Goal: Task Accomplishment & Management: Use online tool/utility

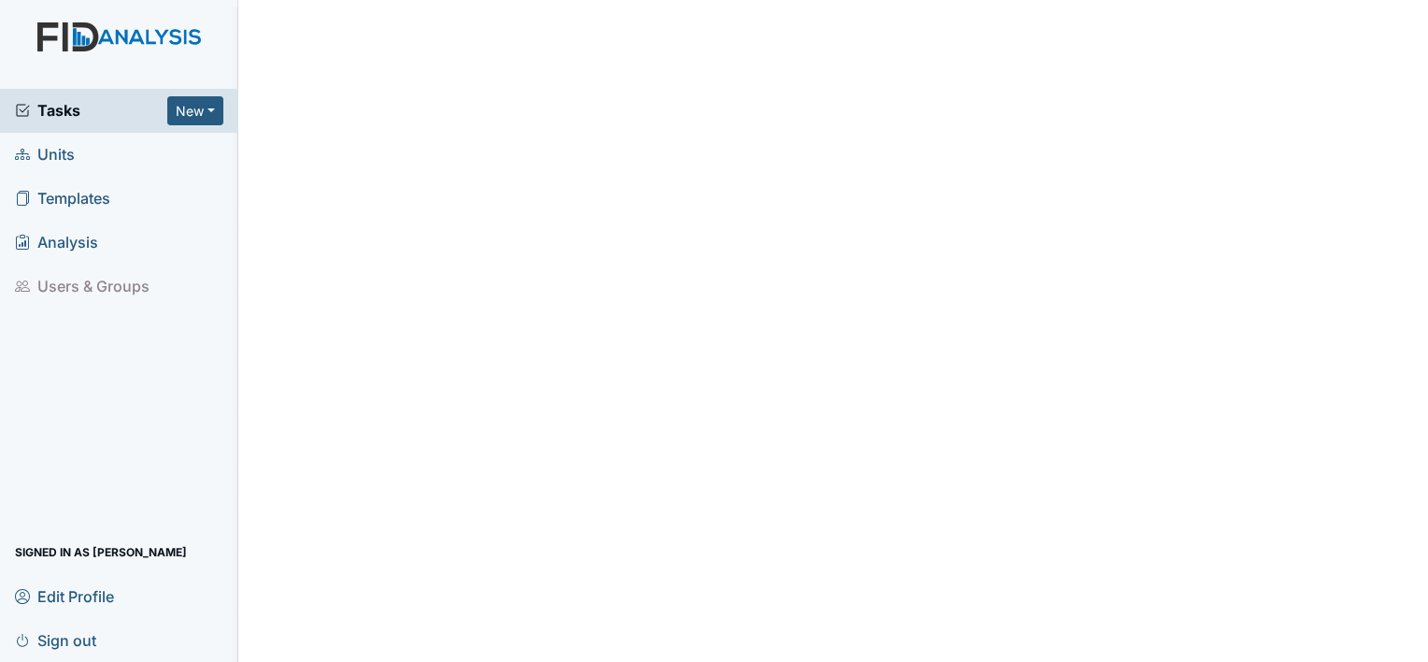
click at [60, 142] on span "Units" at bounding box center [45, 154] width 60 height 29
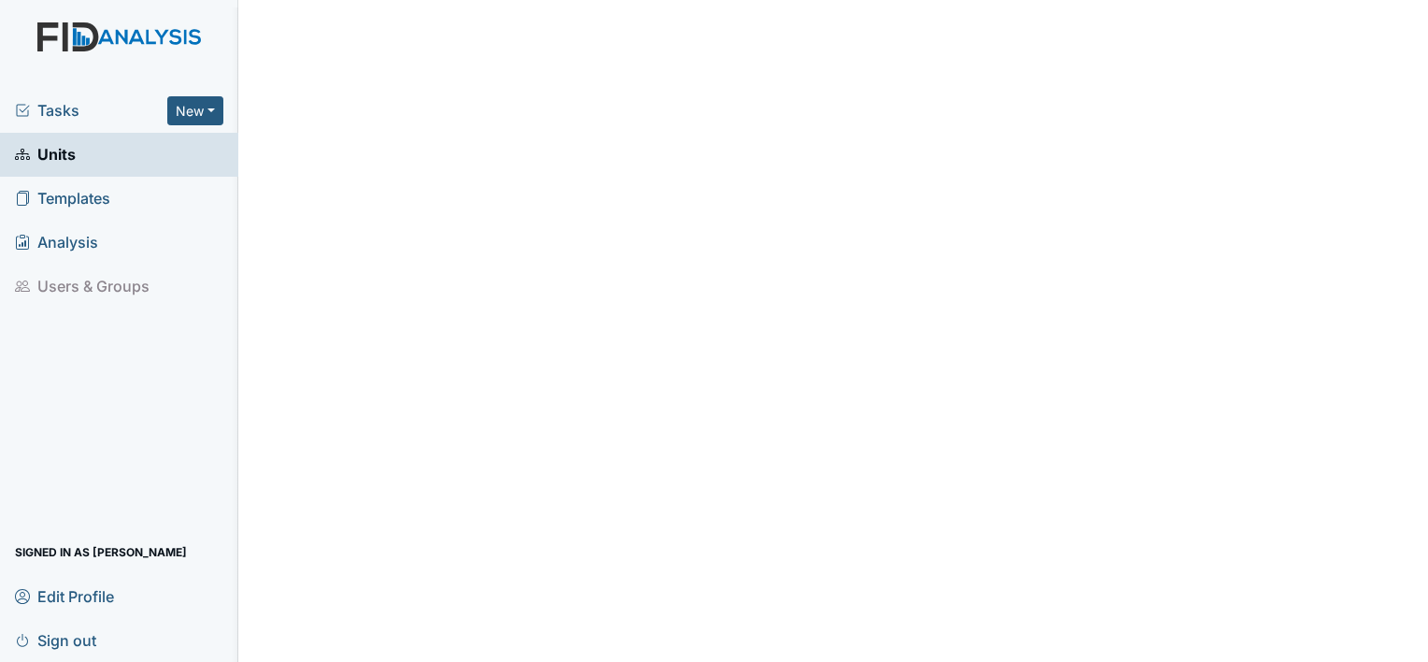
click at [61, 156] on span "Units" at bounding box center [45, 154] width 61 height 29
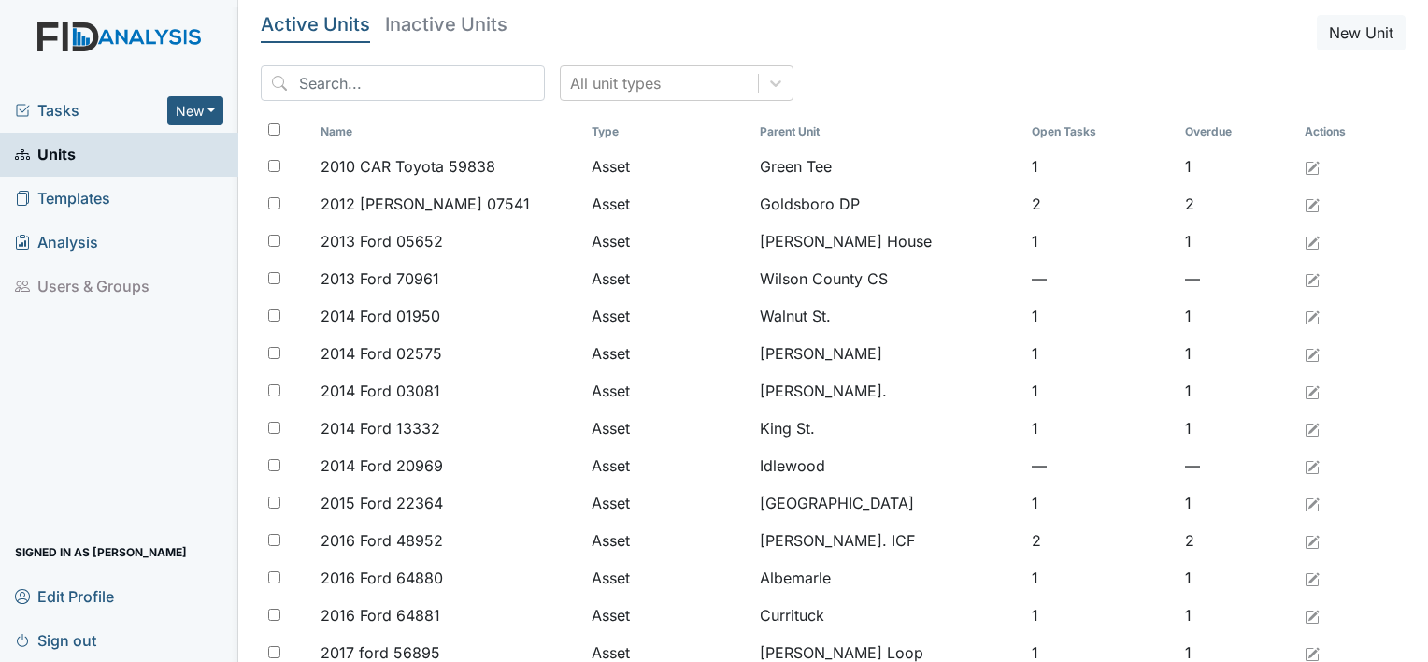
click at [43, 104] on span "Tasks" at bounding box center [91, 110] width 152 height 22
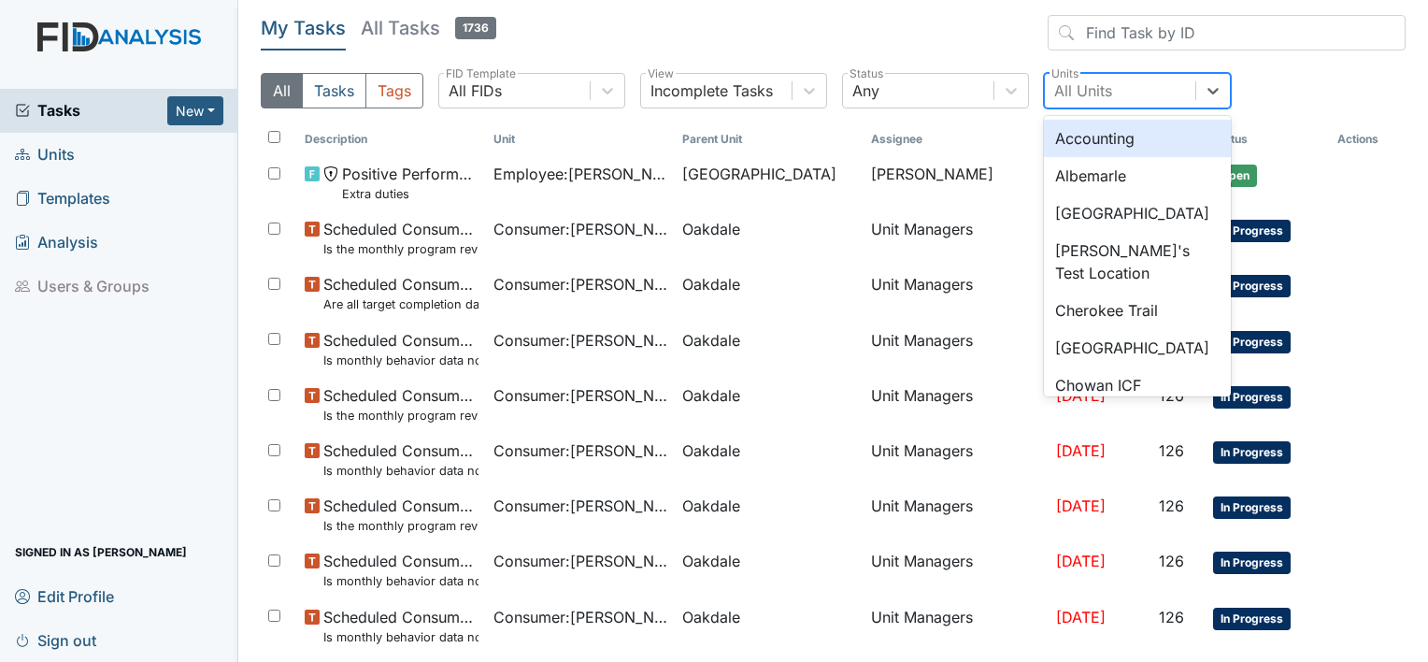
click at [1102, 80] on div "All Units" at bounding box center [1083, 90] width 58 height 22
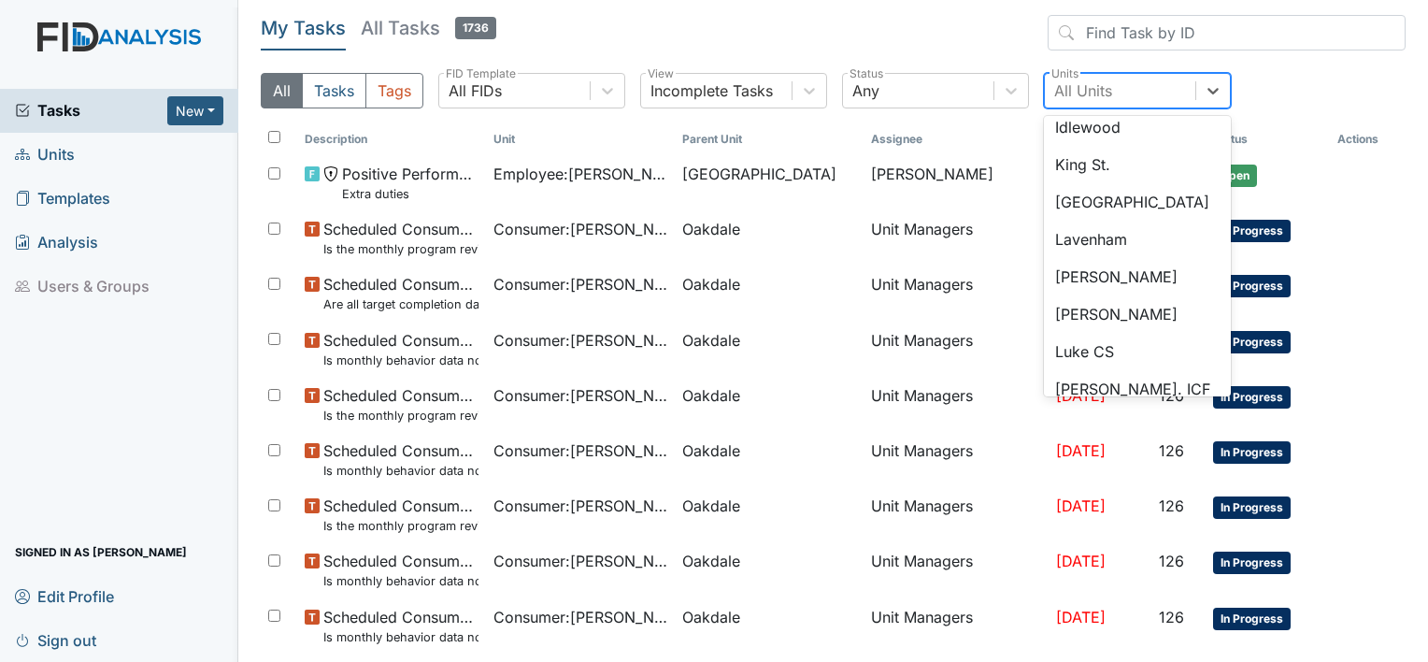
scroll to position [896, 0]
click at [1067, 249] on div "Lavenham" at bounding box center [1137, 236] width 187 height 37
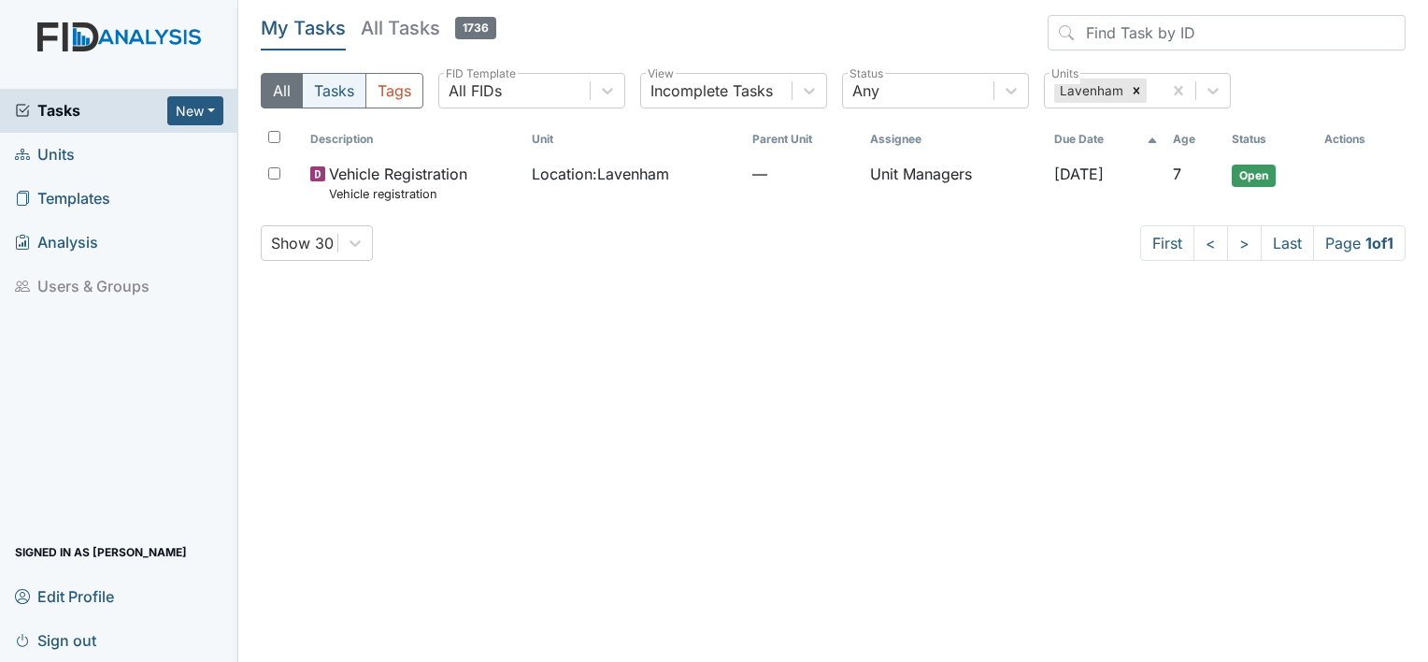
click at [349, 88] on button "Tasks" at bounding box center [334, 91] width 64 height 36
click at [386, 88] on button "Tags" at bounding box center [394, 91] width 58 height 36
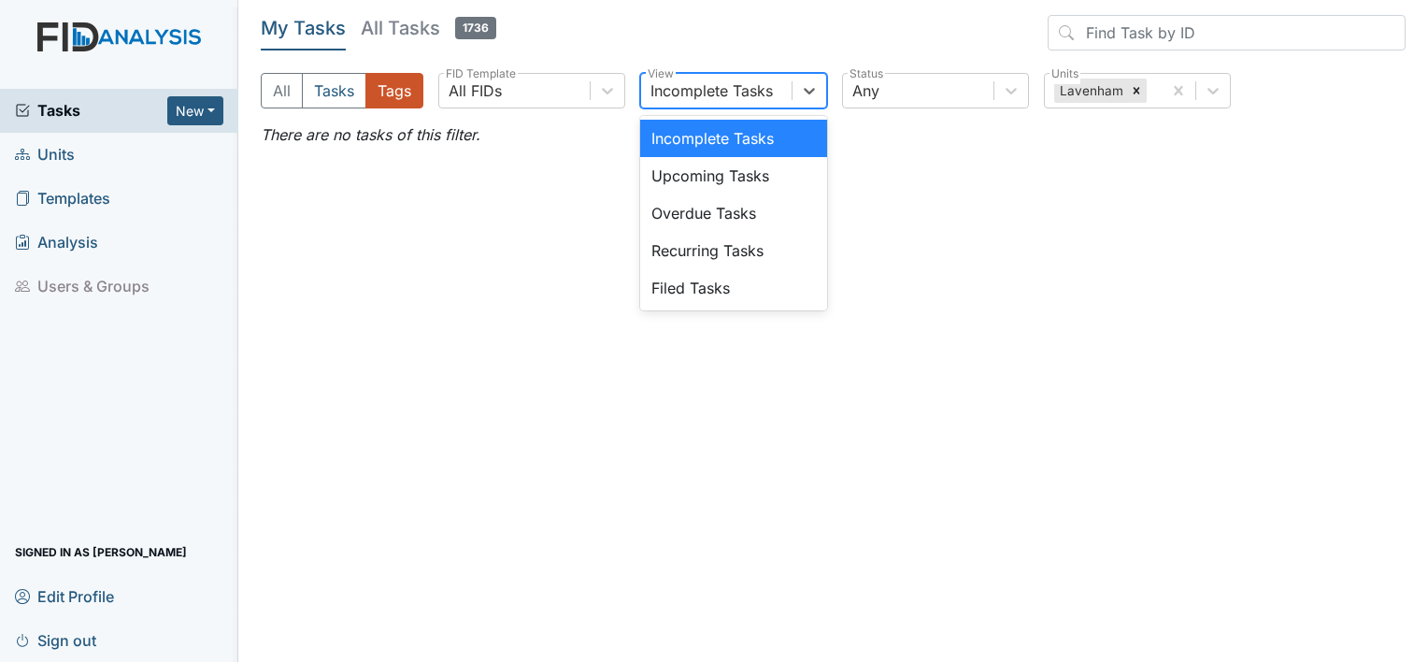
click at [730, 90] on div "Incomplete Tasks" at bounding box center [711, 90] width 122 height 22
click at [711, 175] on div "Upcoming Tasks" at bounding box center [733, 175] width 187 height 37
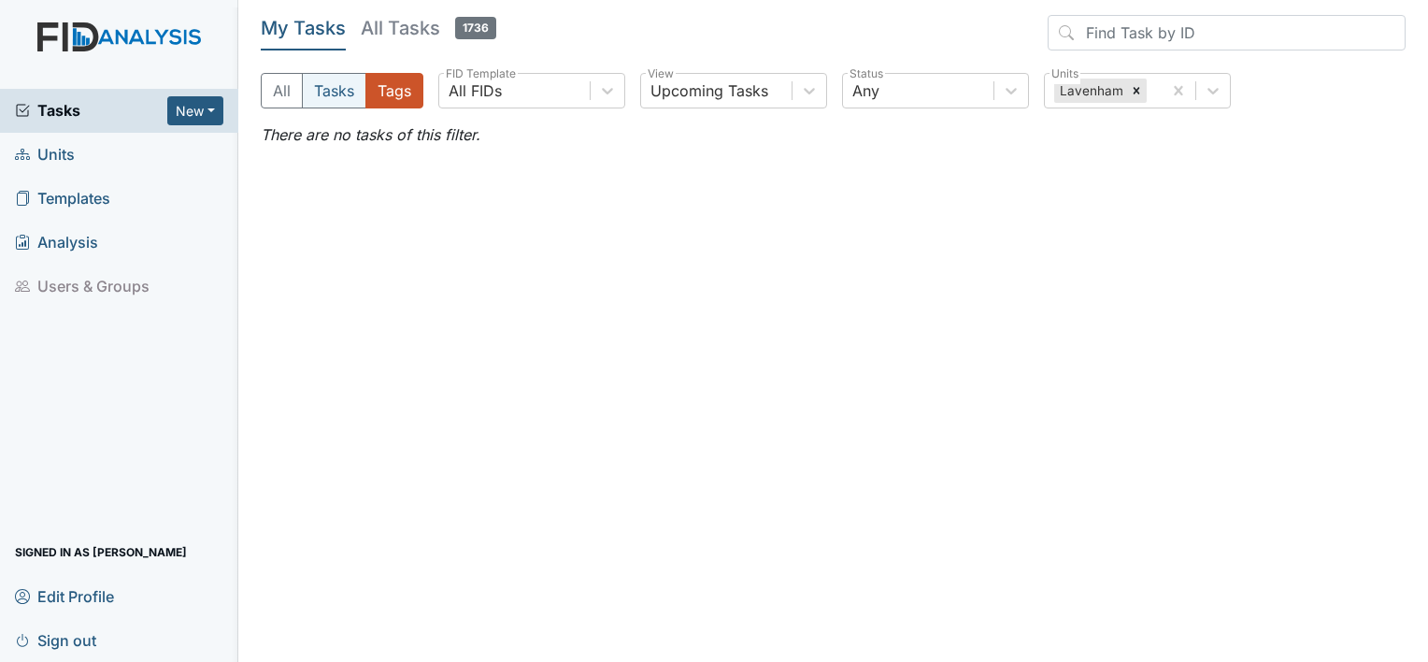
click at [344, 80] on button "Tasks" at bounding box center [334, 91] width 64 height 36
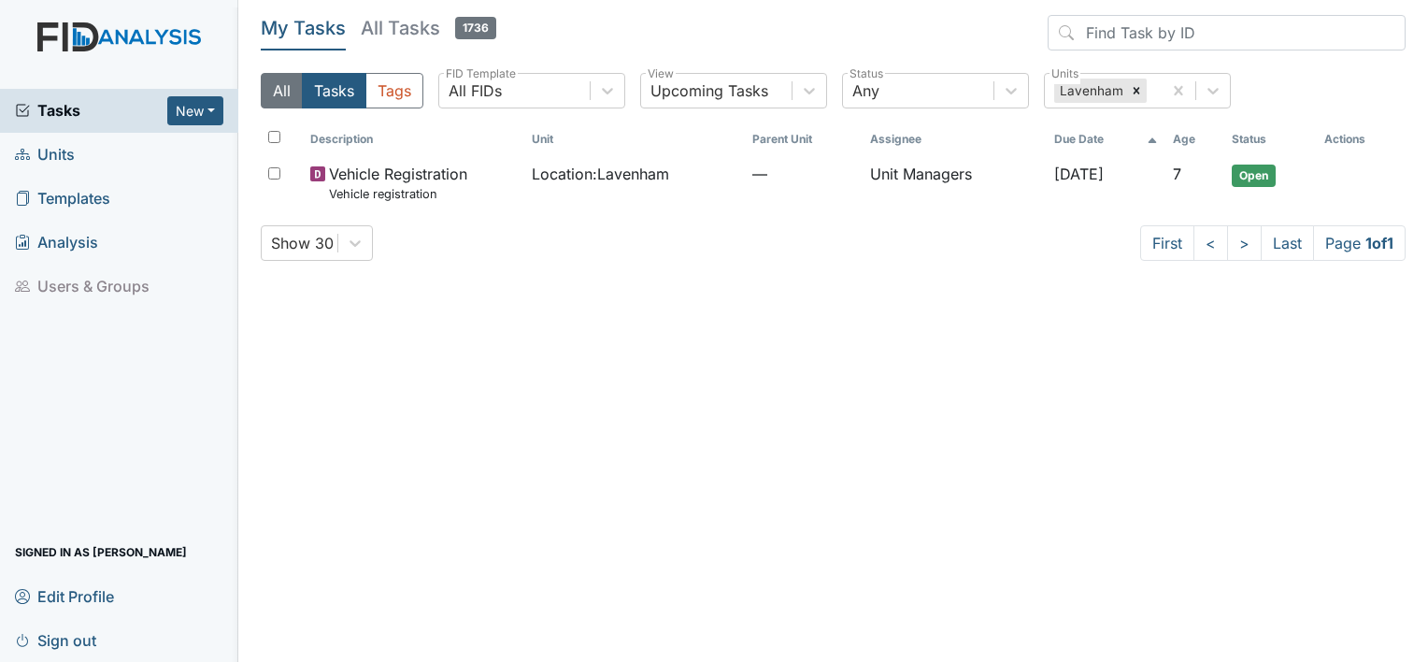
click at [284, 93] on button "All" at bounding box center [282, 91] width 42 height 36
drag, startPoint x: 284, startPoint y: 93, endPoint x: 932, endPoint y: 21, distance: 651.5
click at [932, 21] on div "My Tasks All Tasks 1736 All Tasks Tags All FIDs FID Template Upcoming Tasks Vie…" at bounding box center [833, 69] width 1145 height 108
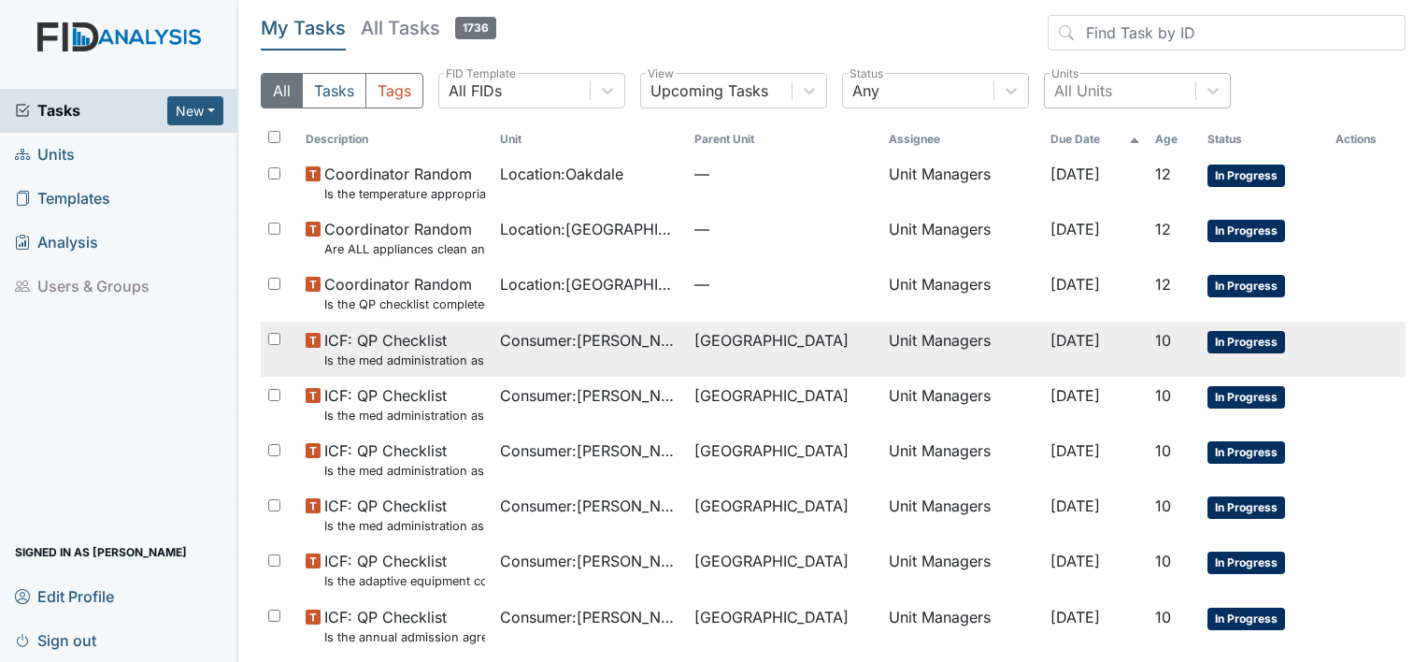
click at [392, 351] on small "Is the med administration assessment current? (document the date in the comment…" at bounding box center [404, 360] width 161 height 18
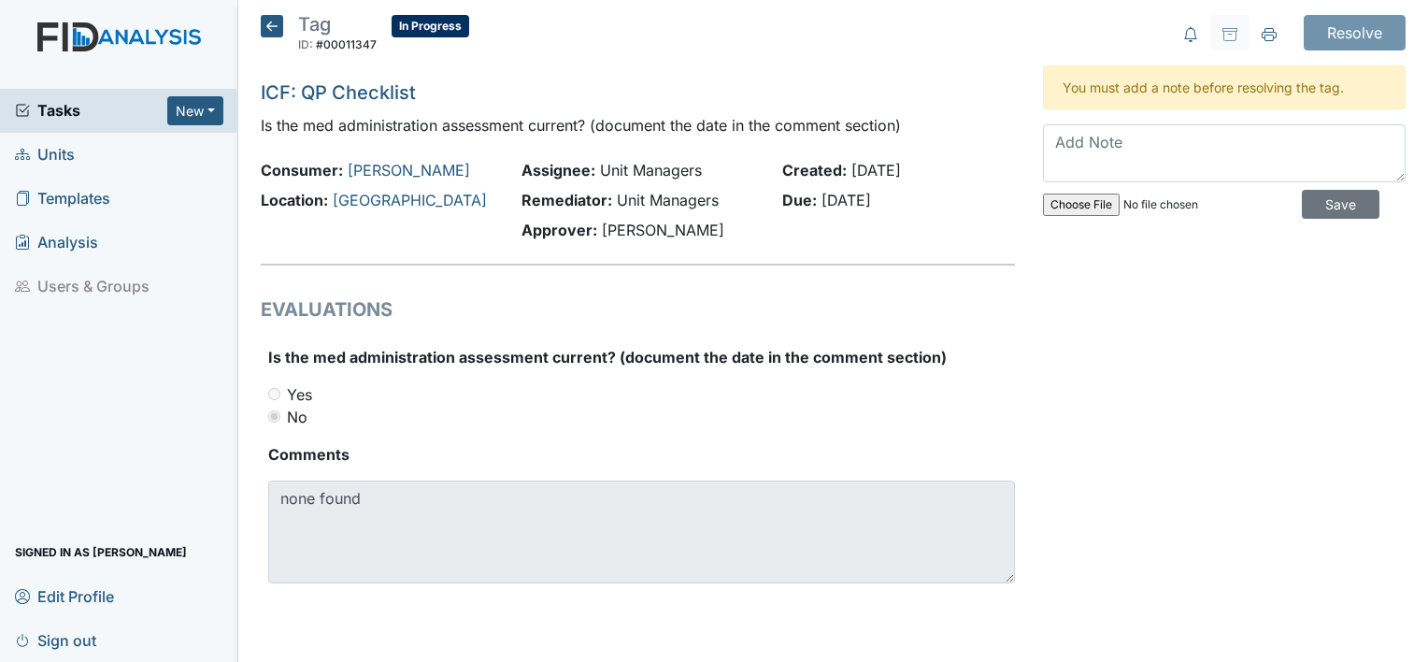
click at [258, 17] on div "Tag ID: #00011347 In Progress Autosaving... ICF: QP Checklist Is the med admini…" at bounding box center [638, 321] width 782 height 613
click at [270, 20] on icon at bounding box center [272, 26] width 22 height 22
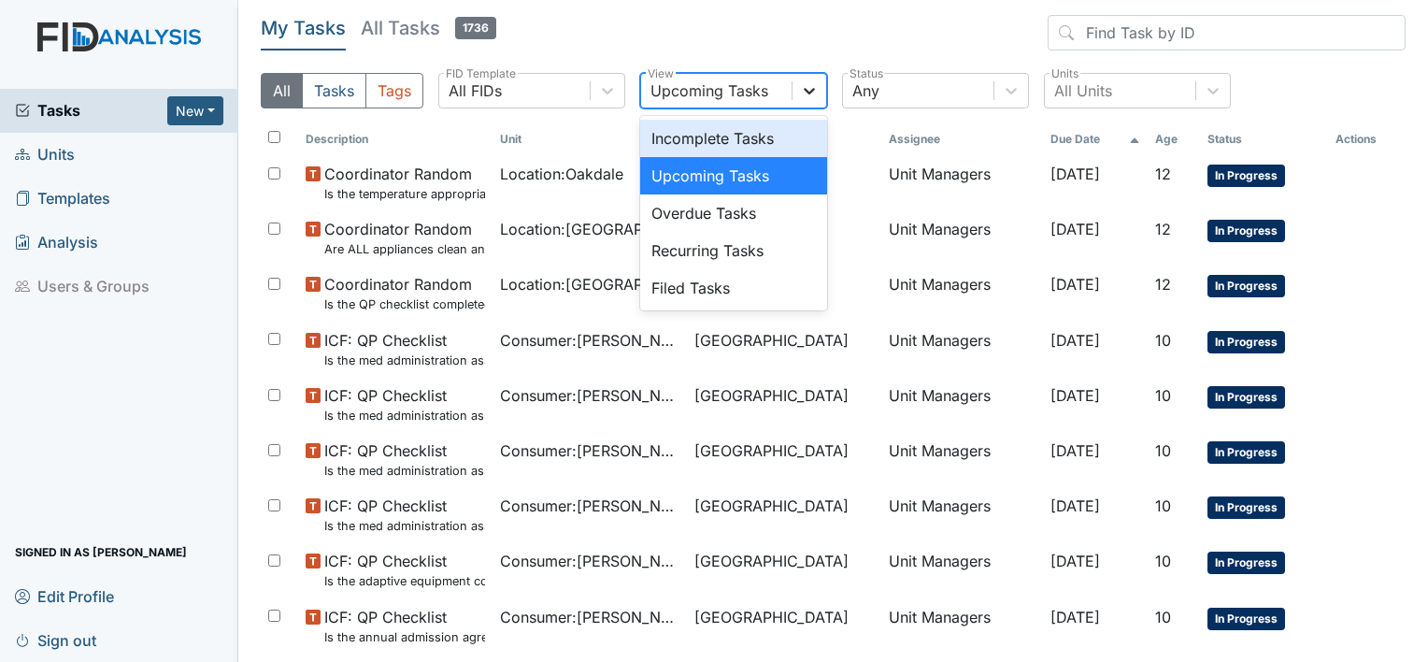
click at [810, 92] on icon at bounding box center [809, 91] width 11 height 7
click at [768, 173] on div "Upcoming Tasks" at bounding box center [733, 175] width 187 height 37
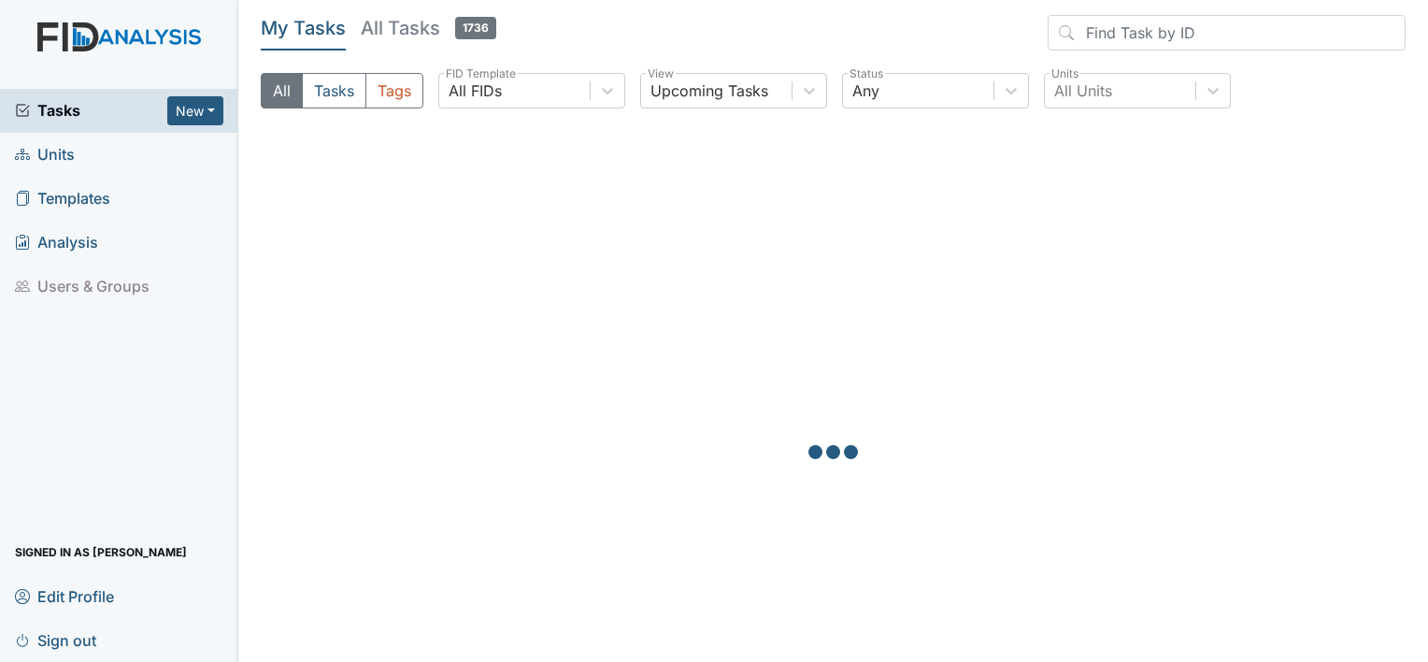
click at [768, 173] on div at bounding box center [833, 454] width 1145 height 662
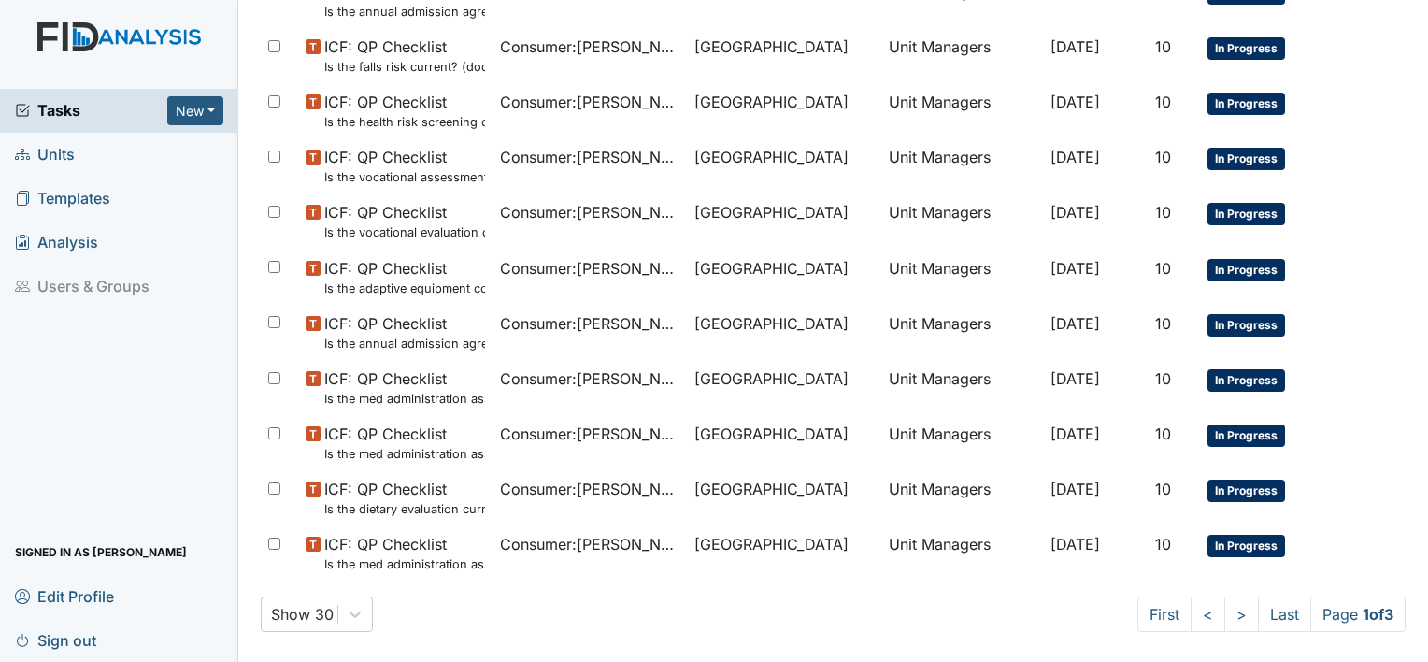
scroll to position [1233, 0]
click at [1226, 608] on link ">" at bounding box center [1241, 614] width 35 height 36
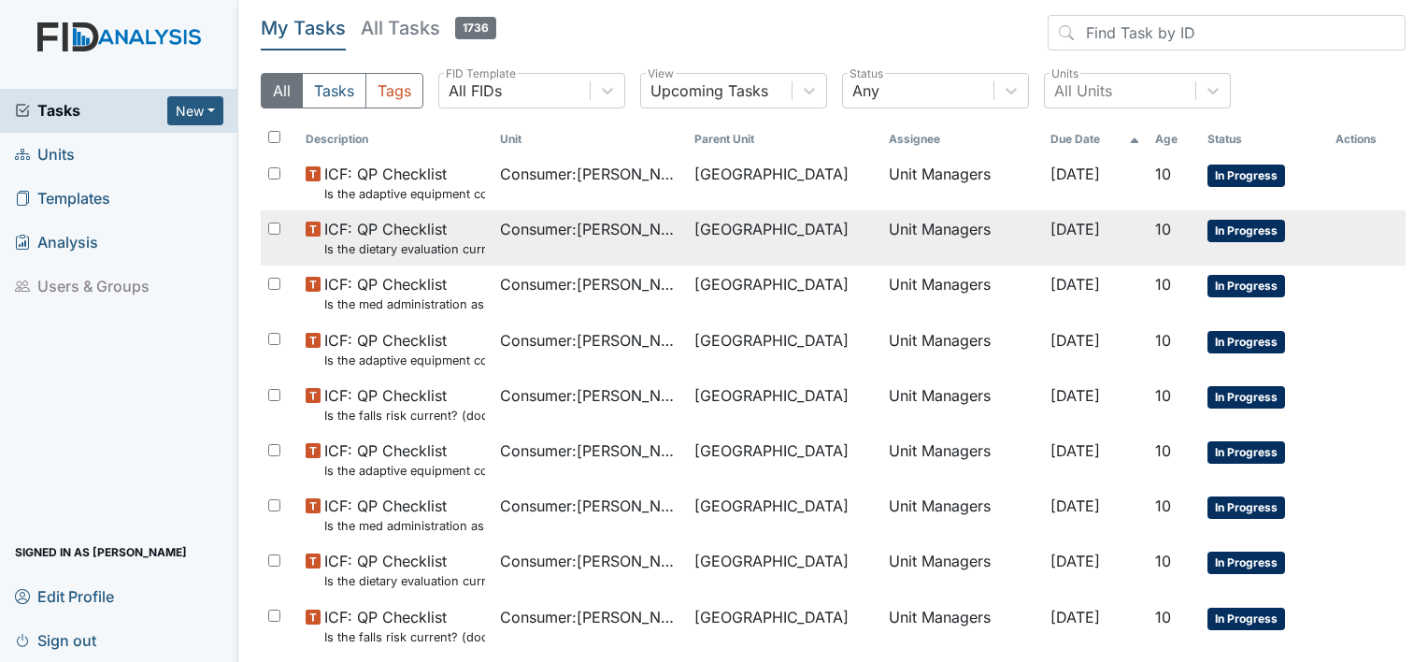
click at [677, 261] on td "Consumer : Harrison, Edward" at bounding box center [589, 237] width 194 height 55
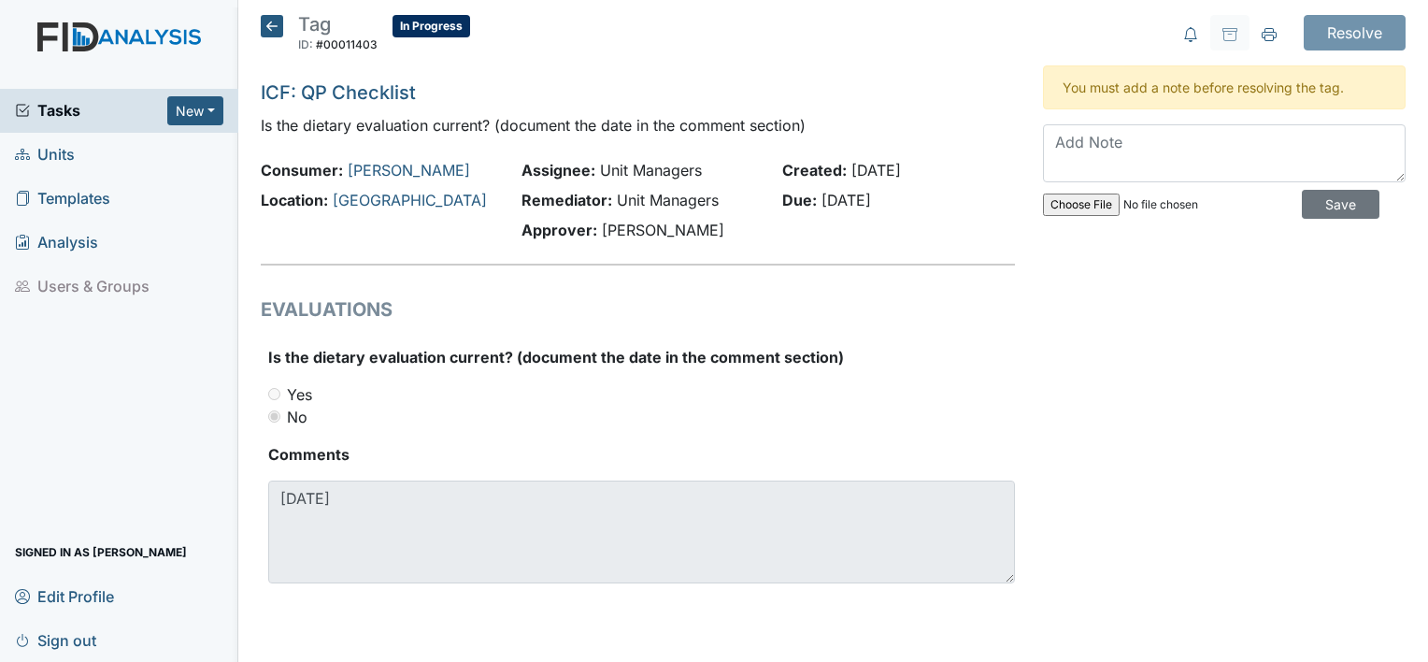
click at [266, 26] on icon at bounding box center [272, 26] width 22 height 22
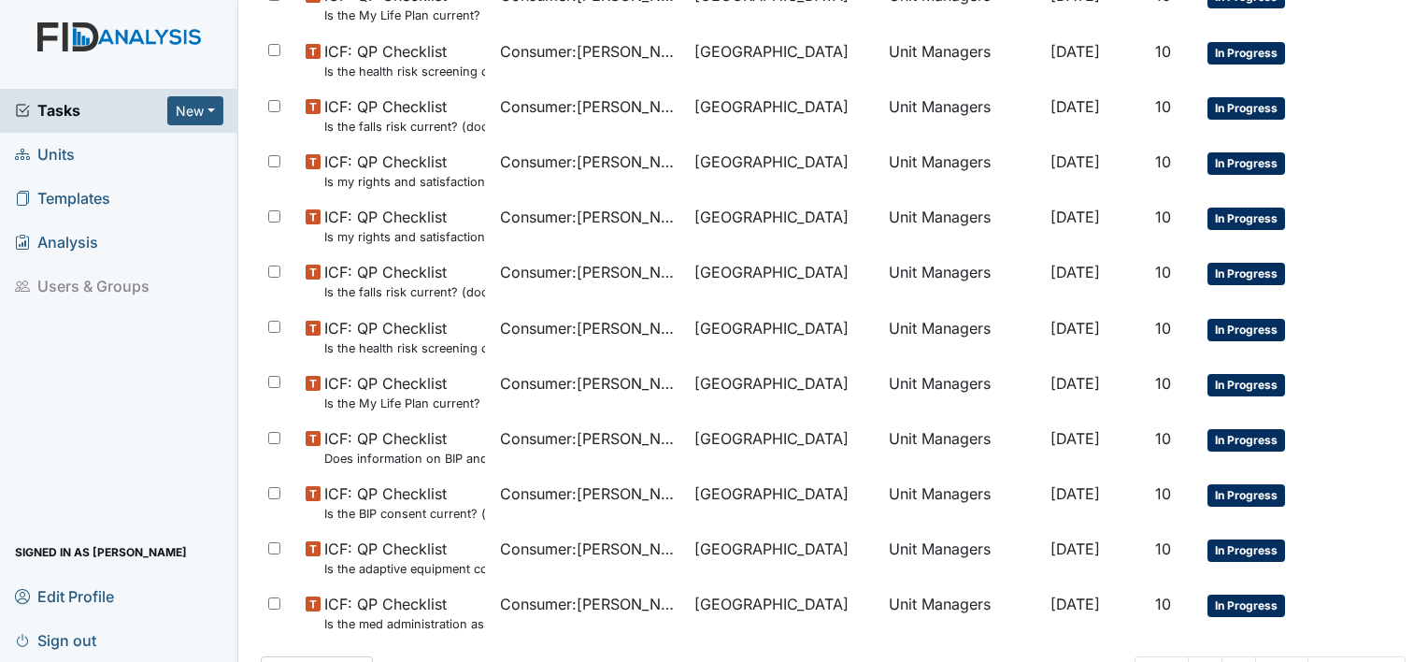
scroll to position [1233, 0]
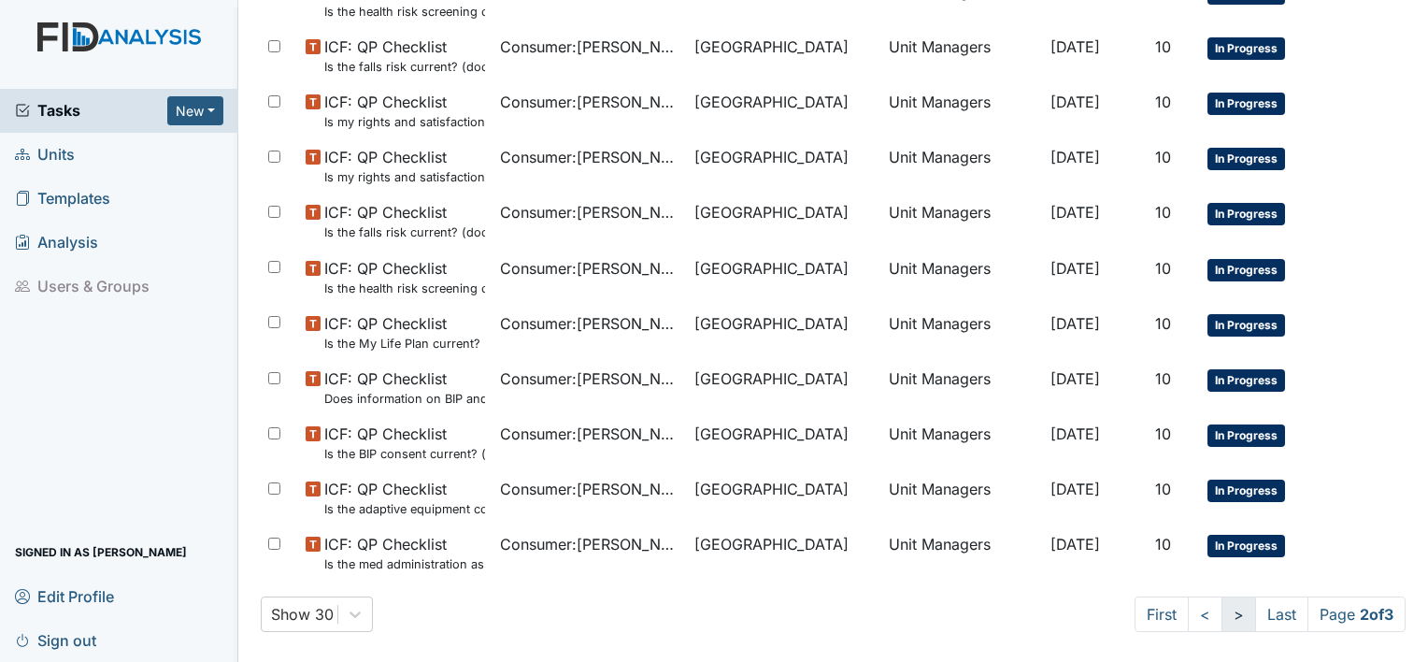
click at [1222, 617] on link ">" at bounding box center [1238, 614] width 35 height 36
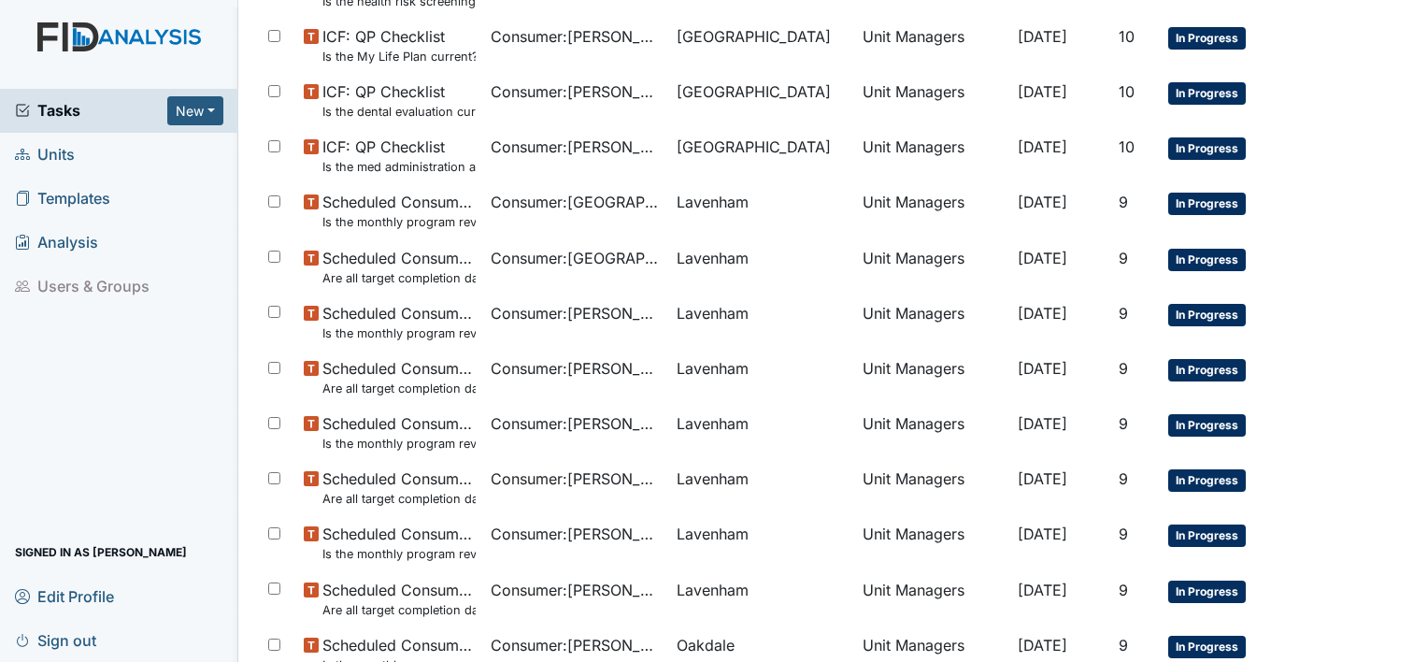
scroll to position [363, 0]
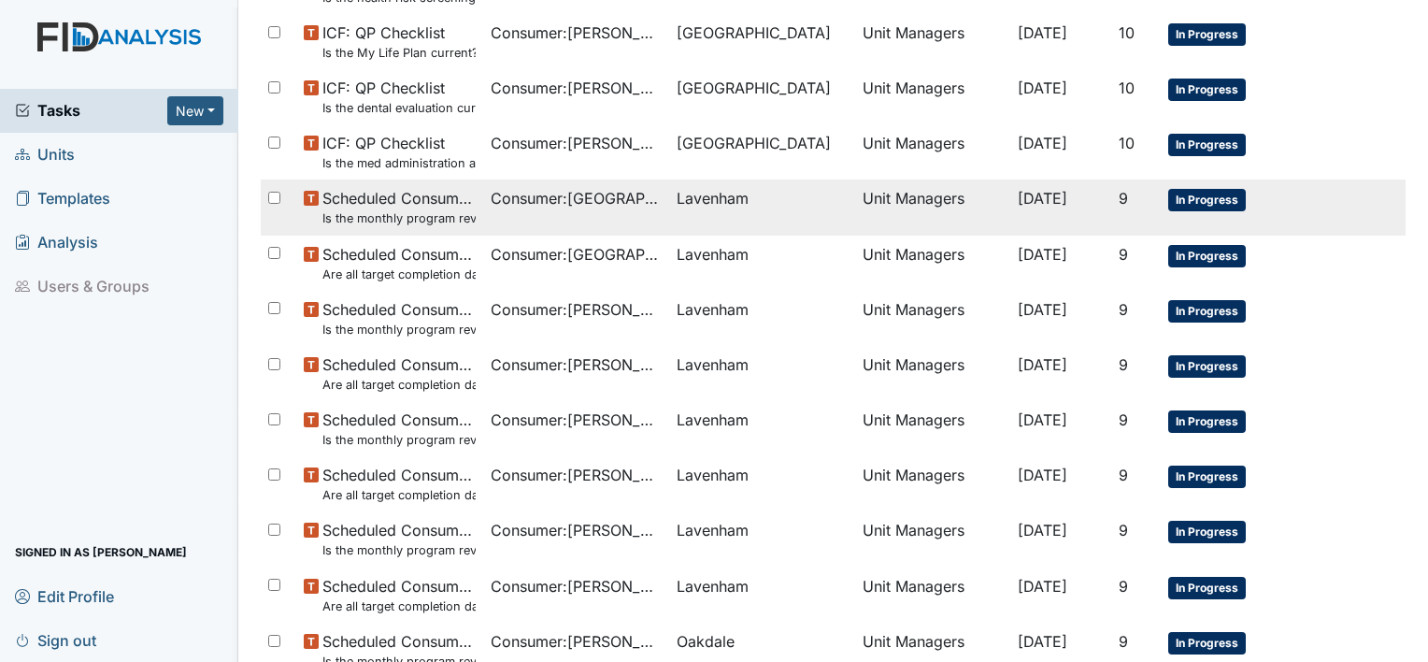
click at [625, 206] on span "Consumer : Henderson, Rochelle" at bounding box center [576, 198] width 171 height 22
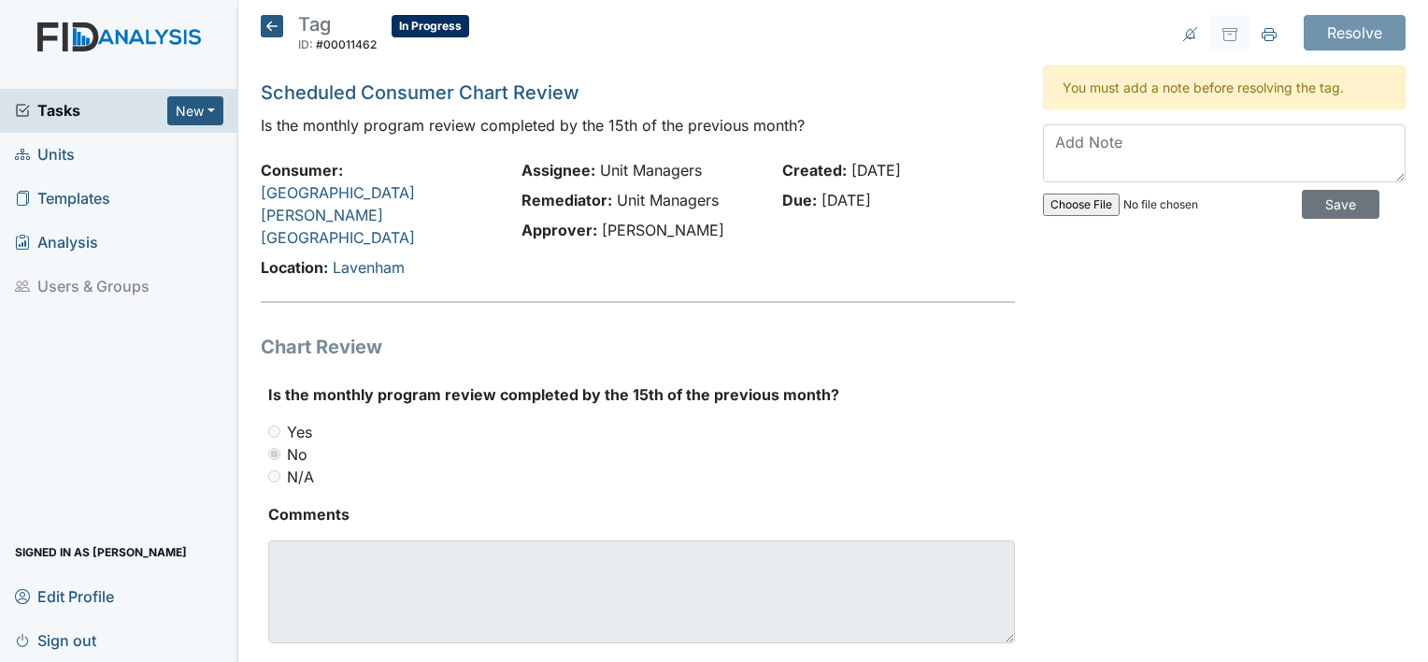
scroll to position [3, 0]
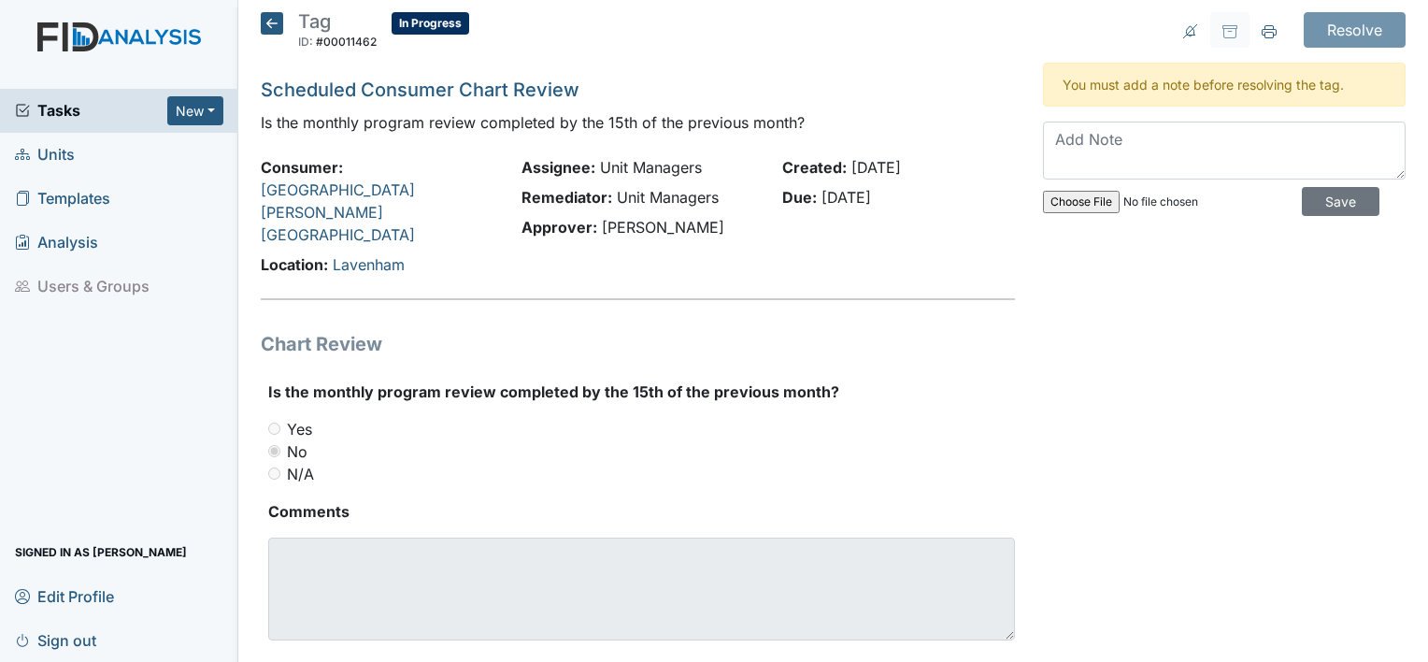
click at [502, 452] on div "Is the monthly program review completed by the 15th of the previous month? You …" at bounding box center [641, 517] width 747 height 275
click at [264, 19] on icon at bounding box center [272, 23] width 22 height 22
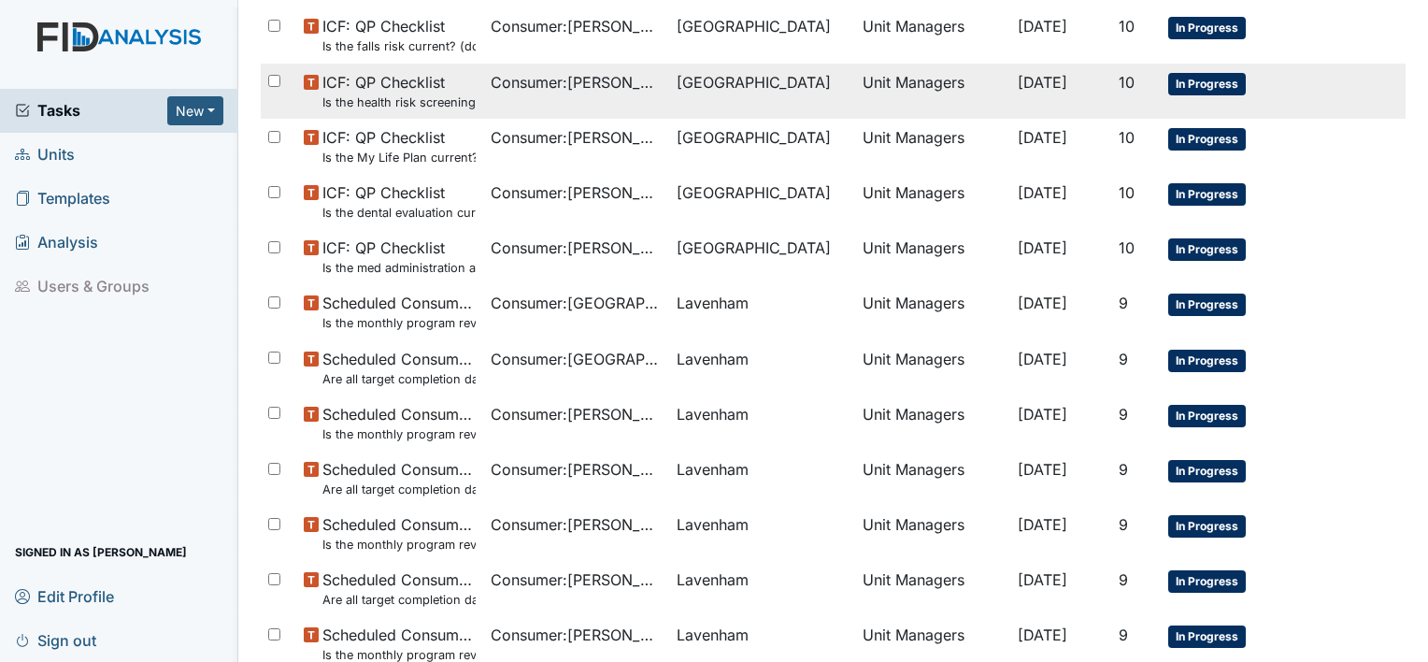
scroll to position [265, 0]
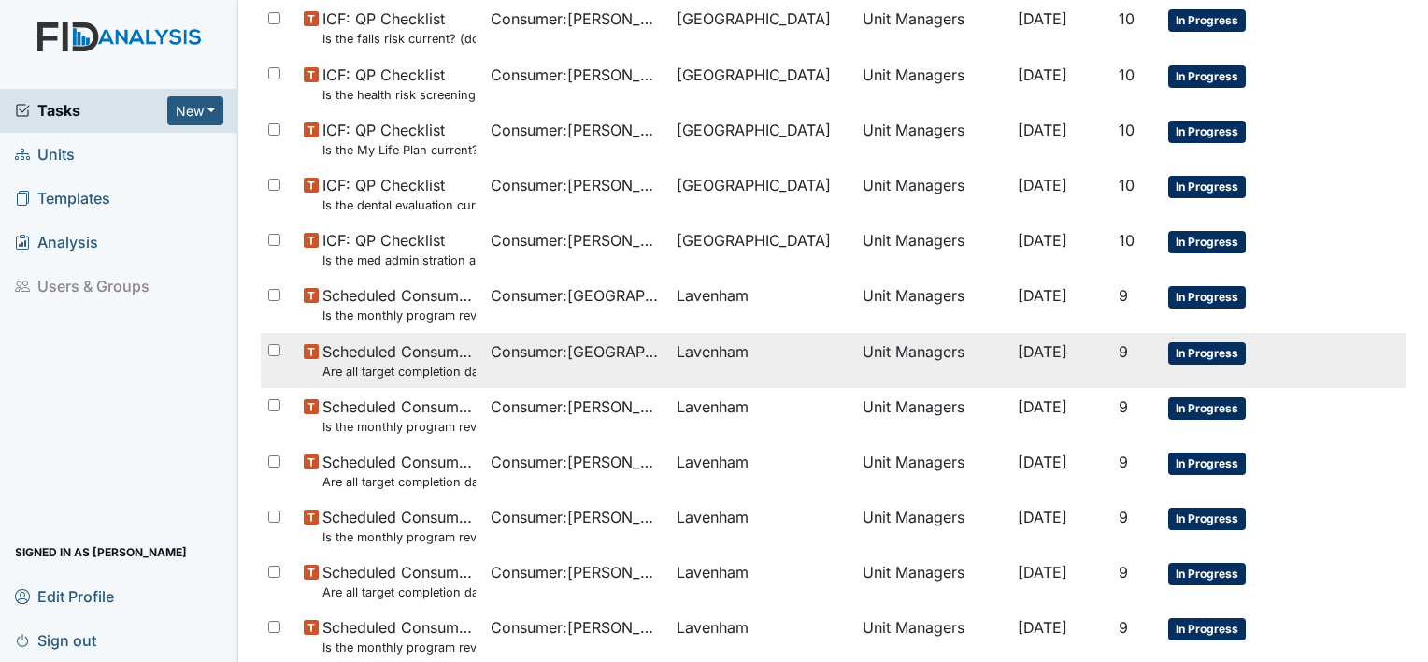
click at [593, 353] on span "Consumer : [GEOGRAPHIC_DATA][PERSON_NAME][GEOGRAPHIC_DATA]" at bounding box center [576, 351] width 171 height 22
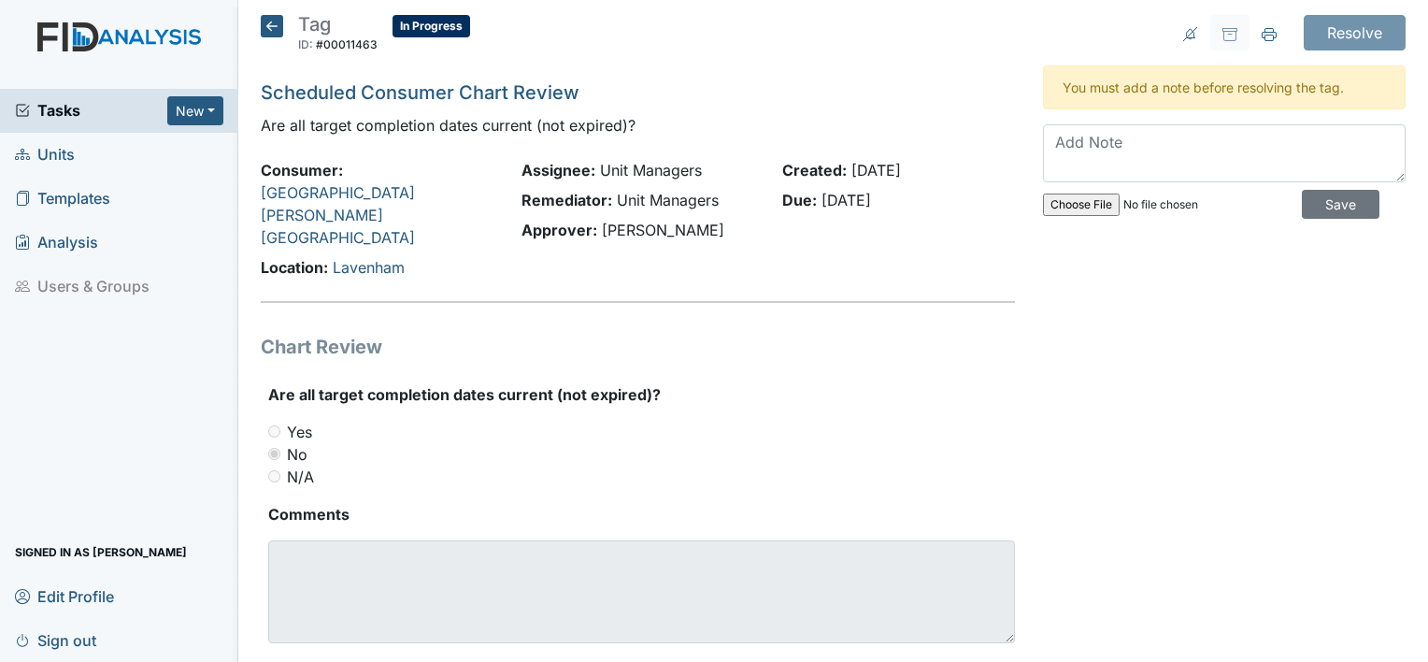
scroll to position [3, 0]
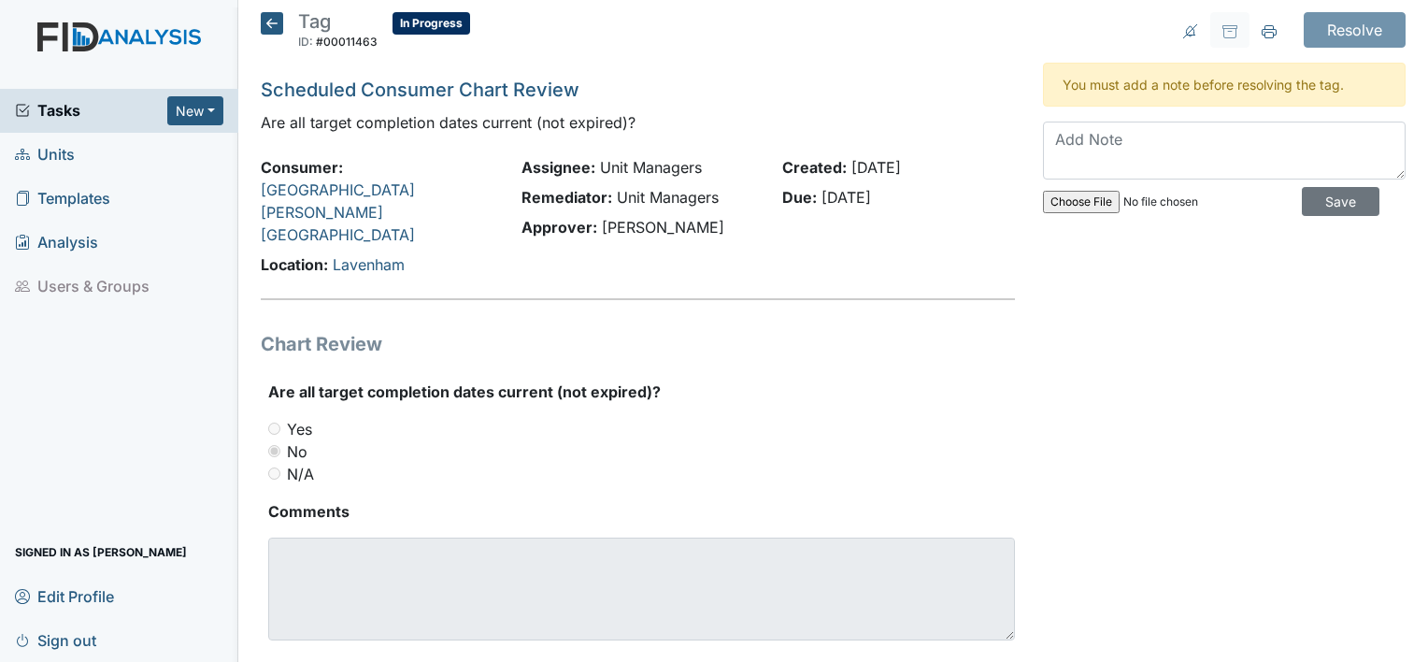
click at [268, 19] on icon at bounding box center [272, 23] width 22 height 22
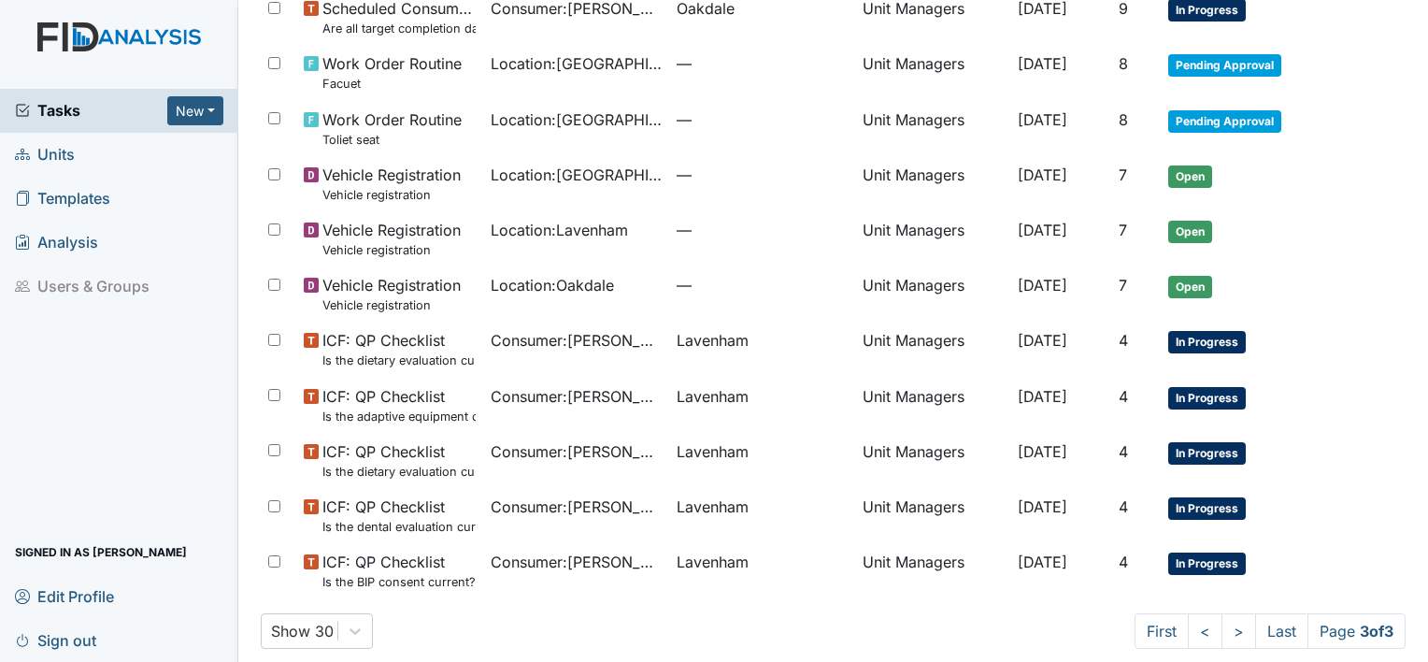
scroll to position [1114, 0]
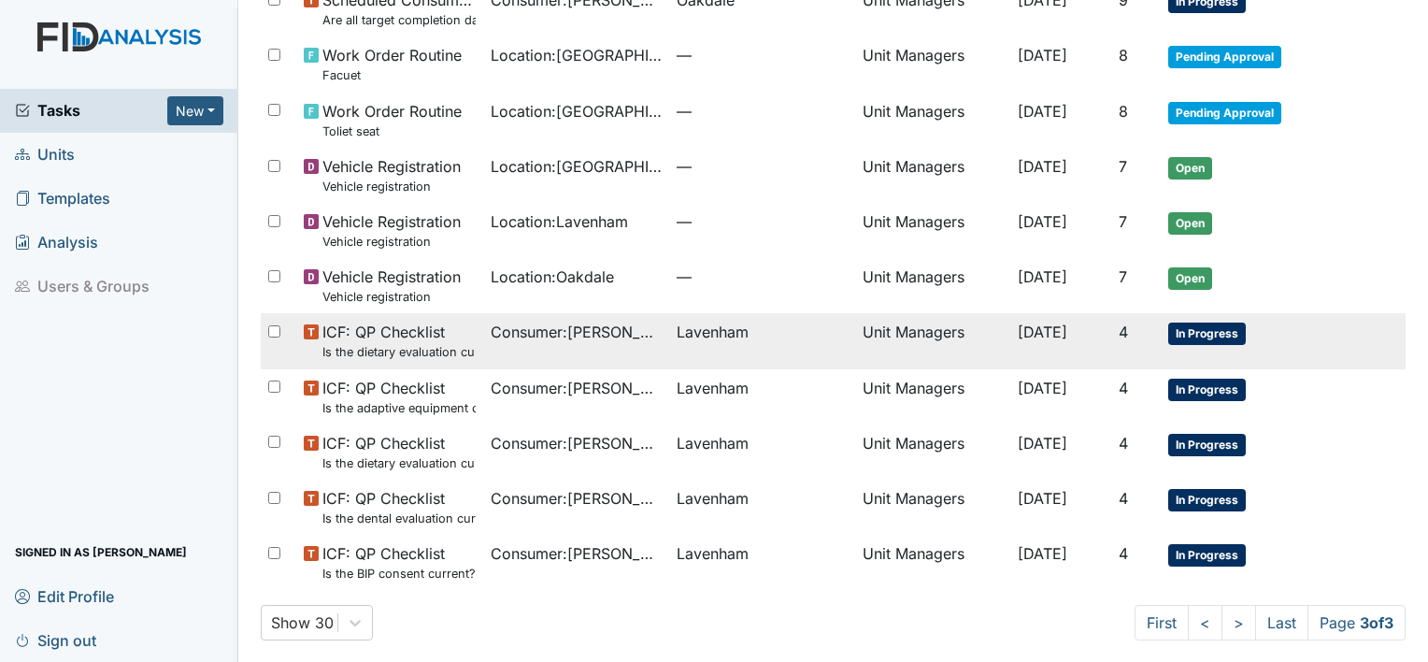
click at [430, 349] on small "Is the dietary evaluation current? (document the date in the comment section)" at bounding box center [398, 352] width 152 height 18
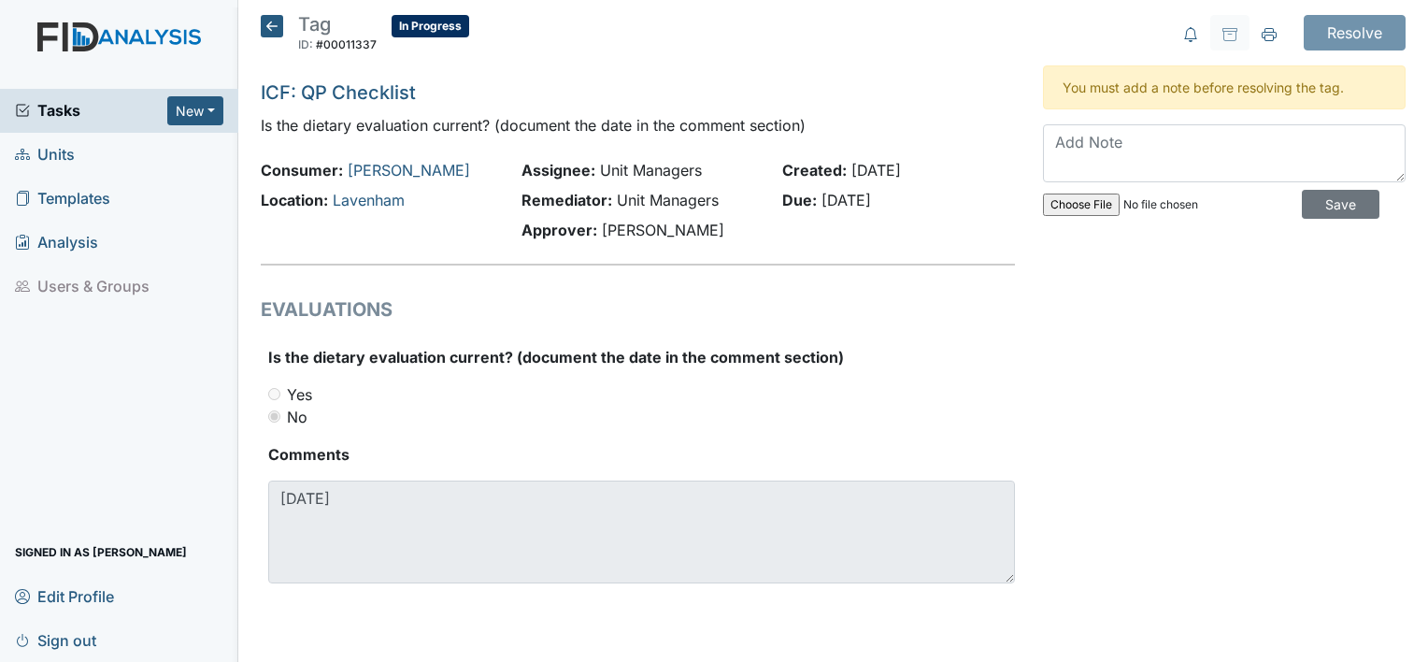
click at [276, 31] on icon at bounding box center [272, 26] width 22 height 22
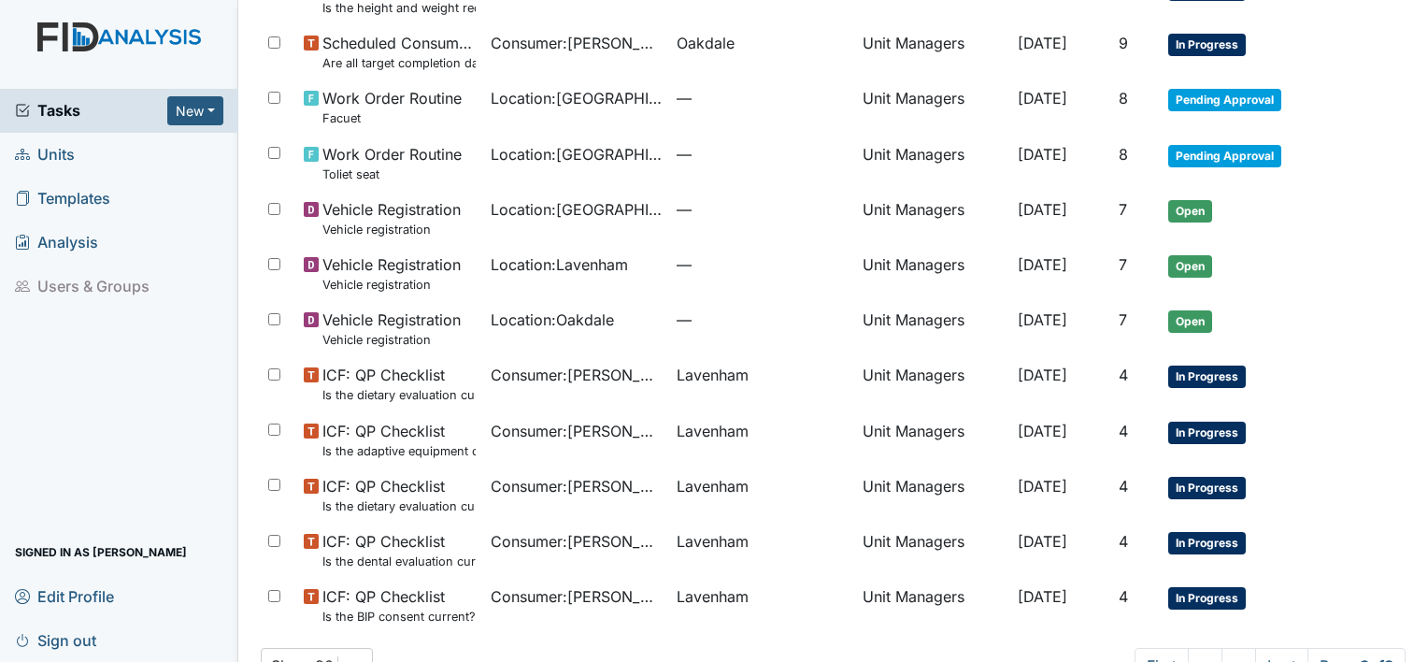
scroll to position [1122, 0]
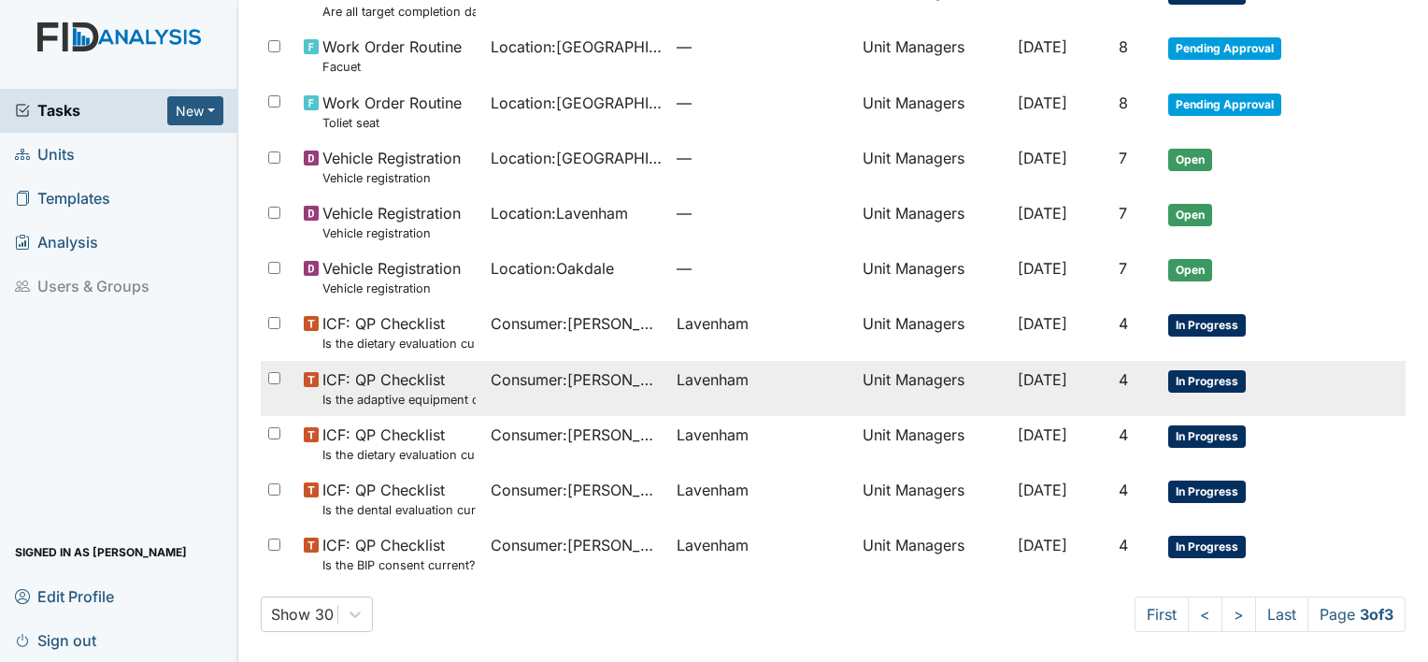
click at [435, 385] on span "ICF: QP Checklist Is the adaptive equipment consent current? (document the date…" at bounding box center [398, 388] width 152 height 40
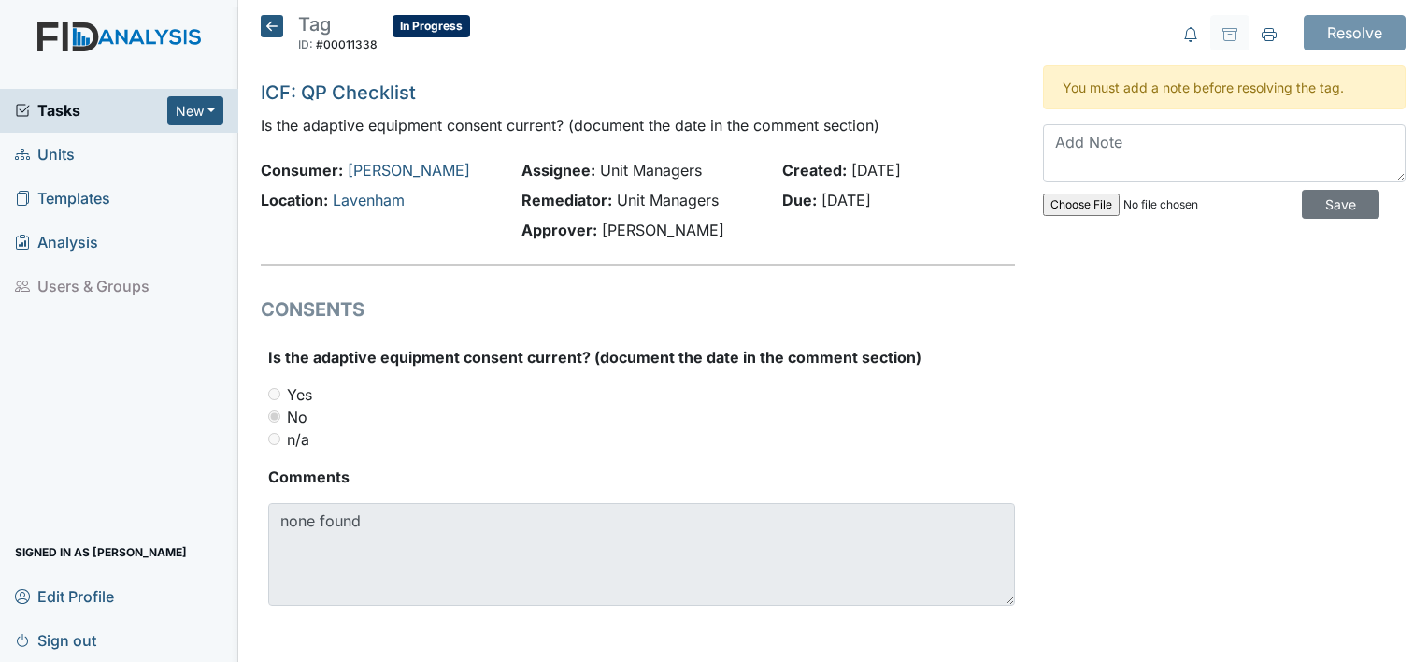
click at [269, 26] on icon at bounding box center [272, 26] width 22 height 22
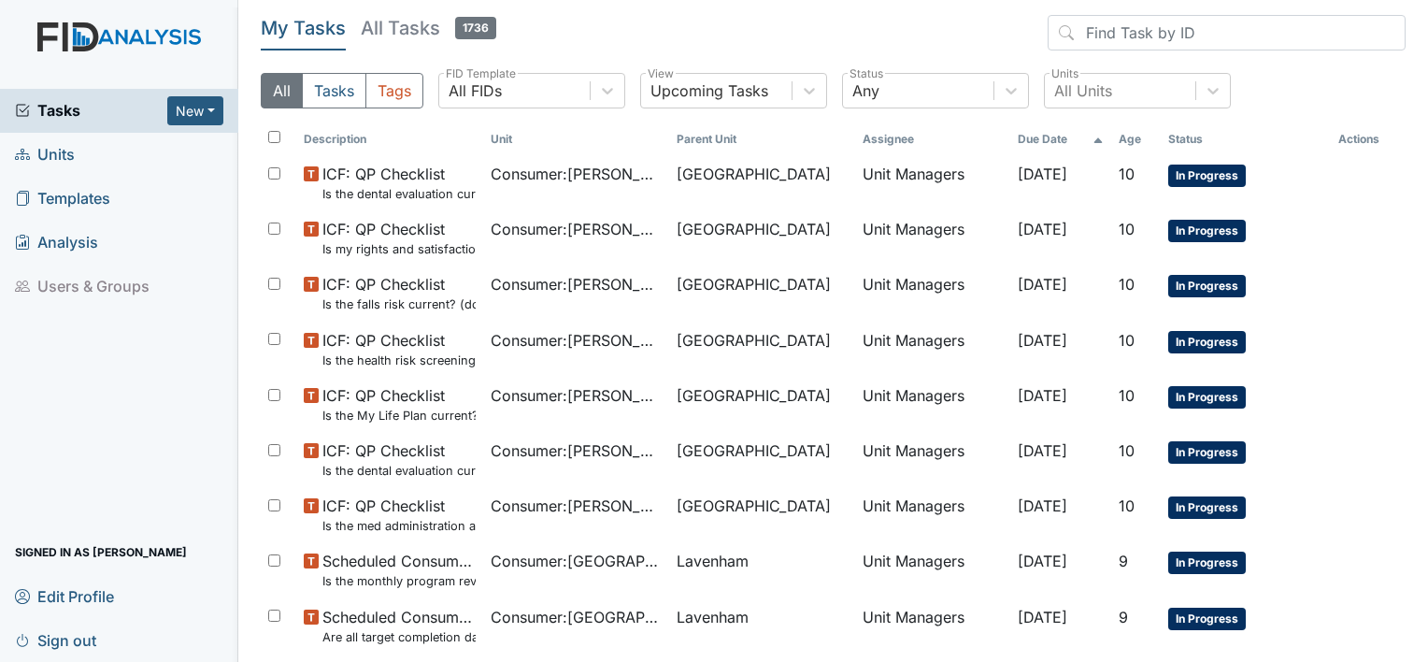
click at [67, 155] on span "Units" at bounding box center [45, 154] width 60 height 29
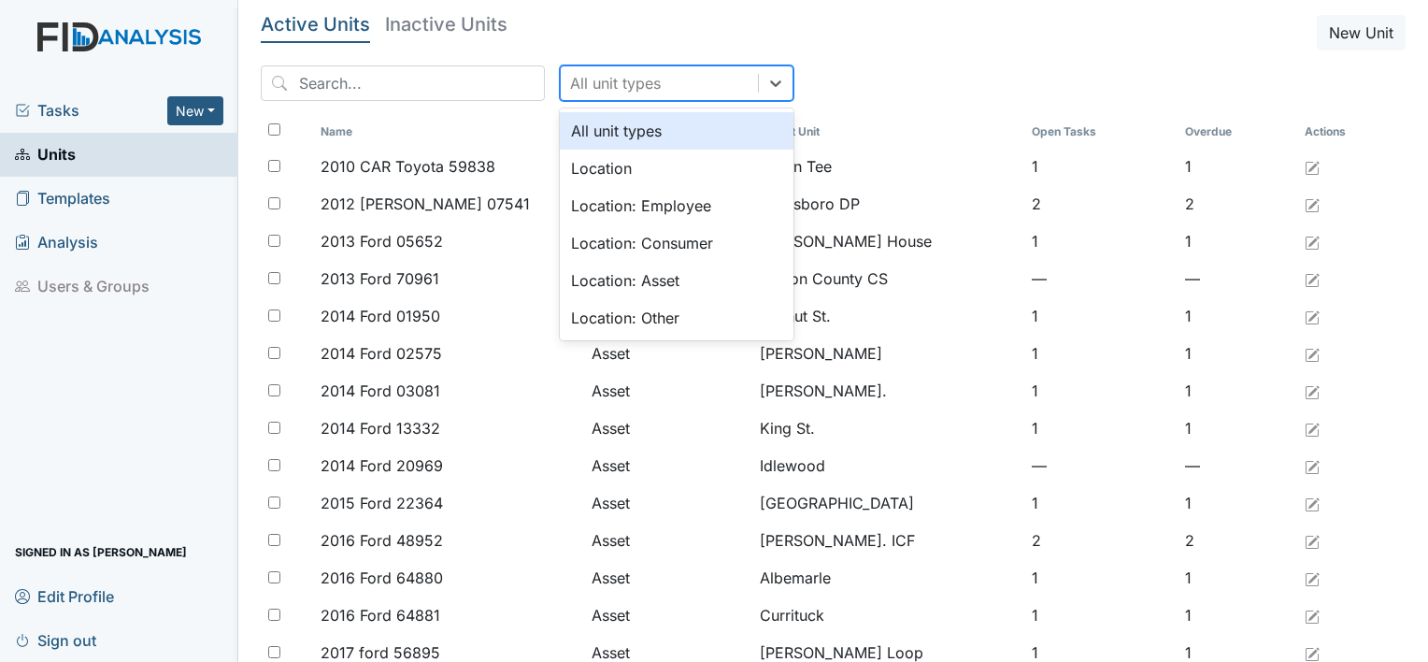
click at [647, 88] on div "All unit types" at bounding box center [659, 83] width 197 height 34
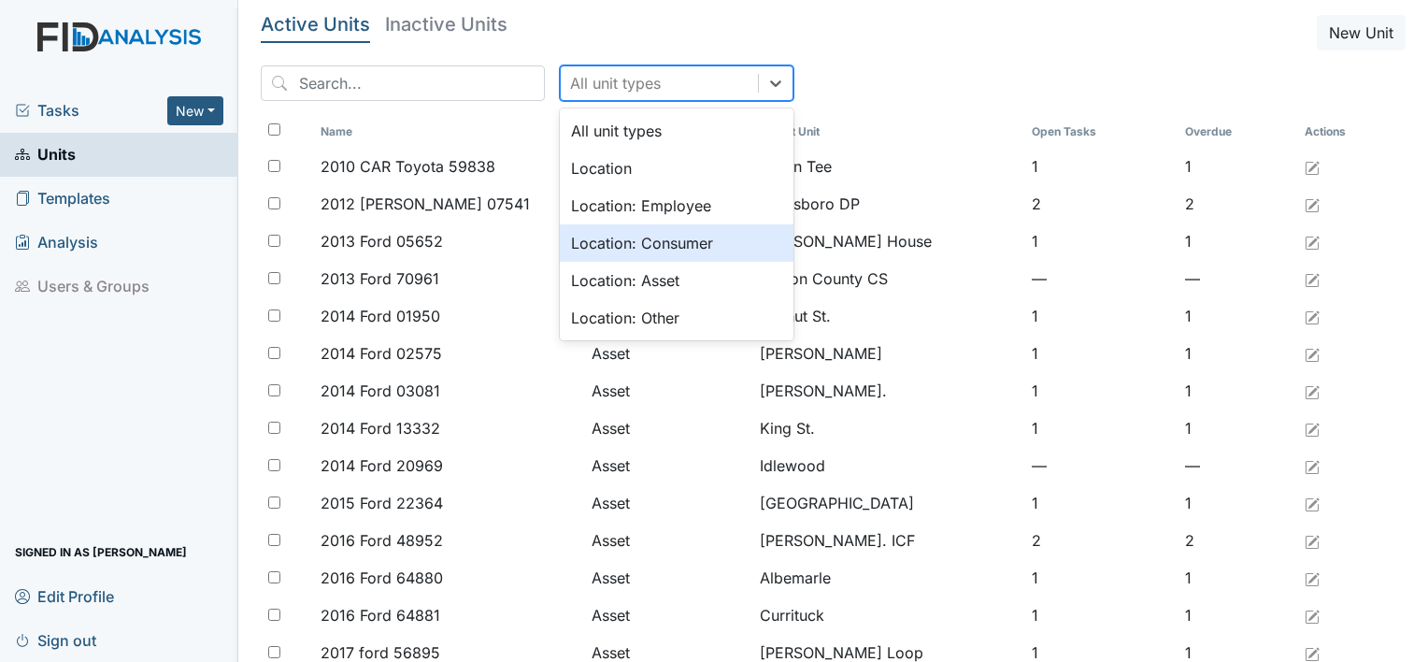
click at [624, 239] on div "Location: Consumer" at bounding box center [677, 242] width 234 height 37
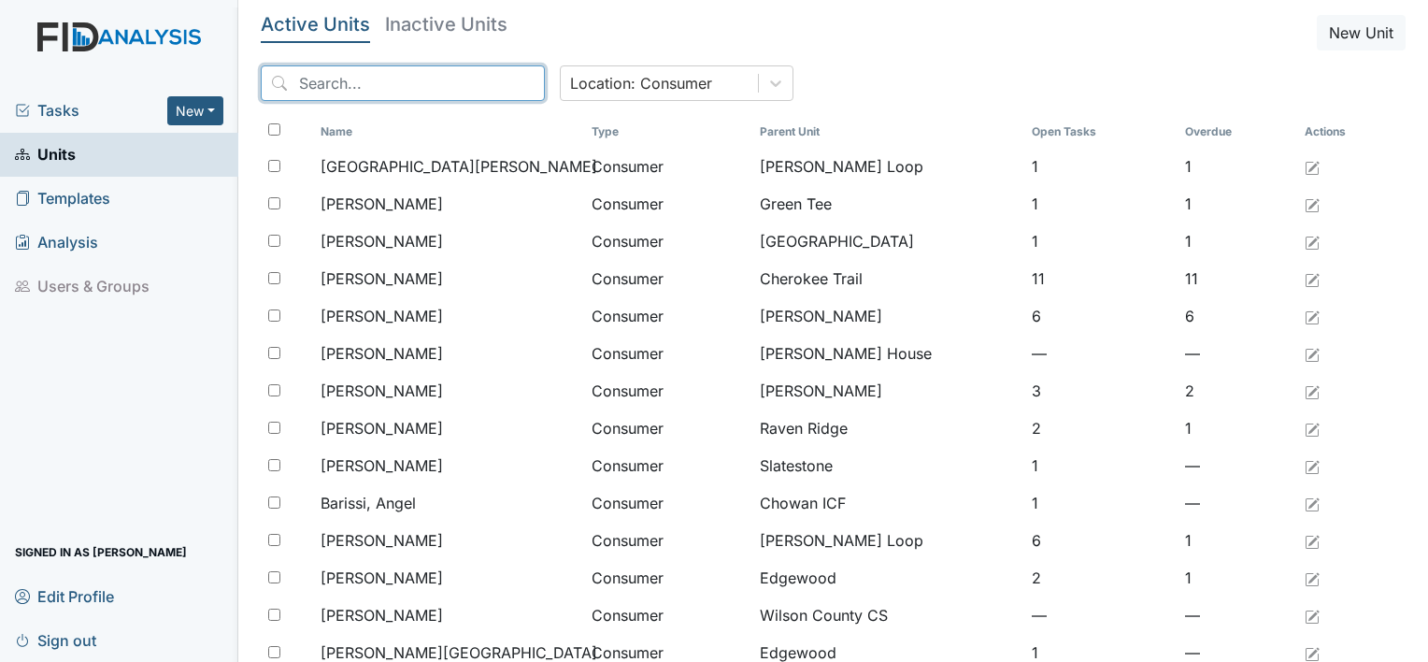
click at [452, 93] on input "search" at bounding box center [403, 83] width 284 height 36
click at [452, 95] on input "search" at bounding box center [403, 83] width 284 height 36
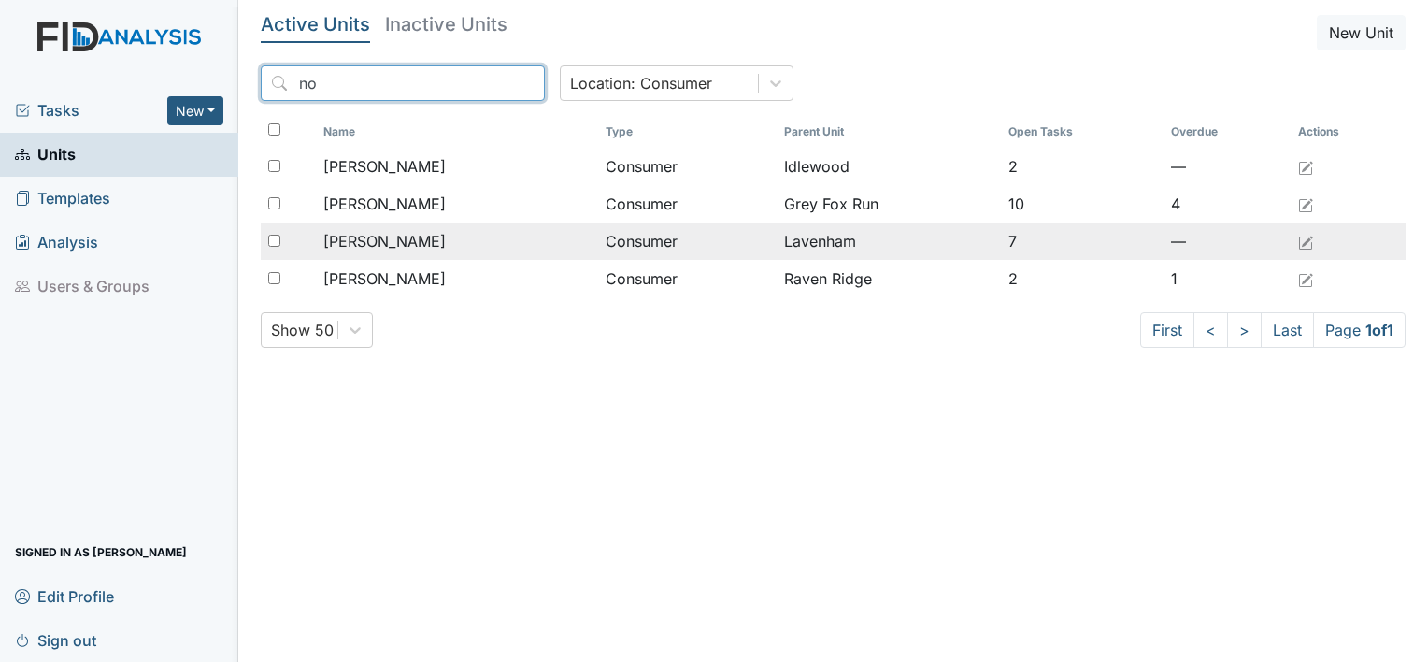
type input "no"
click at [392, 244] on span "[PERSON_NAME]" at bounding box center [384, 241] width 122 height 22
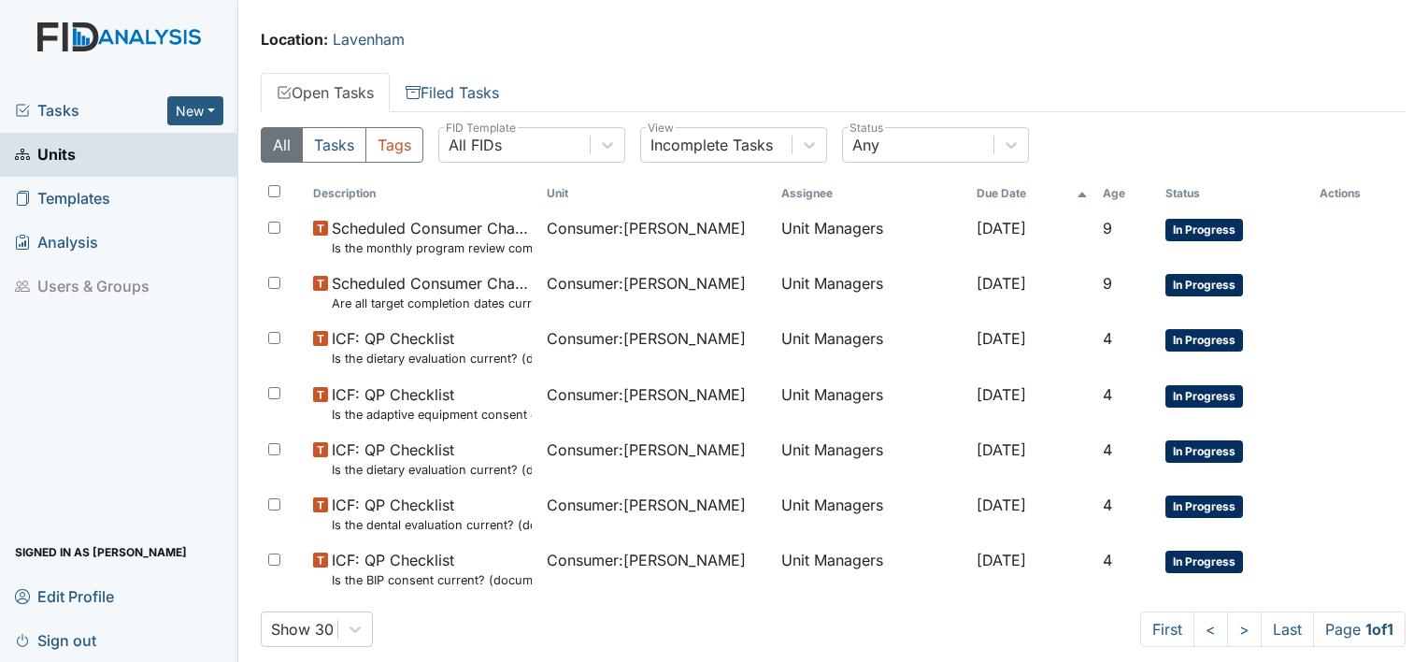
scroll to position [90, 0]
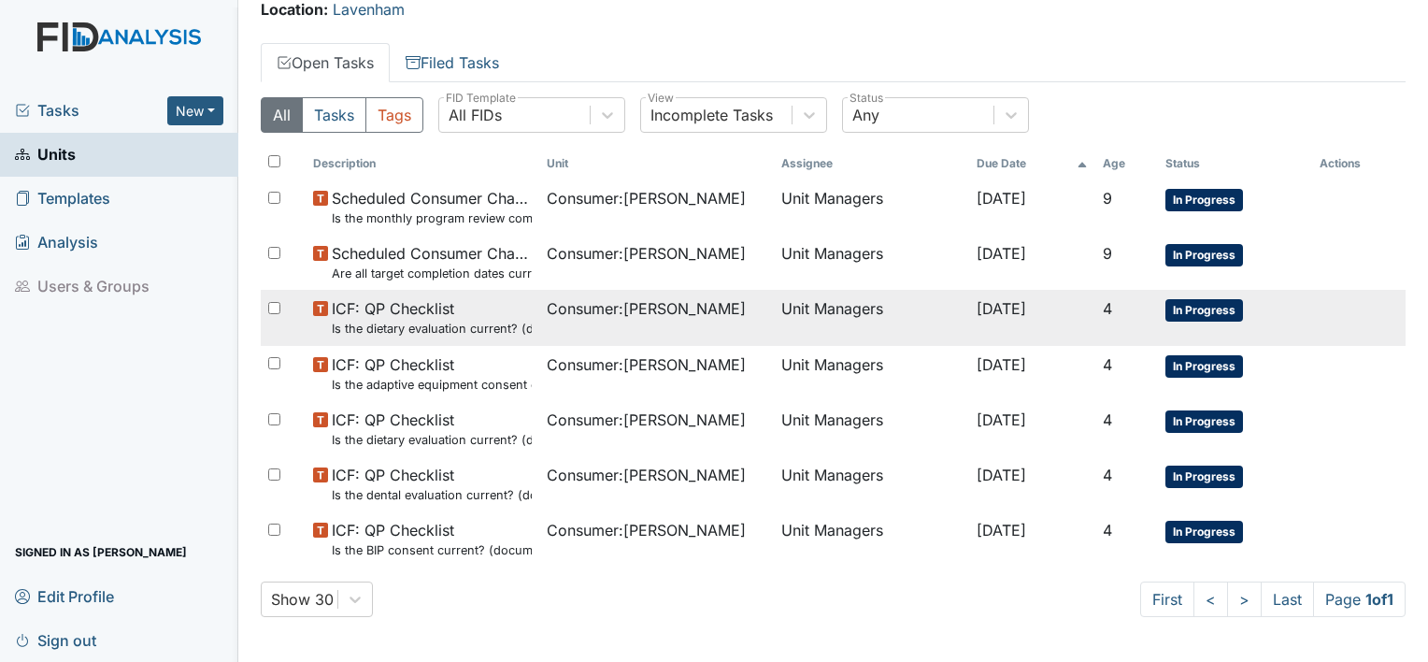
click at [613, 314] on span "Consumer : [PERSON_NAME]" at bounding box center [646, 308] width 199 height 22
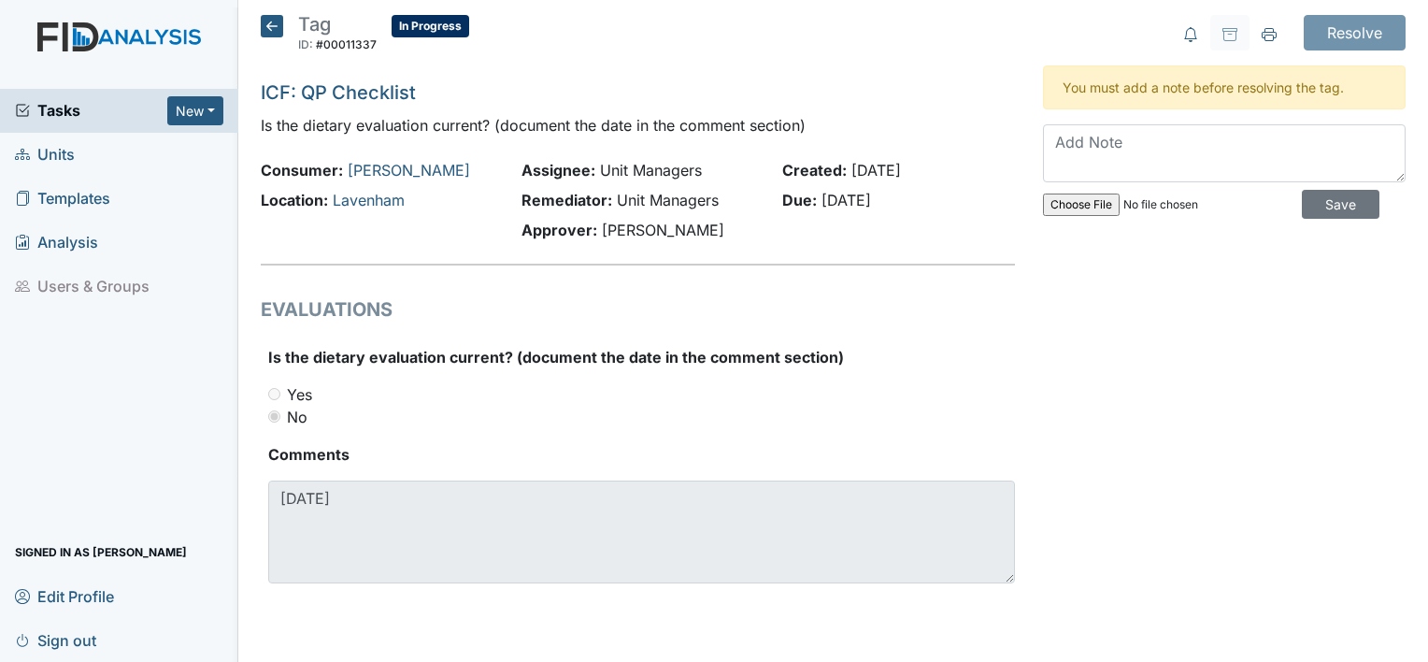
click at [277, 24] on icon at bounding box center [272, 26] width 22 height 22
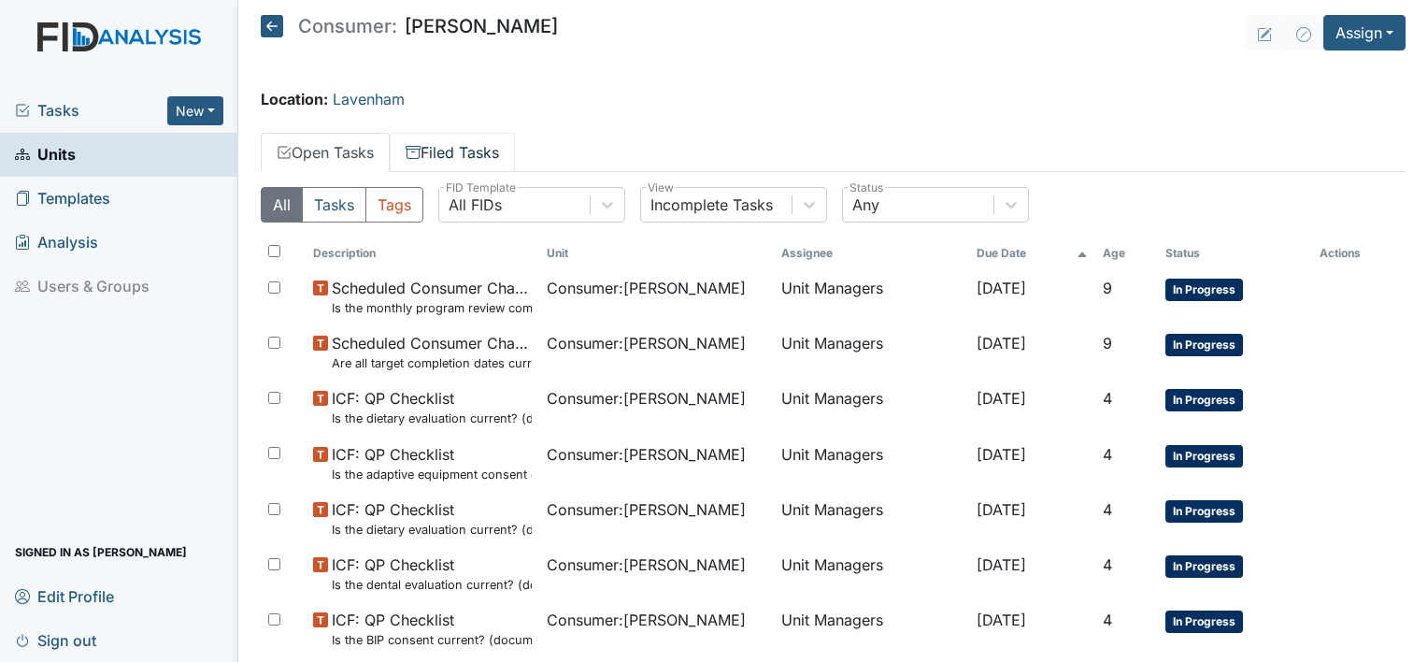
click at [478, 143] on link "Filed Tasks" at bounding box center [452, 152] width 125 height 39
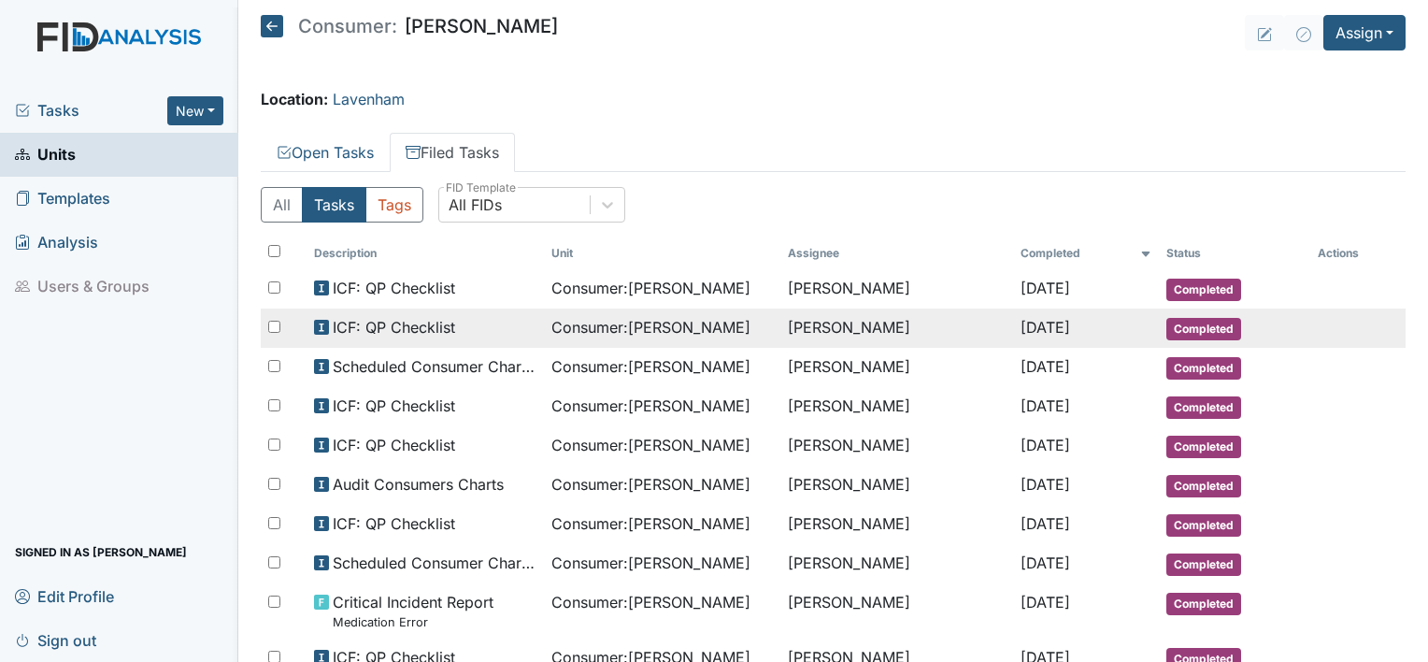
click at [471, 320] on div "ICF: QP Checklist" at bounding box center [425, 327] width 222 height 22
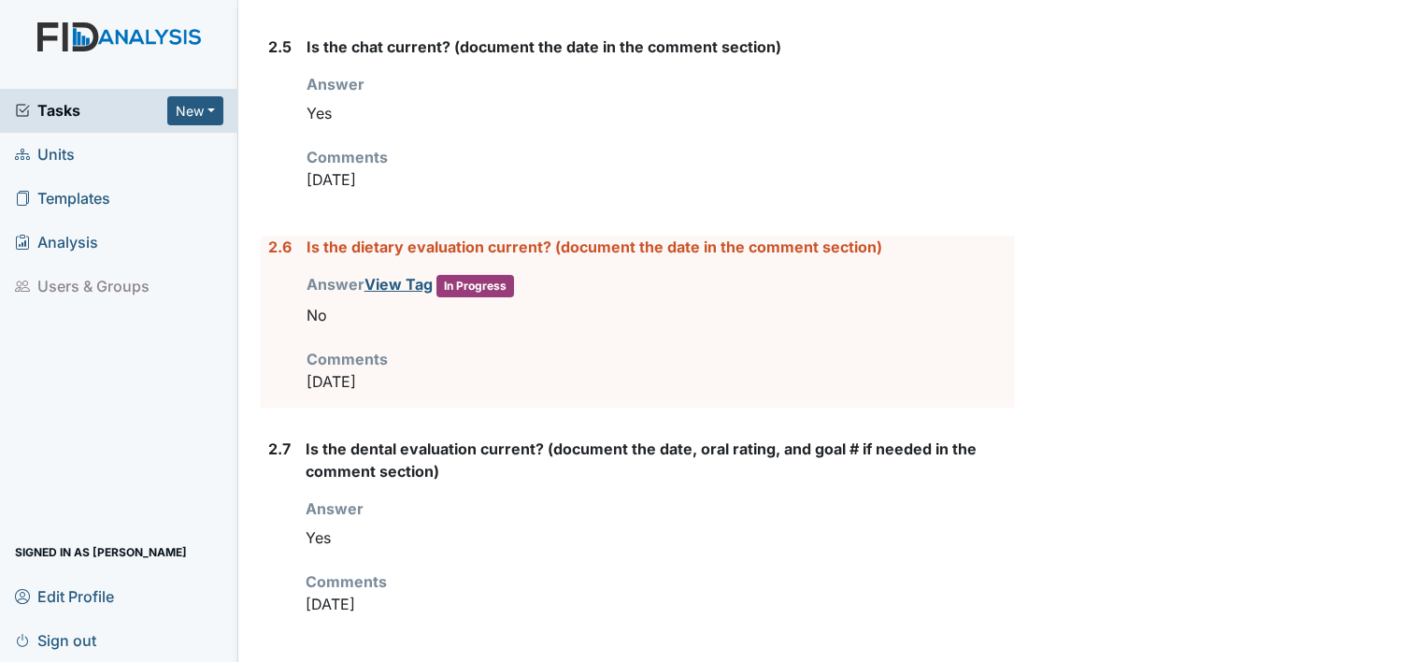
scroll to position [2403, 0]
click at [403, 279] on link "View Tag" at bounding box center [398, 286] width 68 height 19
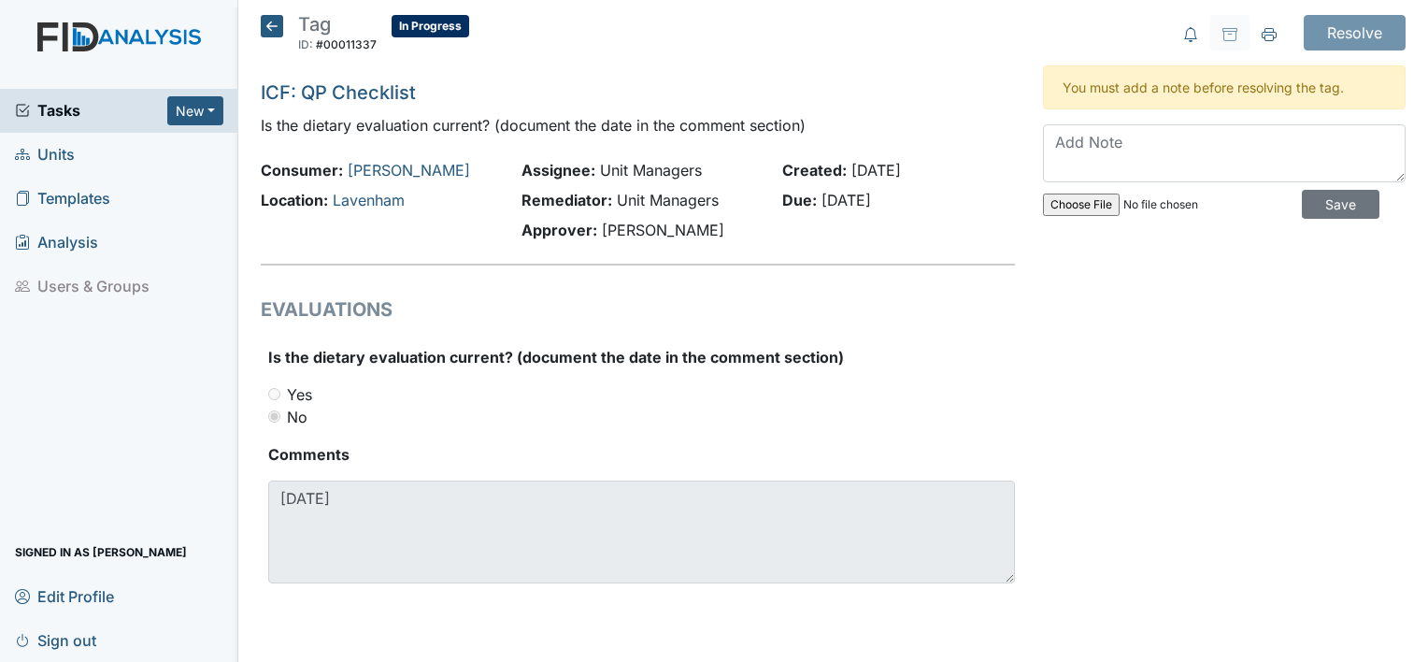
click at [277, 23] on icon at bounding box center [272, 26] width 22 height 22
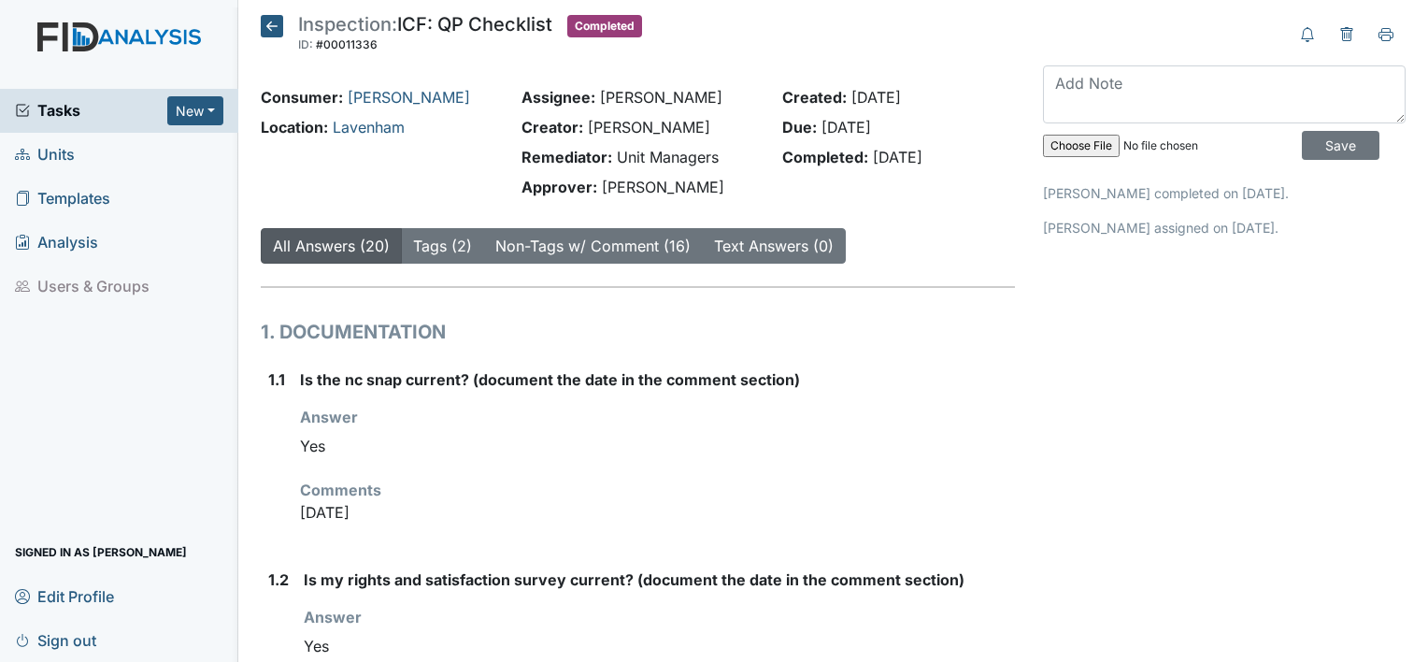
click at [273, 20] on icon at bounding box center [272, 26] width 22 height 22
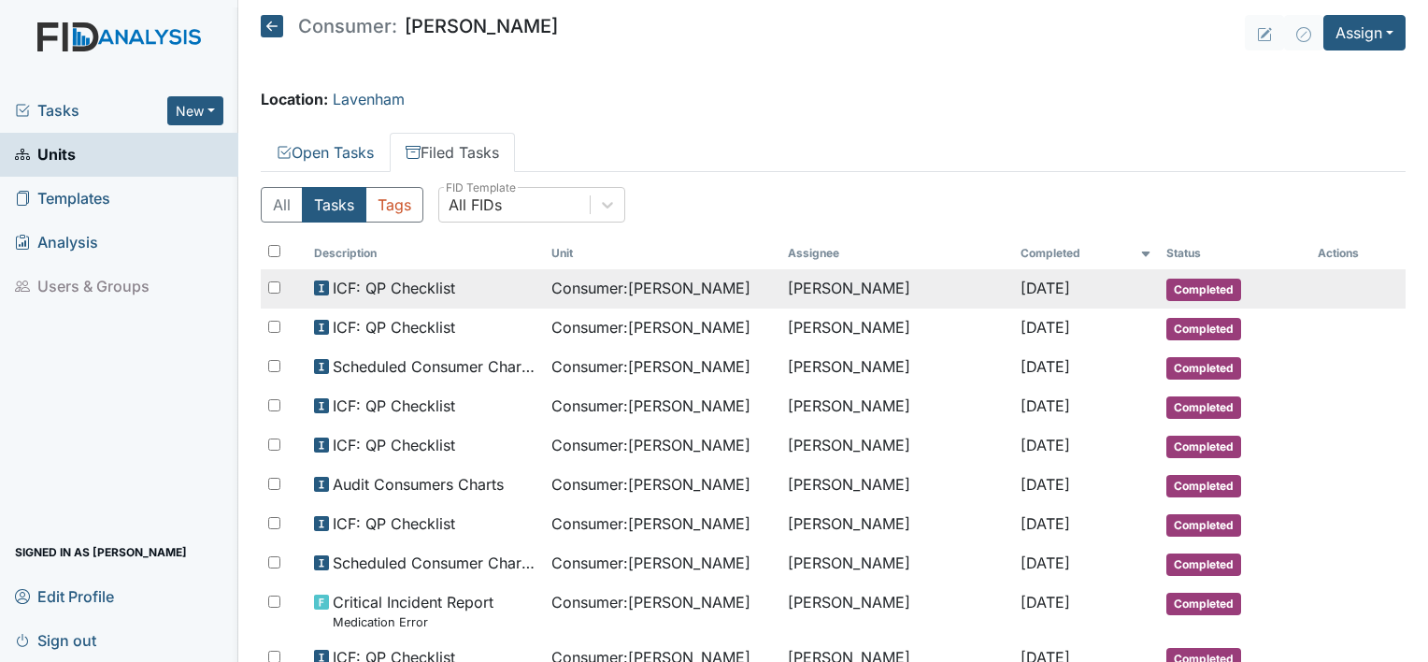
click at [500, 278] on div "ICF: QP Checklist" at bounding box center [425, 288] width 222 height 22
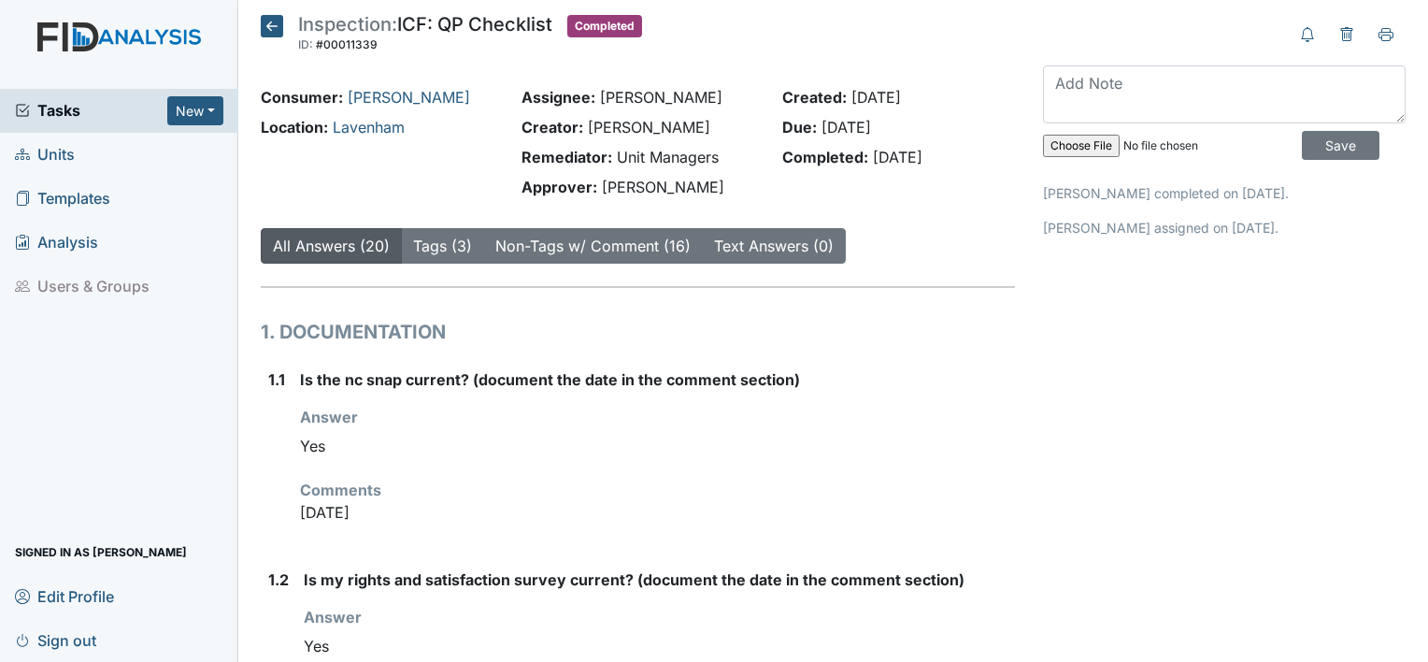
click at [266, 24] on icon at bounding box center [272, 26] width 22 height 22
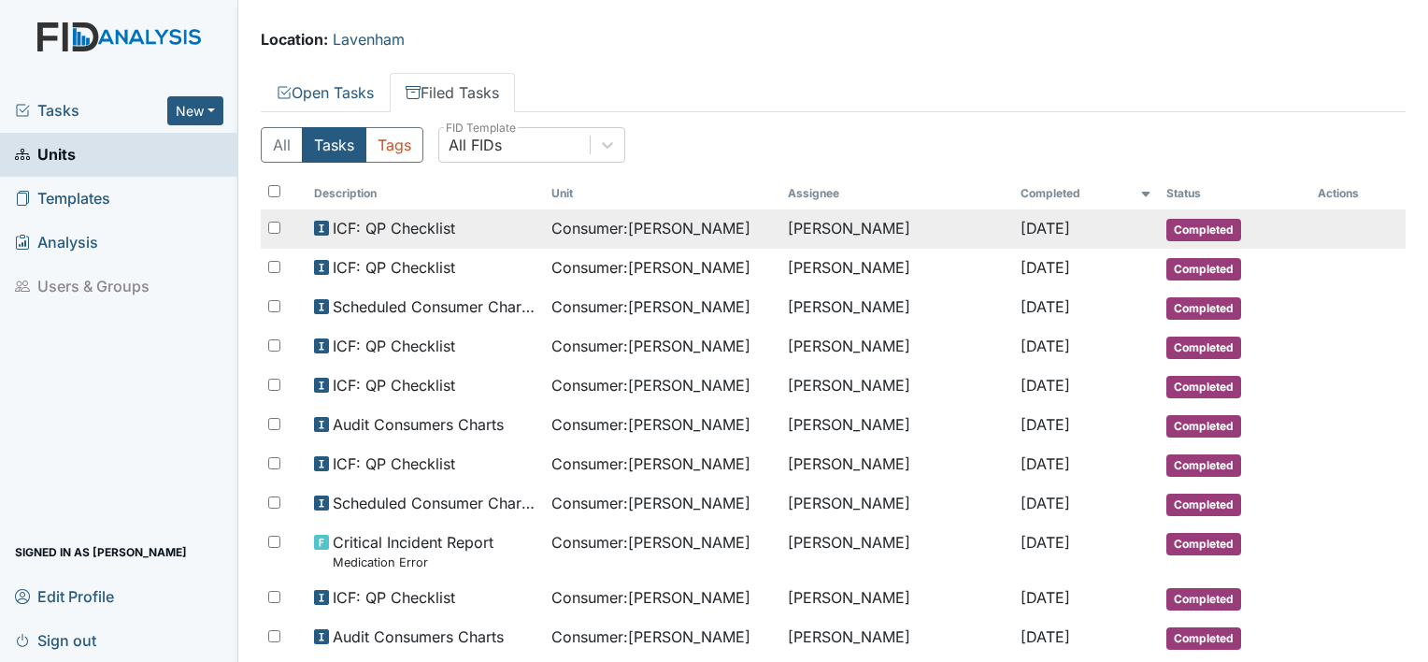
scroll to position [60, 0]
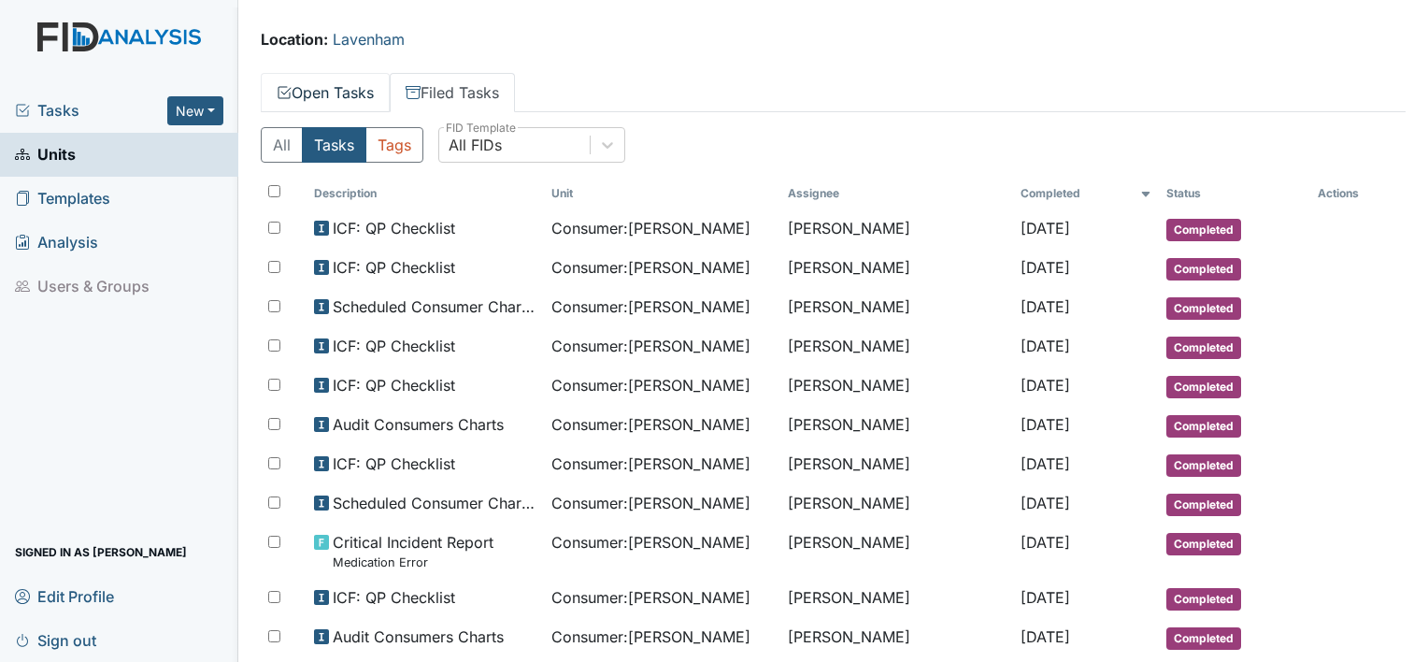
click at [362, 86] on link "Open Tasks" at bounding box center [325, 92] width 129 height 39
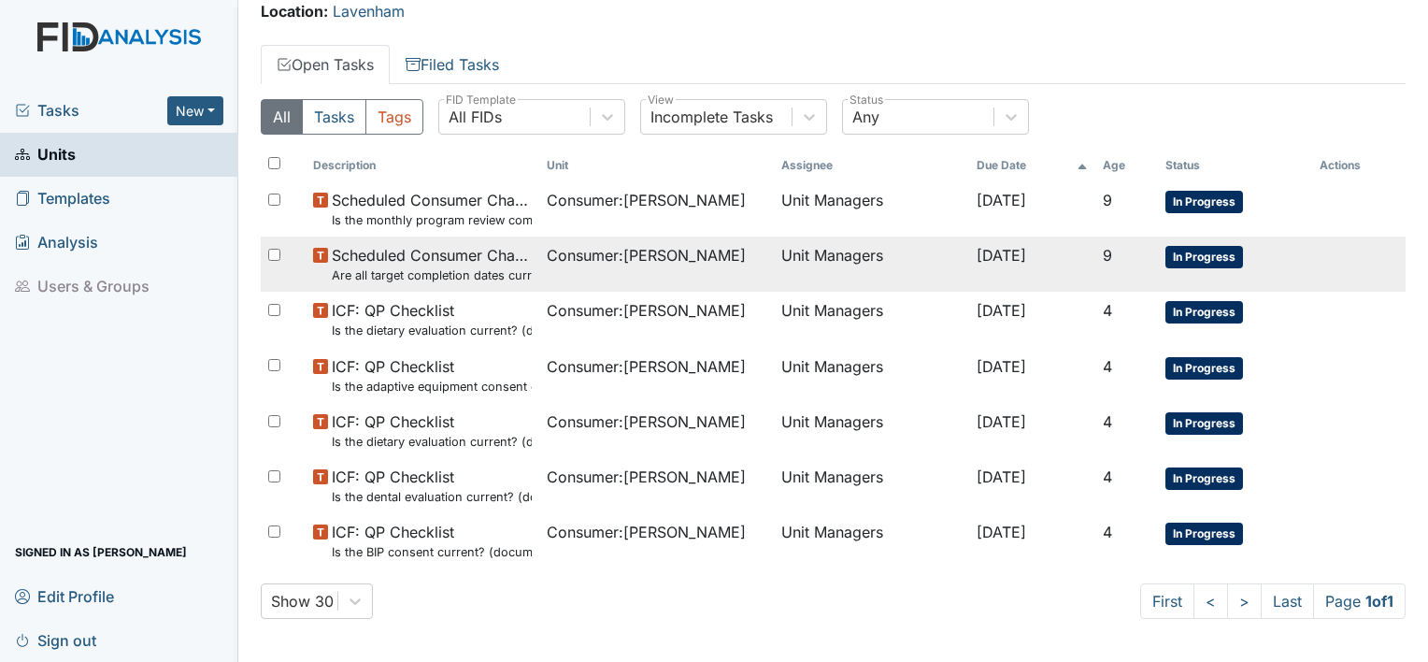
scroll to position [90, 0]
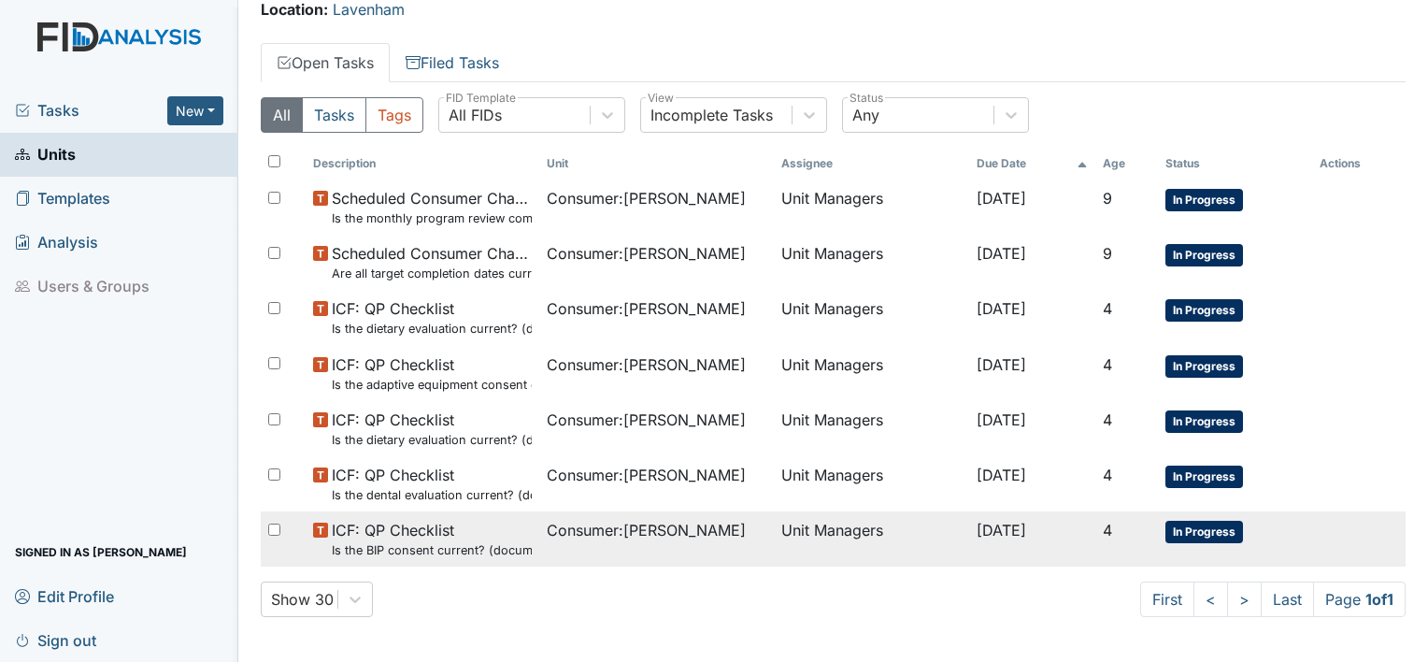
click at [408, 549] on small "Is the BIP consent current? (document the date, BIP number in the comment secti…" at bounding box center [432, 550] width 200 height 18
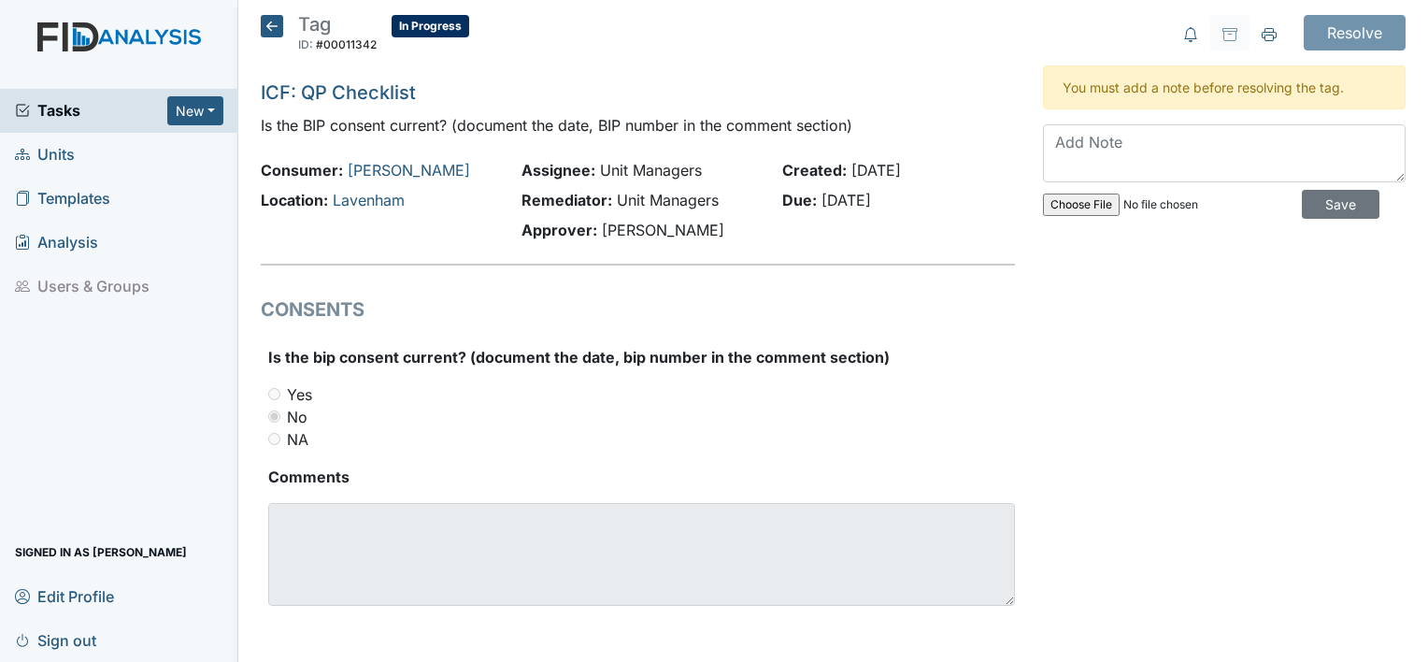
click at [271, 27] on icon at bounding box center [272, 26] width 22 height 22
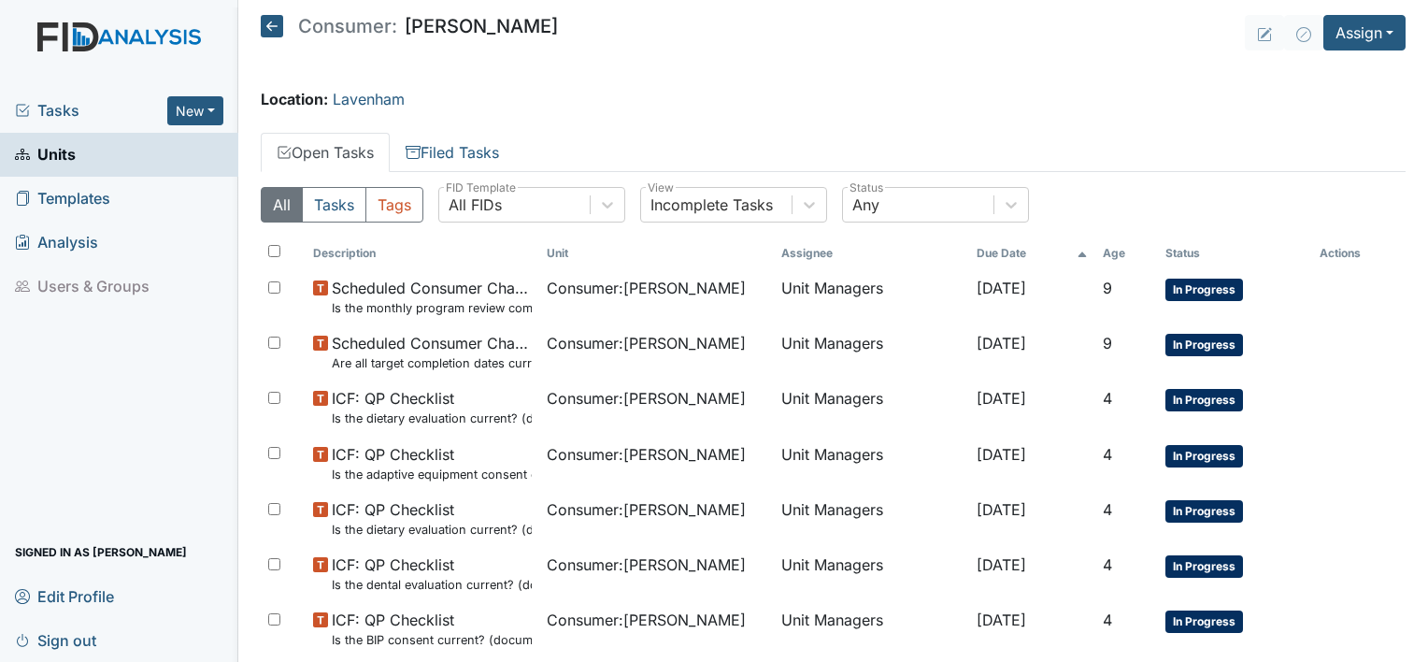
click at [277, 21] on icon at bounding box center [272, 26] width 22 height 22
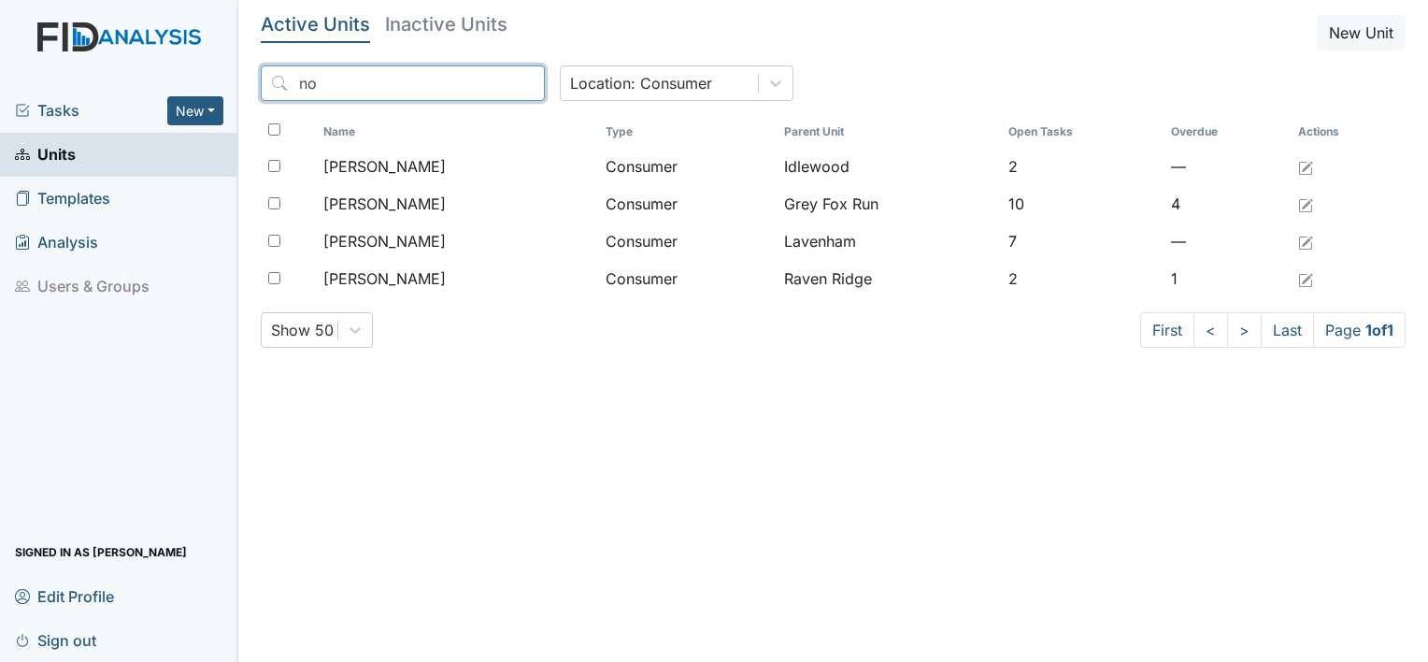
click at [487, 84] on input "no" at bounding box center [403, 83] width 284 height 36
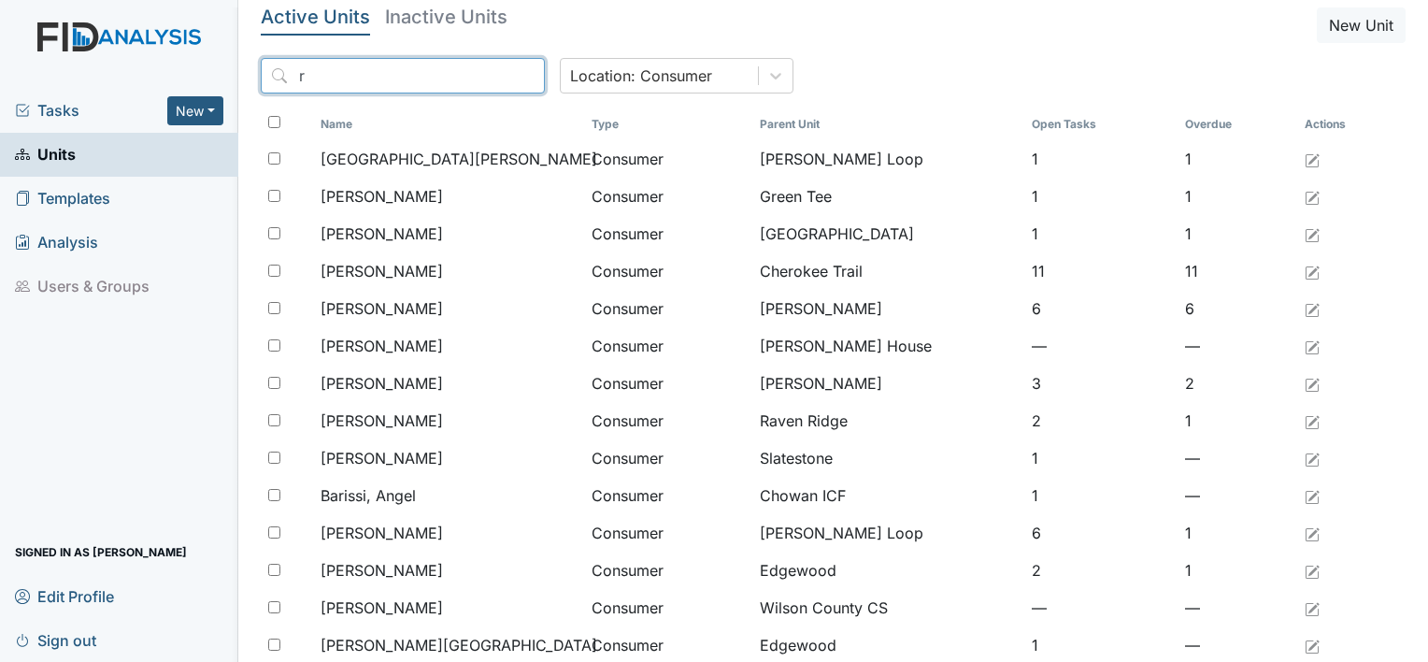
scroll to position [11, 0]
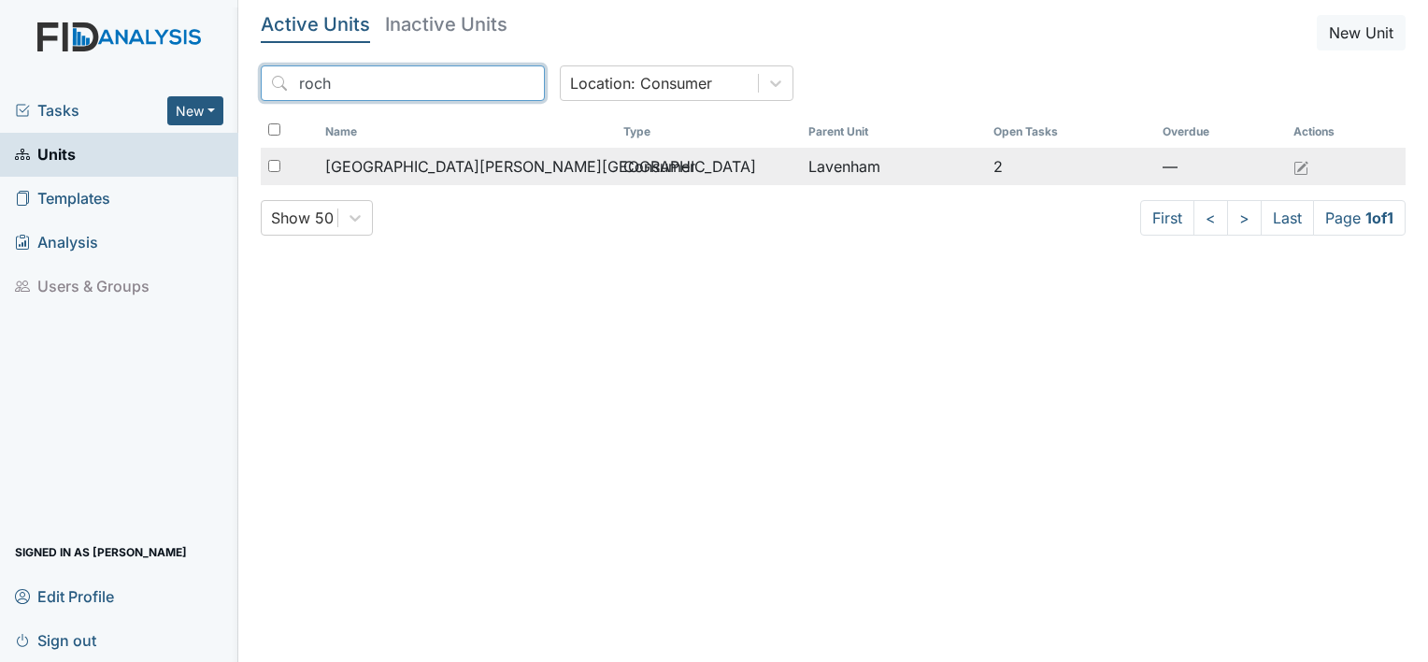
type input "roch"
click at [406, 166] on span "[GEOGRAPHIC_DATA][PERSON_NAME][GEOGRAPHIC_DATA]" at bounding box center [540, 166] width 431 height 22
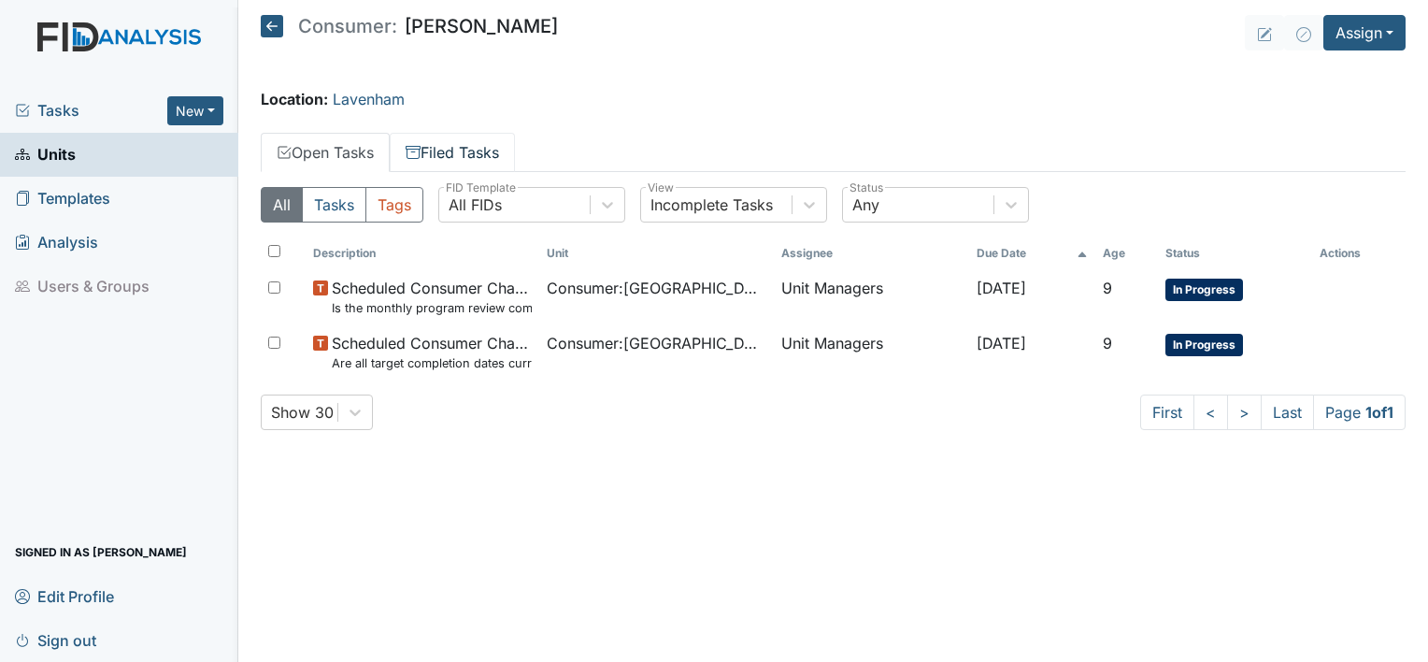
click at [472, 149] on link "Filed Tasks" at bounding box center [452, 152] width 125 height 39
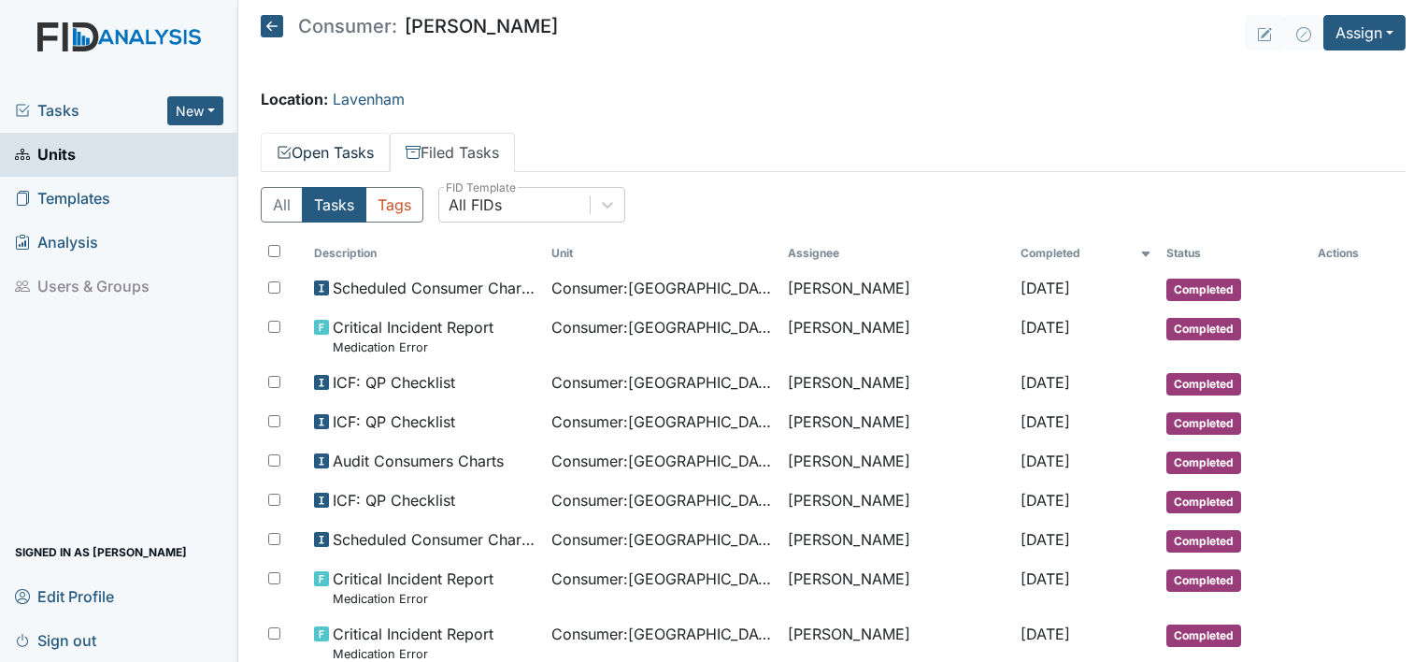
click at [323, 150] on link "Open Tasks" at bounding box center [325, 152] width 129 height 39
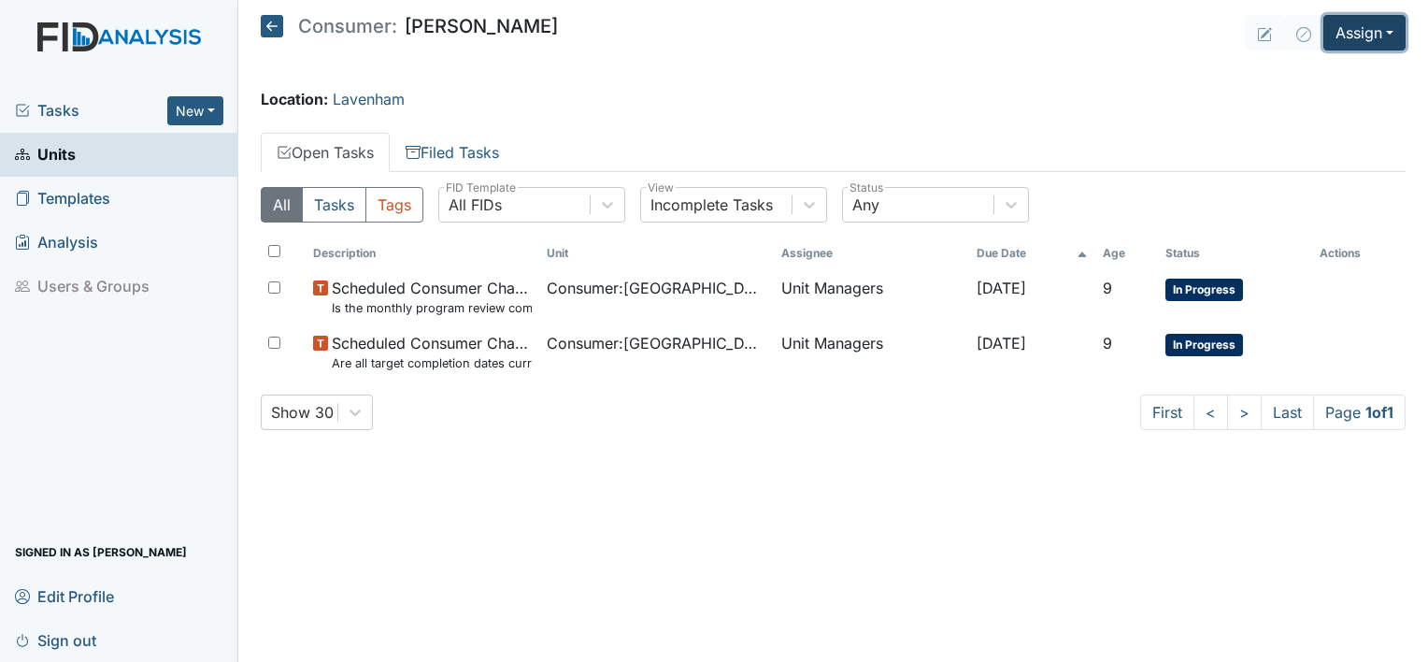
click at [1335, 38] on button "Assign" at bounding box center [1364, 33] width 82 height 36
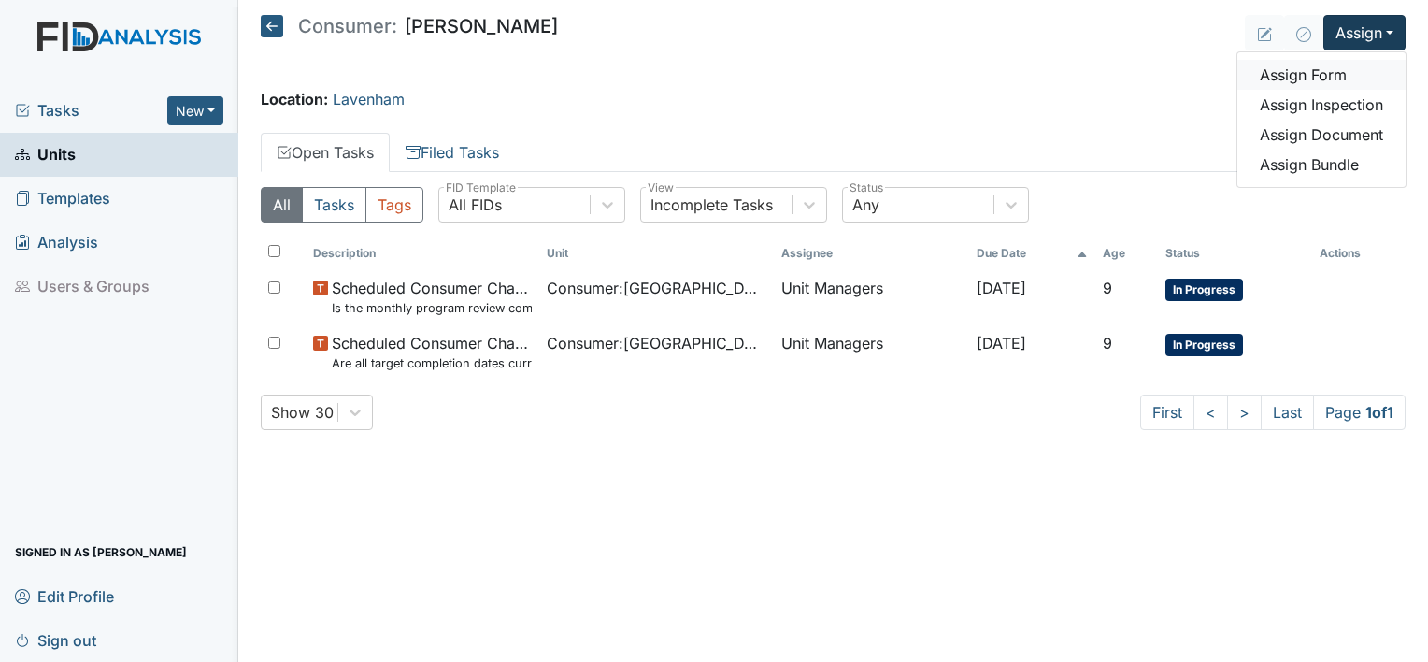
click at [1325, 85] on link "Assign Form" at bounding box center [1321, 75] width 168 height 30
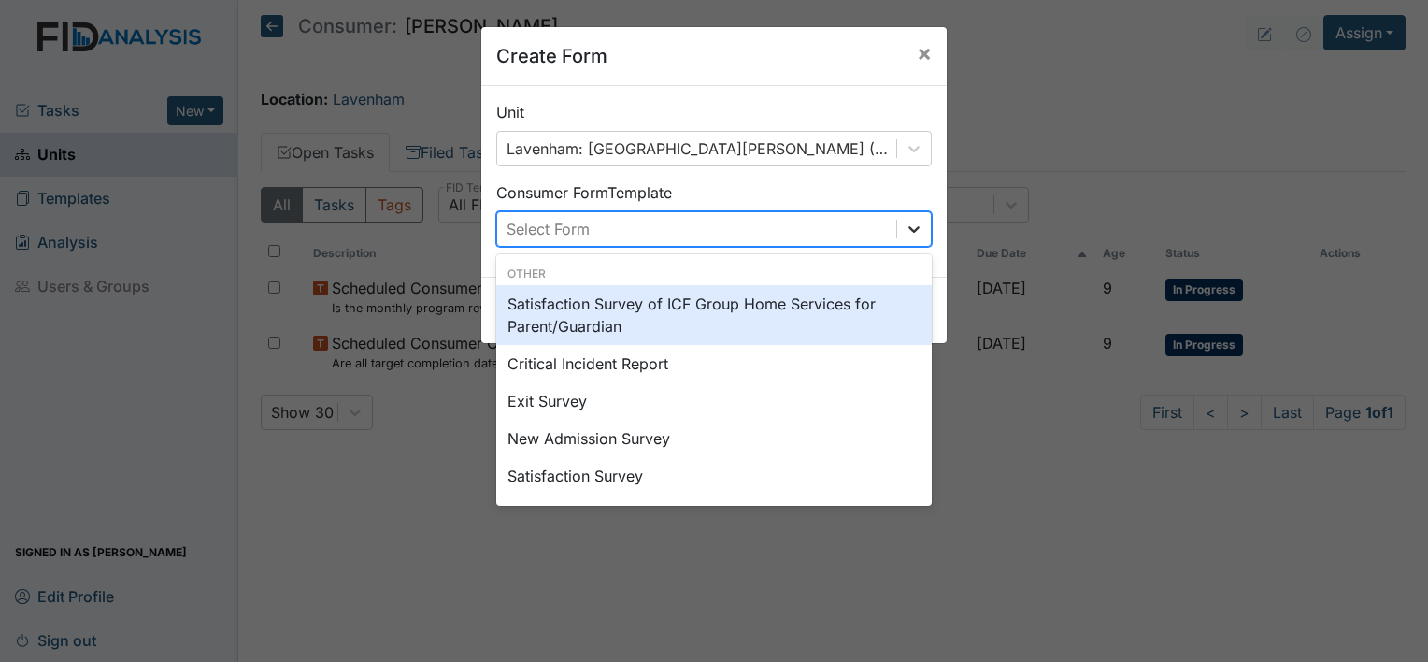
click at [915, 221] on icon at bounding box center [914, 229] width 19 height 19
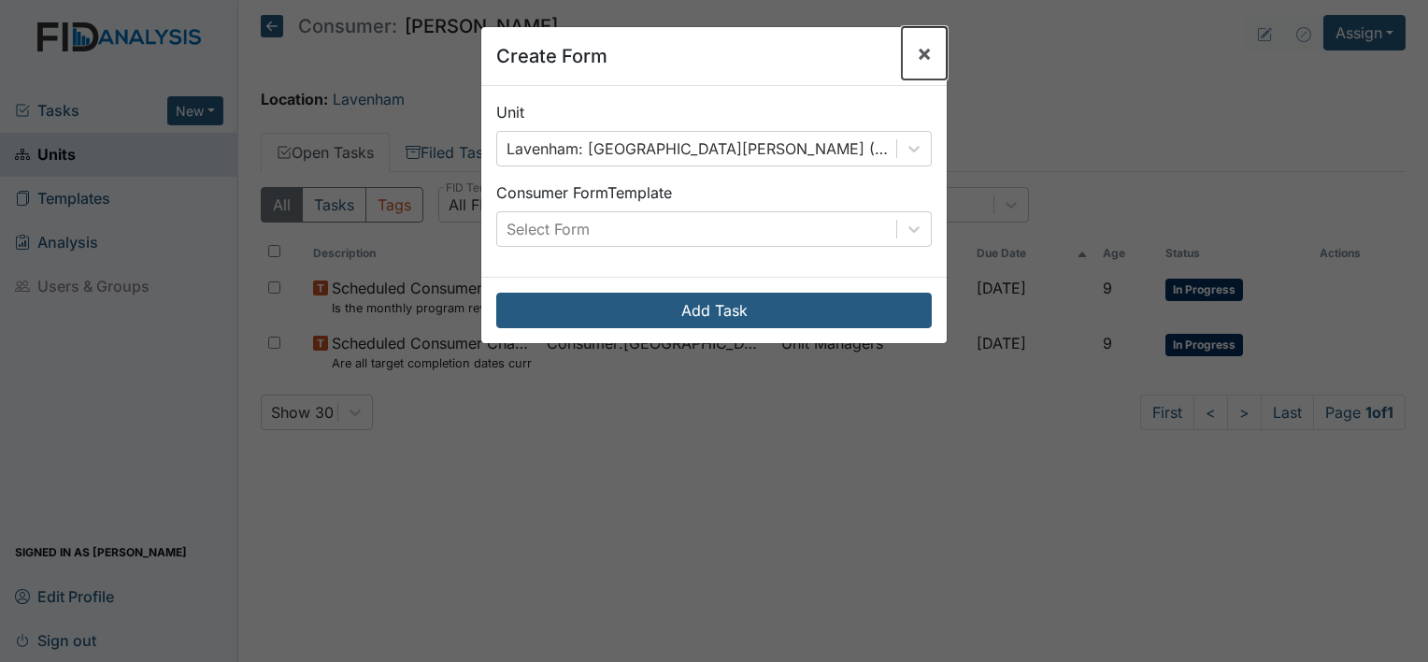
click at [917, 60] on span "×" at bounding box center [924, 52] width 15 height 27
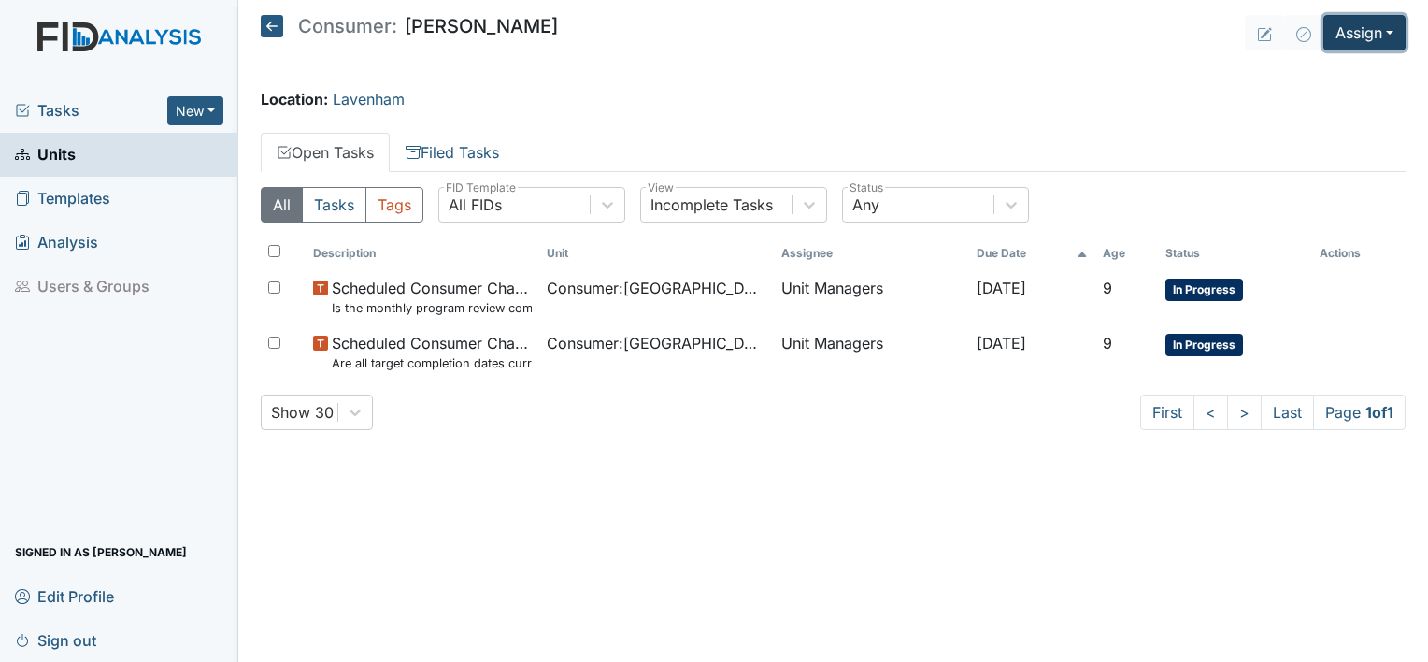
click at [1362, 35] on button "Assign" at bounding box center [1364, 33] width 82 height 36
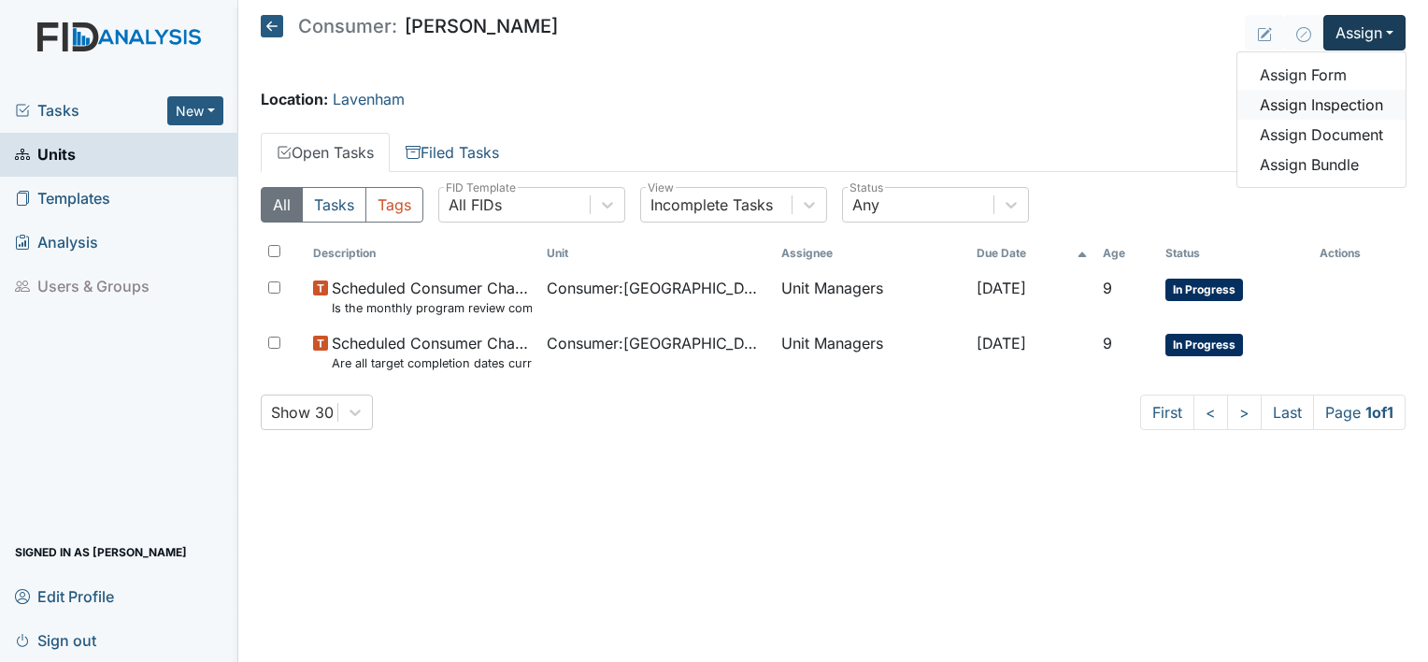
click at [1331, 100] on link "Assign Inspection" at bounding box center [1321, 105] width 168 height 30
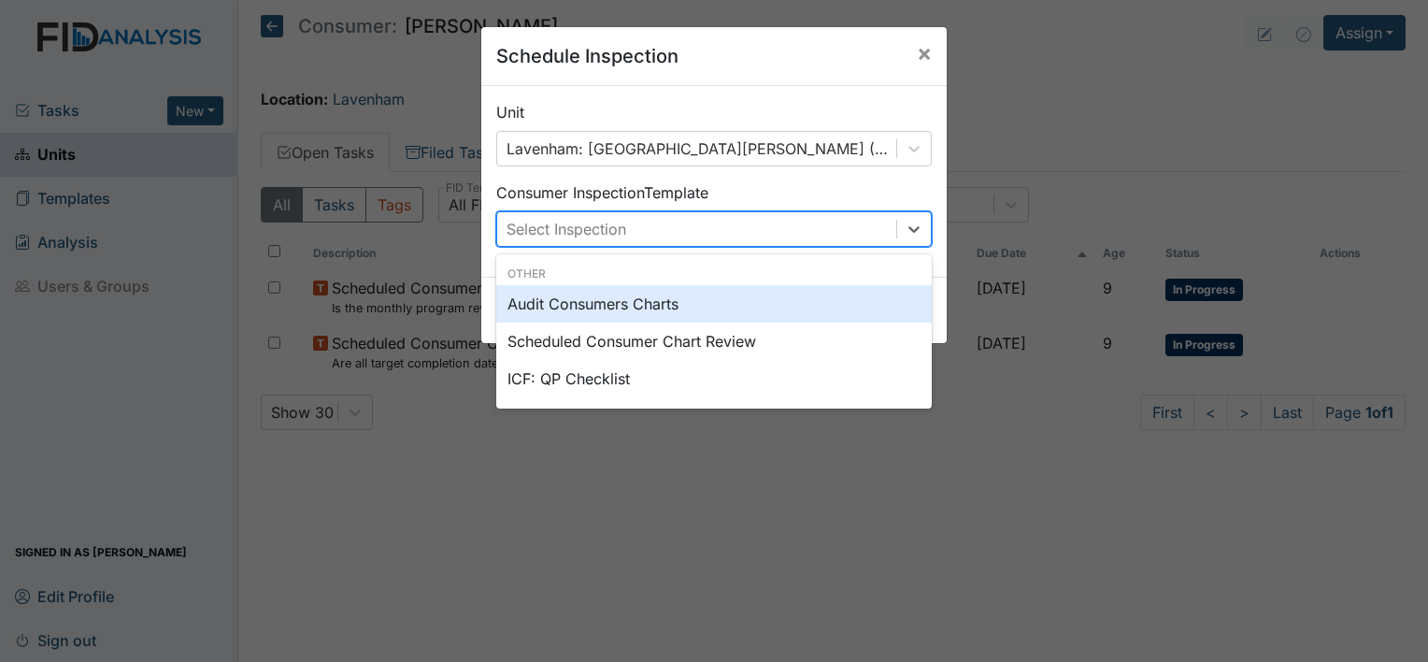
click at [754, 235] on div "Select Inspection" at bounding box center [696, 229] width 399 height 34
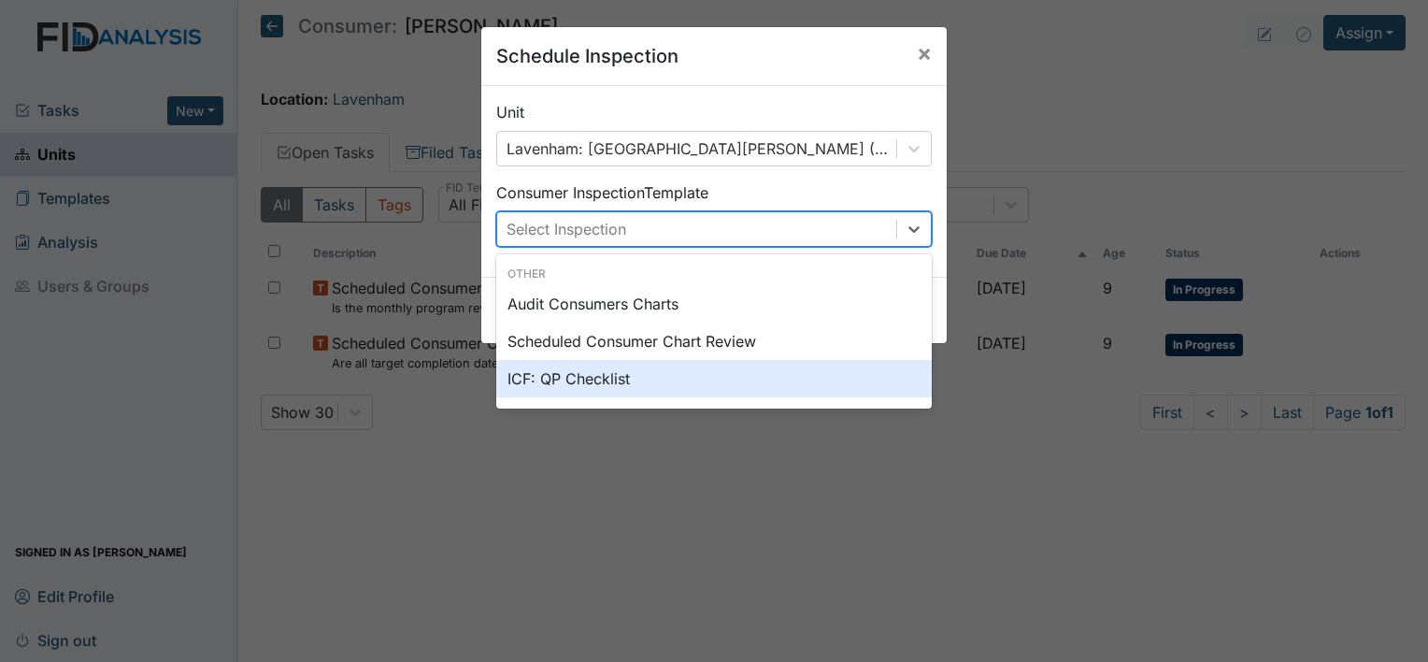
click at [683, 383] on div "ICF: QP Checklist" at bounding box center [713, 378] width 435 height 37
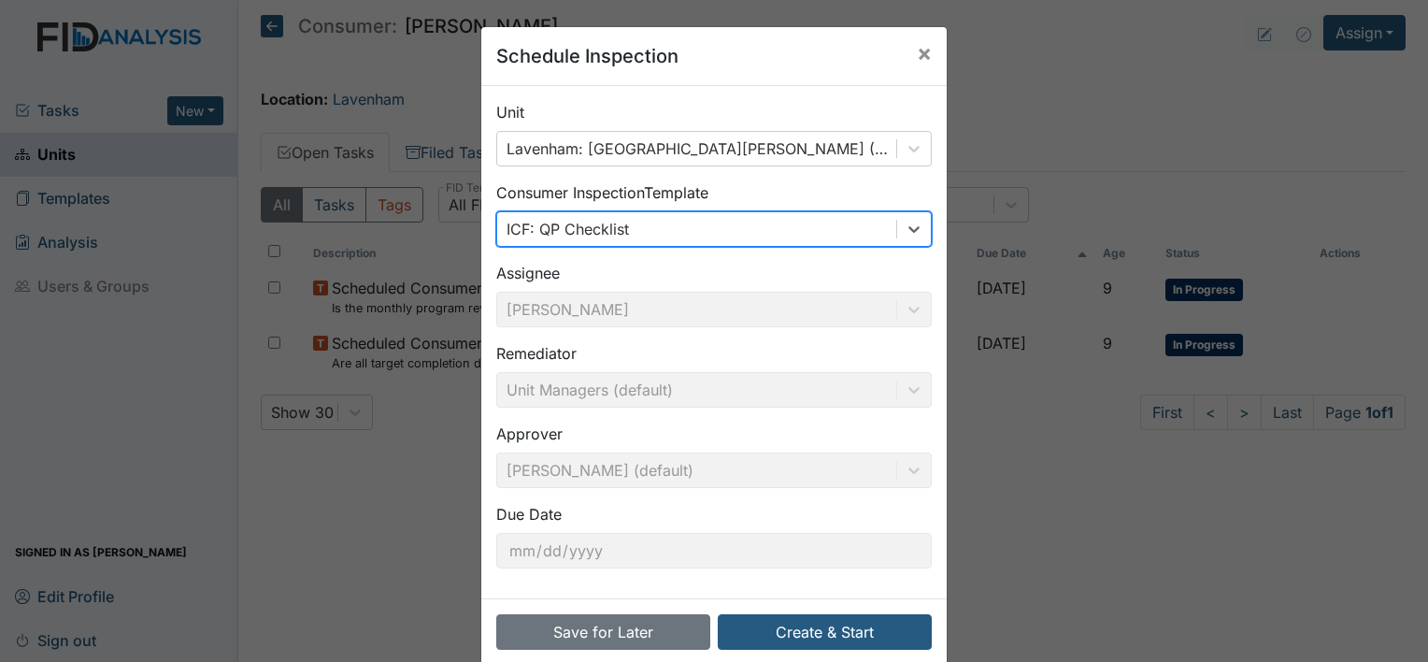
scroll to position [29, 0]
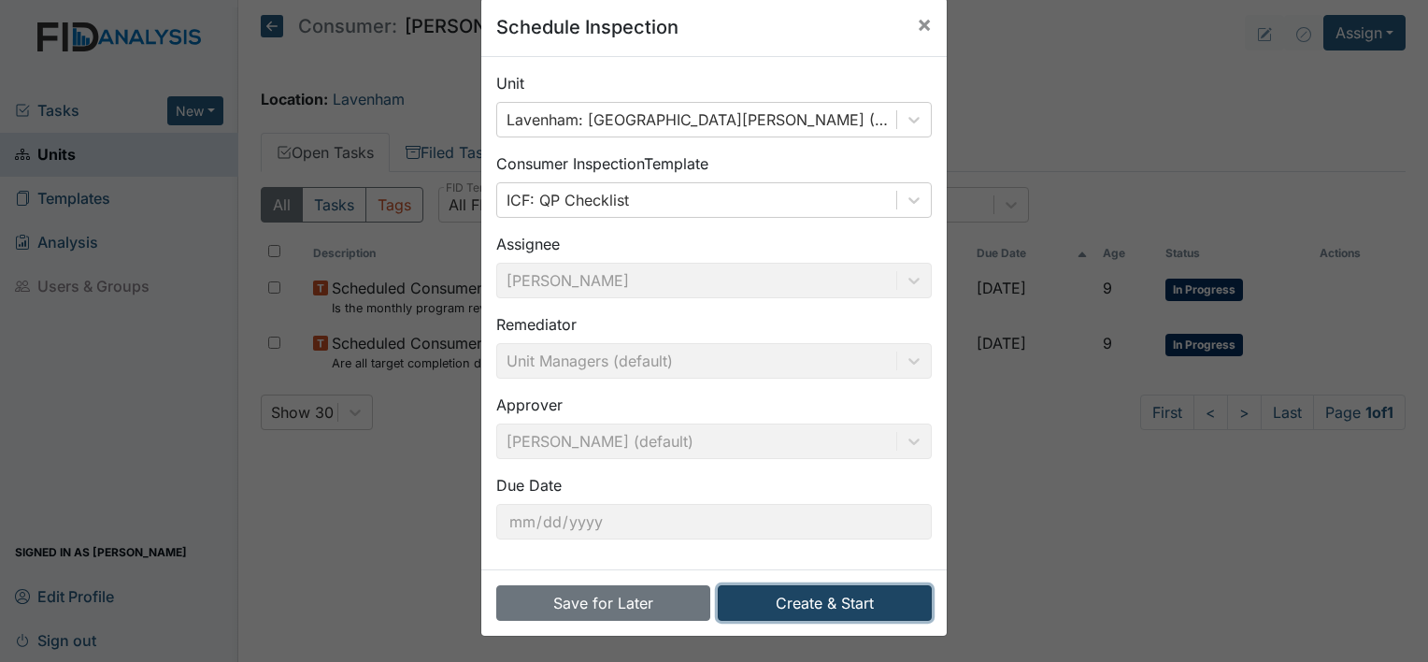
click at [755, 601] on button "Create & Start" at bounding box center [825, 603] width 214 height 36
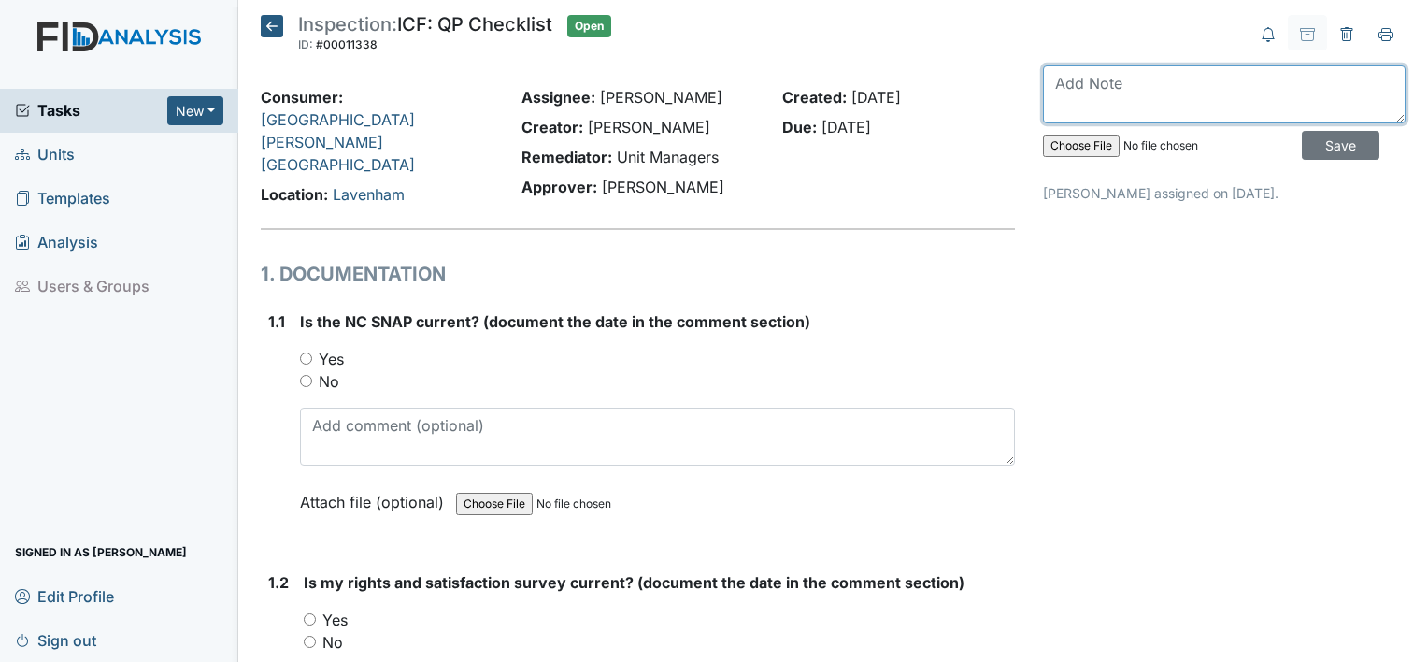
click at [1176, 90] on textarea at bounding box center [1224, 94] width 363 height 58
type textarea "July 2025"
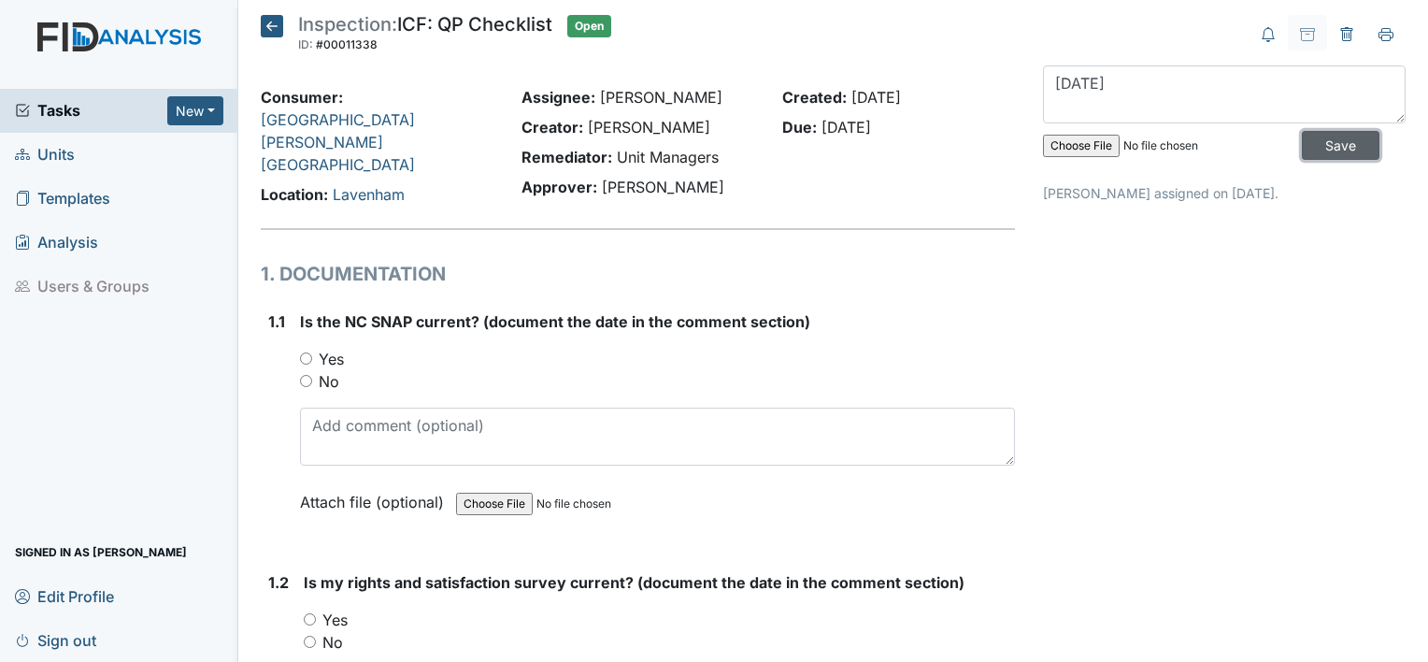
click at [1353, 142] on input "Save" at bounding box center [1341, 145] width 78 height 29
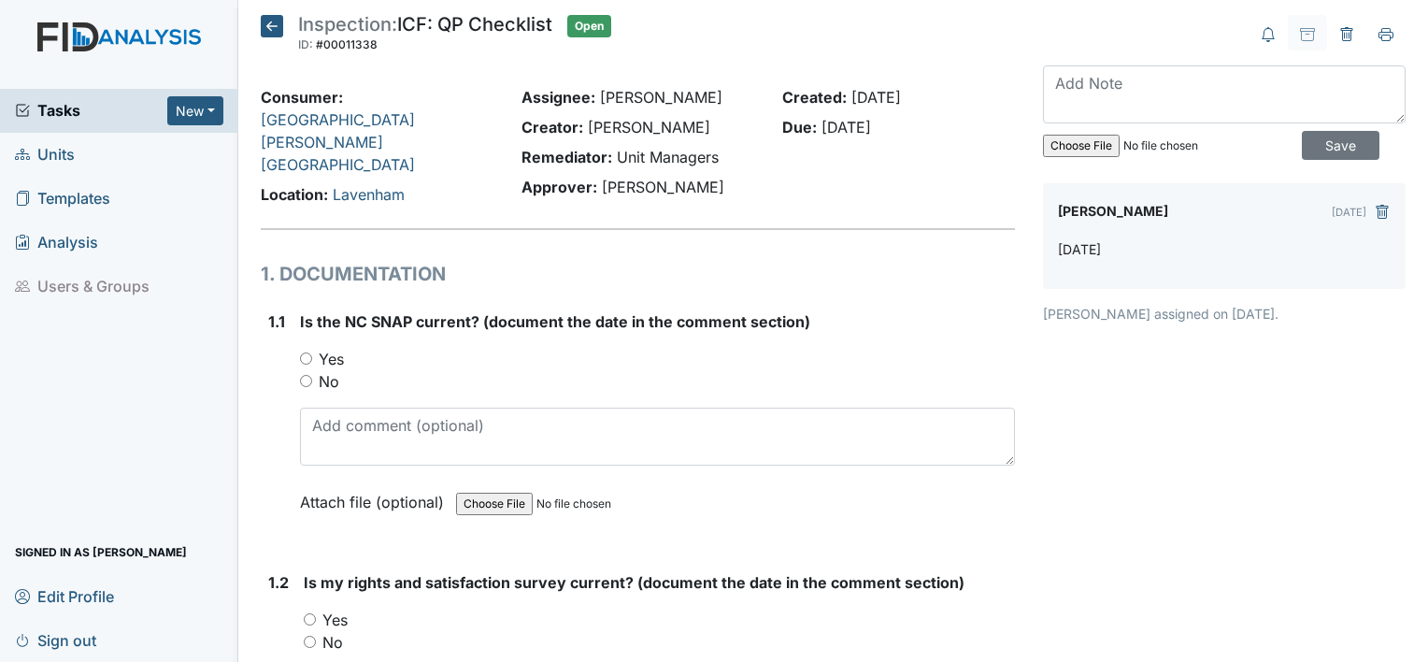
click at [269, 25] on icon at bounding box center [272, 26] width 22 height 22
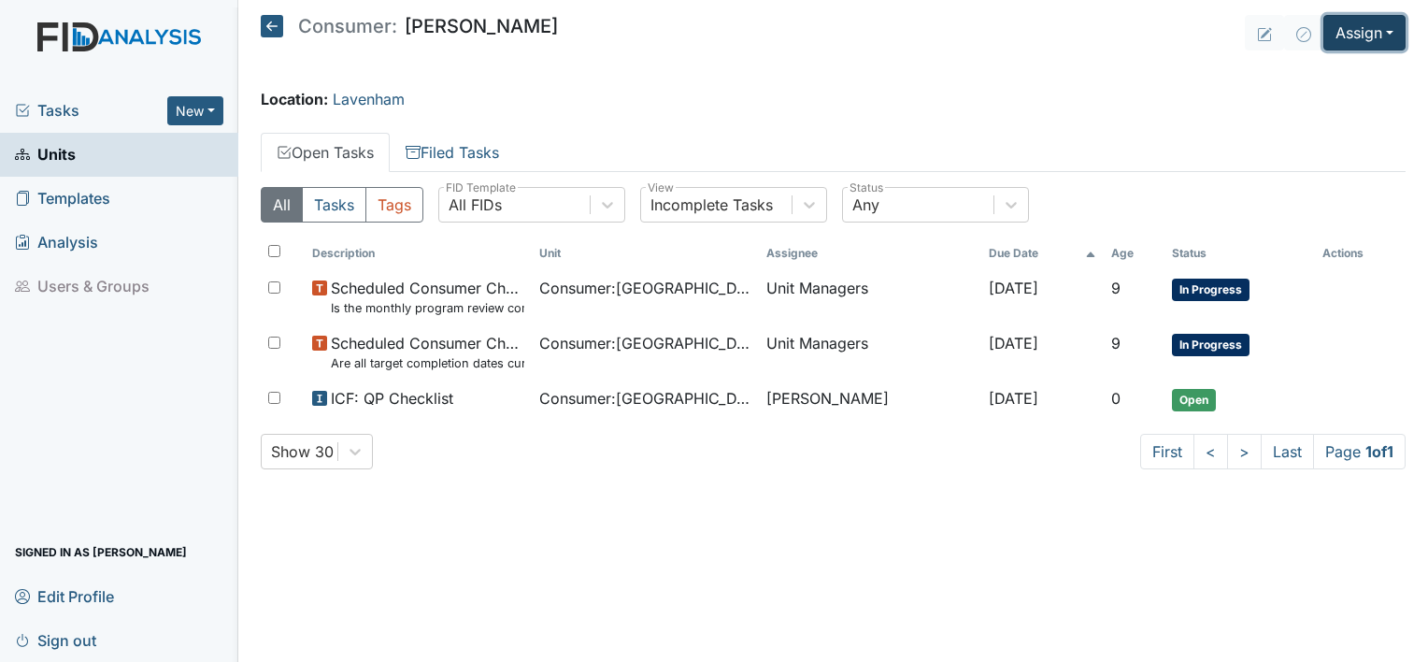
click at [1368, 30] on button "Assign" at bounding box center [1364, 33] width 82 height 36
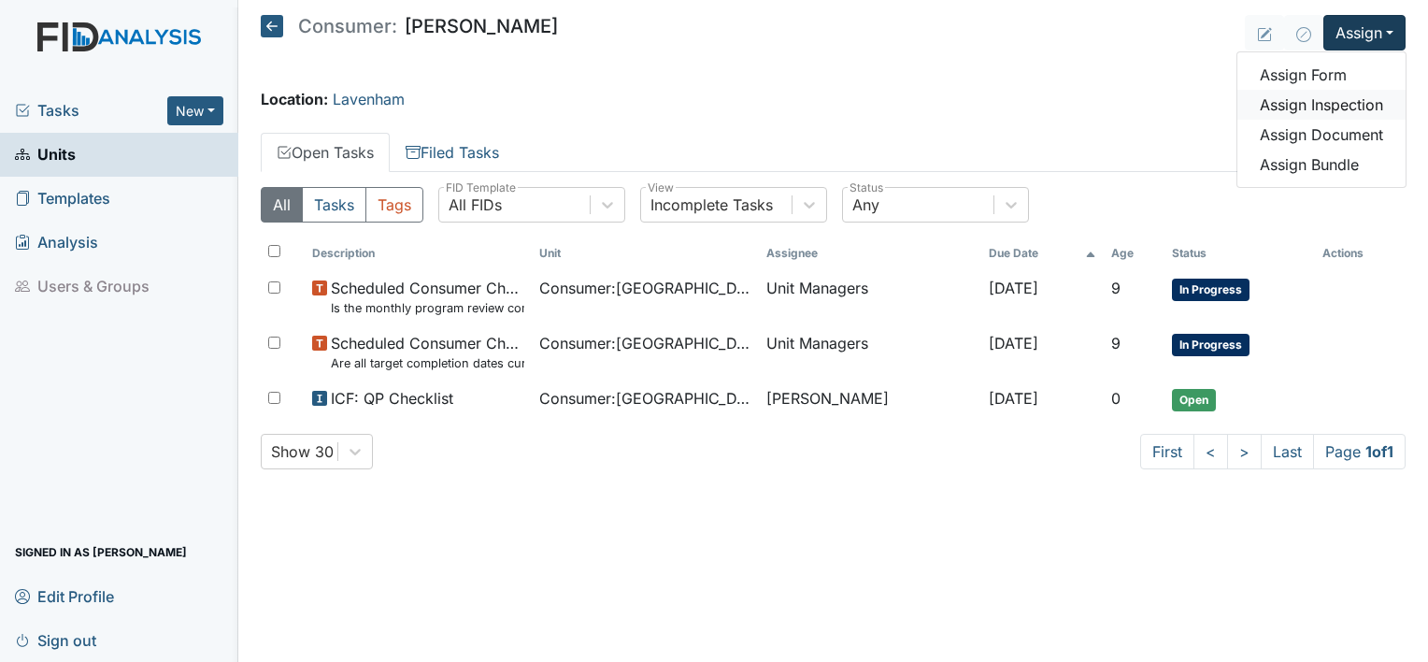
click at [1336, 101] on link "Assign Inspection" at bounding box center [1321, 105] width 168 height 30
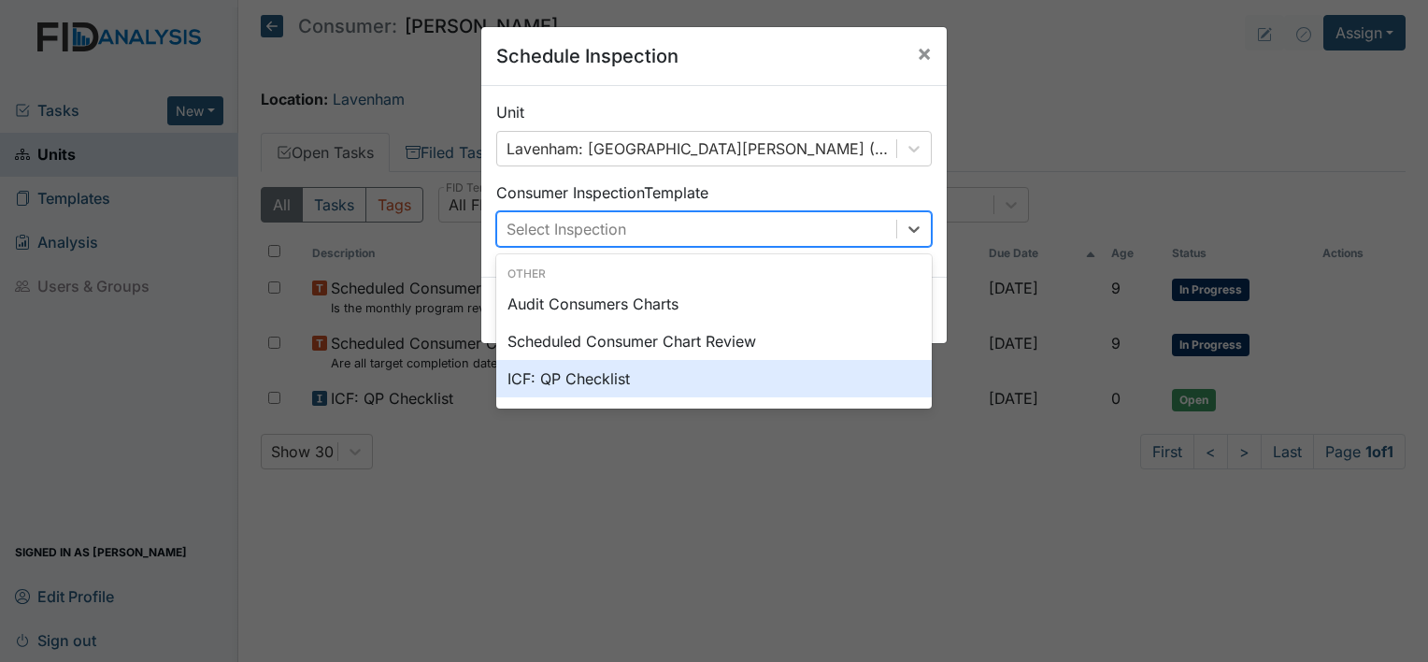
drag, startPoint x: 699, startPoint y: 234, endPoint x: 657, endPoint y: 392, distance: 163.4
click at [657, 247] on div "option ICF: QP Checklist focused, 0 of 2. 3 results available. Use Up and Down …" at bounding box center [713, 229] width 435 height 36
click at [657, 392] on div "ICF: QP Checklist" at bounding box center [713, 378] width 435 height 37
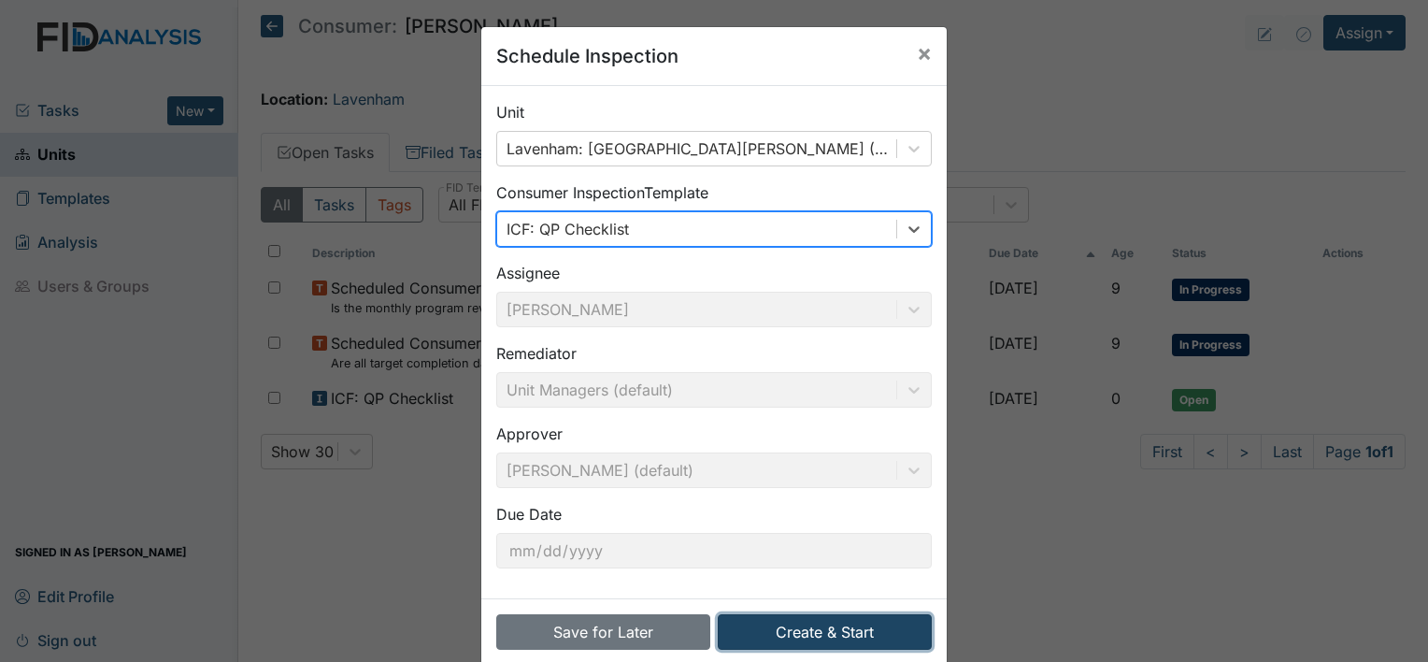
click at [781, 625] on button "Create & Start" at bounding box center [825, 632] width 214 height 36
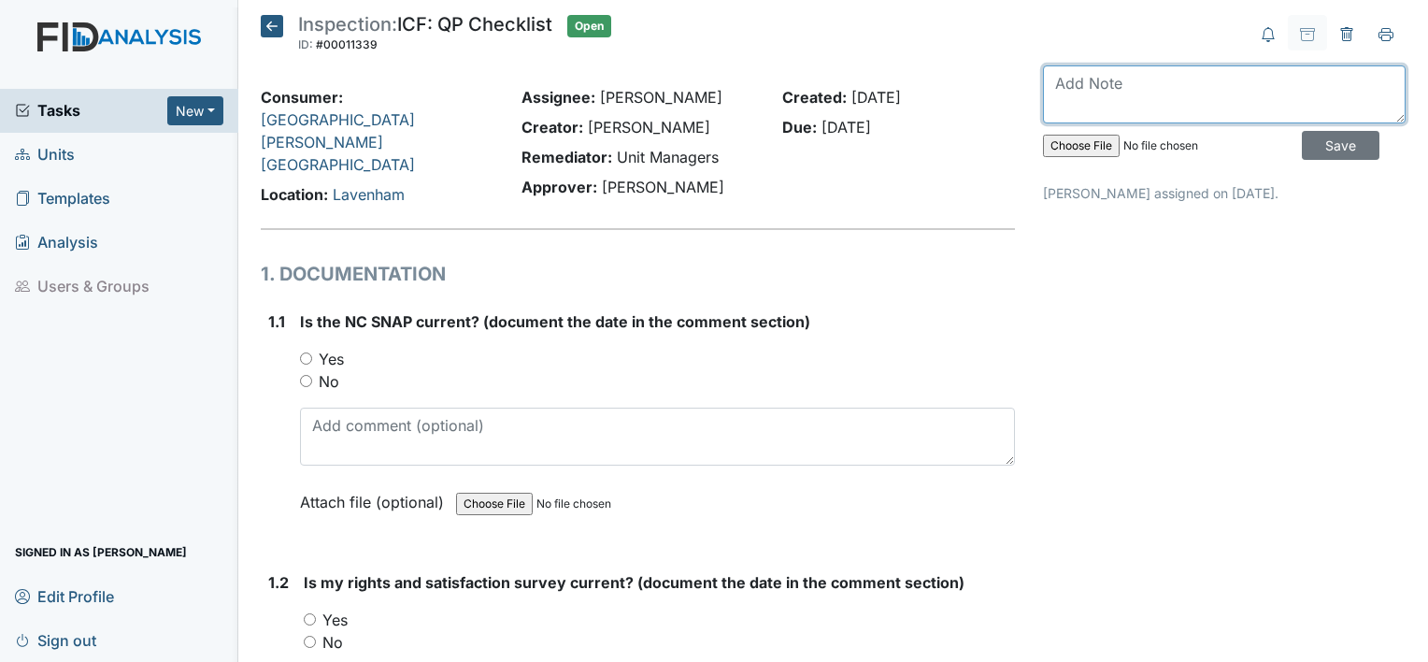
click at [1109, 98] on textarea at bounding box center [1224, 94] width 363 height 58
type textarea "August 2025"
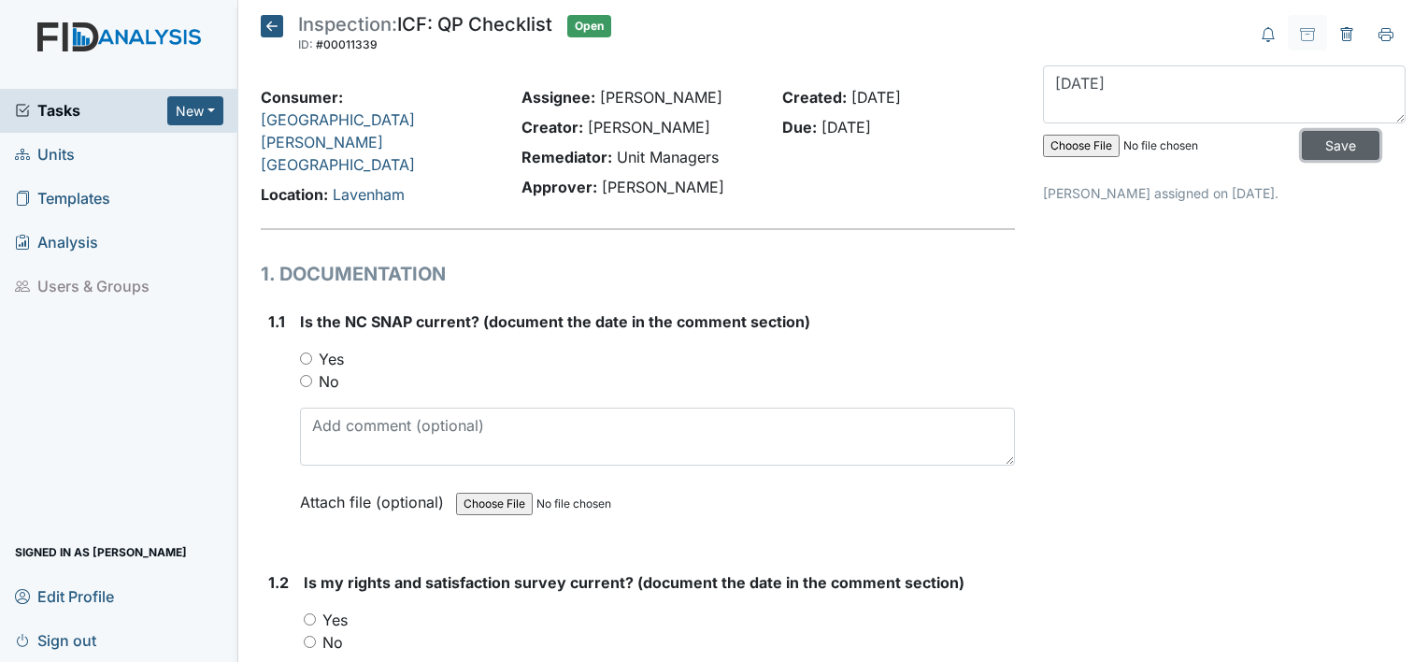
click at [1332, 137] on input "Save" at bounding box center [1341, 145] width 78 height 29
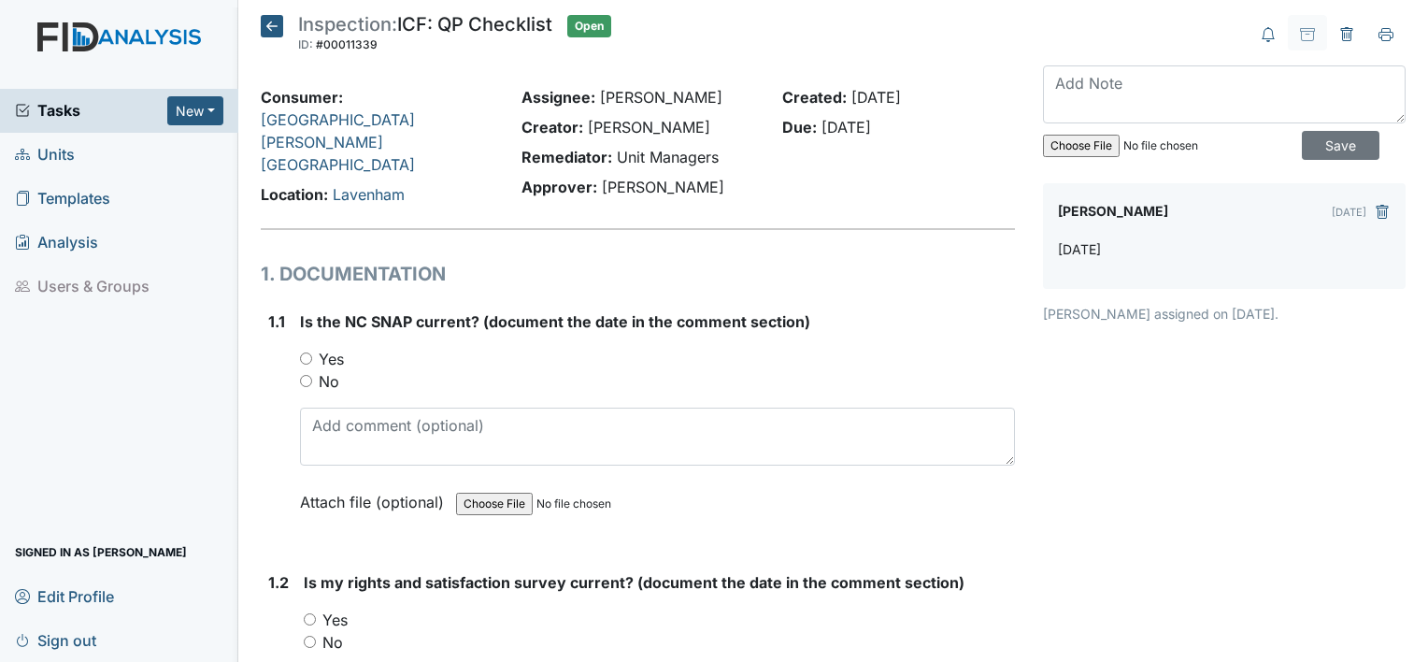
click at [267, 31] on icon at bounding box center [272, 26] width 22 height 22
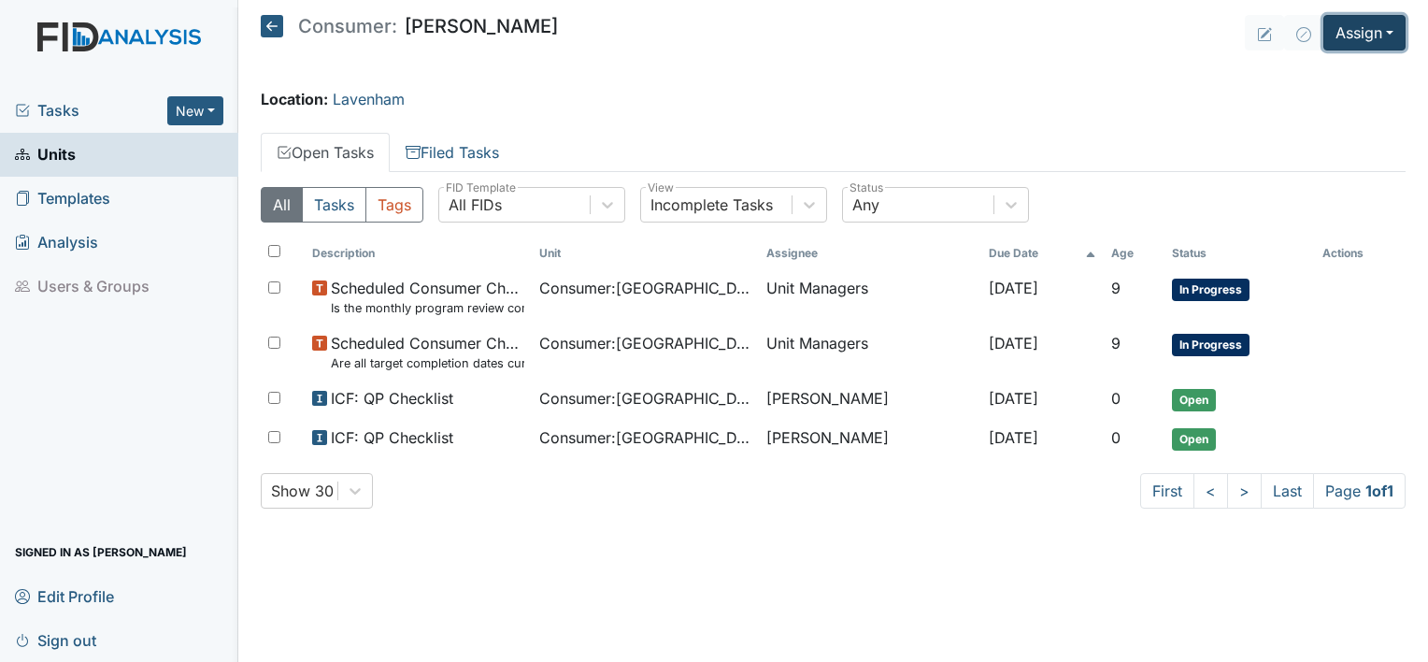
click at [1368, 24] on button "Assign" at bounding box center [1364, 33] width 82 height 36
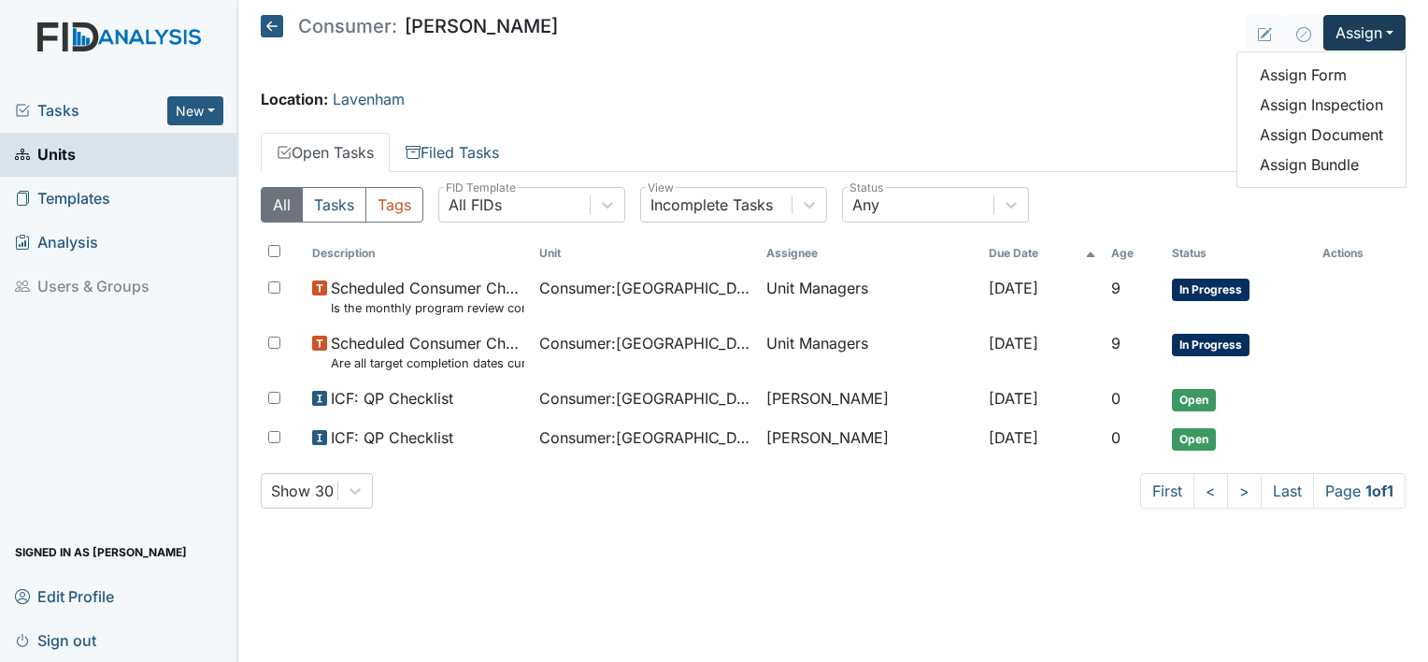
click at [1072, 56] on main "Consumer: Rochelle Henderson Assign Assign Form Assign Inspection Assign Docume…" at bounding box center [833, 331] width 1190 height 662
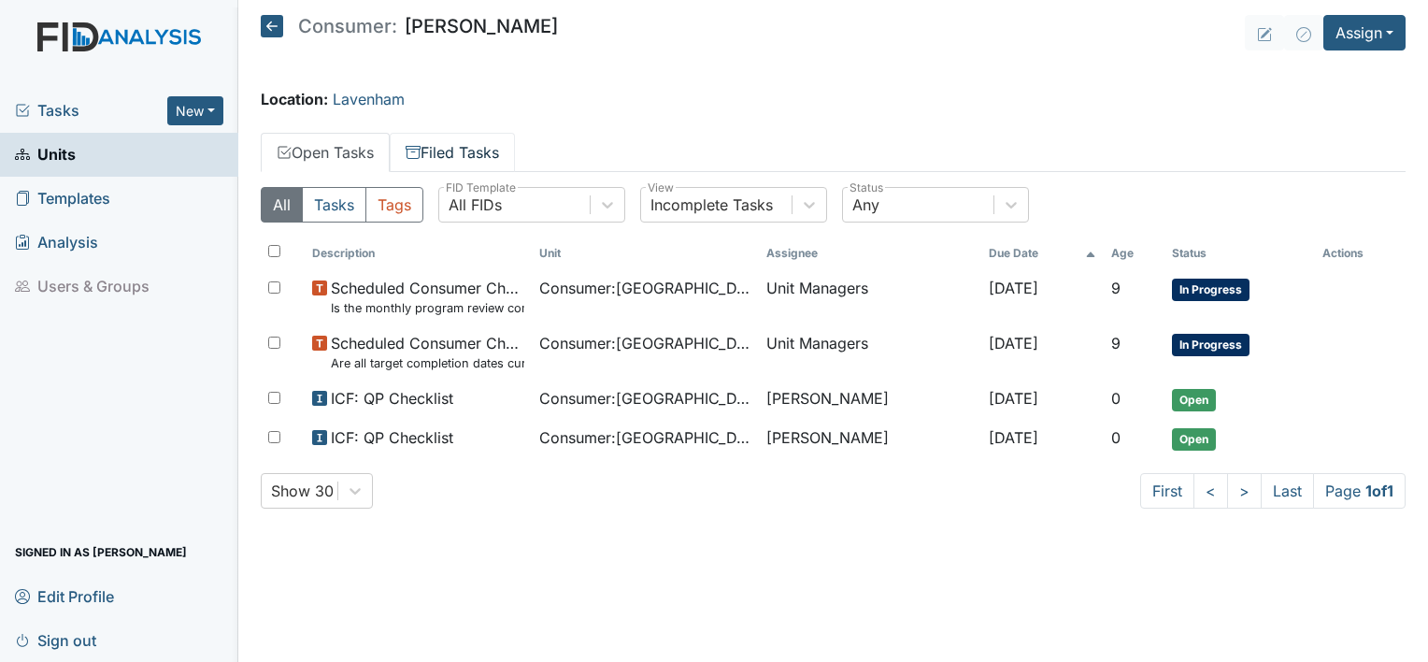
click at [452, 157] on link "Filed Tasks" at bounding box center [452, 152] width 125 height 39
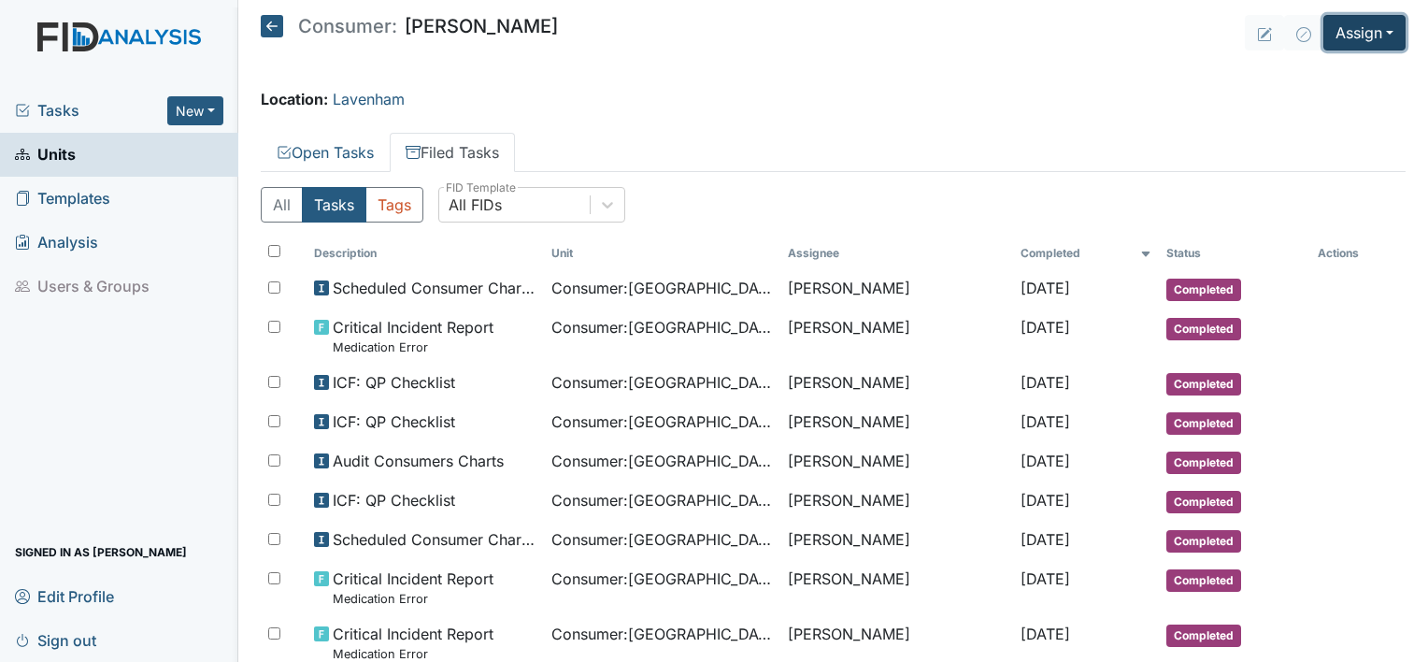
click at [1354, 29] on button "Assign" at bounding box center [1364, 33] width 82 height 36
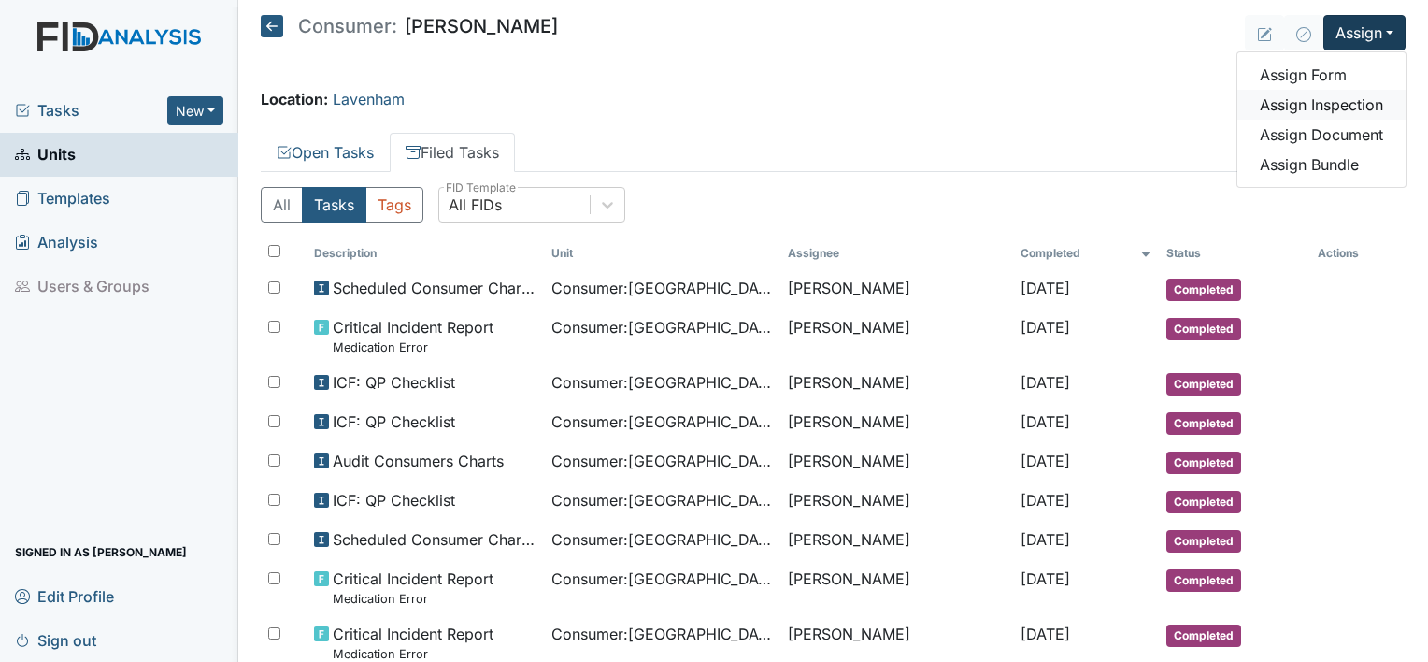
click at [1326, 99] on link "Assign Inspection" at bounding box center [1321, 105] width 168 height 30
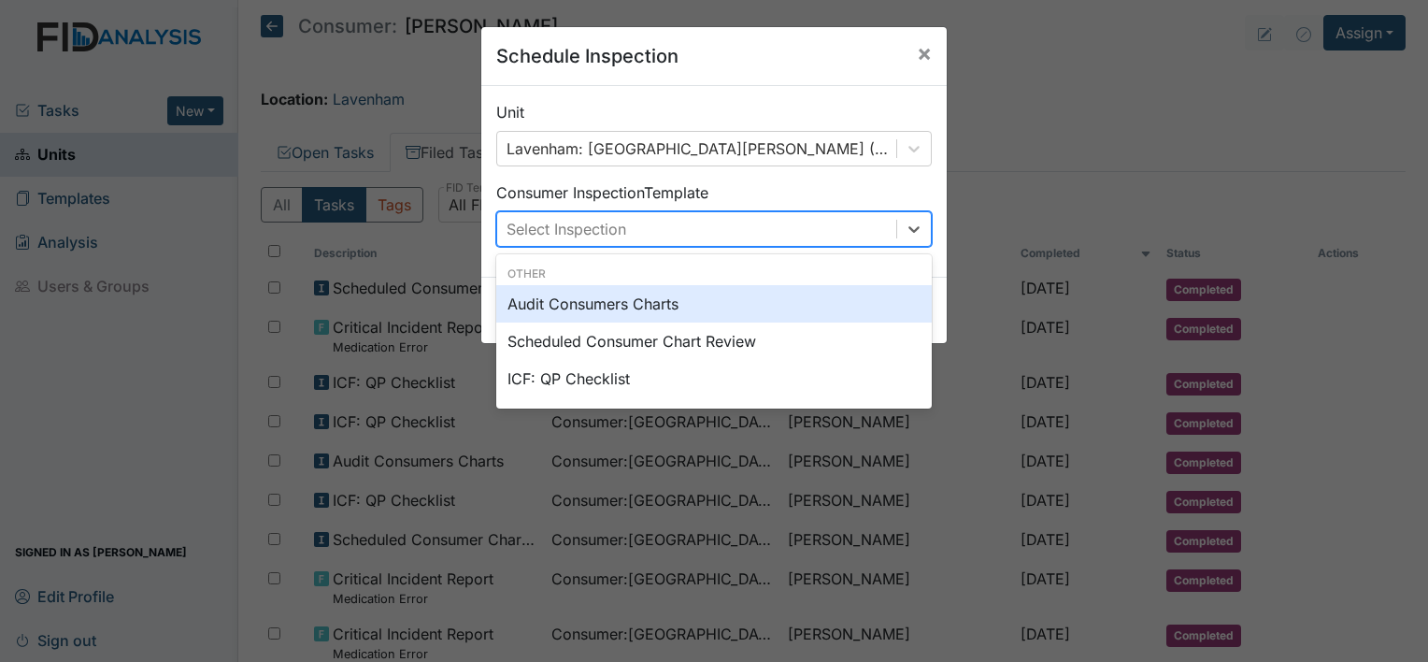
click at [815, 230] on div "Select Inspection" at bounding box center [696, 229] width 399 height 34
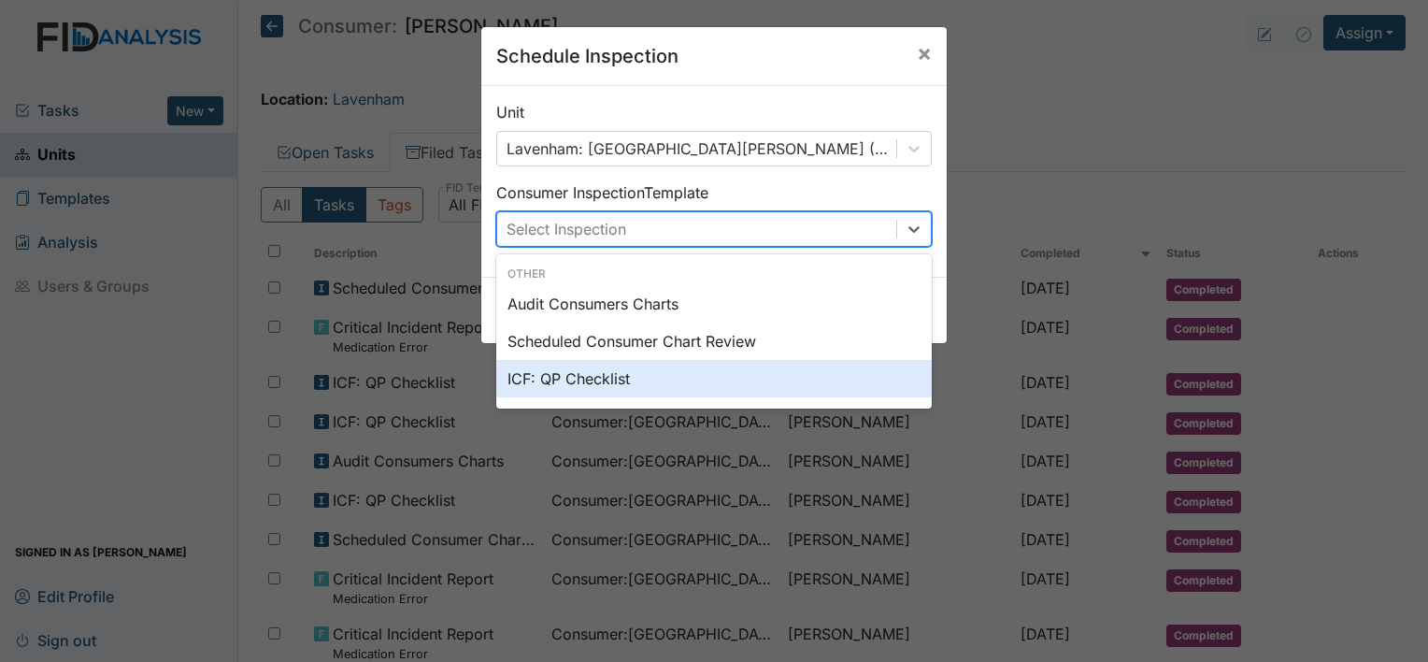
click at [751, 392] on div "ICF: QP Checklist" at bounding box center [713, 378] width 435 height 37
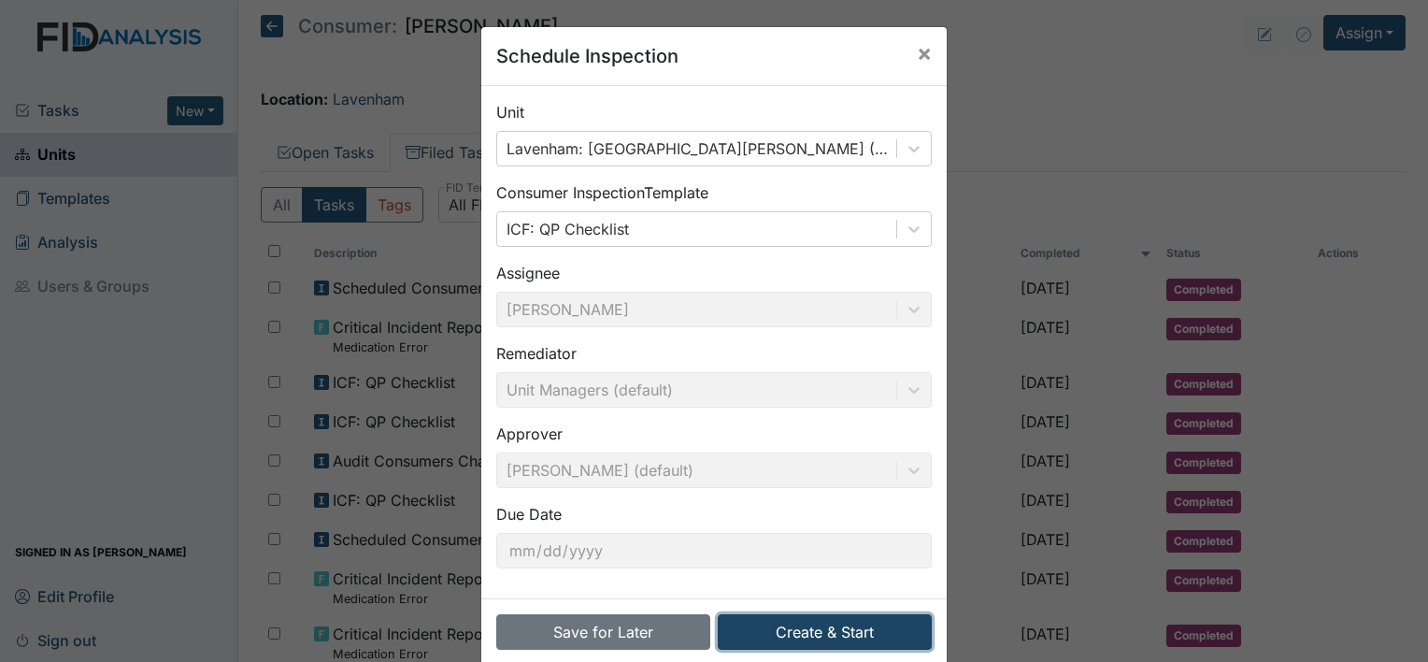
click at [769, 622] on button "Create & Start" at bounding box center [825, 632] width 214 height 36
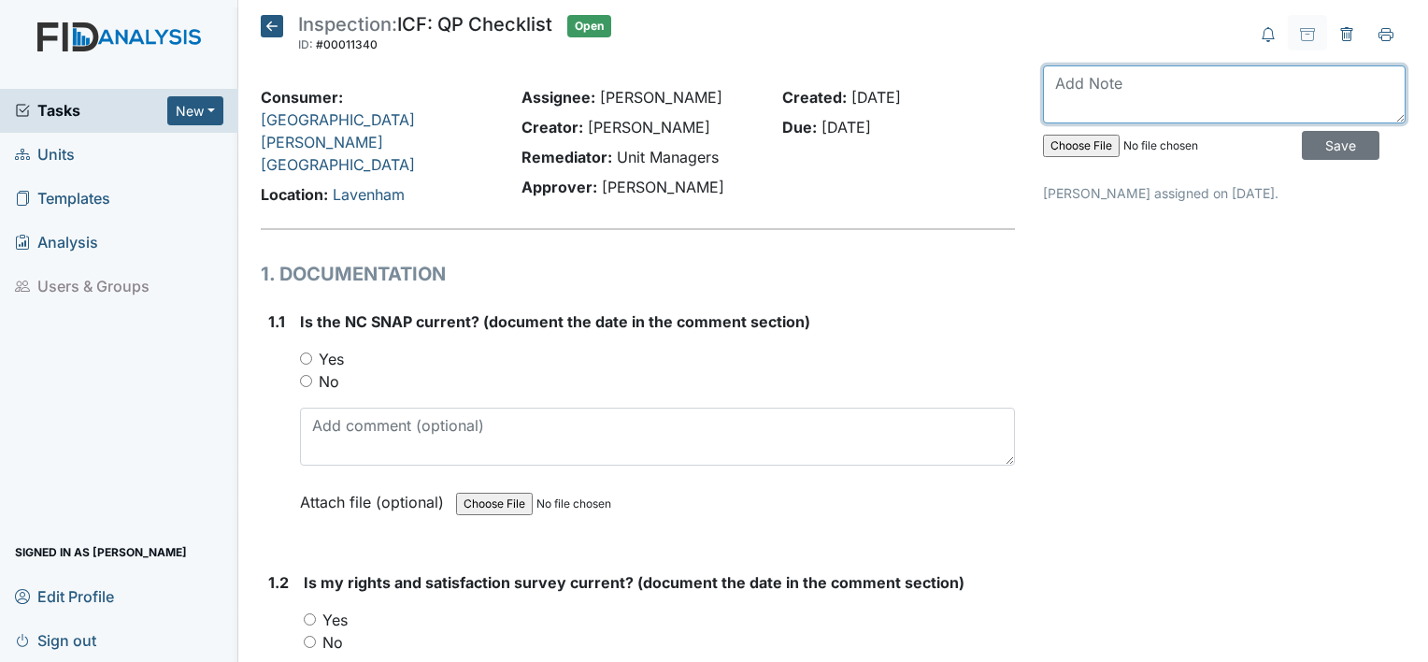
click at [1220, 106] on textarea at bounding box center [1224, 94] width 363 height 58
type textarea "[DATE]"
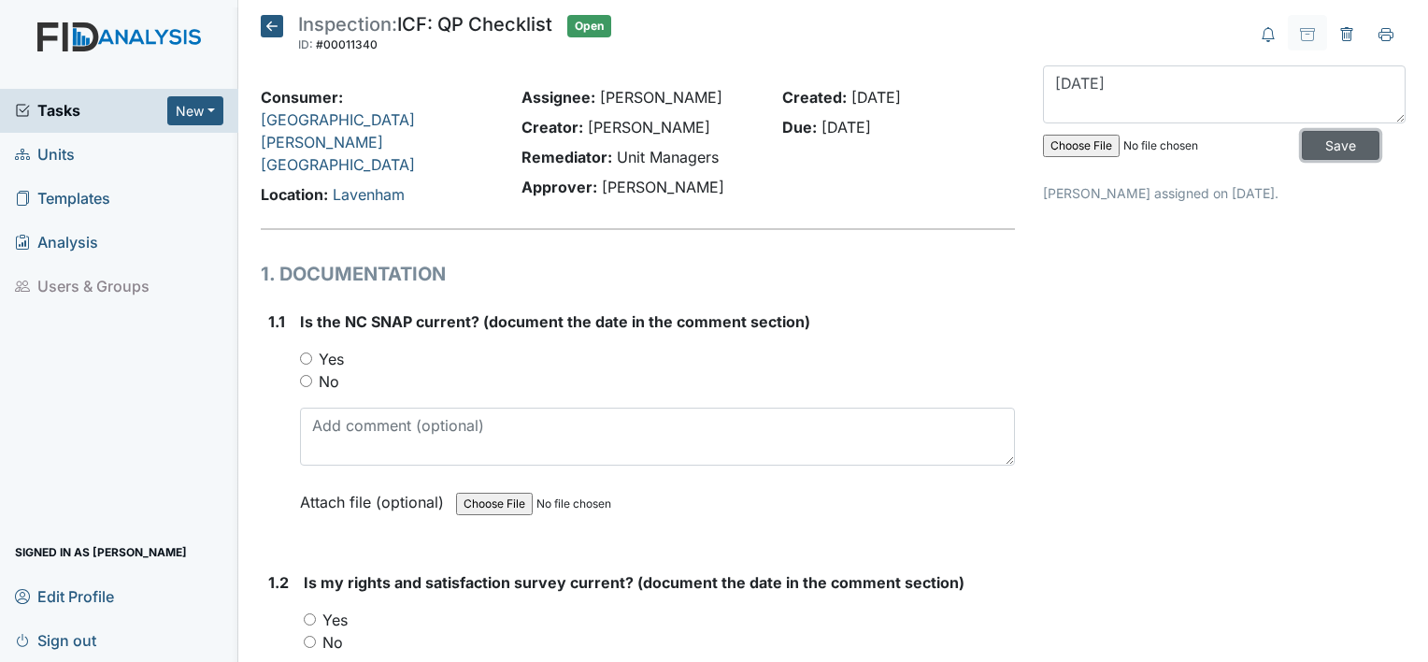
click at [1302, 141] on input "Save" at bounding box center [1341, 145] width 78 height 29
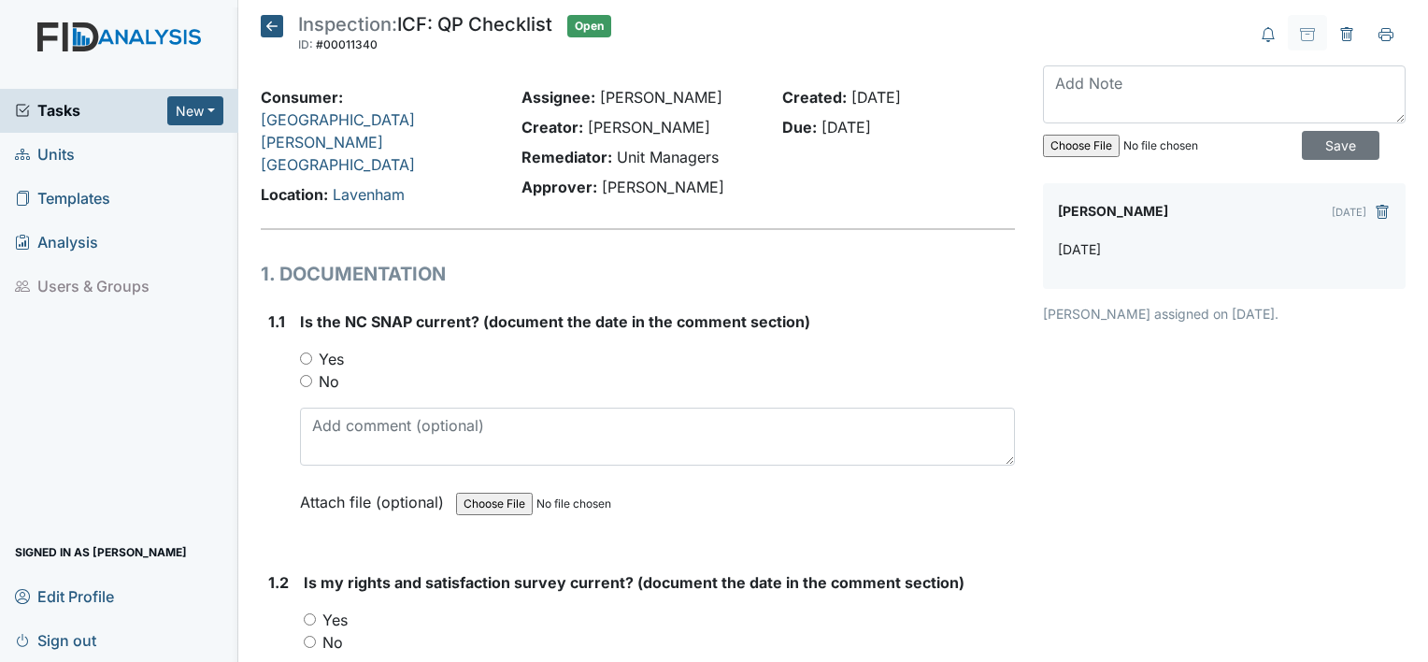
click at [272, 21] on icon at bounding box center [272, 26] width 22 height 22
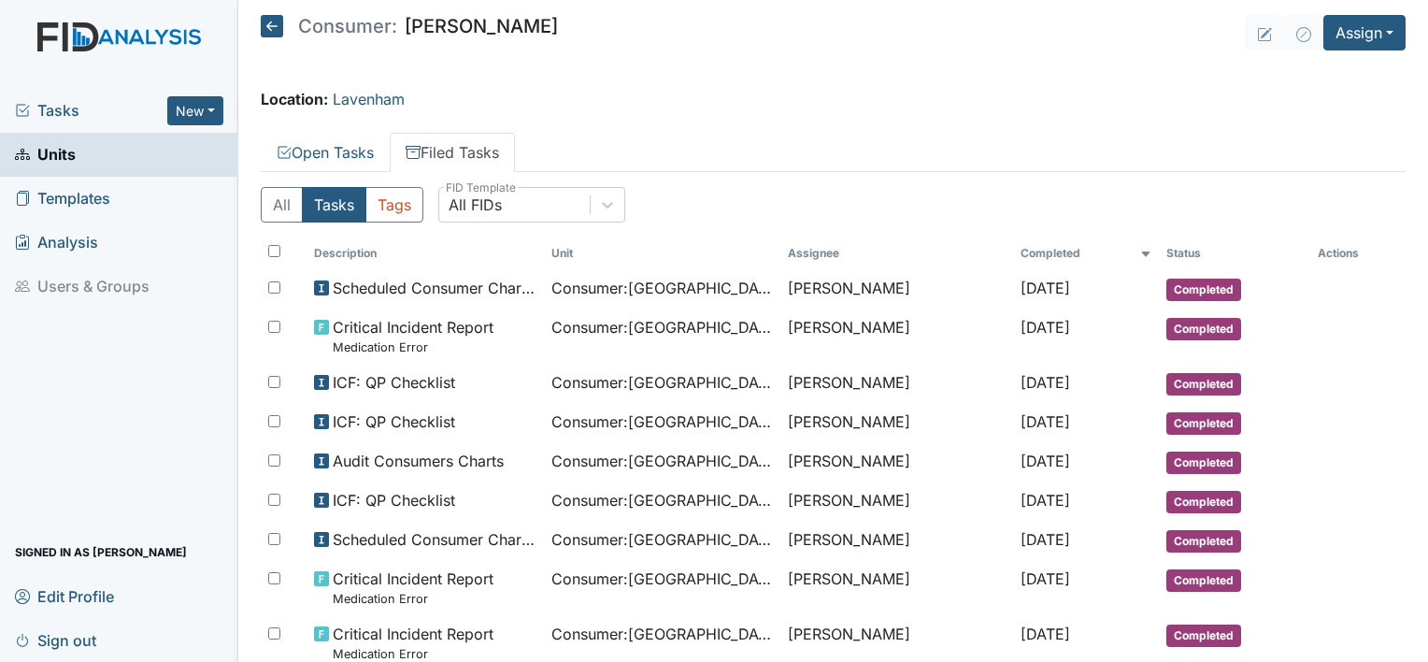
click at [272, 21] on icon at bounding box center [272, 26] width 22 height 22
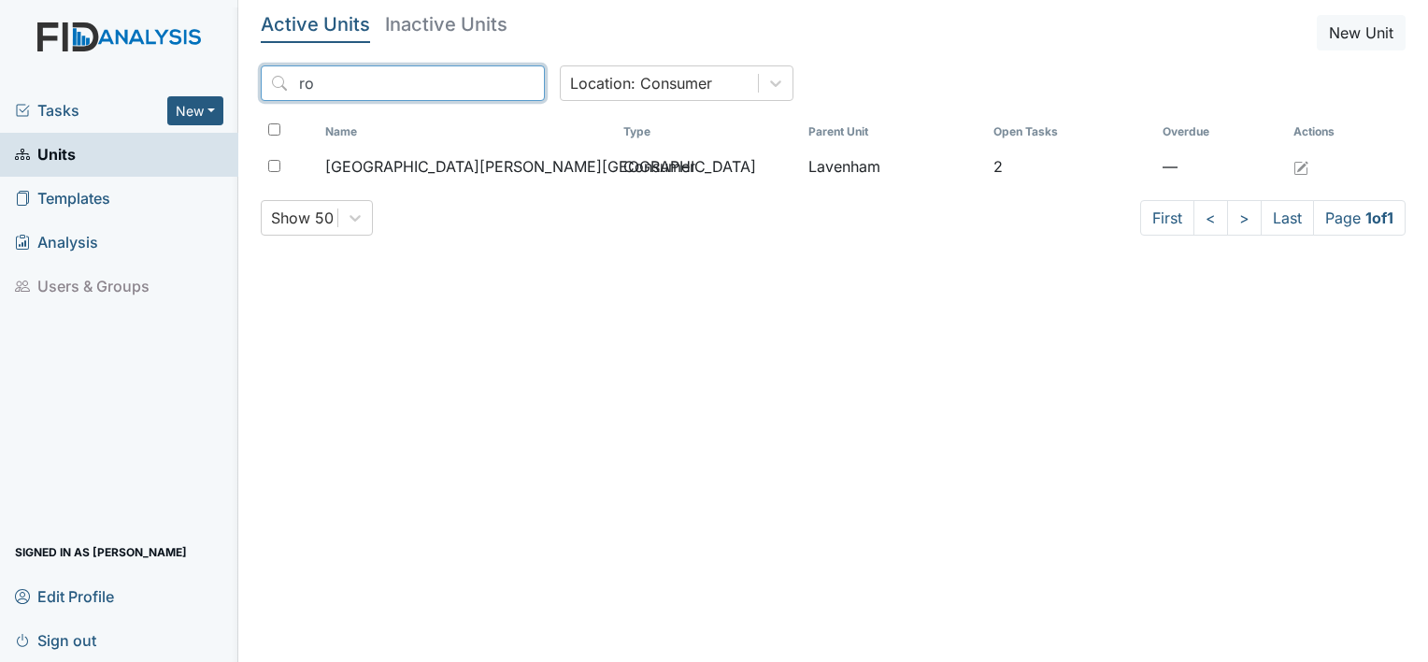
type input "r"
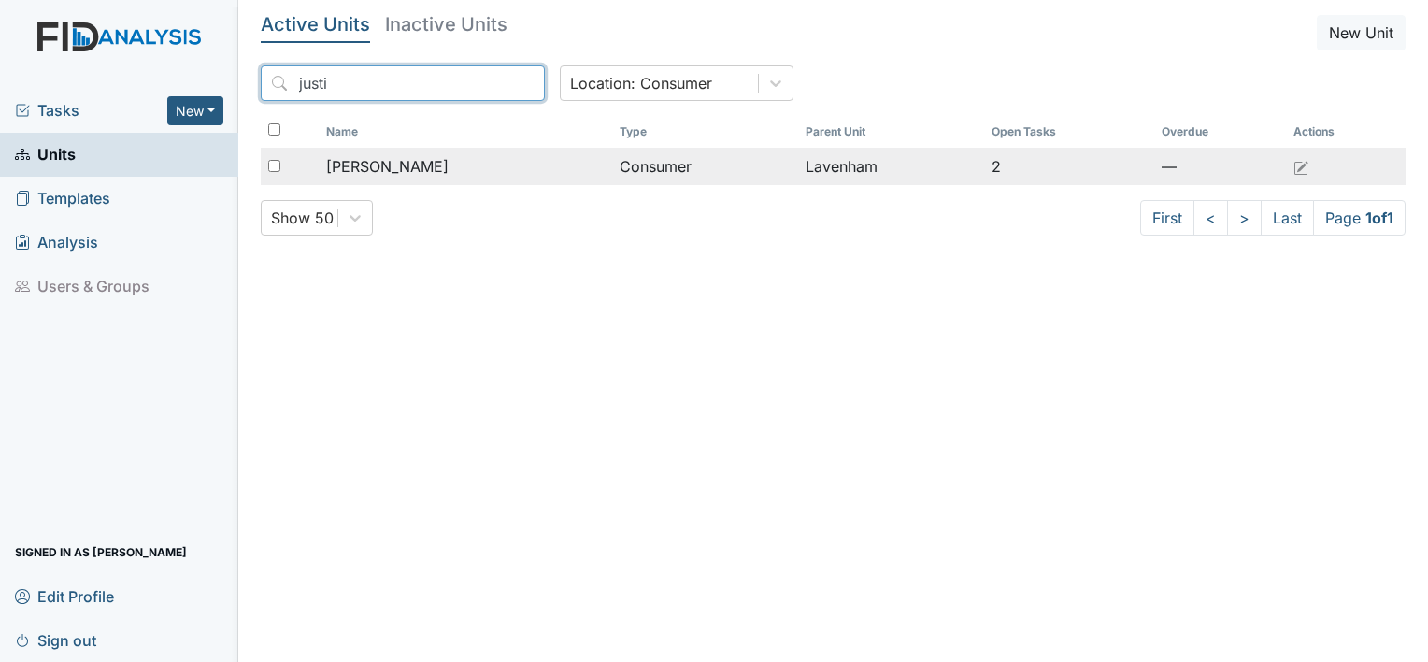
type input "justi"
click at [407, 168] on span "[PERSON_NAME]" at bounding box center [387, 166] width 122 height 22
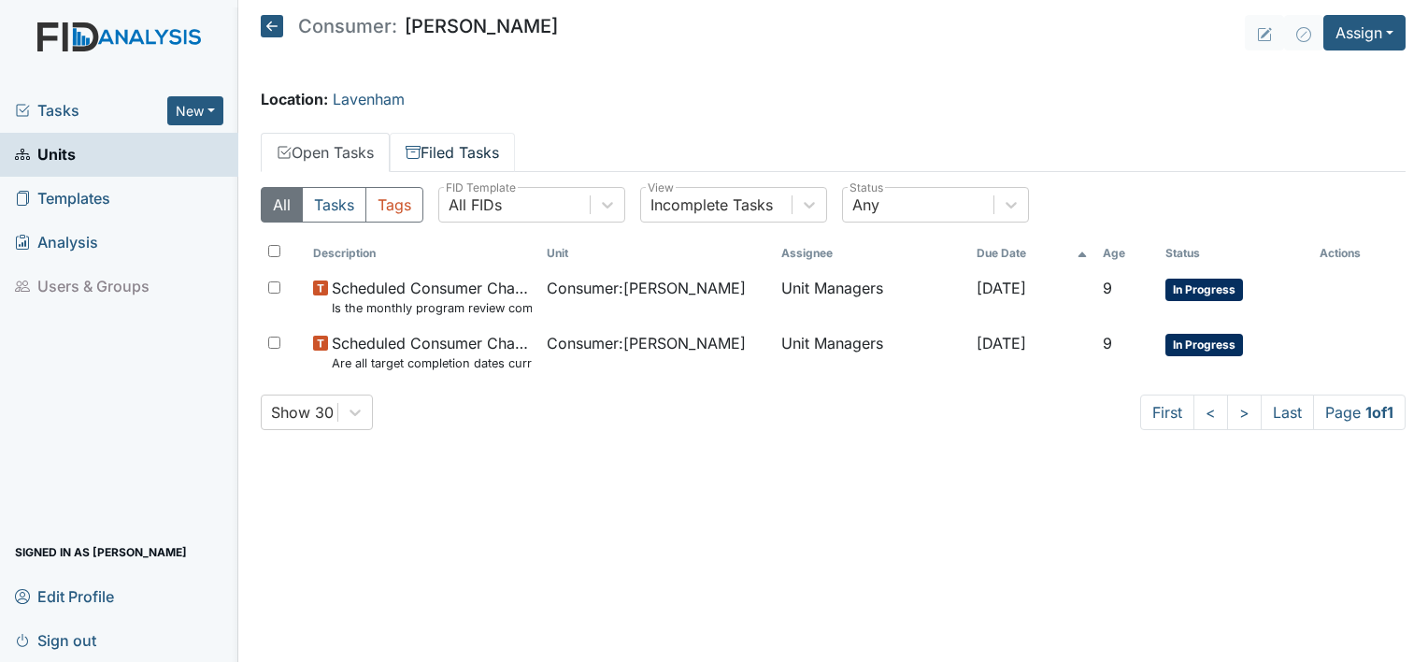
click at [463, 153] on link "Filed Tasks" at bounding box center [452, 152] width 125 height 39
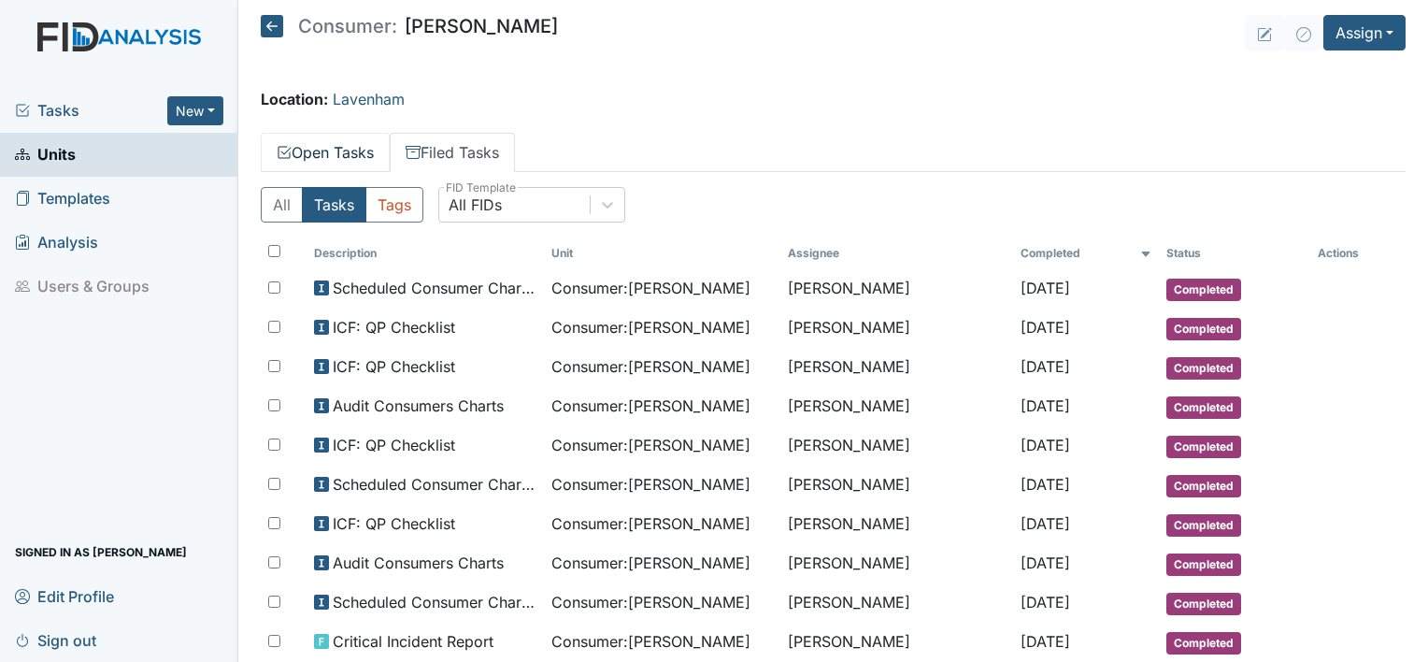
click at [306, 155] on link "Open Tasks" at bounding box center [325, 152] width 129 height 39
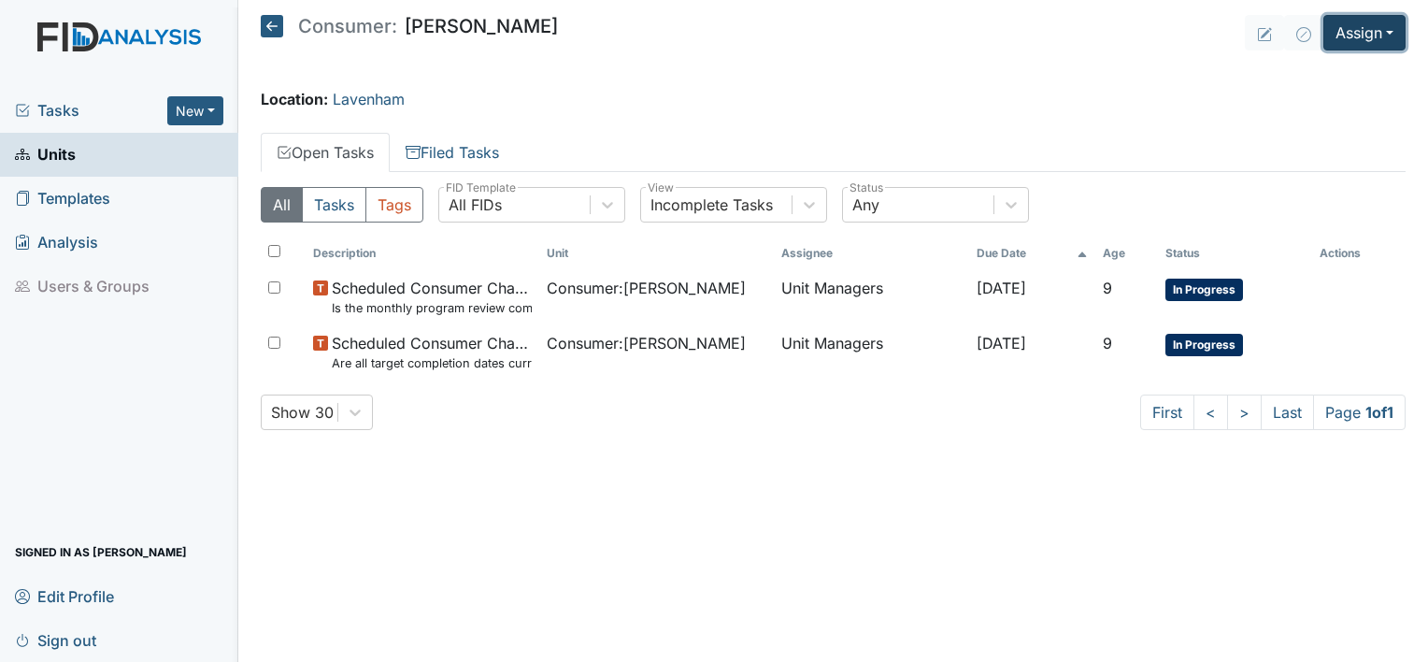
click at [1365, 26] on button "Assign" at bounding box center [1364, 33] width 82 height 36
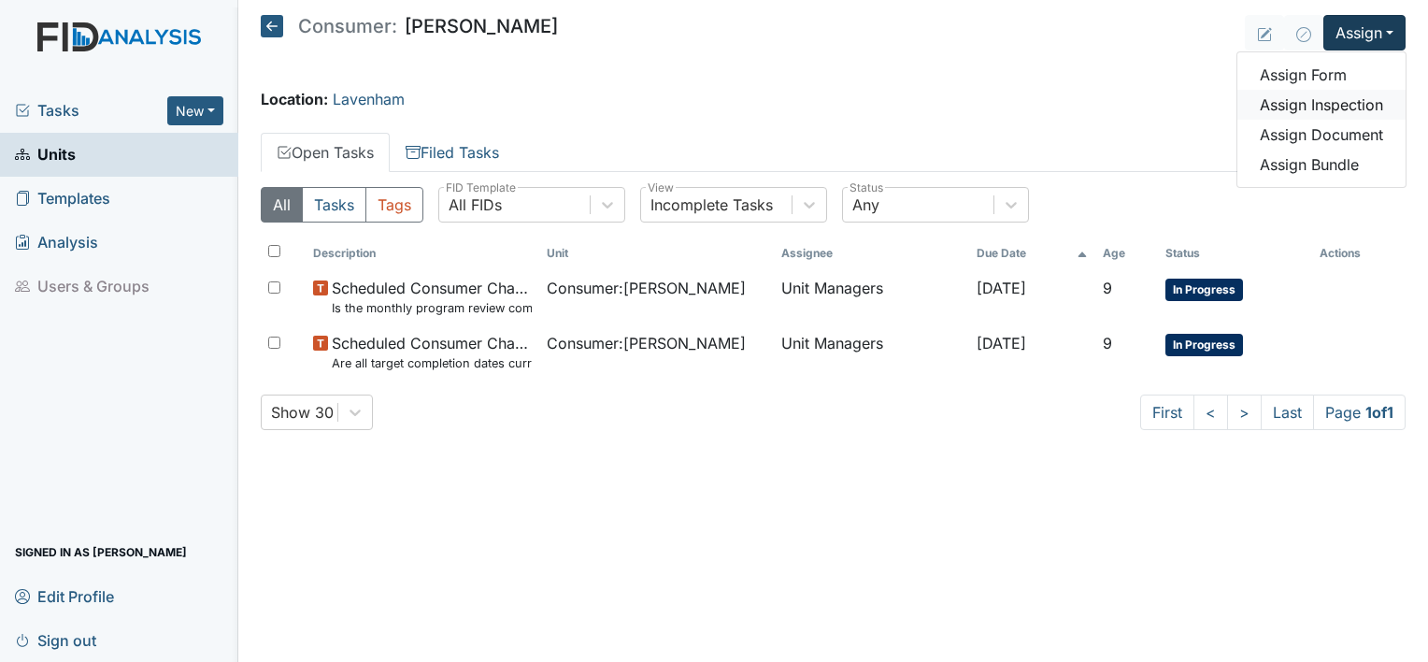
click at [1321, 101] on link "Assign Inspection" at bounding box center [1321, 105] width 168 height 30
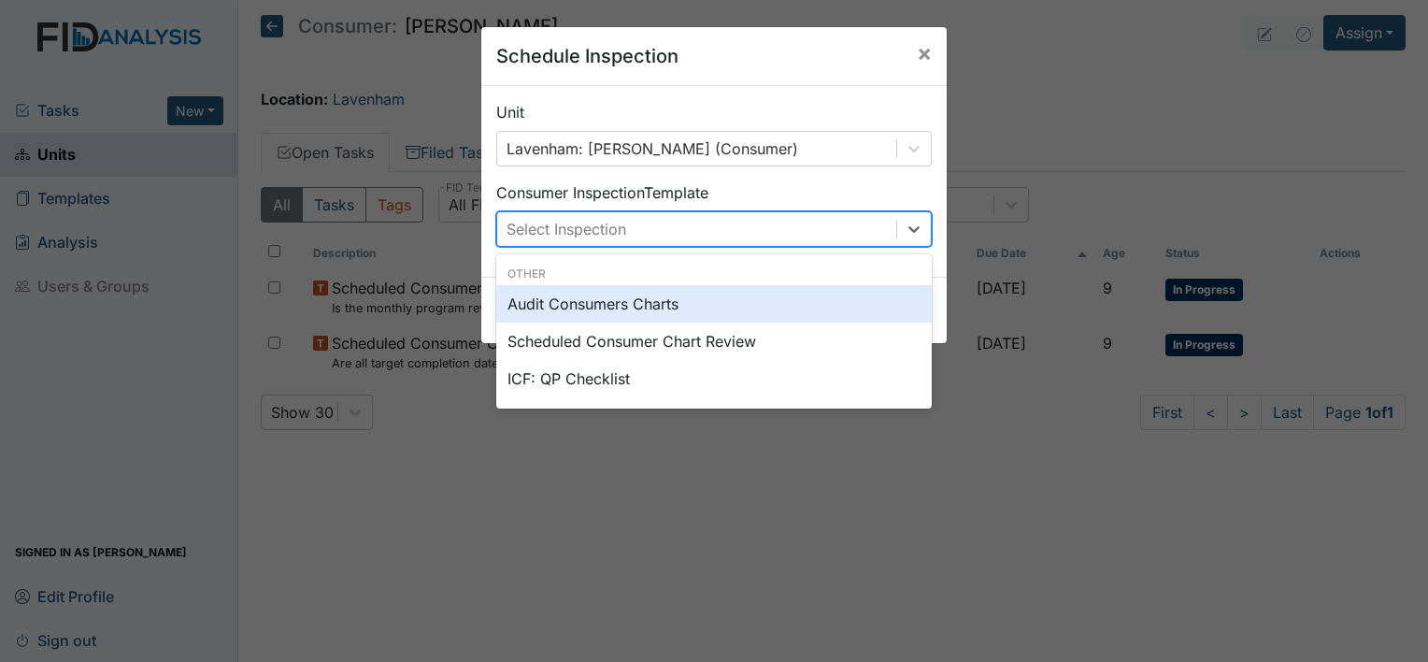
click at [862, 229] on div "Select Inspection" at bounding box center [696, 229] width 399 height 34
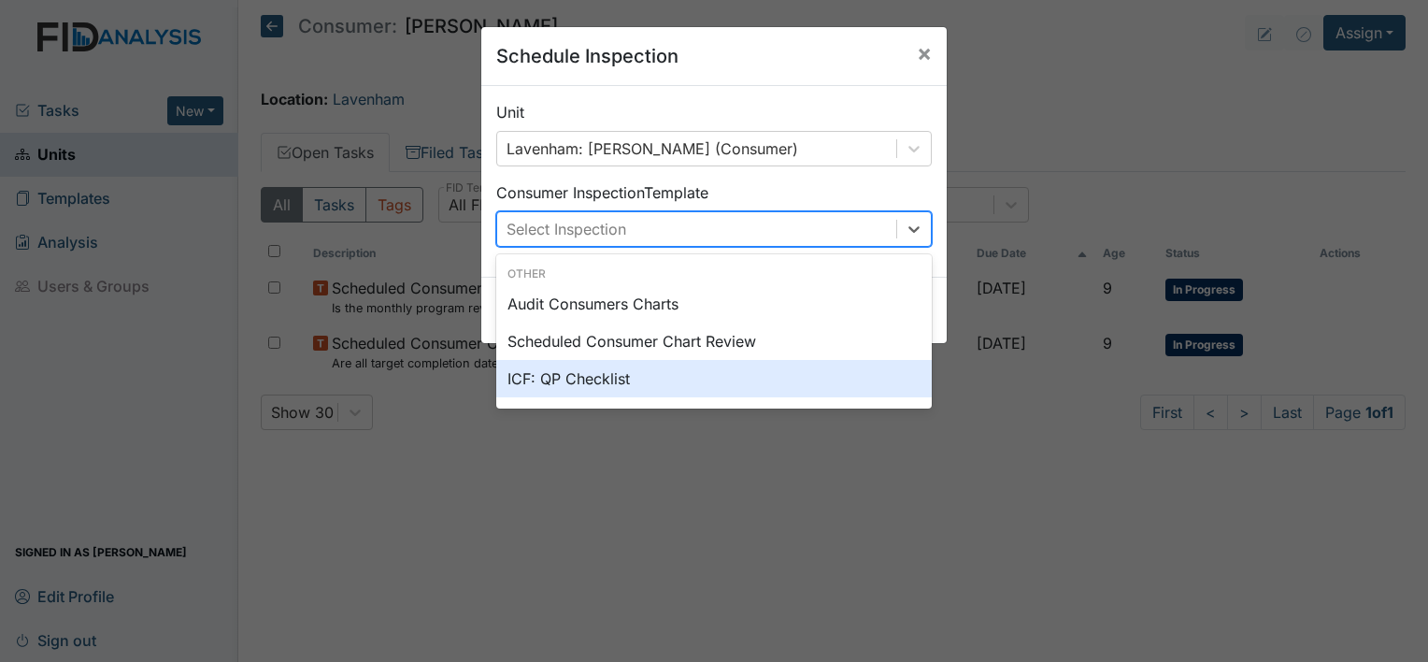
click at [794, 384] on div "ICF: QP Checklist" at bounding box center [713, 378] width 435 height 37
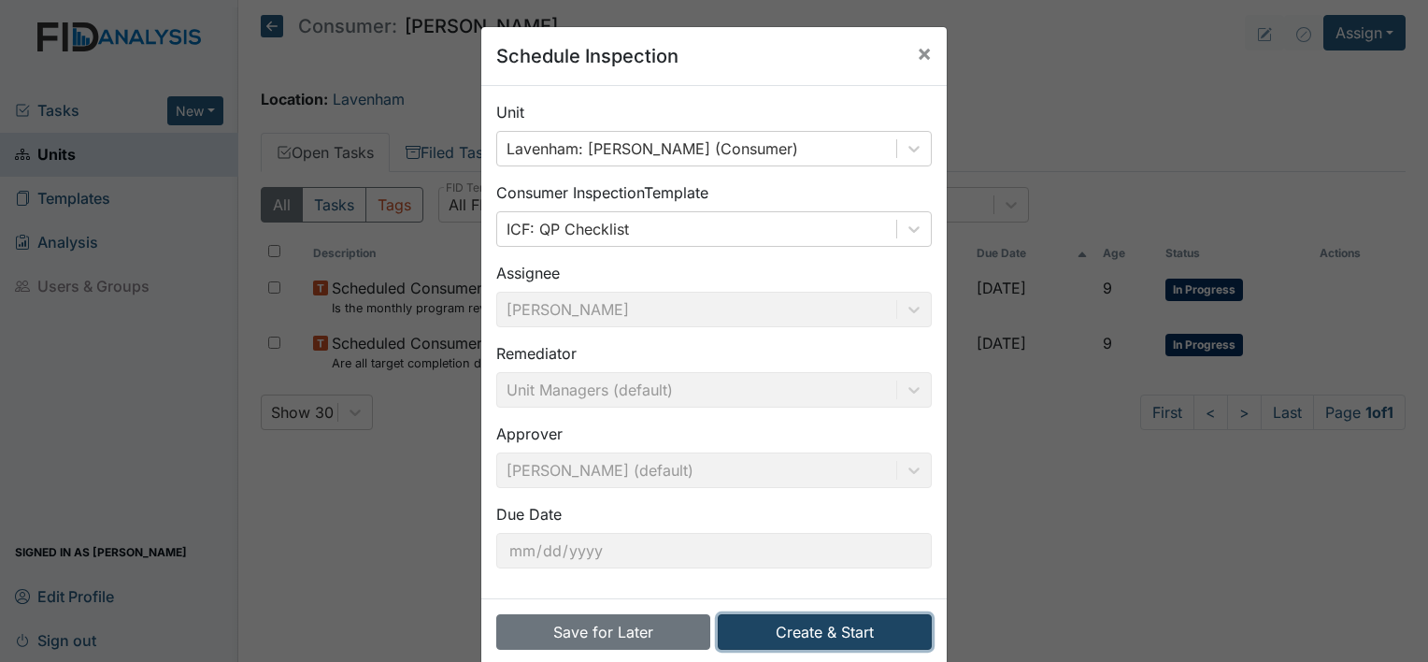
click at [789, 637] on button "Create & Start" at bounding box center [825, 632] width 214 height 36
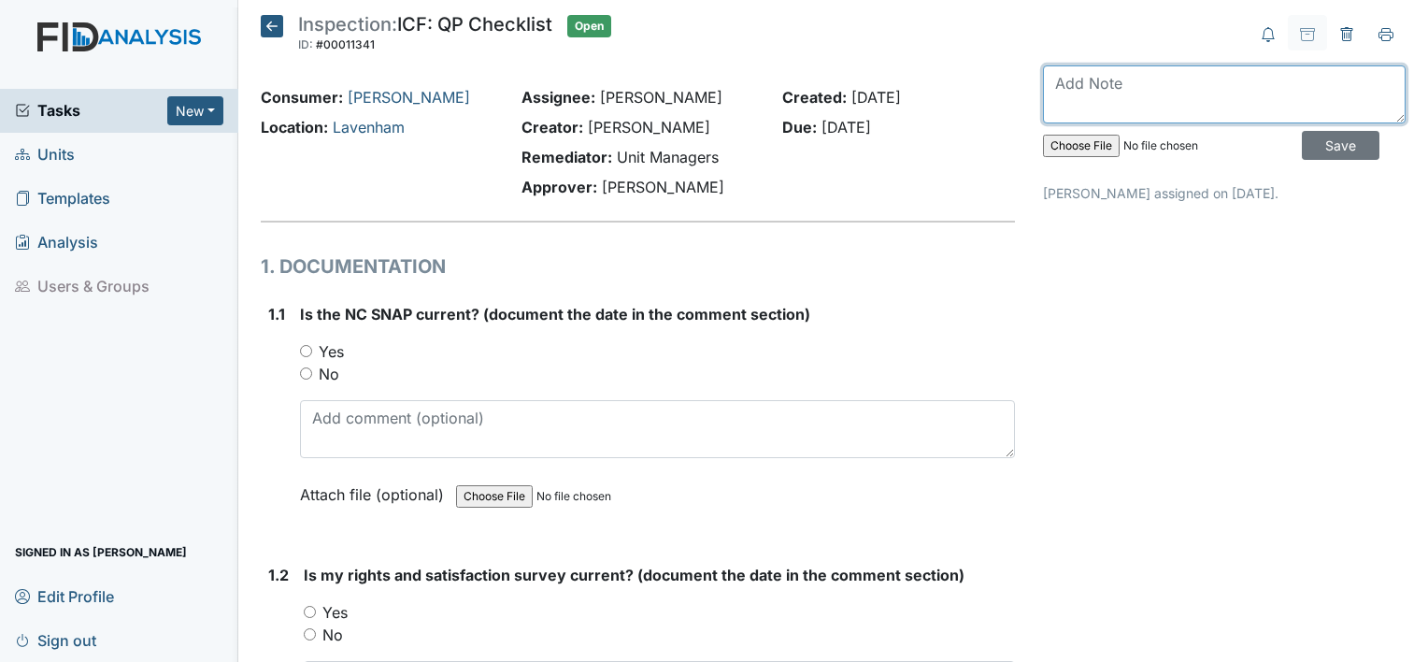
click at [1131, 98] on textarea at bounding box center [1224, 94] width 363 height 58
type textarea "July 2025"
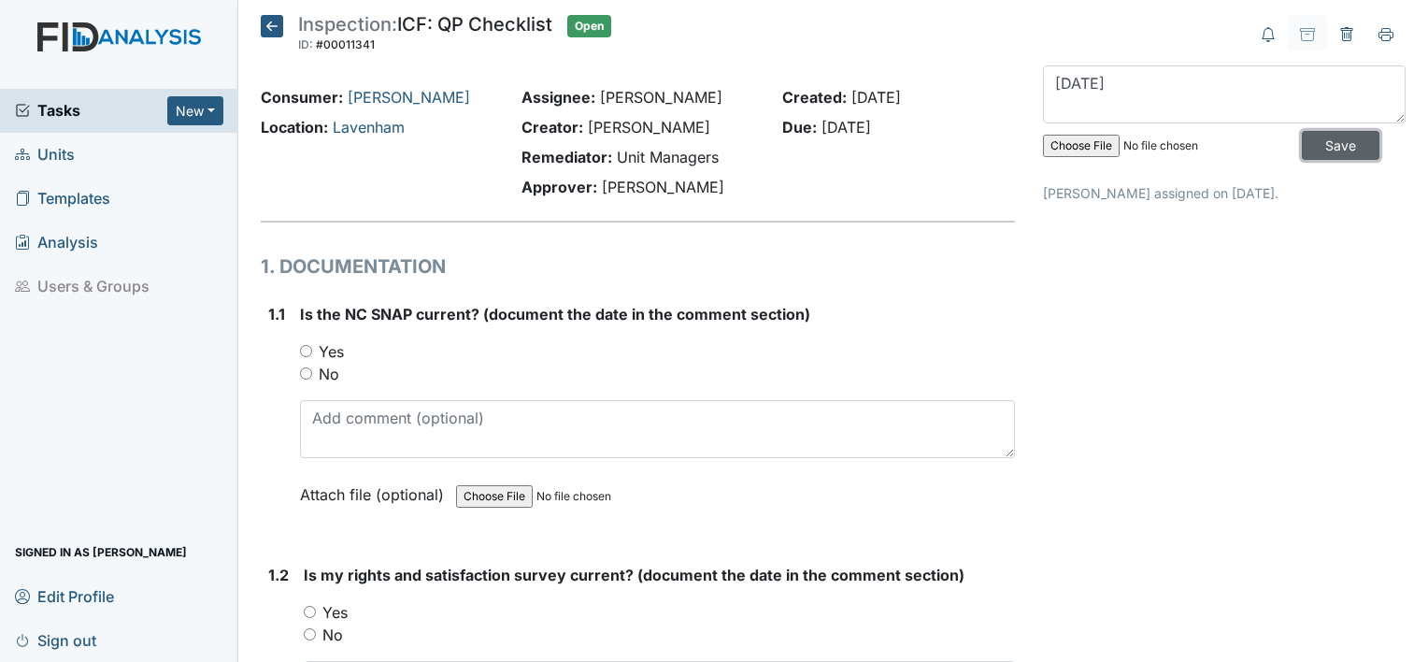
click at [1318, 145] on input "Save" at bounding box center [1341, 145] width 78 height 29
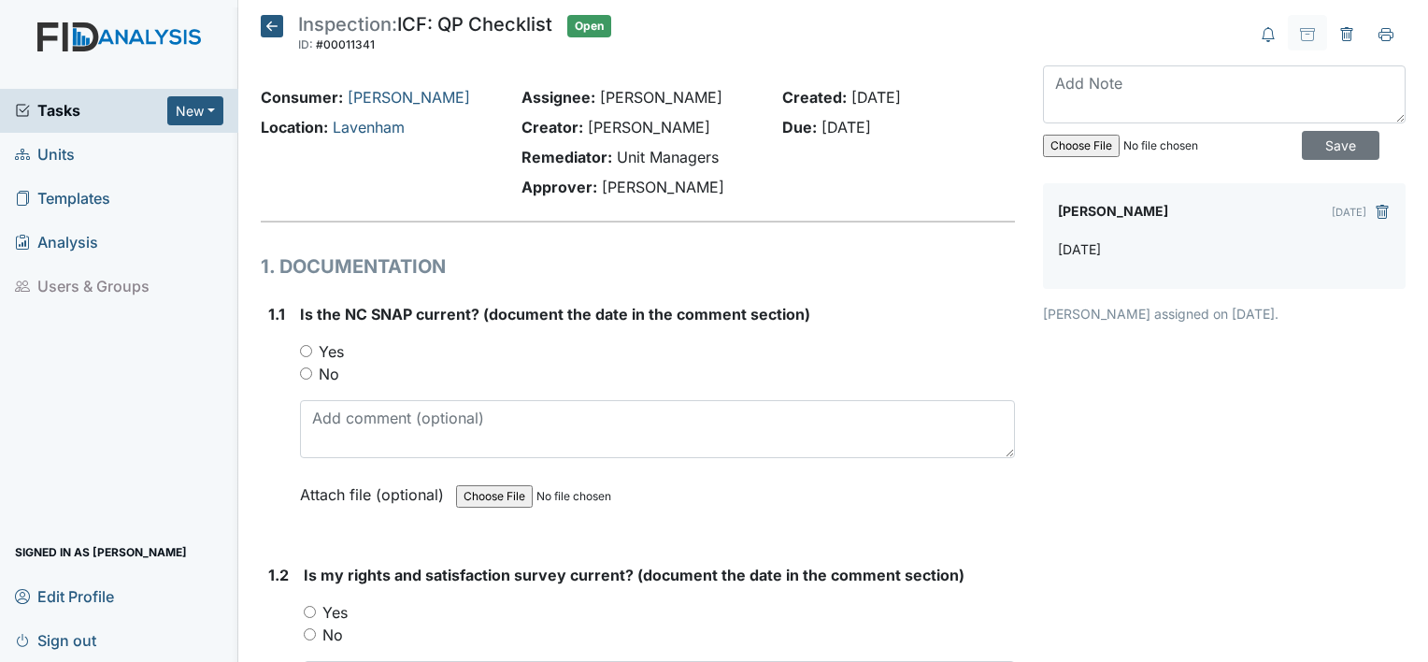
click at [267, 26] on icon at bounding box center [272, 26] width 22 height 22
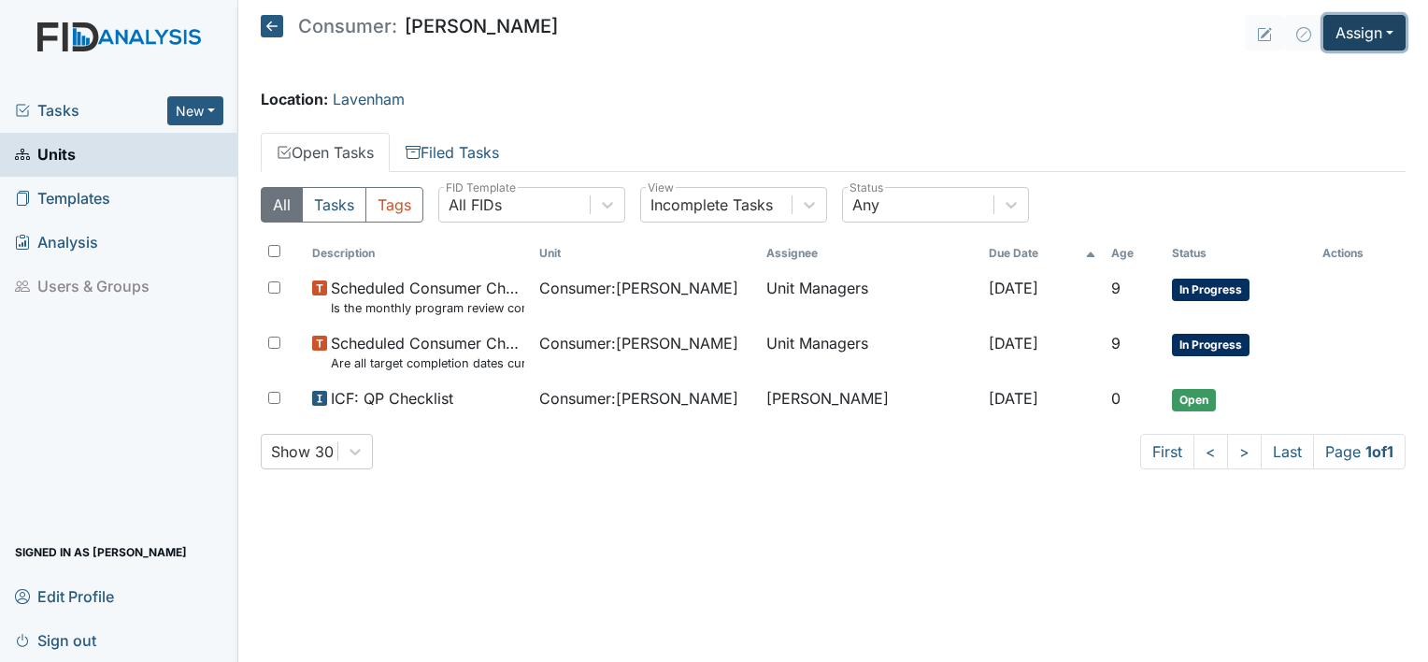
click at [1346, 26] on button "Assign" at bounding box center [1364, 33] width 82 height 36
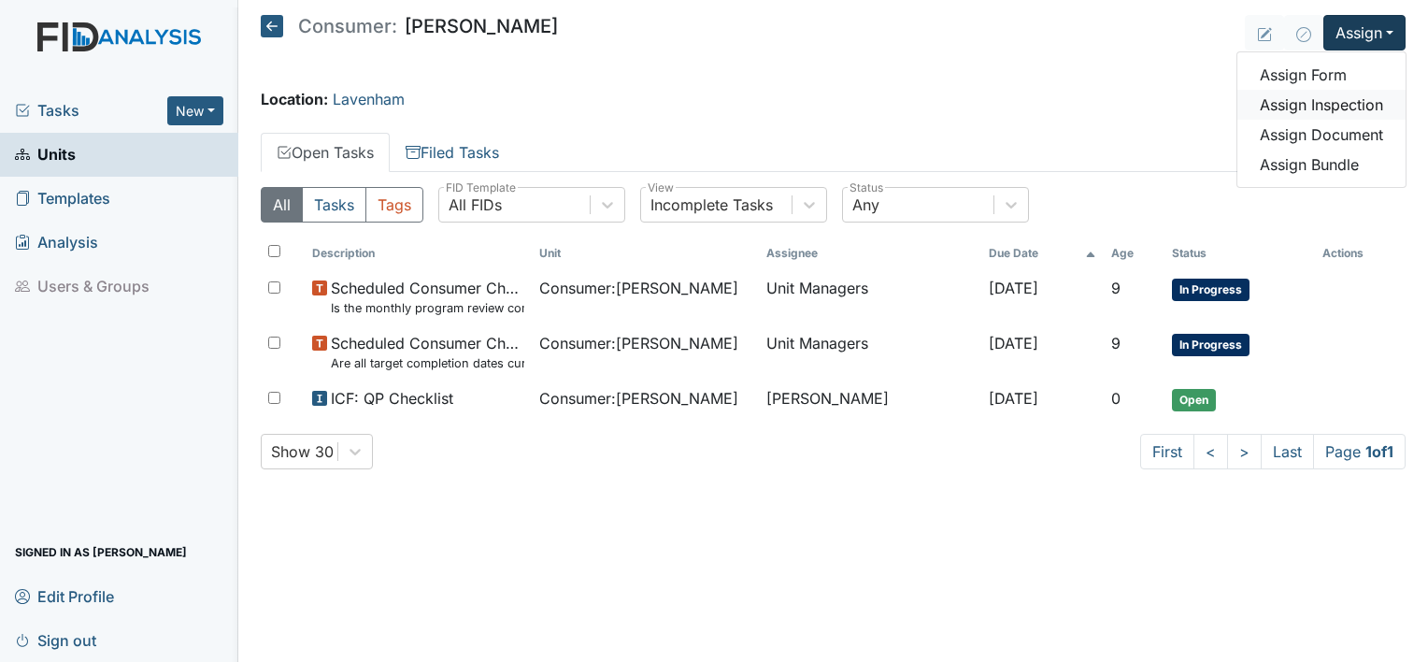
click at [1322, 105] on link "Assign Inspection" at bounding box center [1321, 105] width 168 height 30
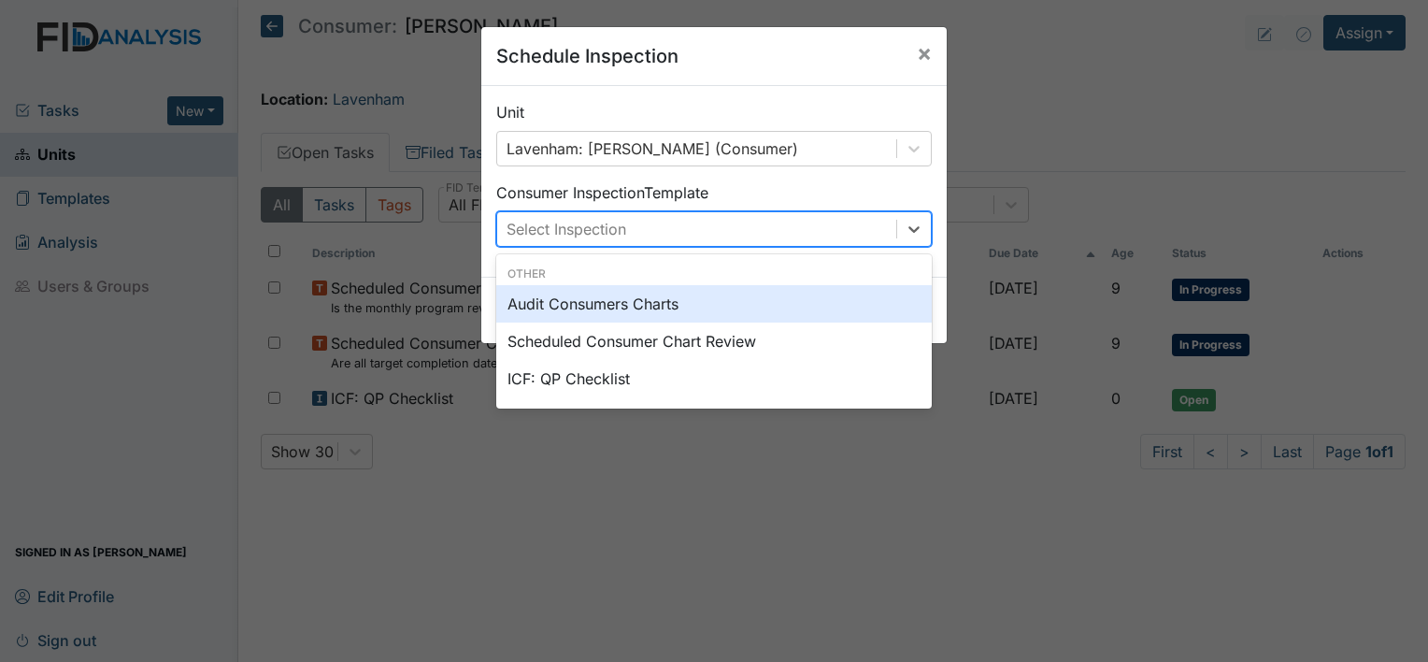
click at [814, 213] on div "Select Inspection" at bounding box center [696, 229] width 399 height 34
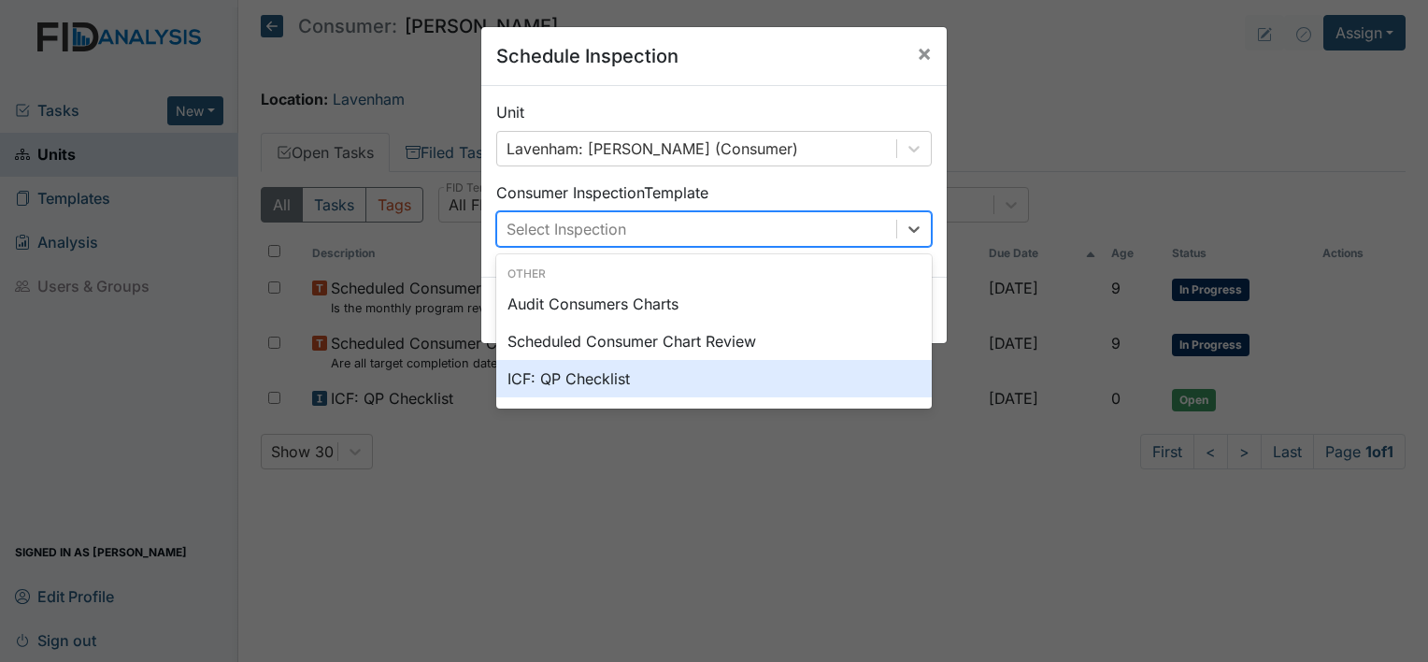
click at [749, 377] on div "ICF: QP Checklist" at bounding box center [713, 378] width 435 height 37
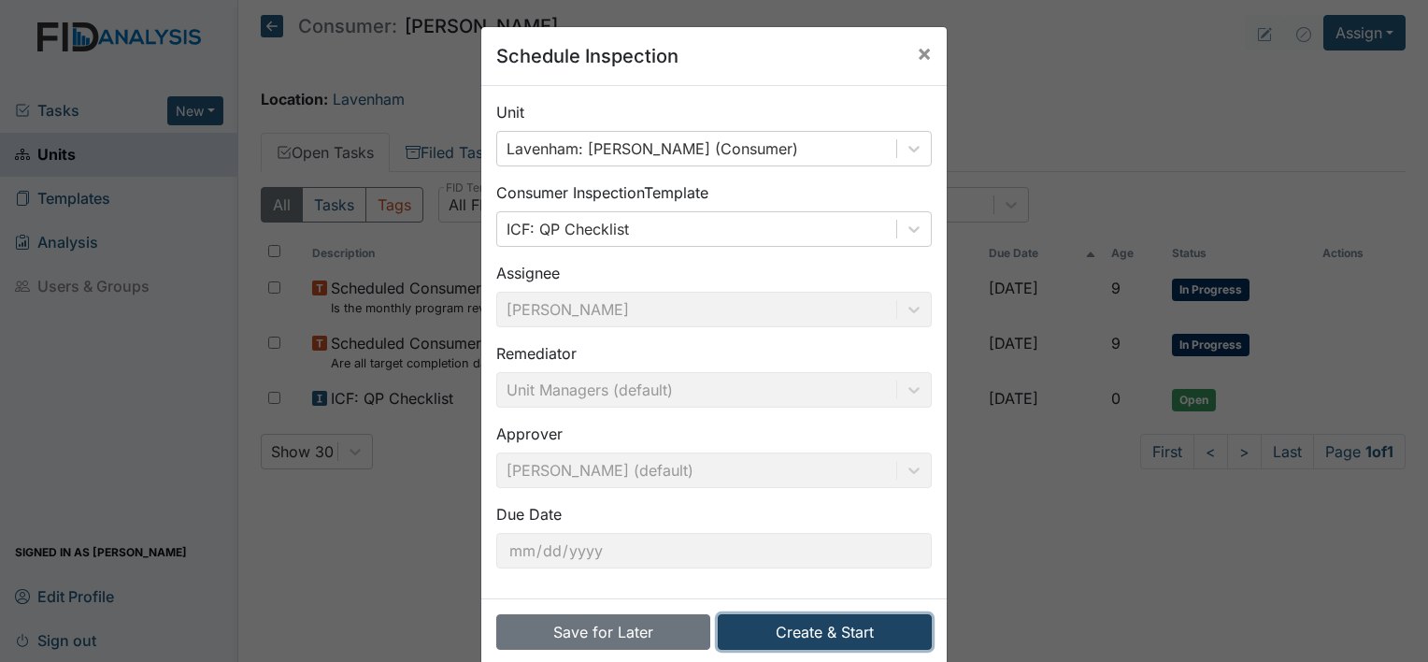
click at [756, 626] on button "Create & Start" at bounding box center [825, 632] width 214 height 36
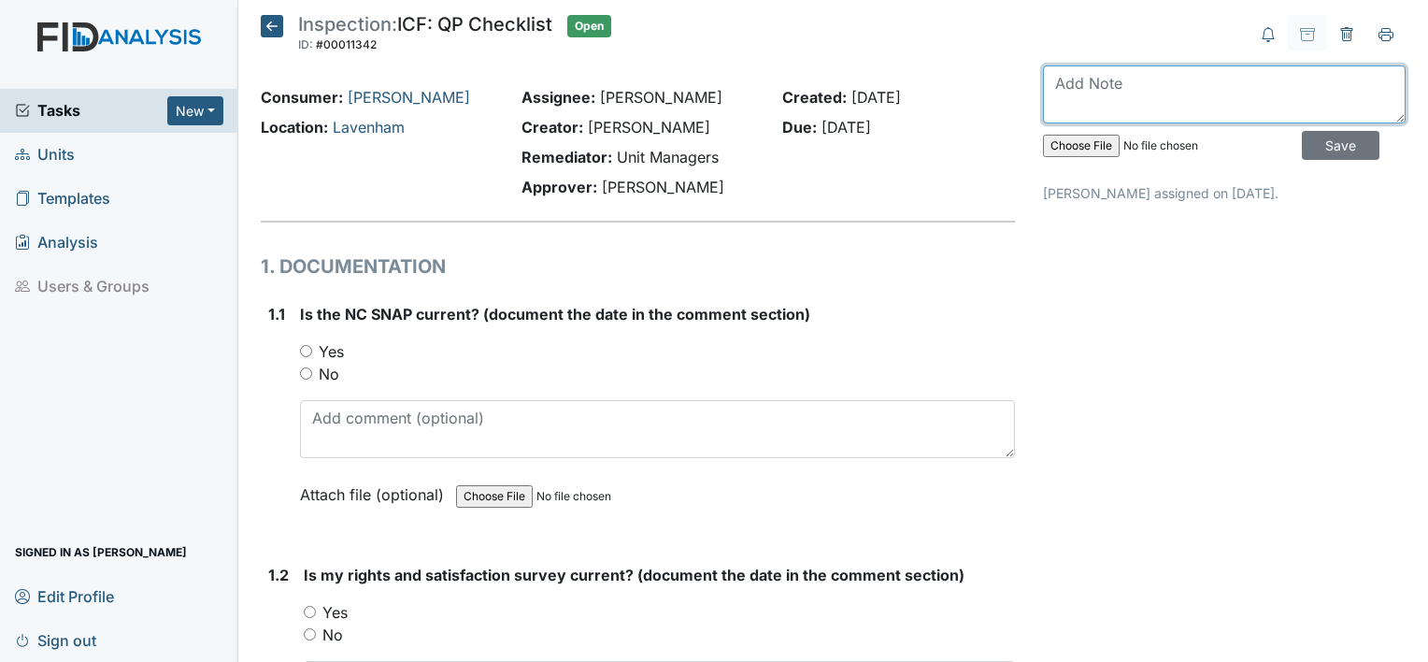
click at [1129, 71] on textarea at bounding box center [1224, 94] width 363 height 58
type textarea "[DATE]"
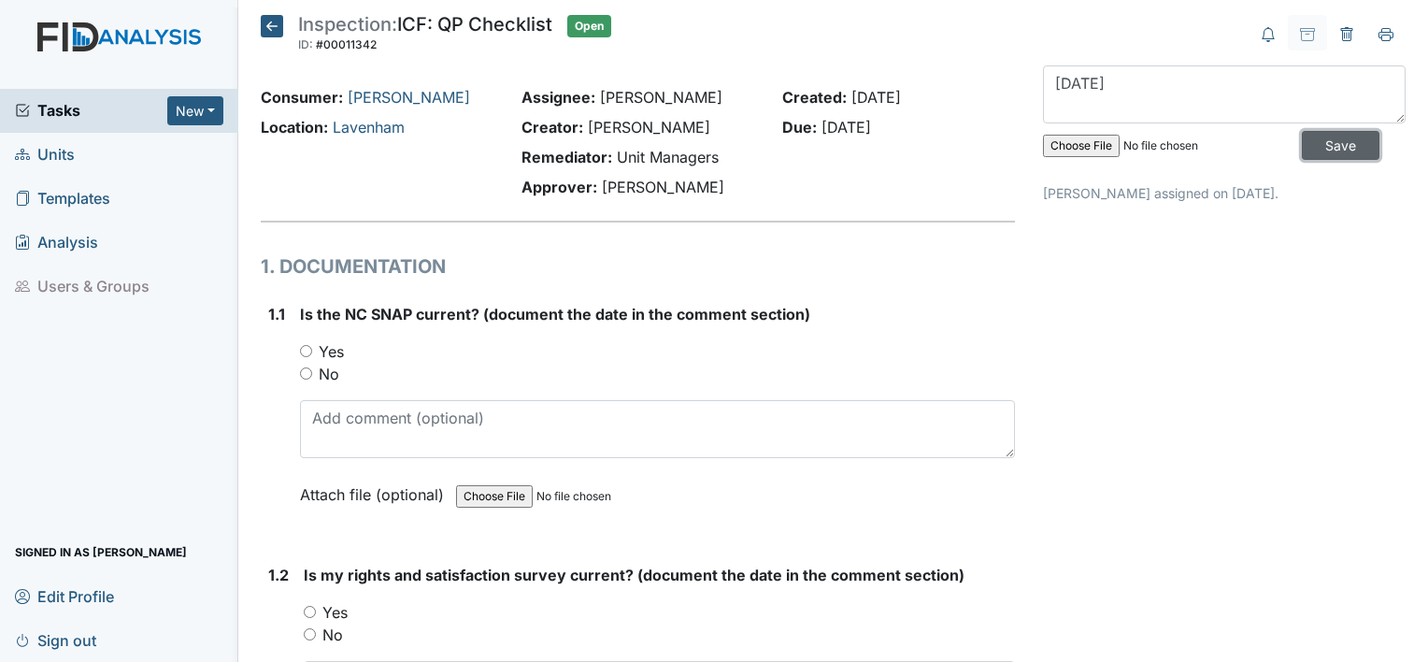
click at [1323, 137] on input "Save" at bounding box center [1341, 145] width 78 height 29
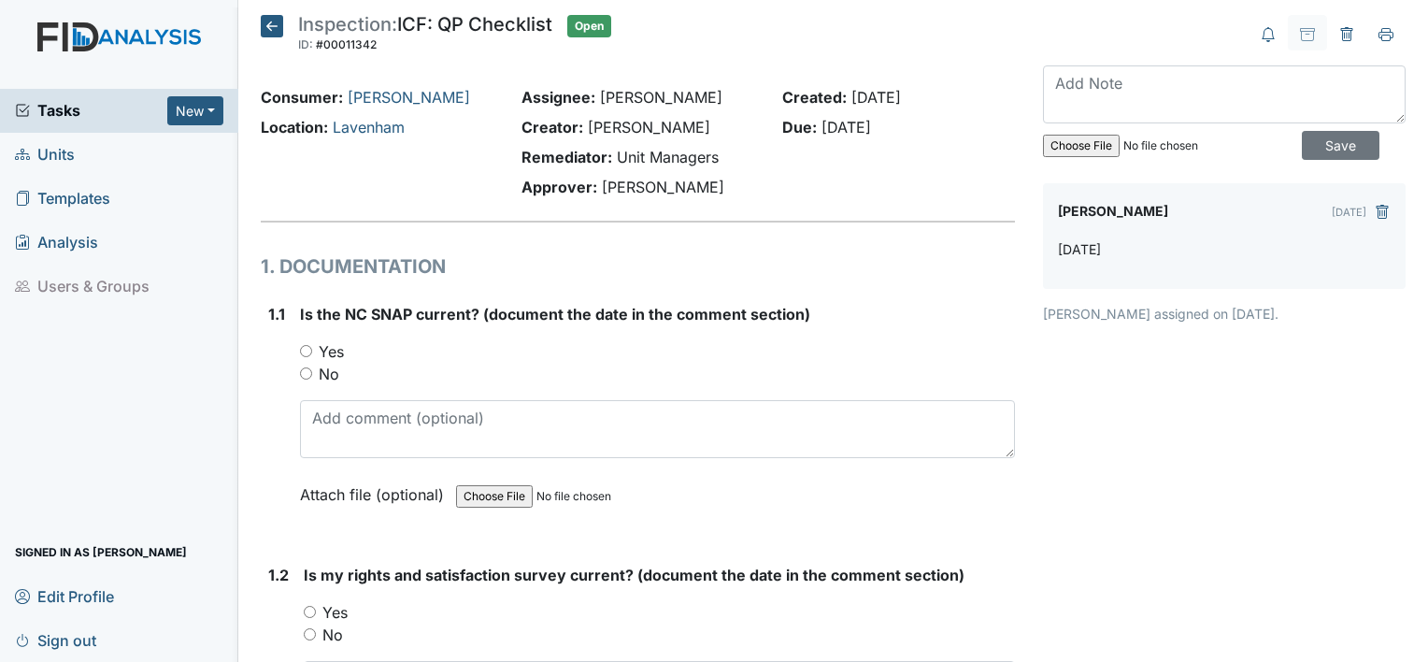
click at [270, 23] on icon at bounding box center [272, 26] width 22 height 22
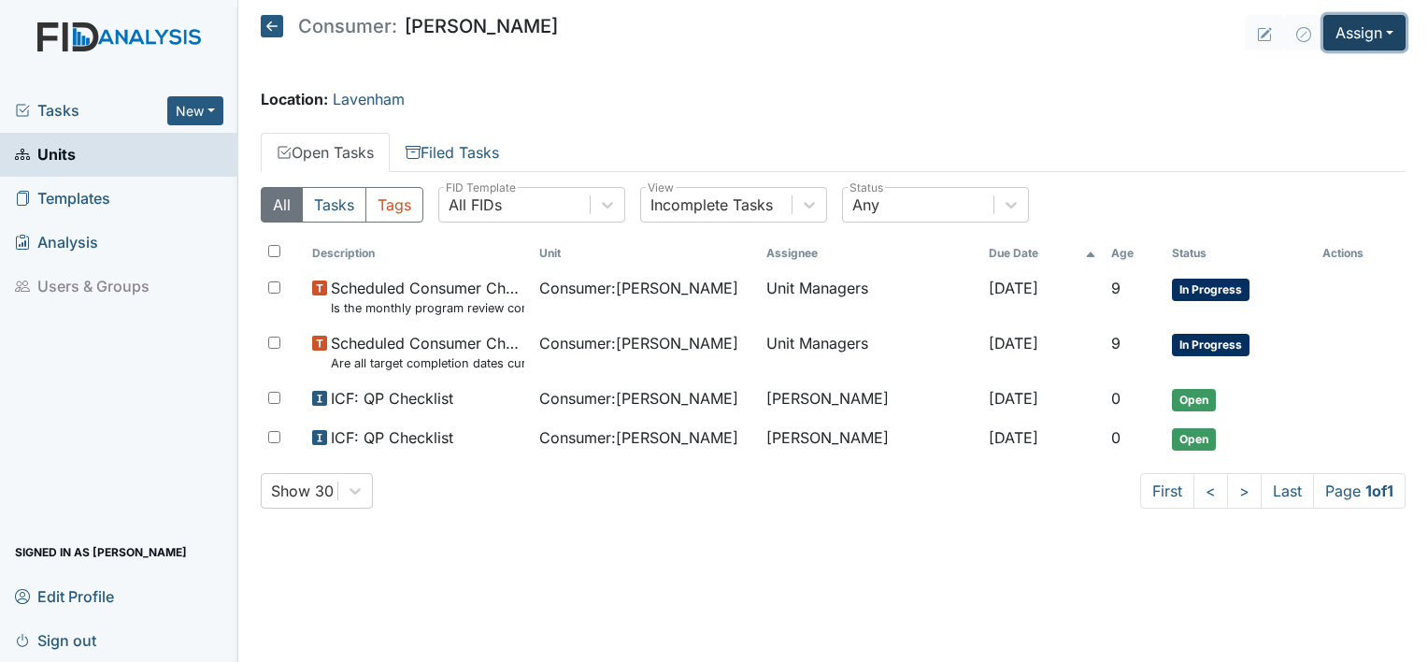
click at [1353, 26] on button "Assign" at bounding box center [1364, 33] width 82 height 36
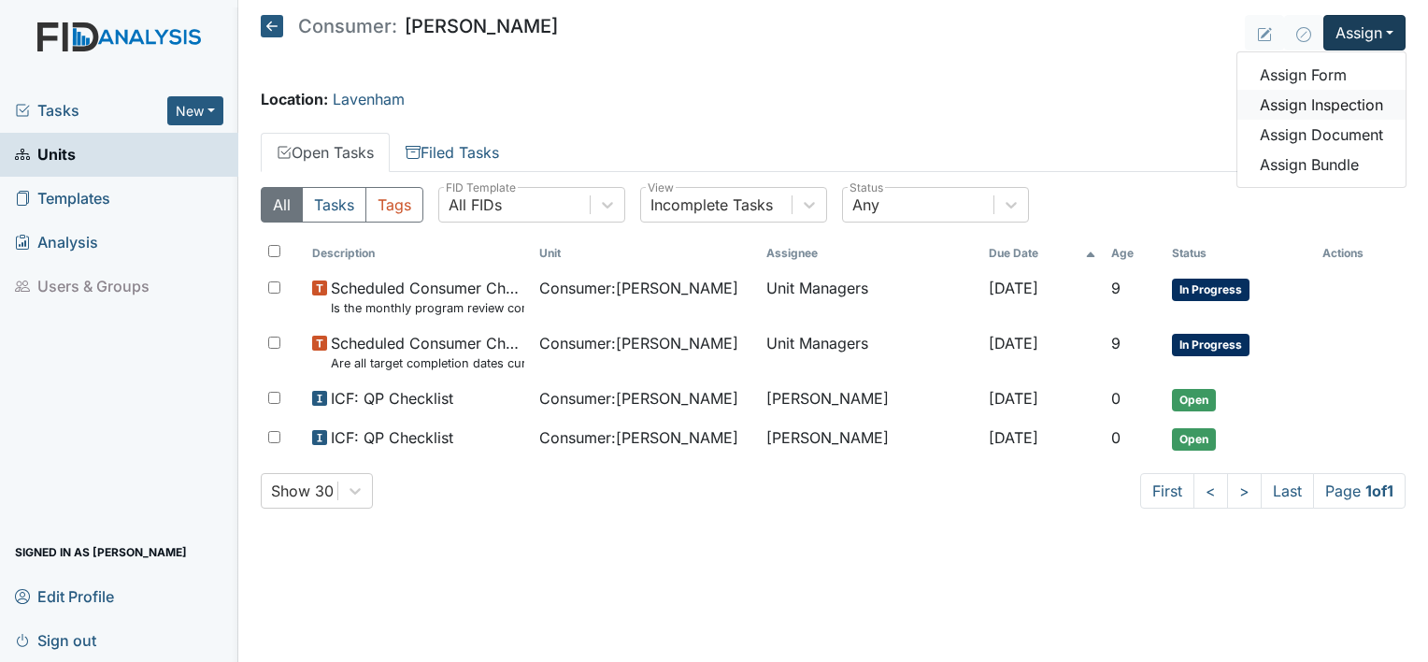
click at [1322, 107] on link "Assign Inspection" at bounding box center [1321, 105] width 168 height 30
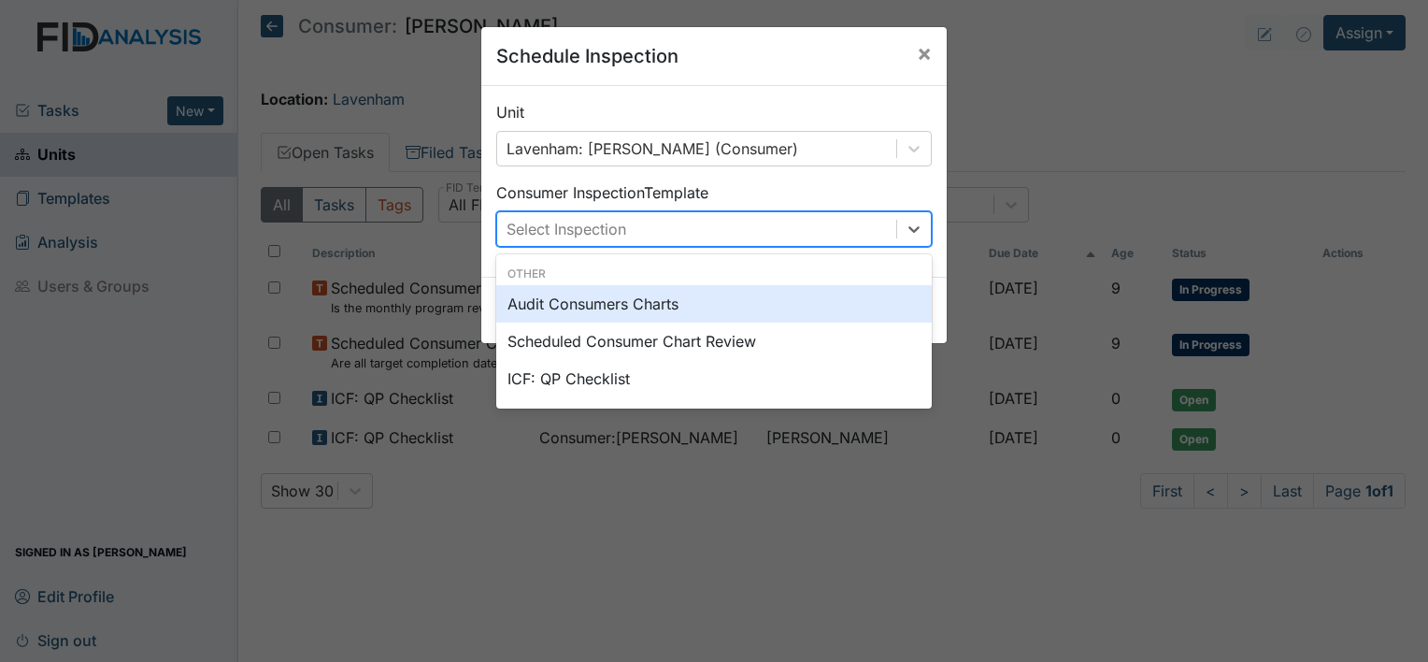
click at [774, 228] on div "Select Inspection" at bounding box center [696, 229] width 399 height 34
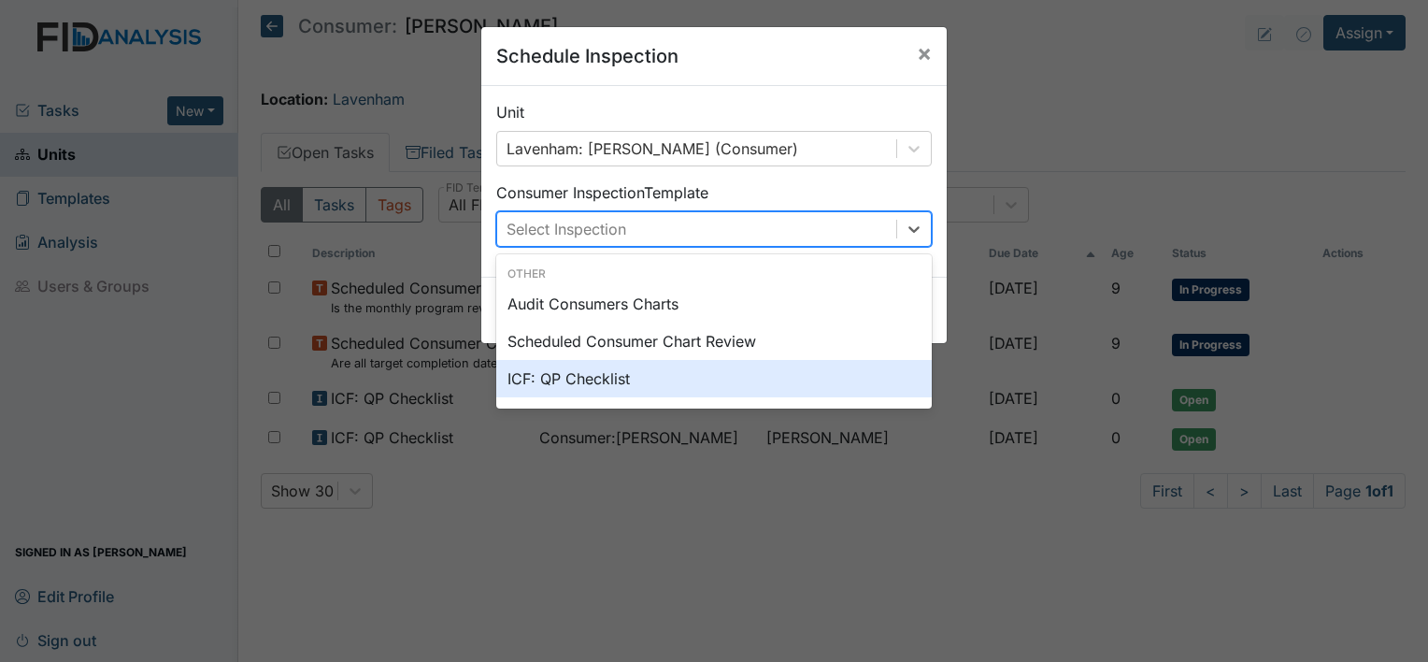
click at [706, 402] on div "Other Audit Consumers Charts Scheduled Consumer Chart Review ICF: QP Checklist" at bounding box center [713, 331] width 435 height 147
click at [715, 375] on div "ICF: QP Checklist" at bounding box center [713, 378] width 435 height 37
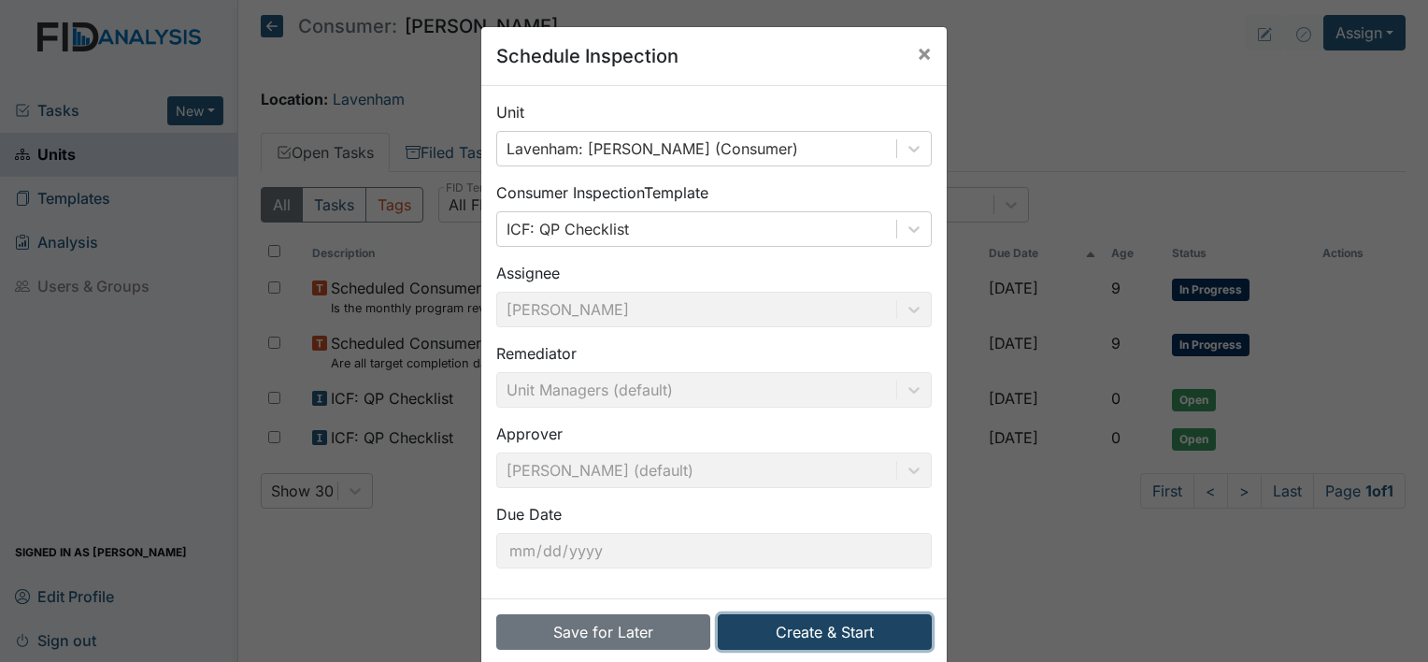
click at [792, 628] on button "Create & Start" at bounding box center [825, 632] width 214 height 36
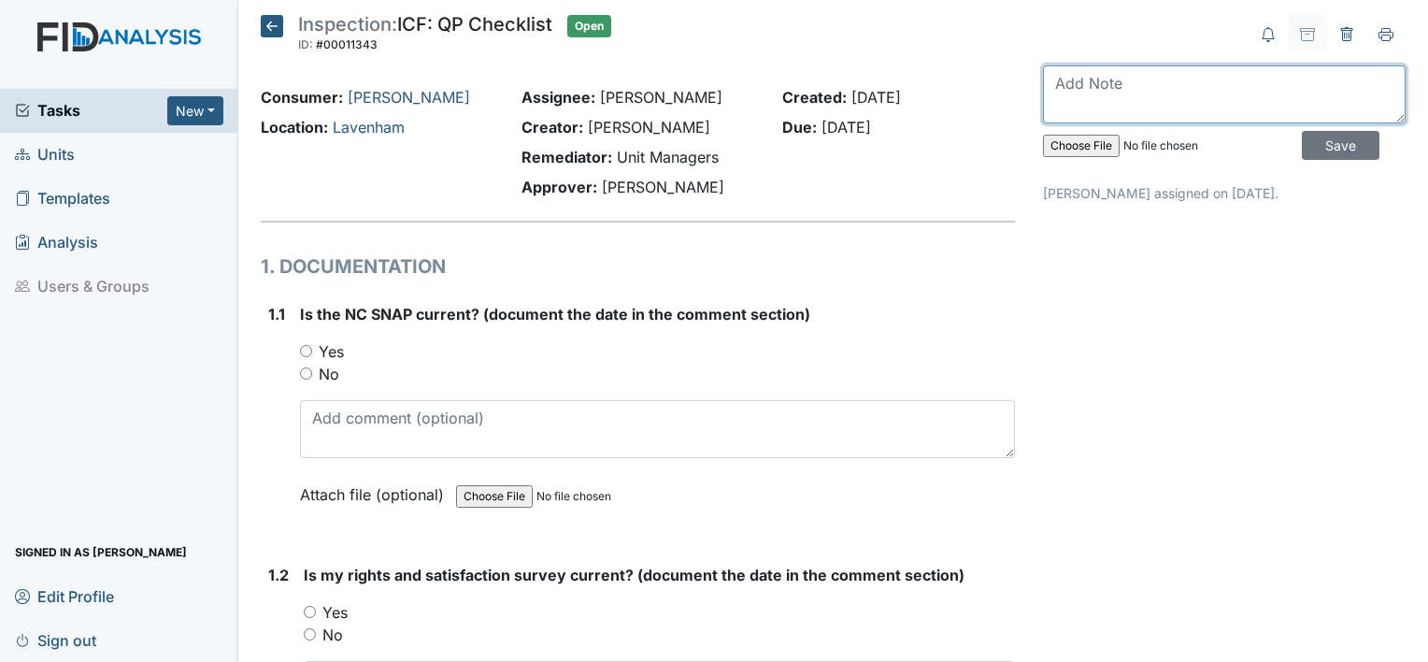
click at [1147, 105] on textarea at bounding box center [1224, 94] width 363 height 58
type textarea "[DATE]"
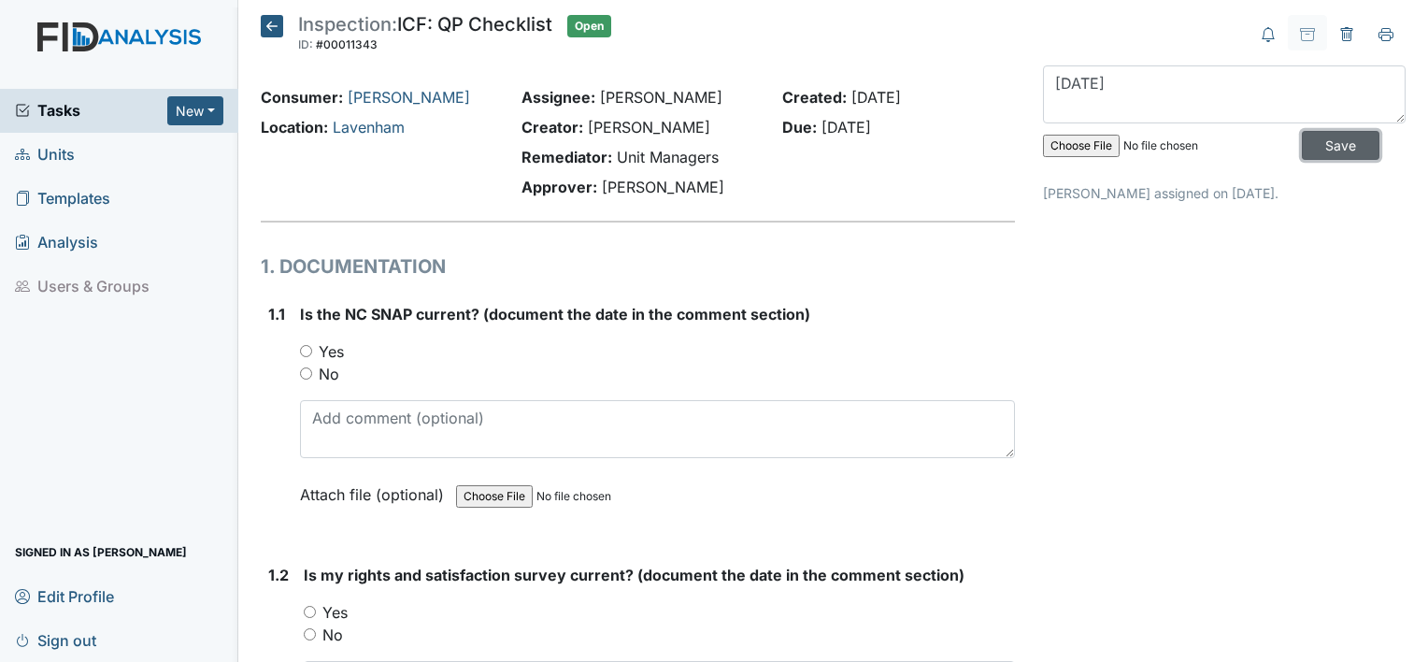
click at [1327, 139] on input "Save" at bounding box center [1341, 145] width 78 height 29
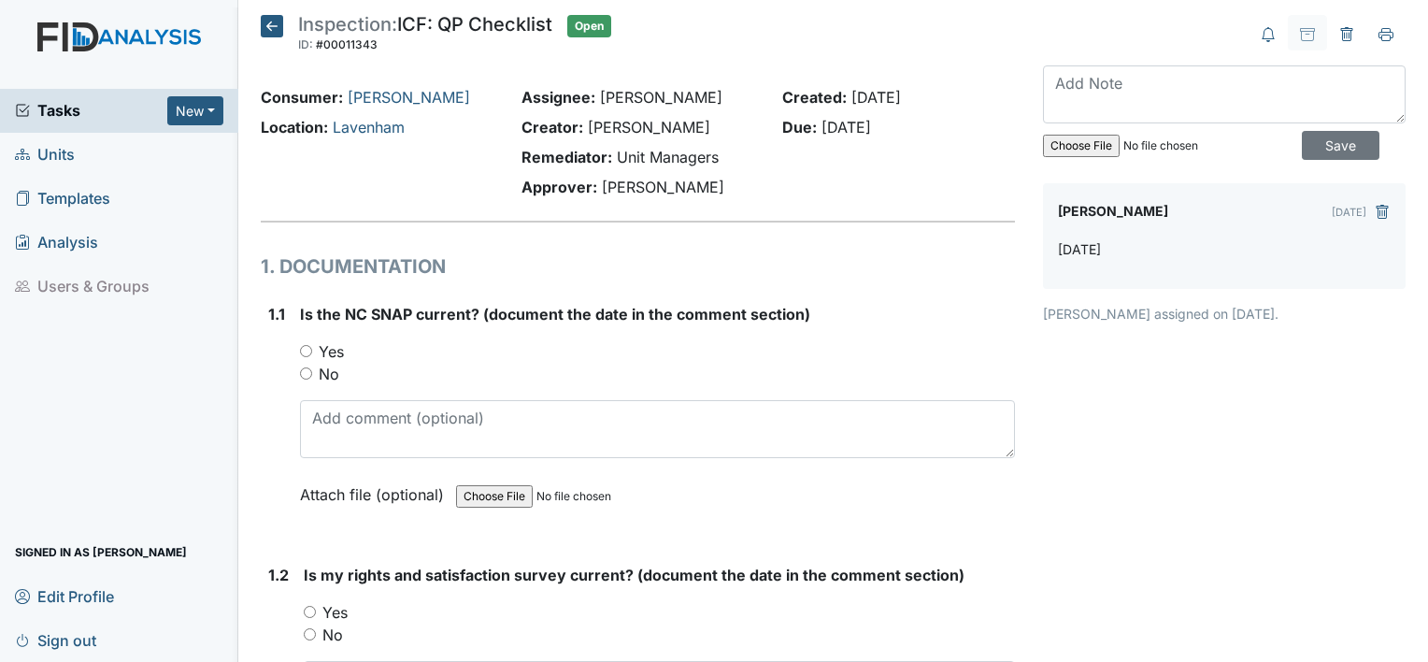
click at [270, 25] on icon at bounding box center [272, 26] width 22 height 22
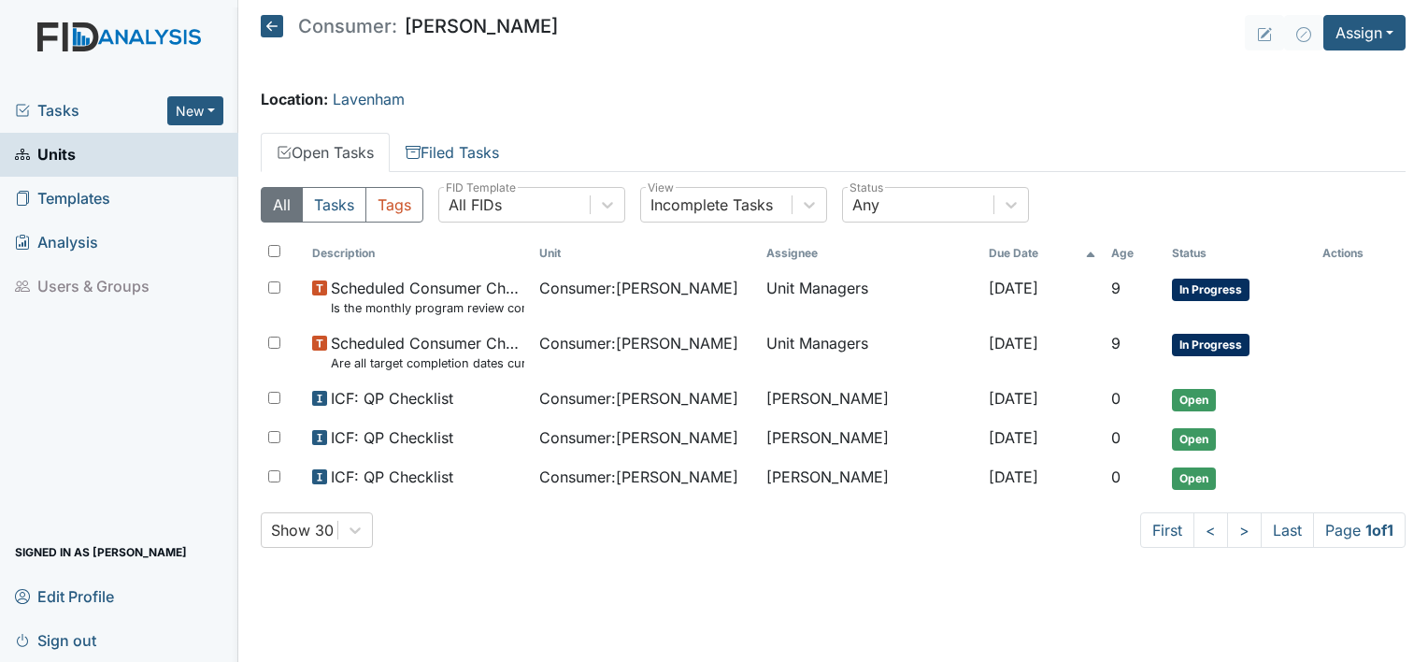
click at [271, 25] on icon at bounding box center [272, 26] width 22 height 22
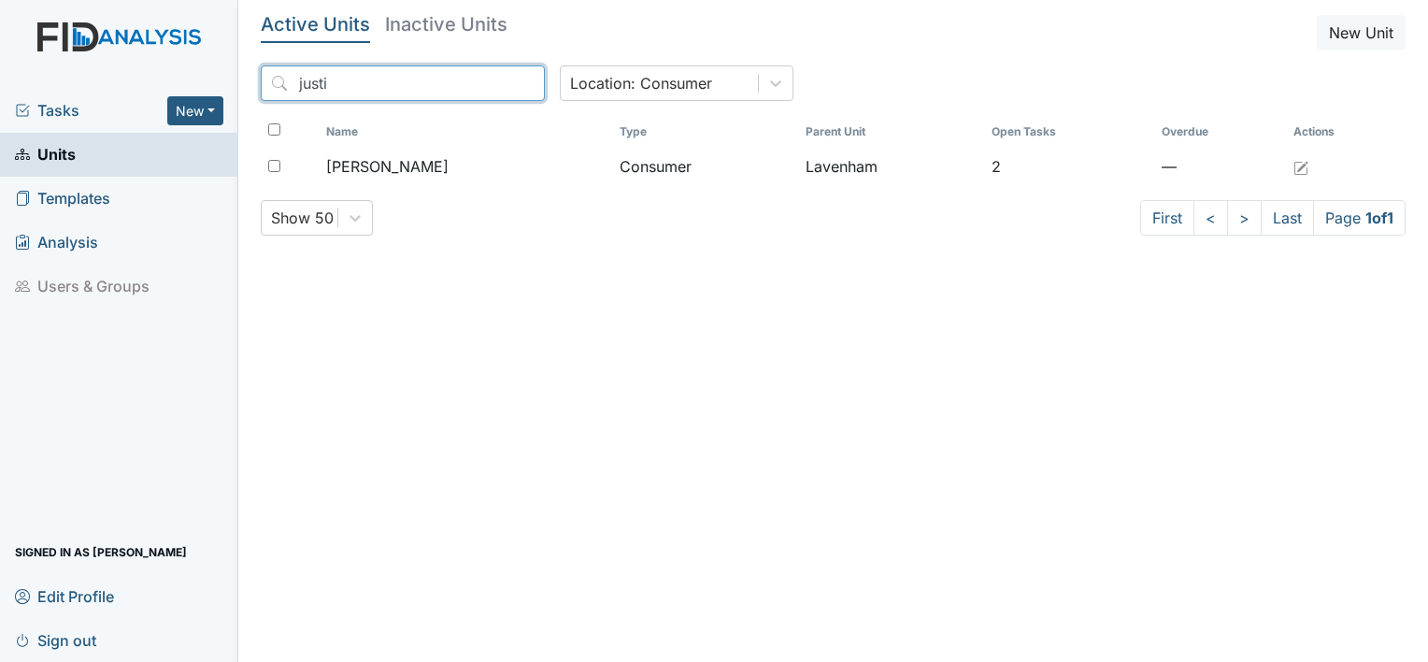
click at [378, 74] on input "justi" at bounding box center [403, 83] width 284 height 36
click at [485, 82] on input "justi" at bounding box center [403, 83] width 284 height 36
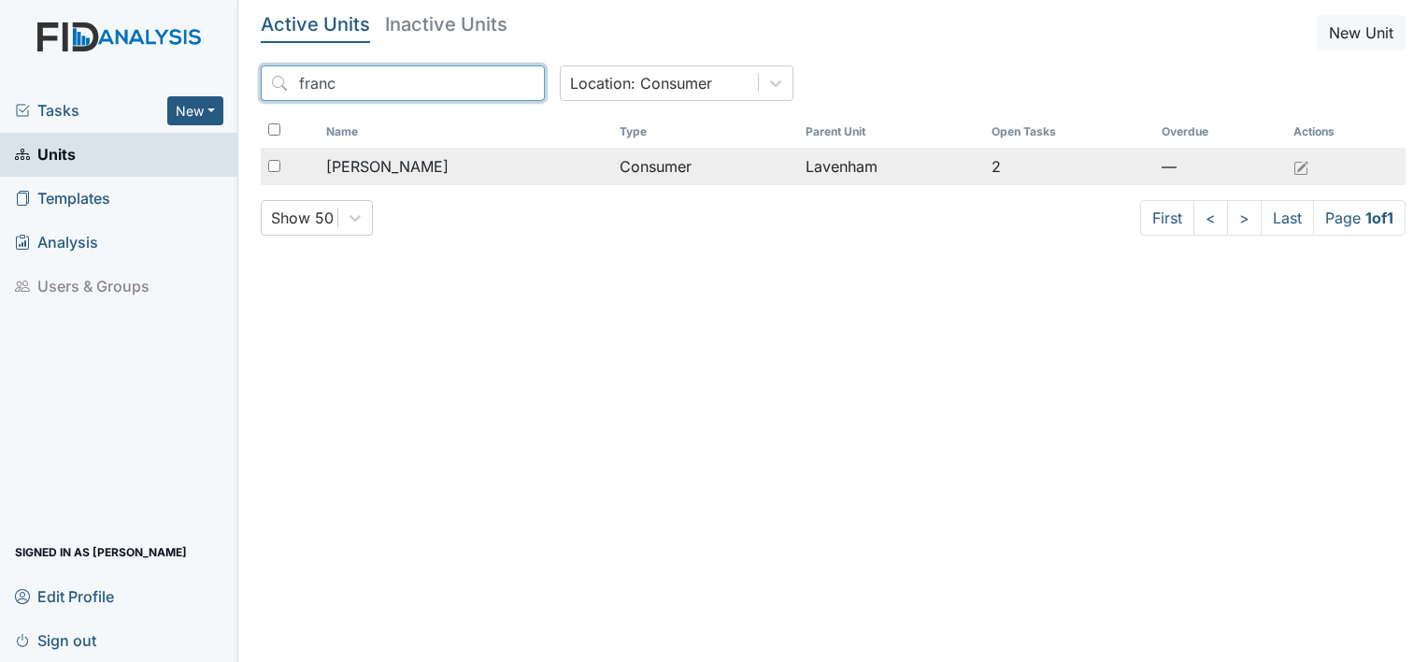
type input "franc"
click at [427, 168] on span "[PERSON_NAME]" at bounding box center [387, 166] width 122 height 22
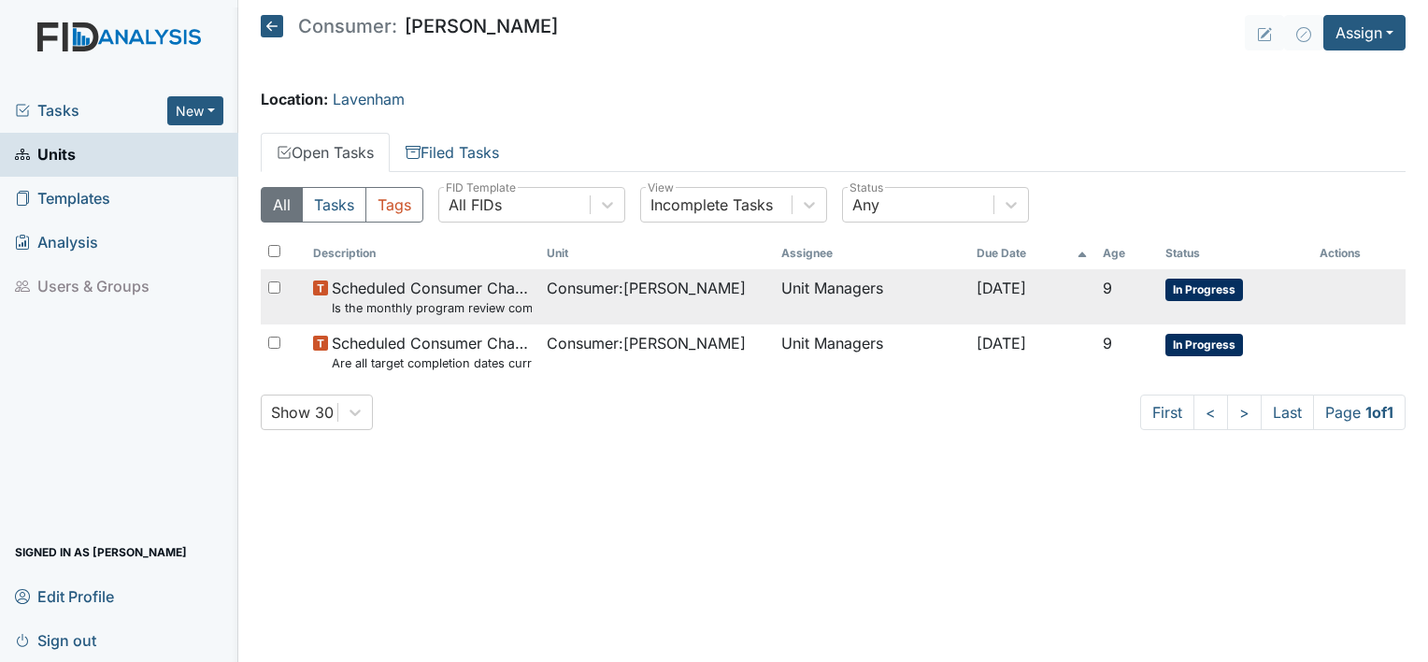
drag, startPoint x: 511, startPoint y: 265, endPoint x: 513, endPoint y: 288, distance: 22.5
click at [513, 288] on span "Scheduled Consumer Chart Review Is the monthly program review completed by the …" at bounding box center [432, 297] width 200 height 40
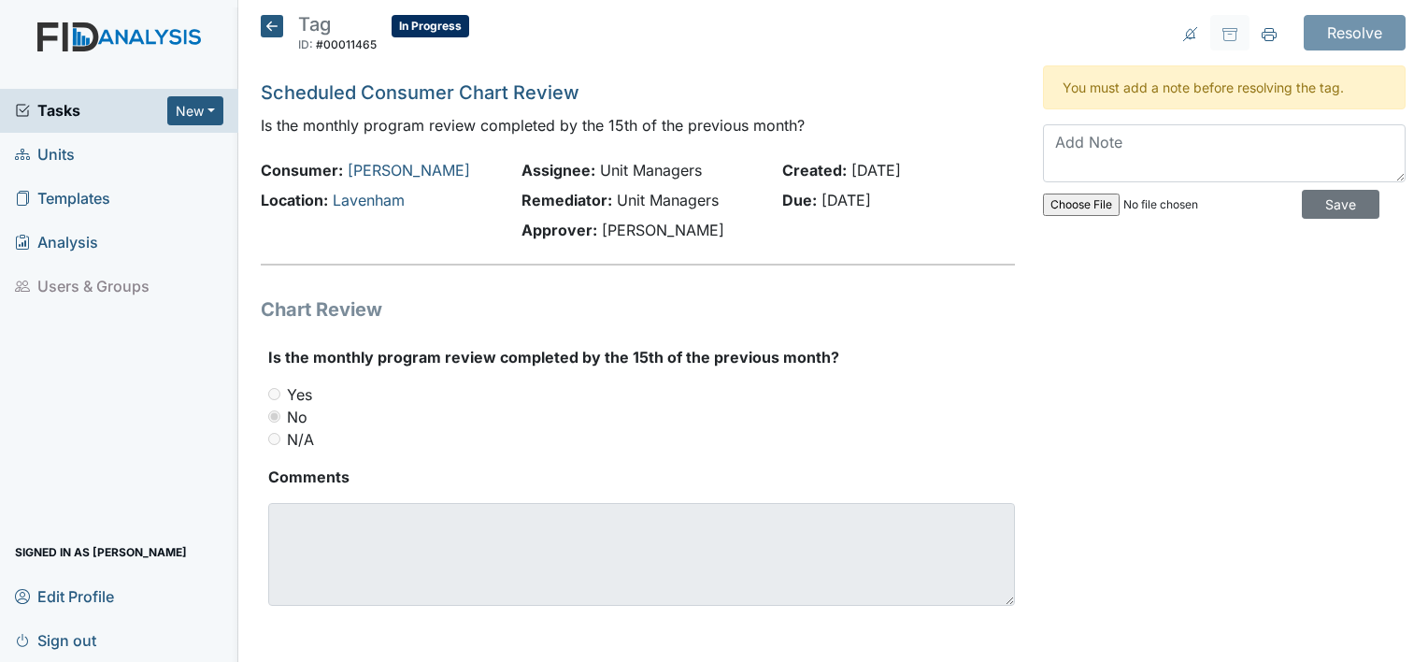
click at [268, 27] on icon at bounding box center [272, 26] width 22 height 22
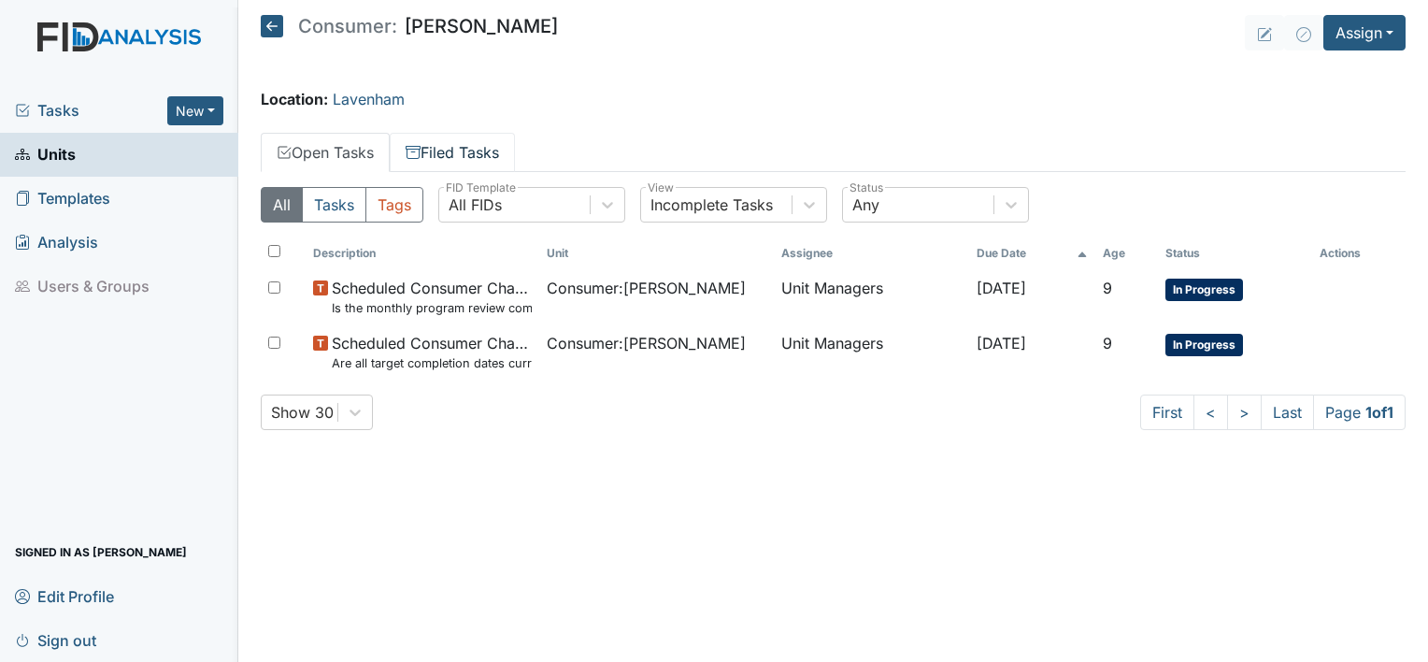
click at [446, 154] on link "Filed Tasks" at bounding box center [452, 152] width 125 height 39
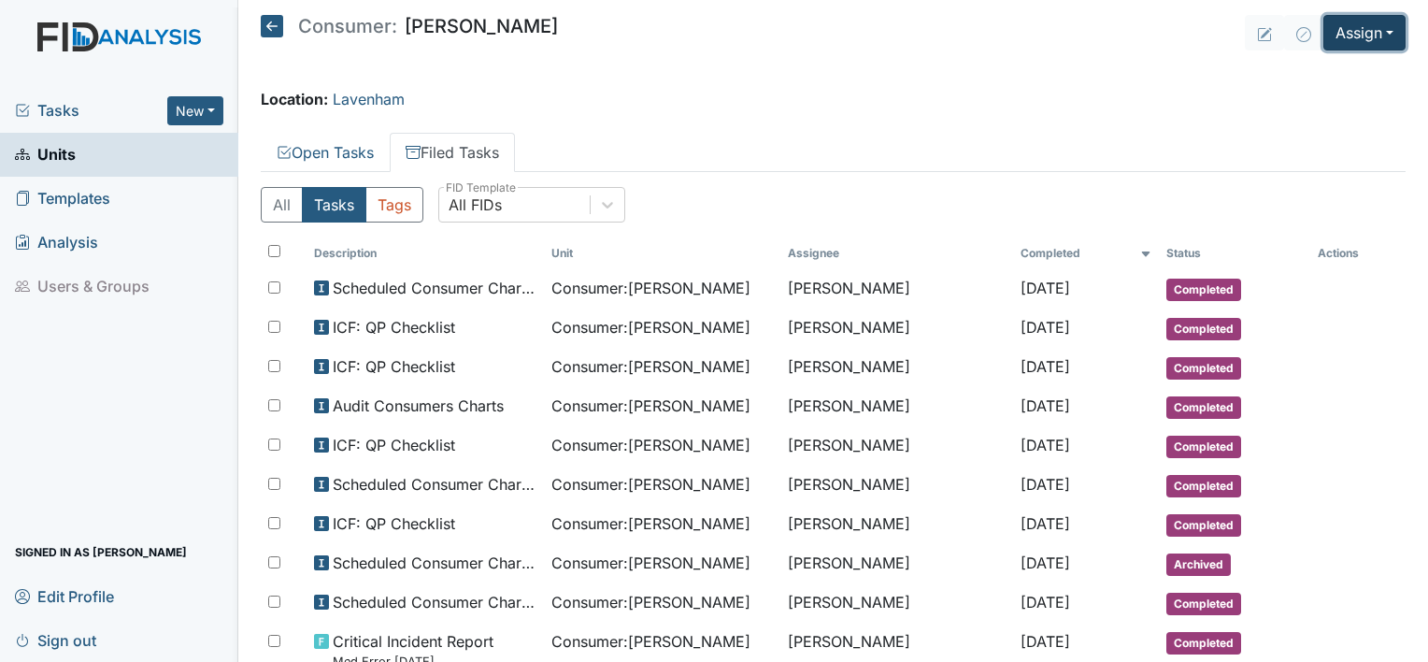
click at [1345, 21] on button "Assign" at bounding box center [1364, 33] width 82 height 36
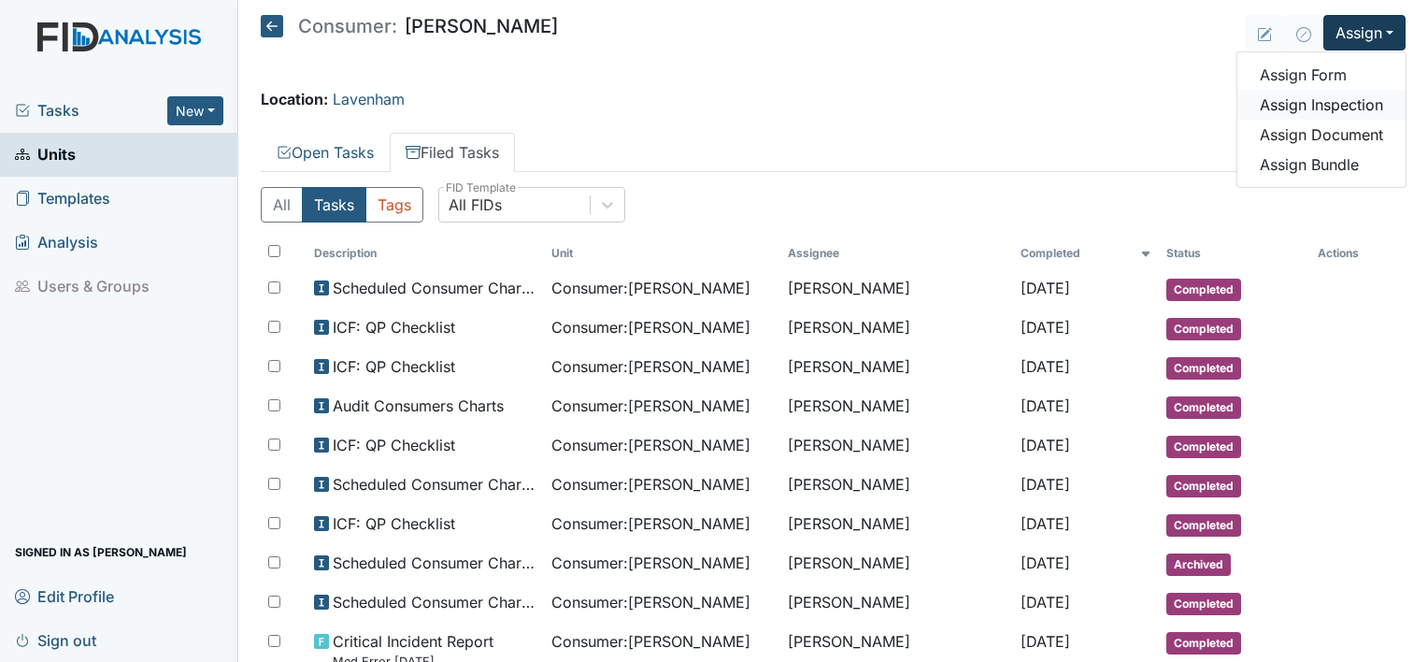
click at [1306, 94] on link "Assign Inspection" at bounding box center [1321, 105] width 168 height 30
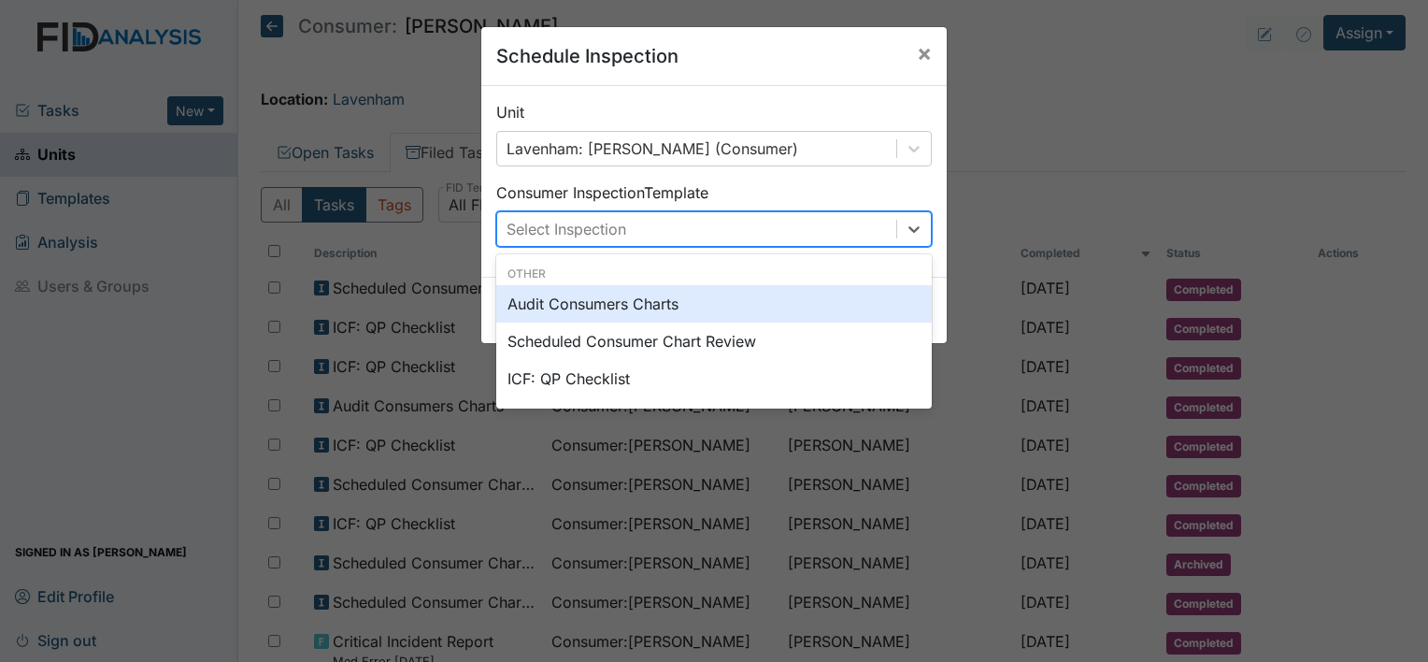
click at [687, 229] on div "Select Inspection" at bounding box center [696, 229] width 399 height 34
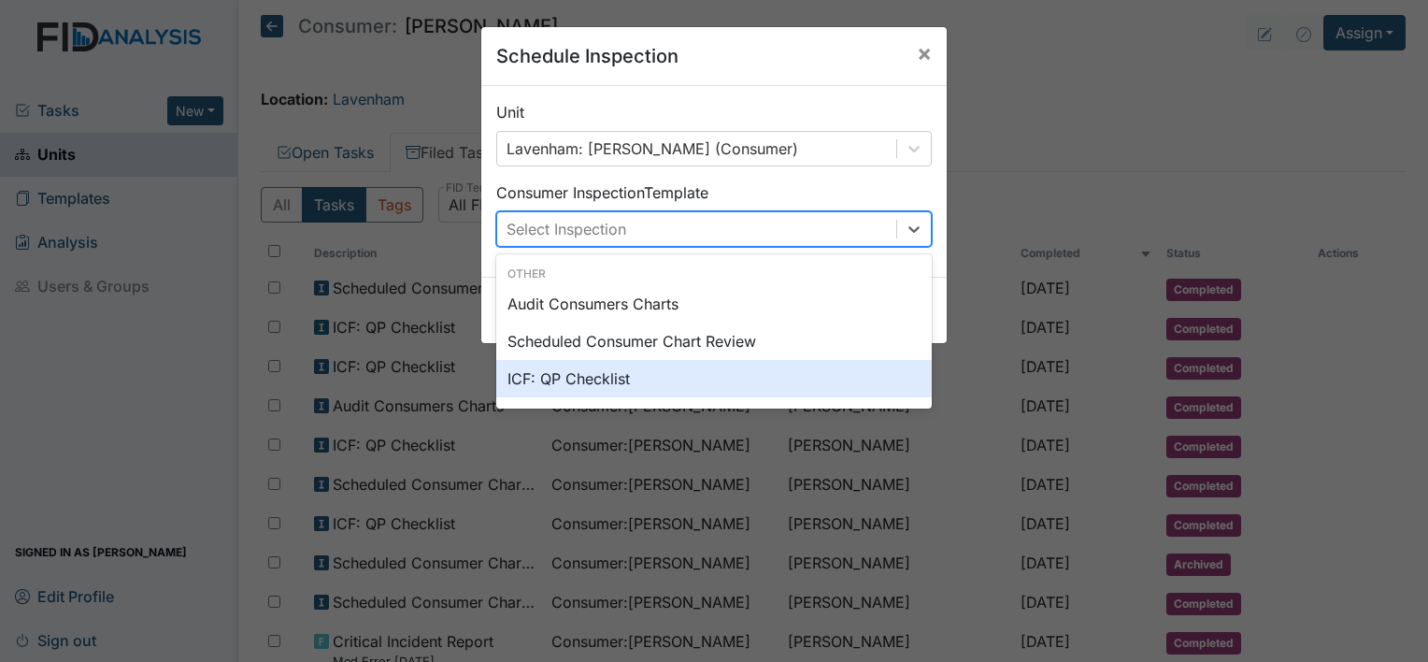
click at [635, 378] on div "ICF: QP Checklist" at bounding box center [713, 378] width 435 height 37
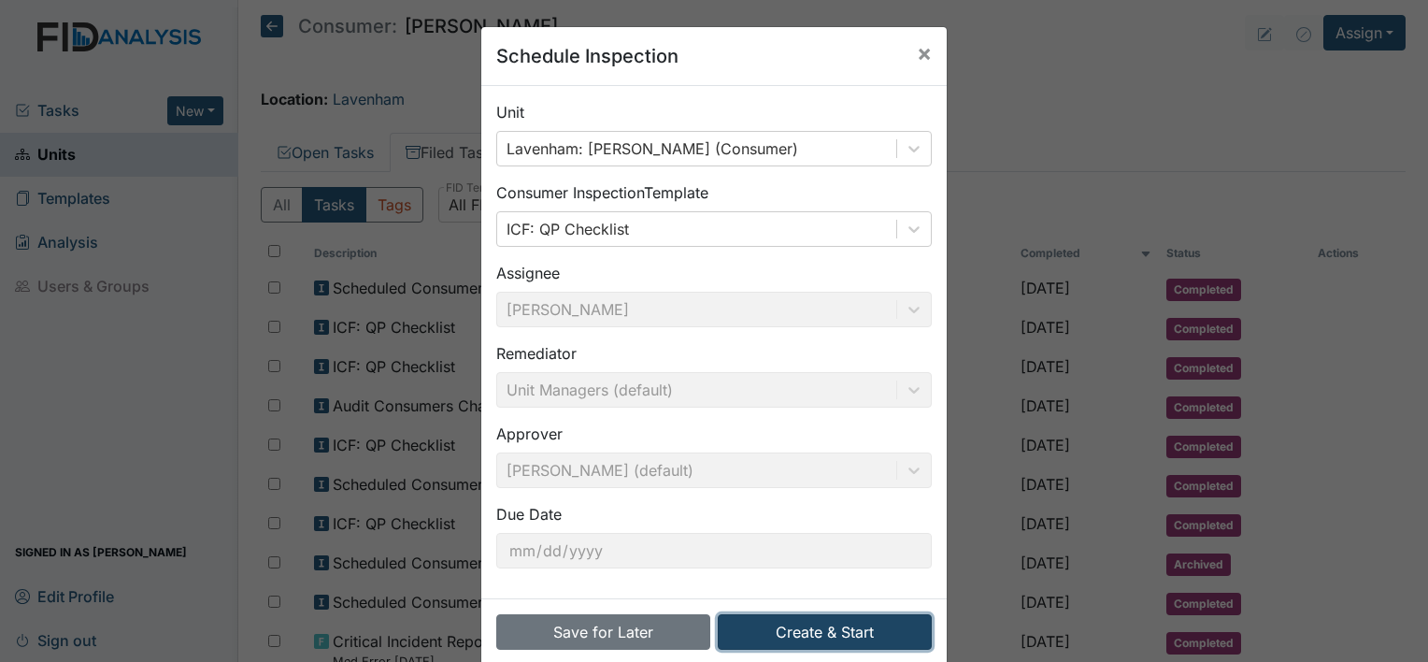
click at [761, 620] on button "Create & Start" at bounding box center [825, 632] width 214 height 36
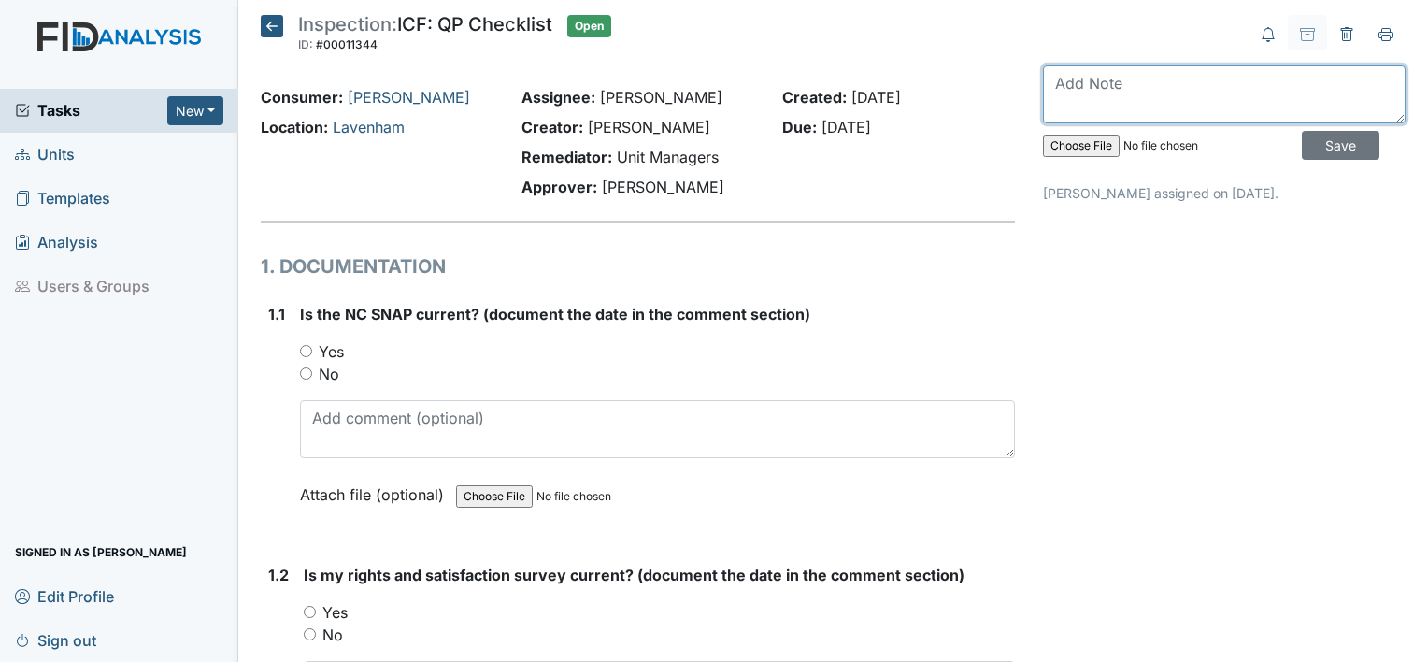
click at [1090, 98] on textarea at bounding box center [1224, 94] width 363 height 58
type textarea "July 2025"
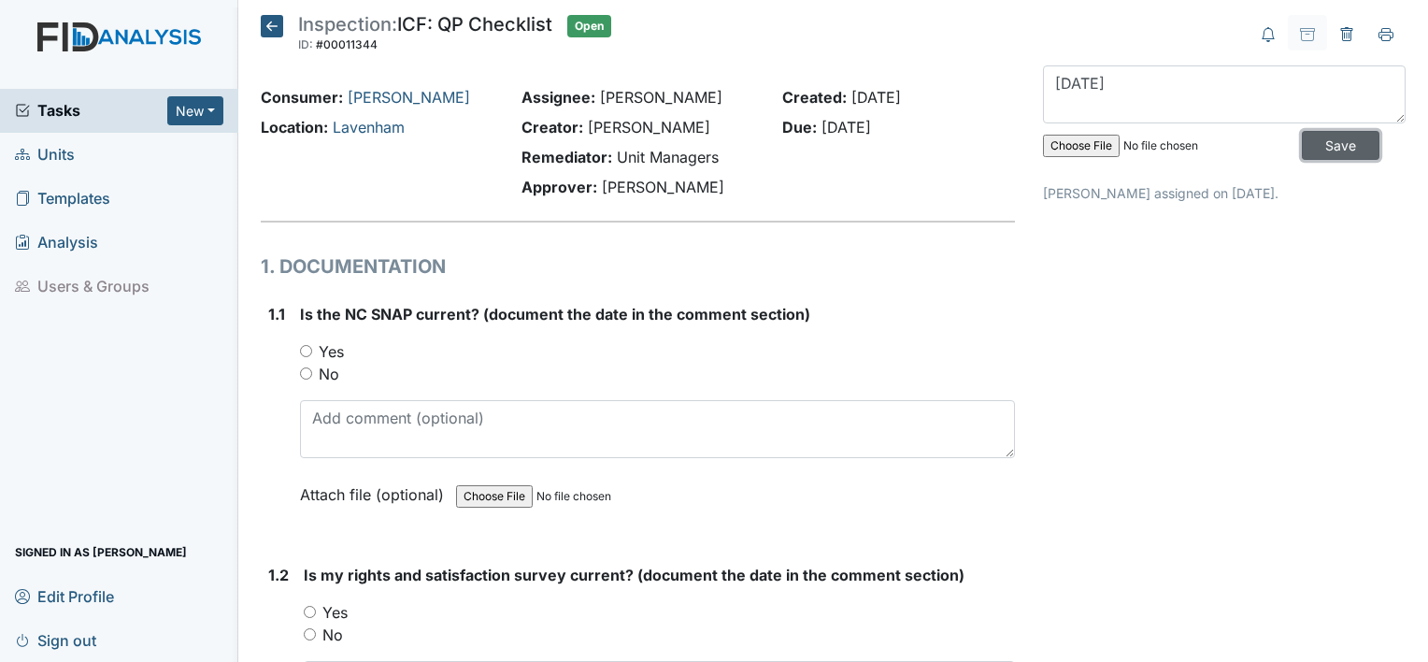
click at [1308, 136] on input "Save" at bounding box center [1341, 145] width 78 height 29
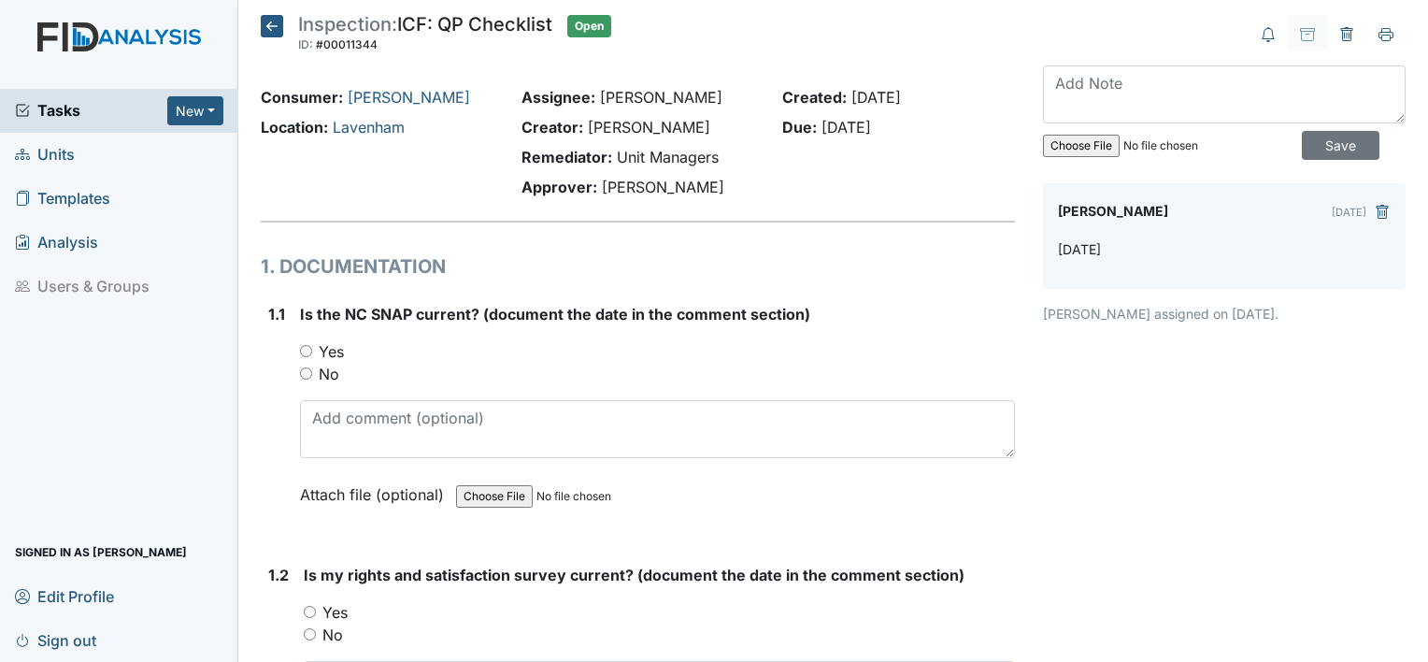
click at [269, 21] on icon at bounding box center [272, 26] width 22 height 22
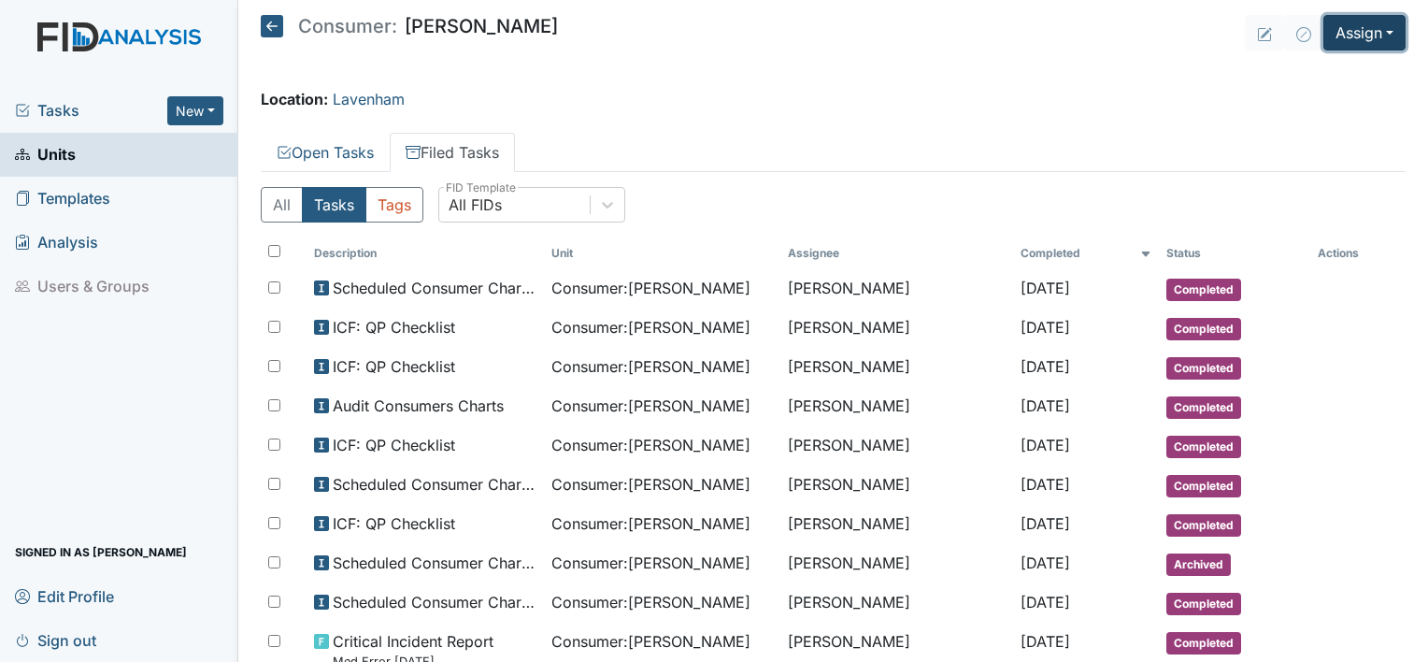
click at [1345, 27] on button "Assign" at bounding box center [1364, 33] width 82 height 36
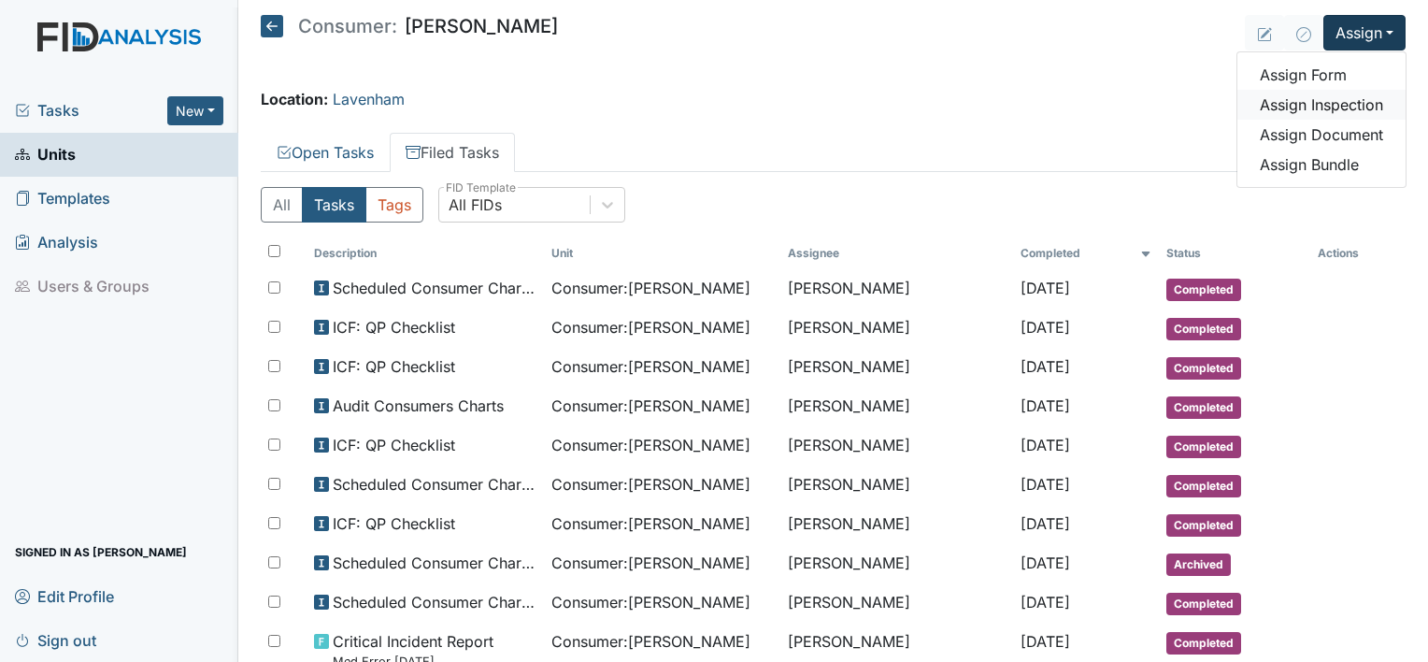
click at [1318, 97] on link "Assign Inspection" at bounding box center [1321, 105] width 168 height 30
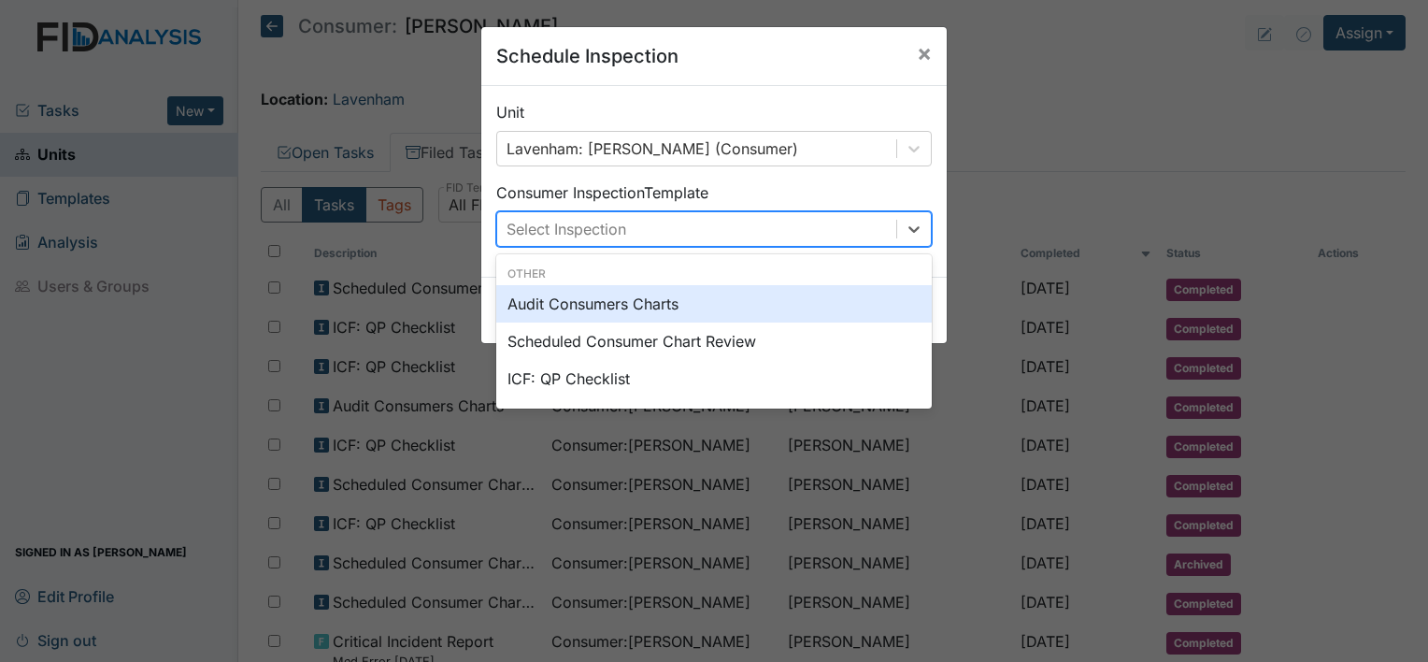
click at [762, 233] on div "Select Inspection" at bounding box center [696, 229] width 399 height 34
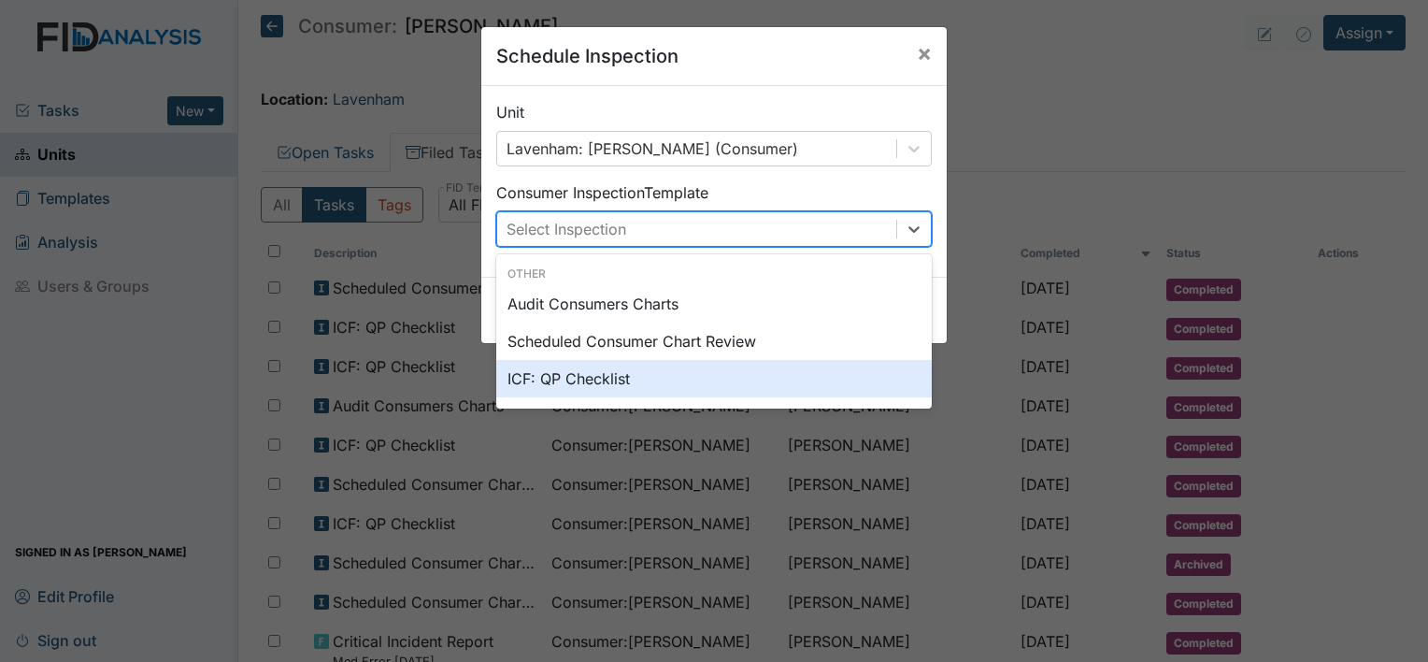
click at [713, 389] on div "ICF: QP Checklist" at bounding box center [713, 378] width 435 height 37
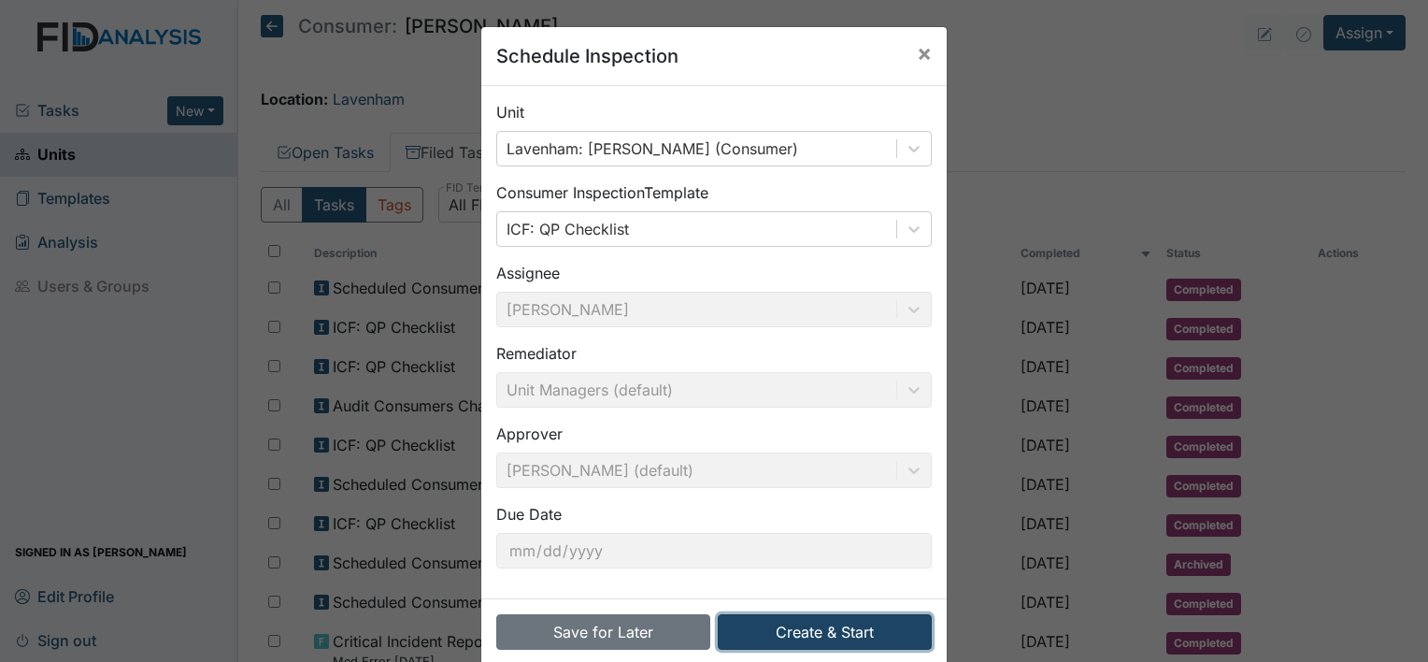
click at [764, 628] on button "Create & Start" at bounding box center [825, 632] width 214 height 36
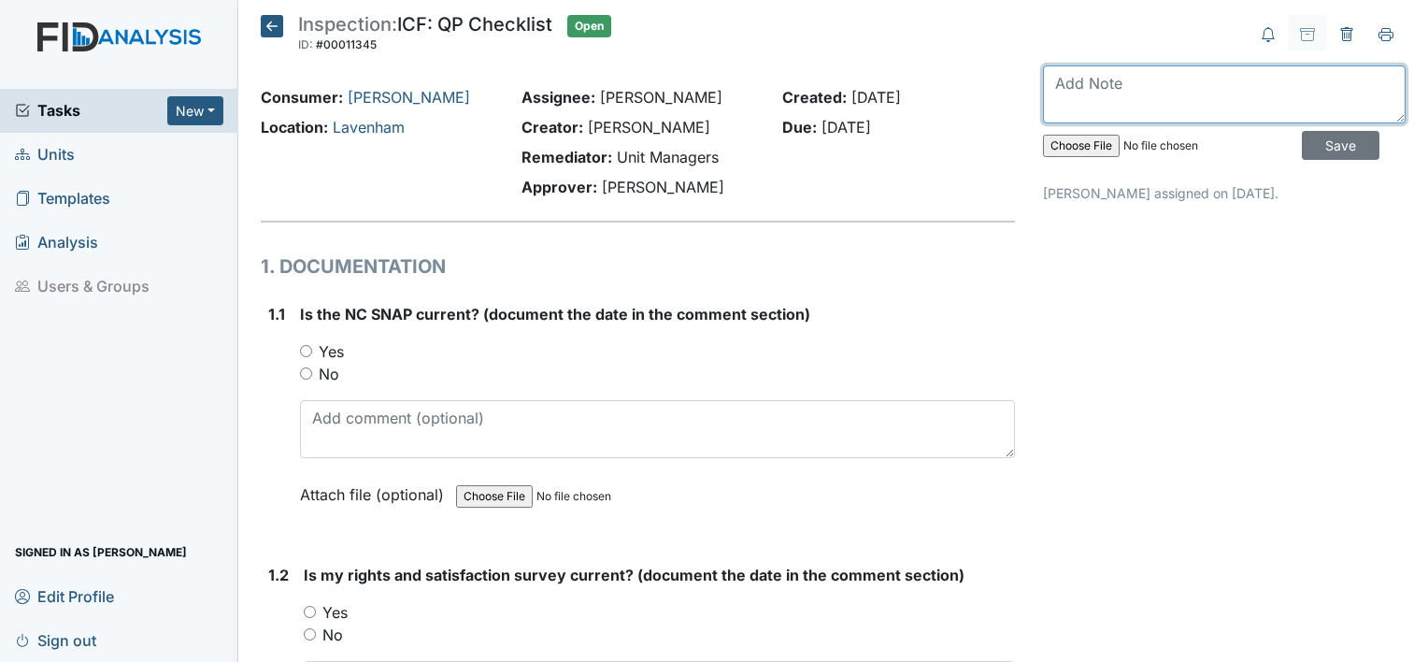
click at [1099, 89] on textarea at bounding box center [1224, 94] width 363 height 58
type textarea "August 2025"
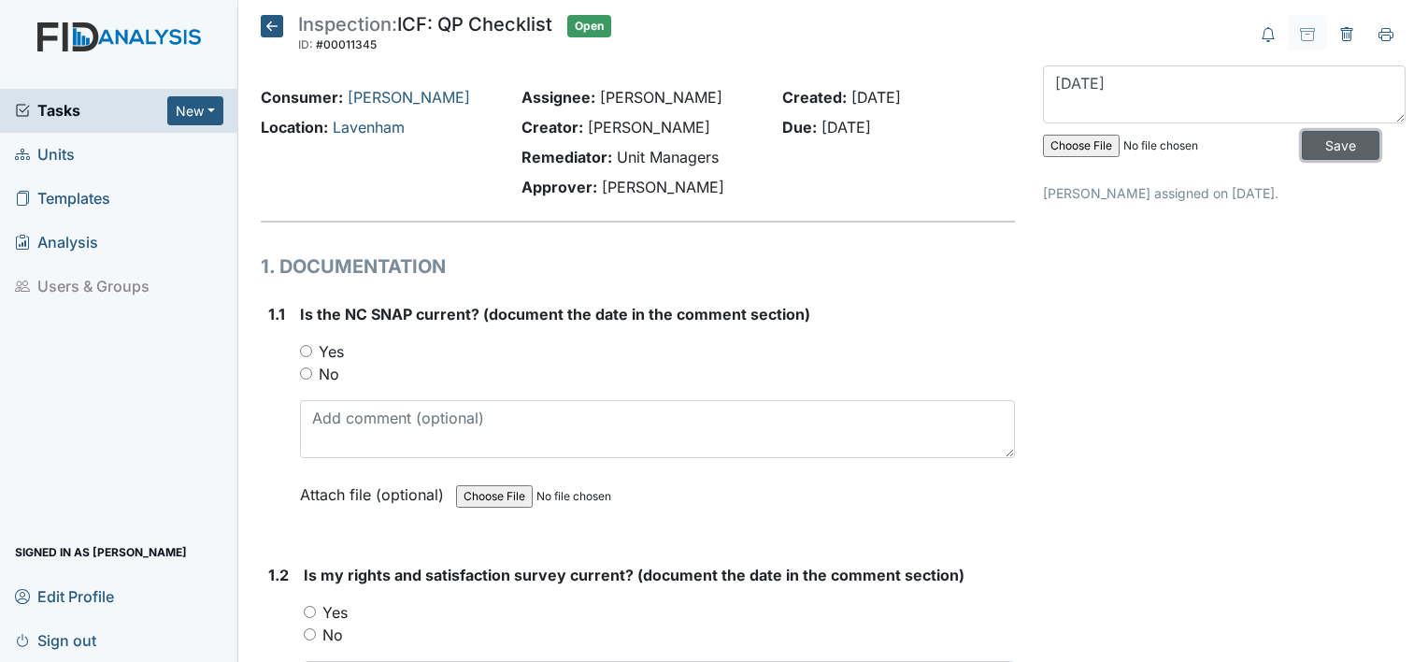
click at [1311, 138] on input "Save" at bounding box center [1341, 145] width 78 height 29
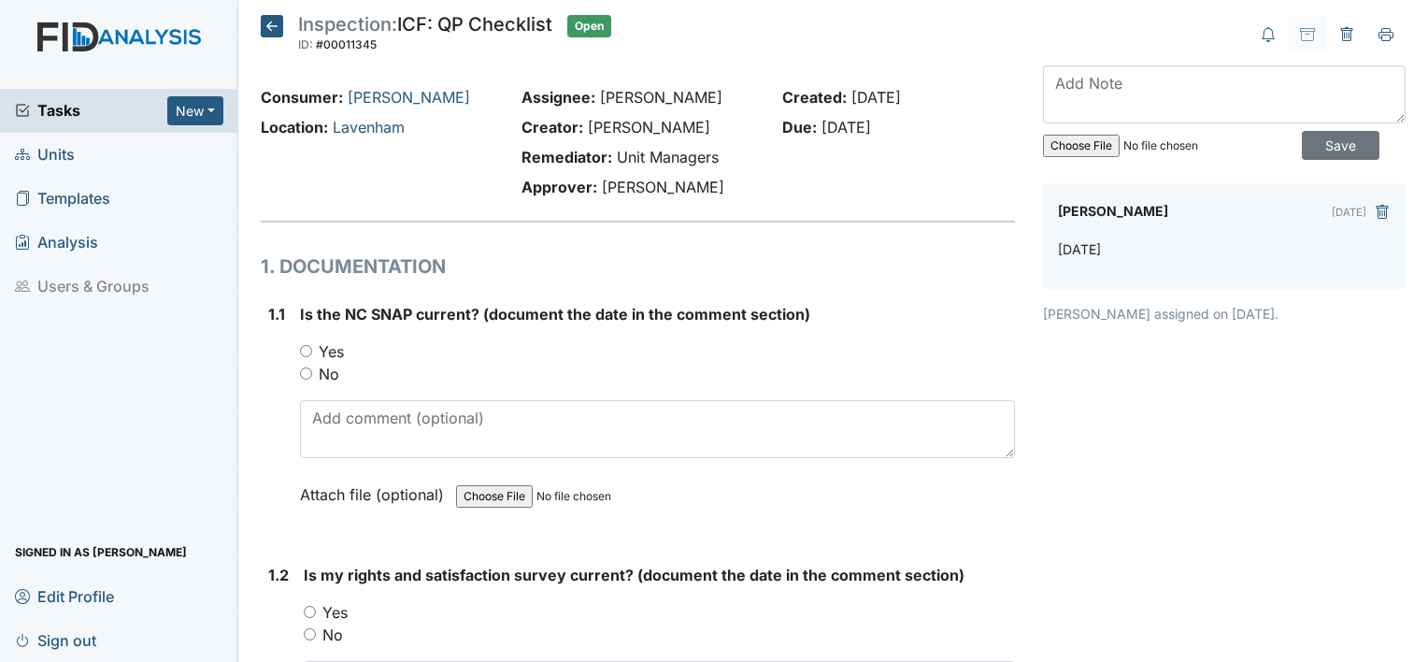
click at [264, 33] on icon at bounding box center [272, 26] width 22 height 22
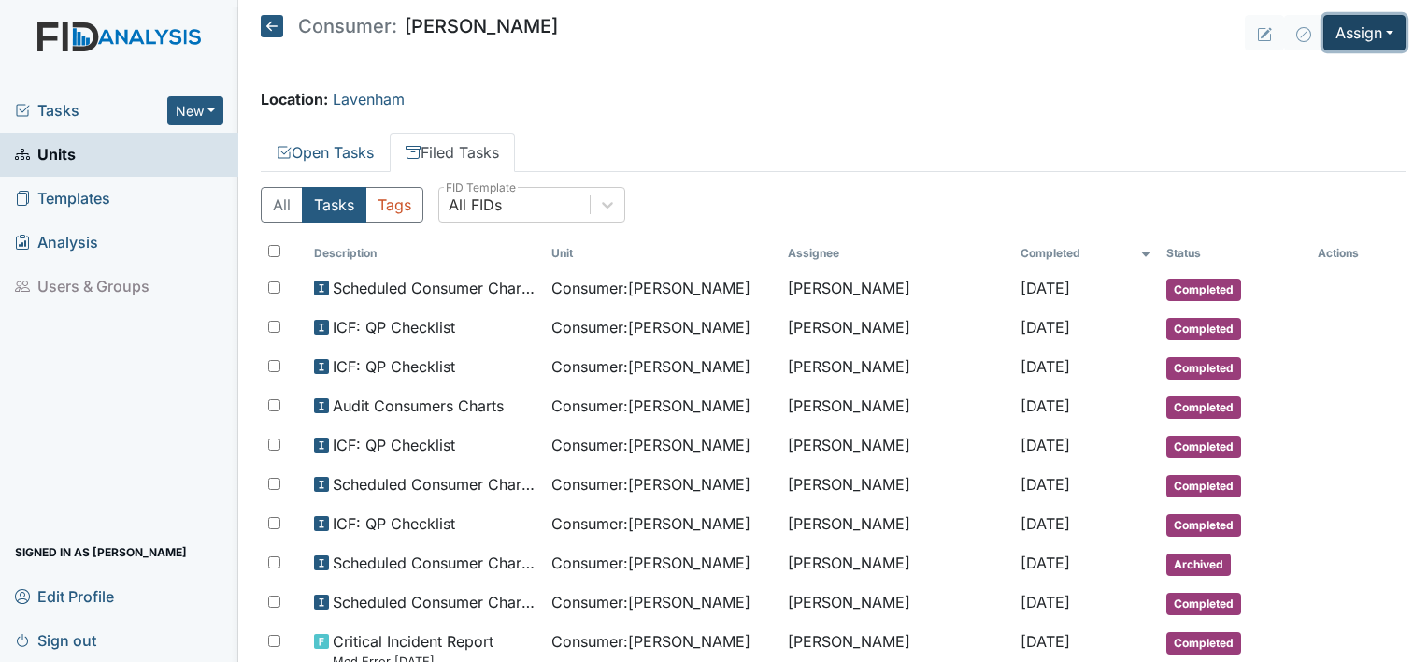
click at [1347, 36] on button "Assign" at bounding box center [1364, 33] width 82 height 36
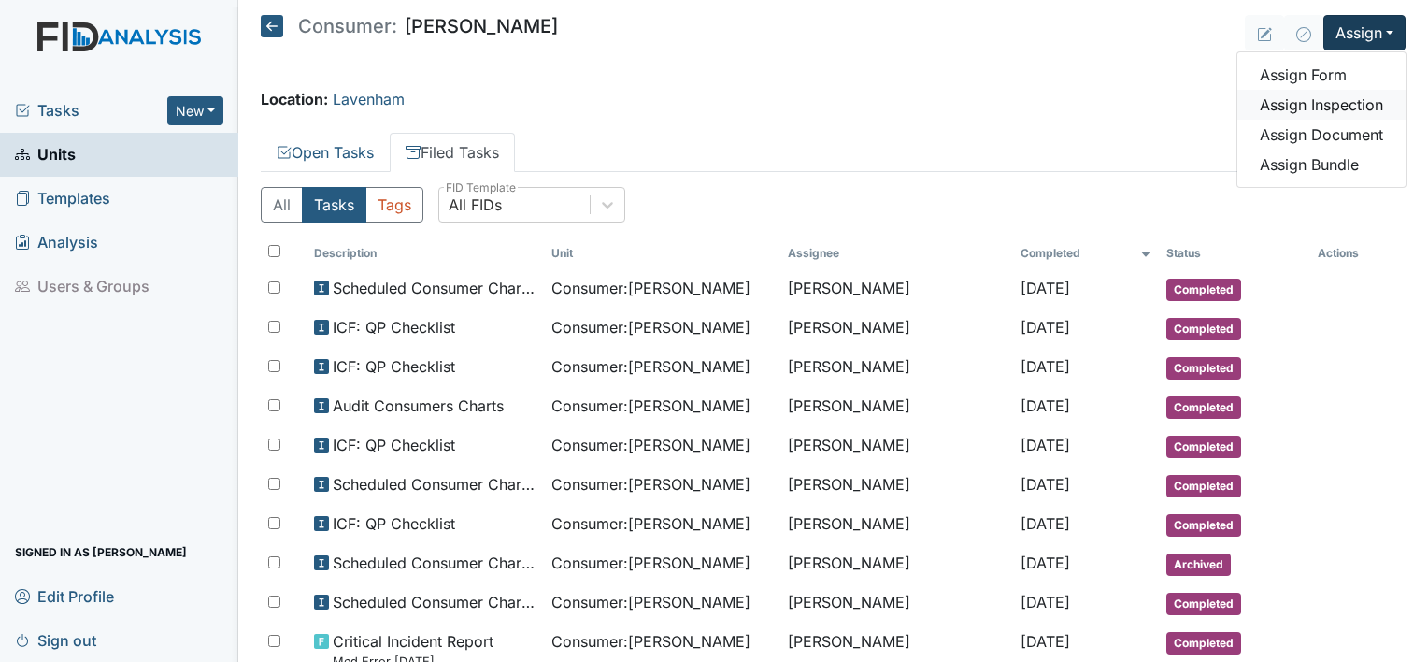
click at [1319, 106] on link "Assign Inspection" at bounding box center [1321, 105] width 168 height 30
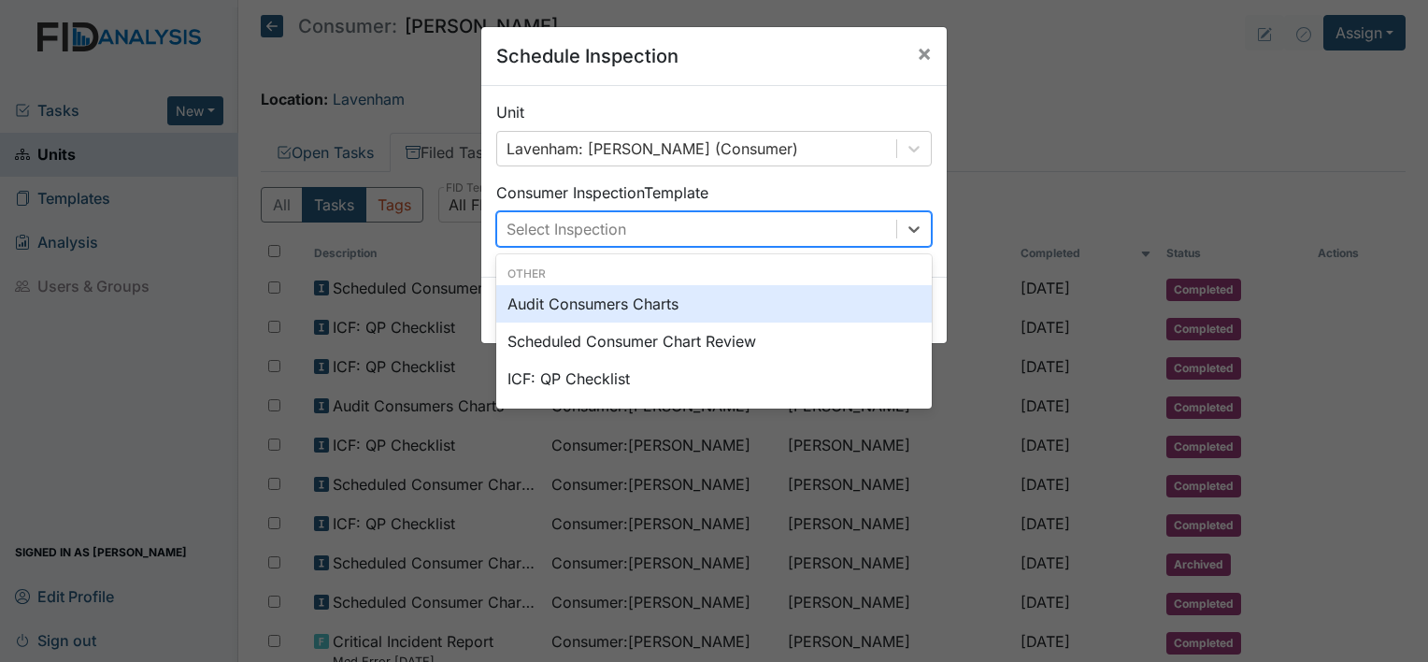
click at [823, 233] on div "Select Inspection" at bounding box center [696, 229] width 399 height 34
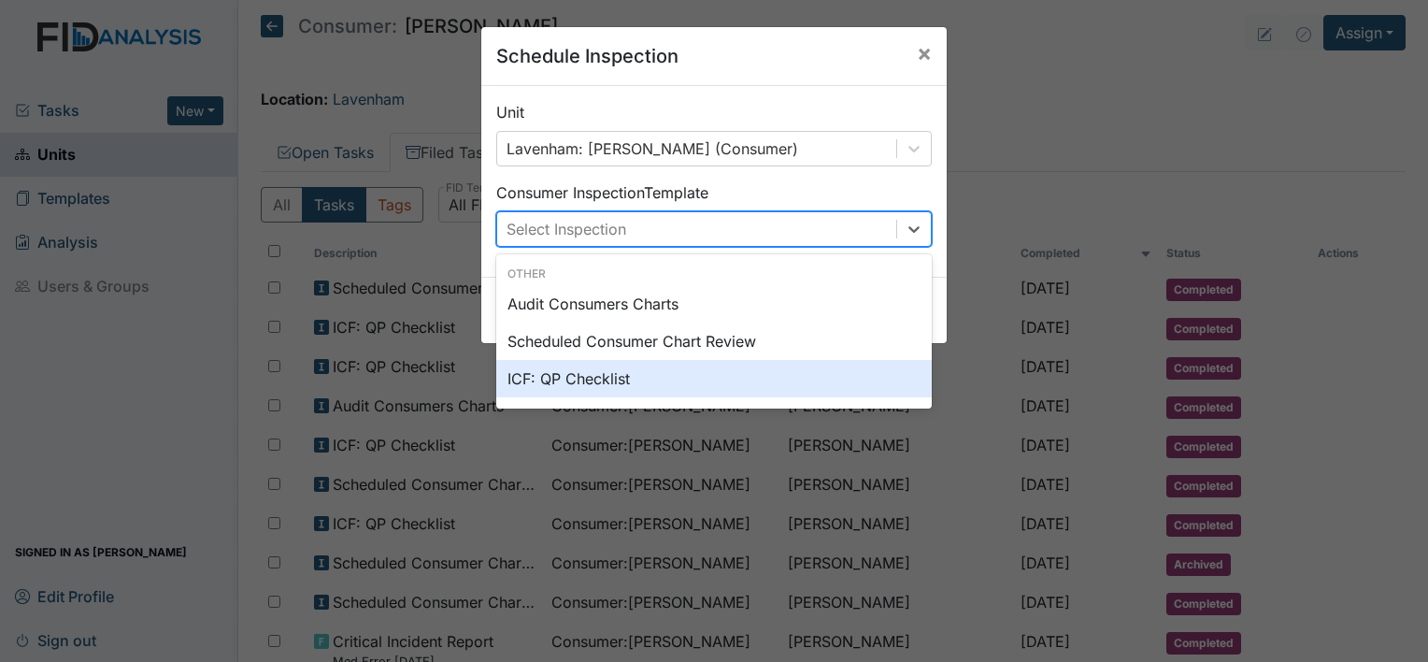
click at [770, 378] on div "ICF: QP Checklist" at bounding box center [713, 378] width 435 height 37
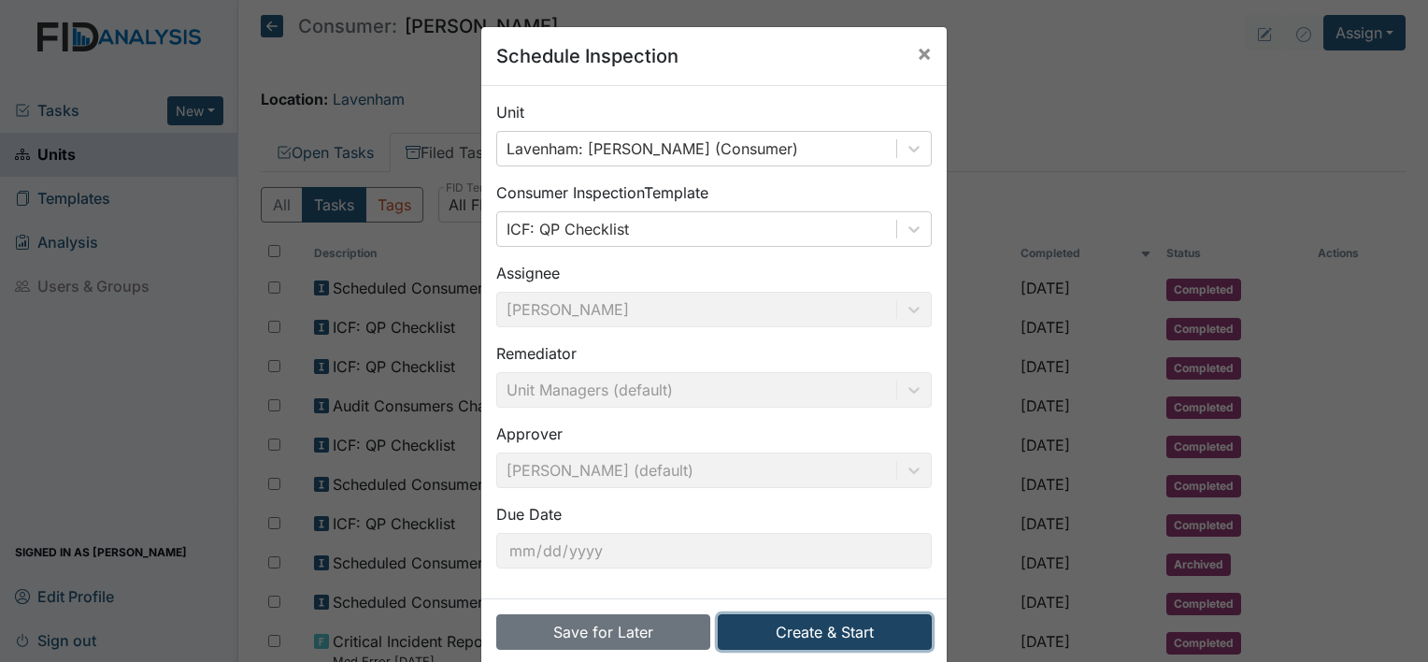
click at [741, 628] on button "Create & Start" at bounding box center [825, 632] width 214 height 36
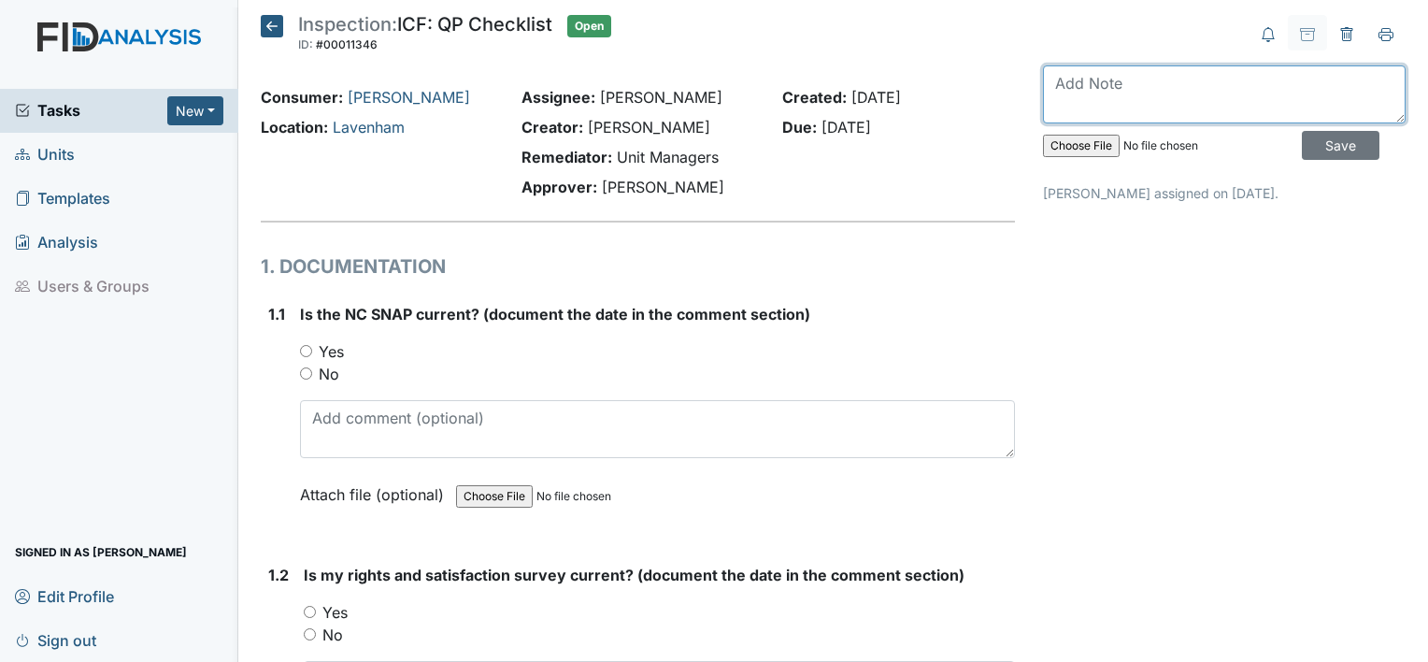
click at [1088, 98] on textarea at bounding box center [1224, 94] width 363 height 58
type textarea "[DATE]"
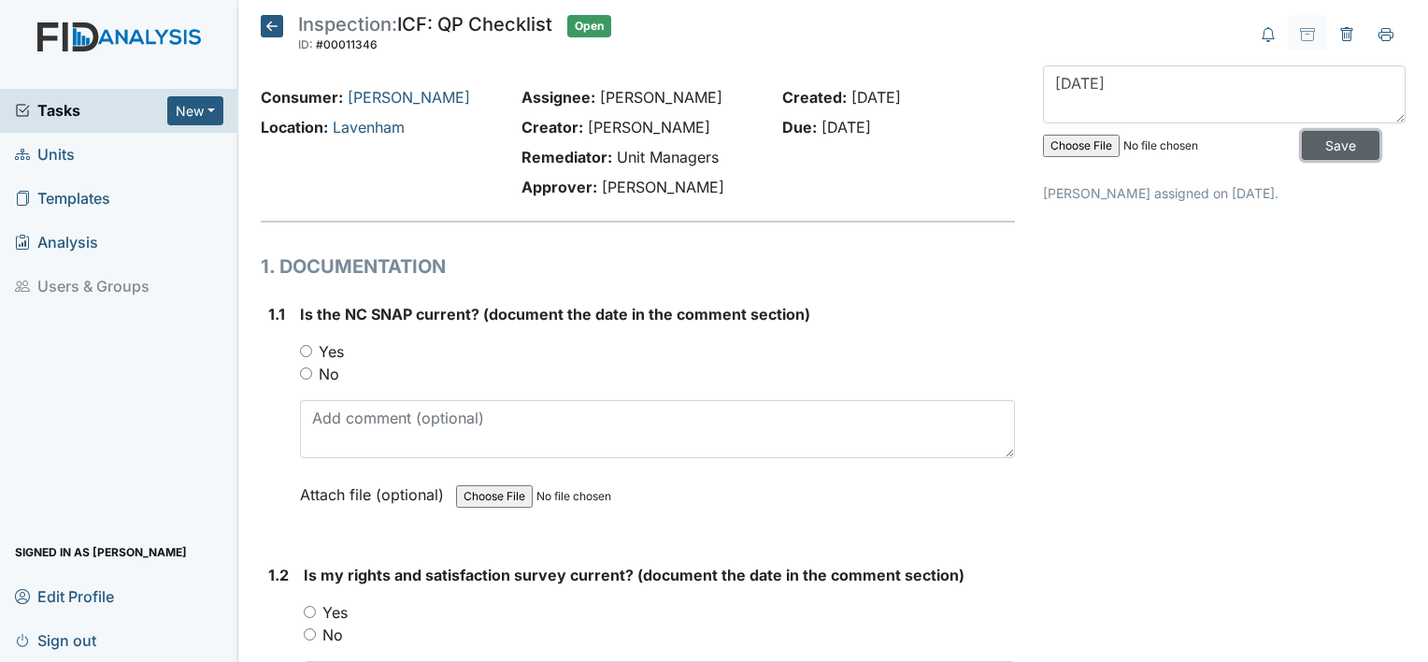
click at [1319, 140] on input "Save" at bounding box center [1341, 145] width 78 height 29
